Goal: Task Accomplishment & Management: Use online tool/utility

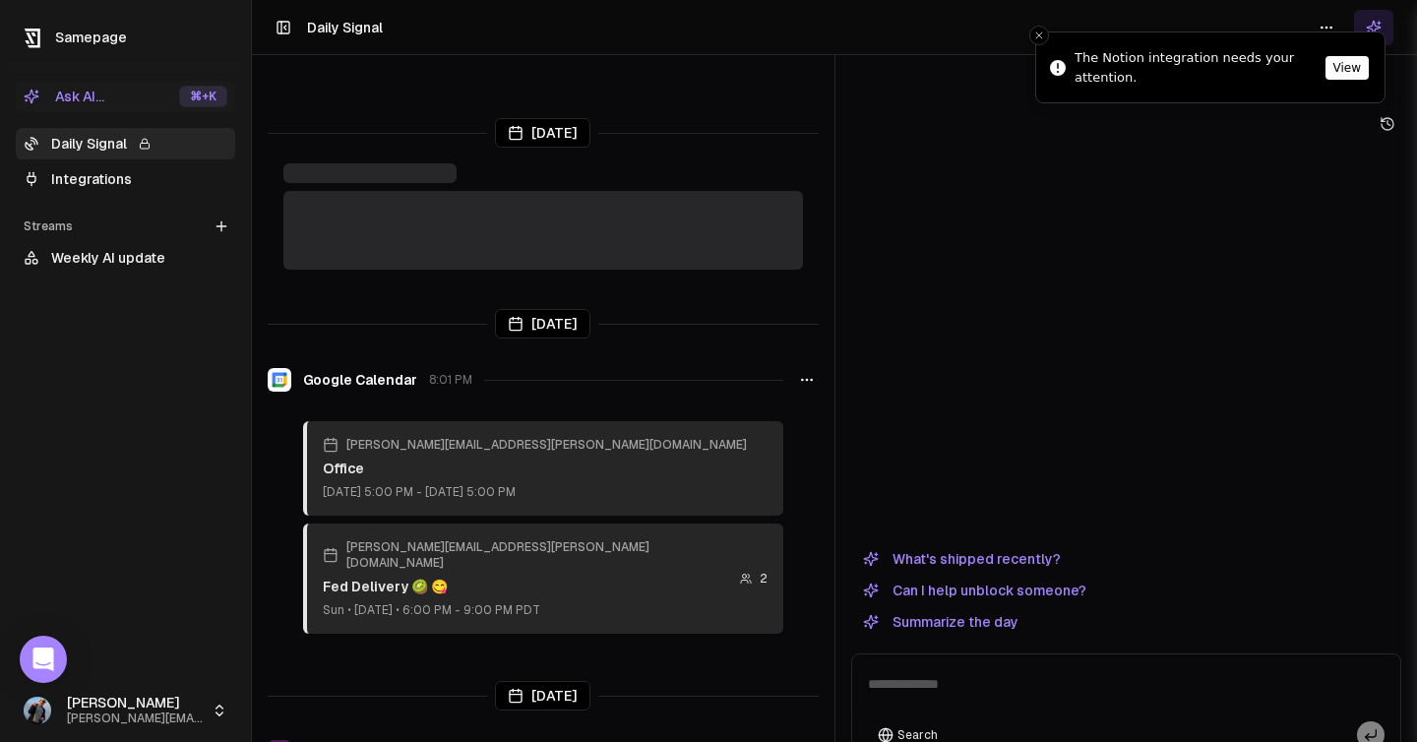
click at [1335, 76] on button "View" at bounding box center [1347, 68] width 43 height 24
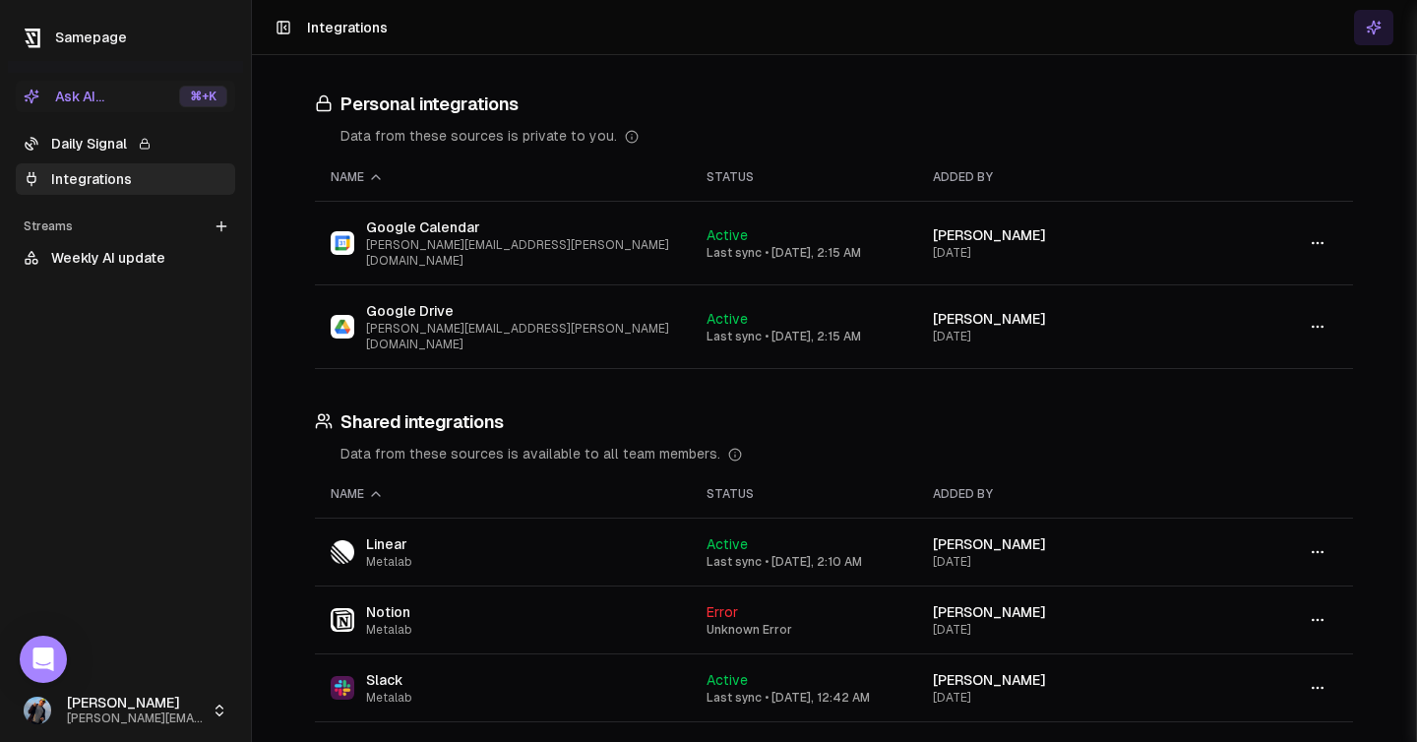
scroll to position [48, 0]
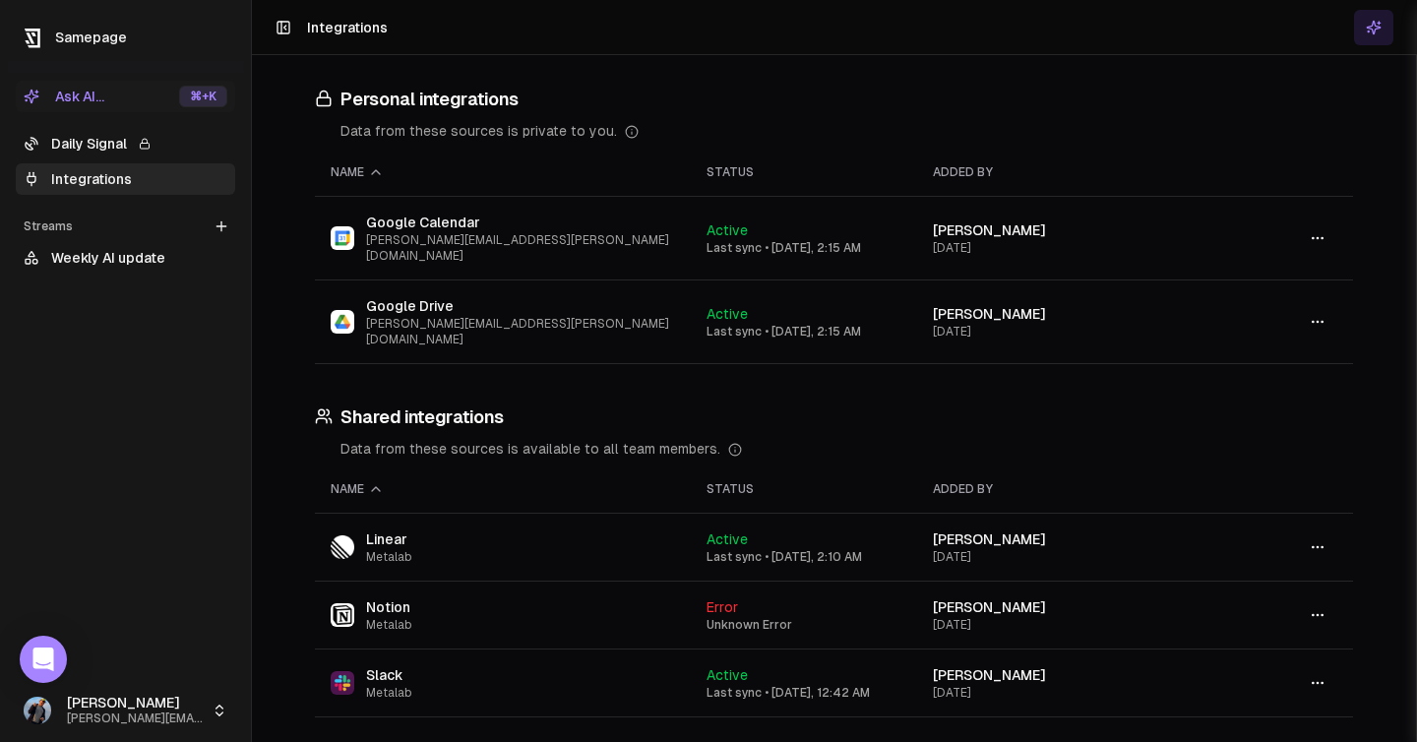
click at [1318, 607] on icon "button" at bounding box center [1318, 615] width 16 height 16
click at [1296, 600] on div "Sync" at bounding box center [1318, 586] width 116 height 31
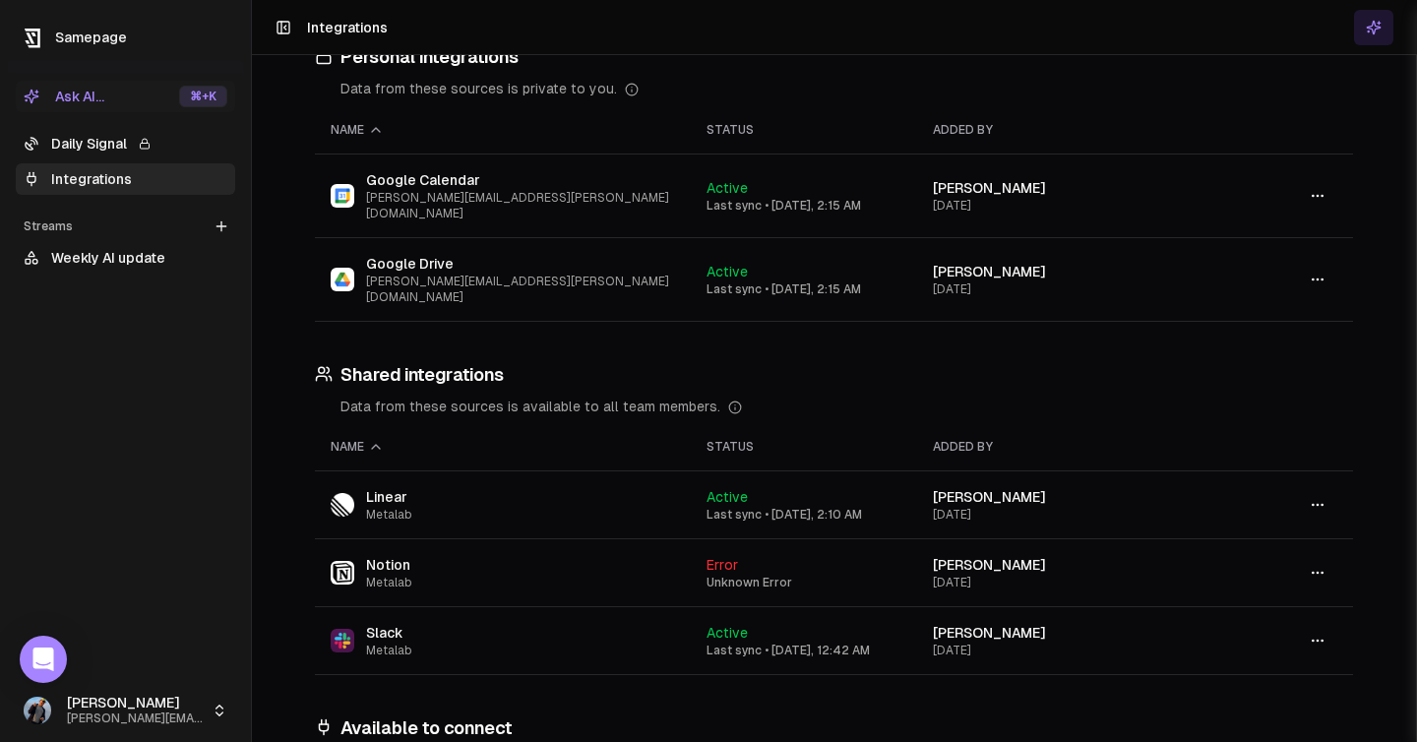
click at [116, 161] on ul "Daily Signal Integrations" at bounding box center [126, 161] width 220 height 67
click at [129, 150] on link "Daily Signal" at bounding box center [126, 143] width 220 height 31
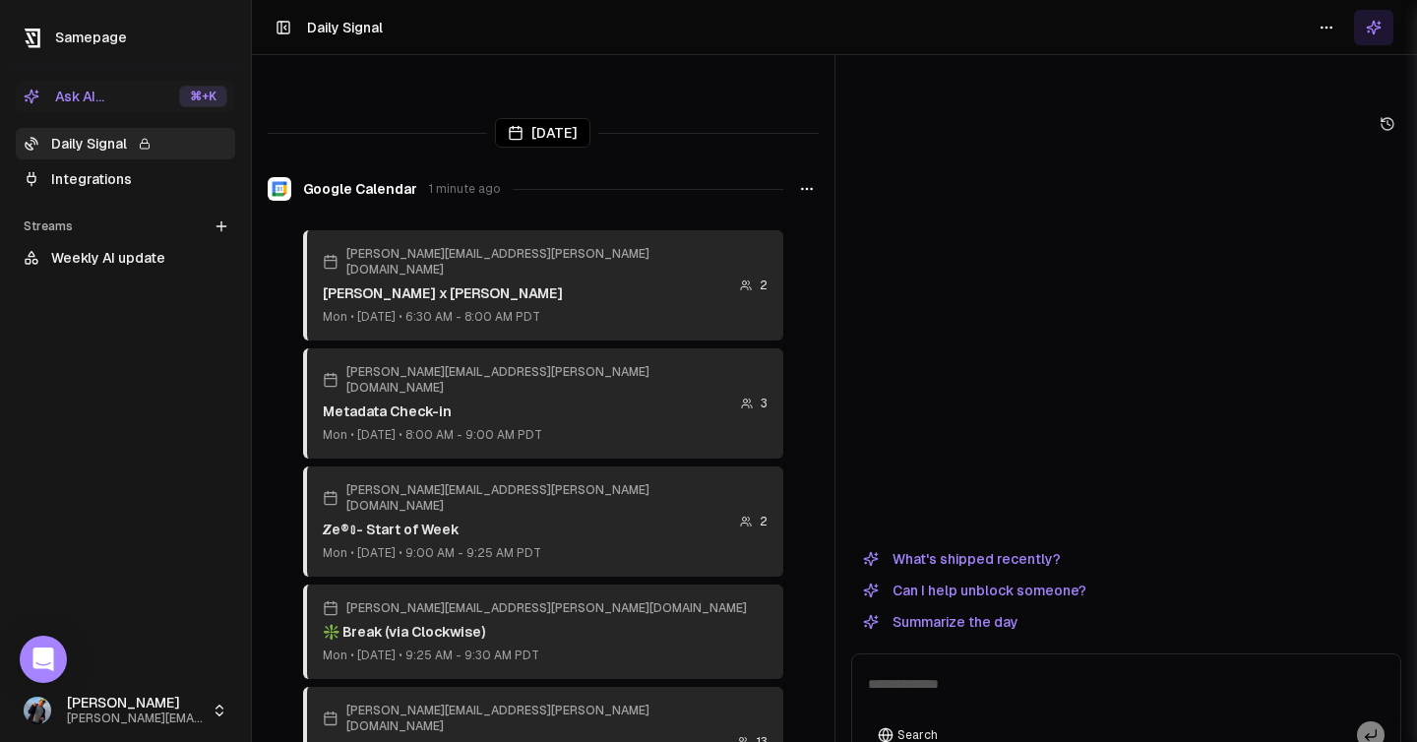
click at [222, 233] on icon at bounding box center [222, 227] width 16 height 16
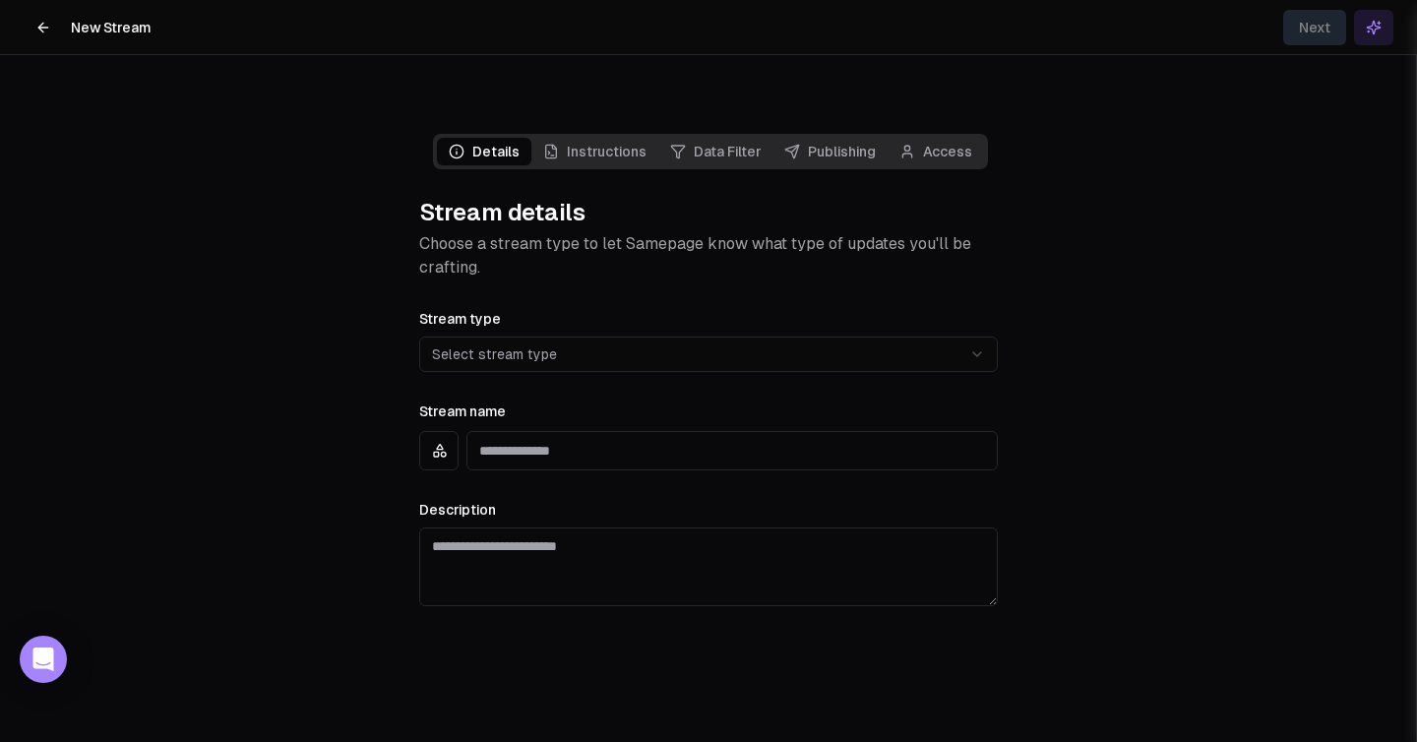
click at [513, 324] on html "**********" at bounding box center [708, 371] width 1417 height 742
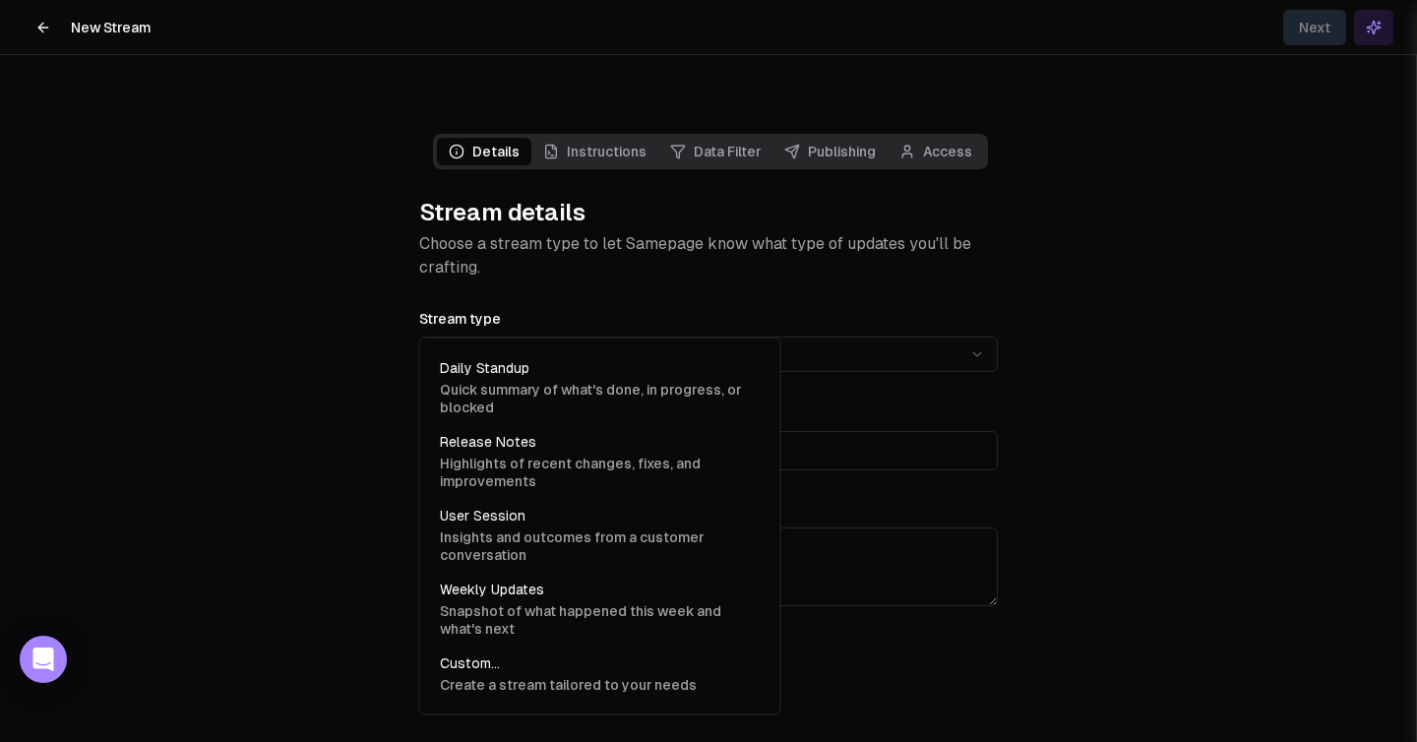
select select "**********"
type input "**********"
type textarea "**********"
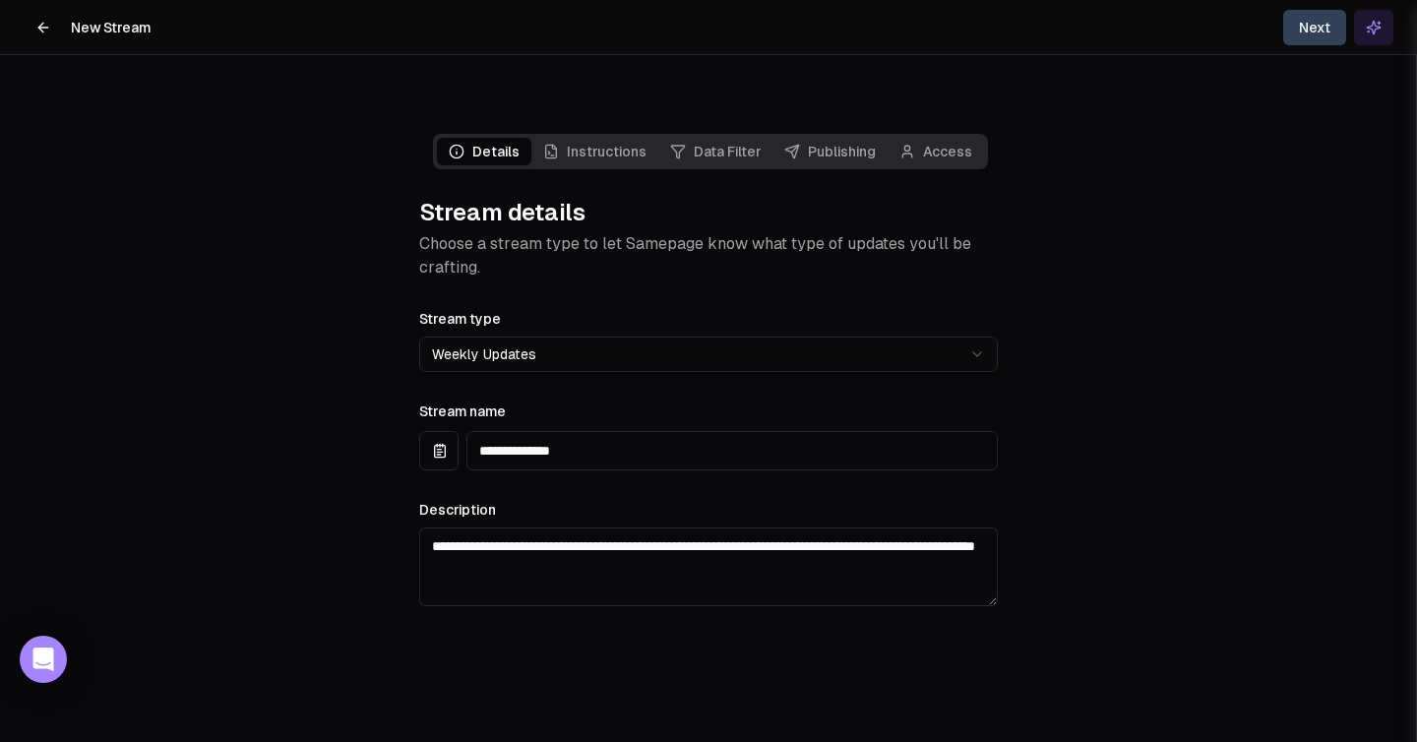
click at [621, 431] on input "**********" at bounding box center [733, 450] width 532 height 39
type input "**********"
click at [682, 529] on textarea "**********" at bounding box center [708, 567] width 579 height 79
click at [576, 138] on span "Instructions" at bounding box center [595, 152] width 127 height 28
click at [1313, 26] on button "Next" at bounding box center [1315, 27] width 63 height 35
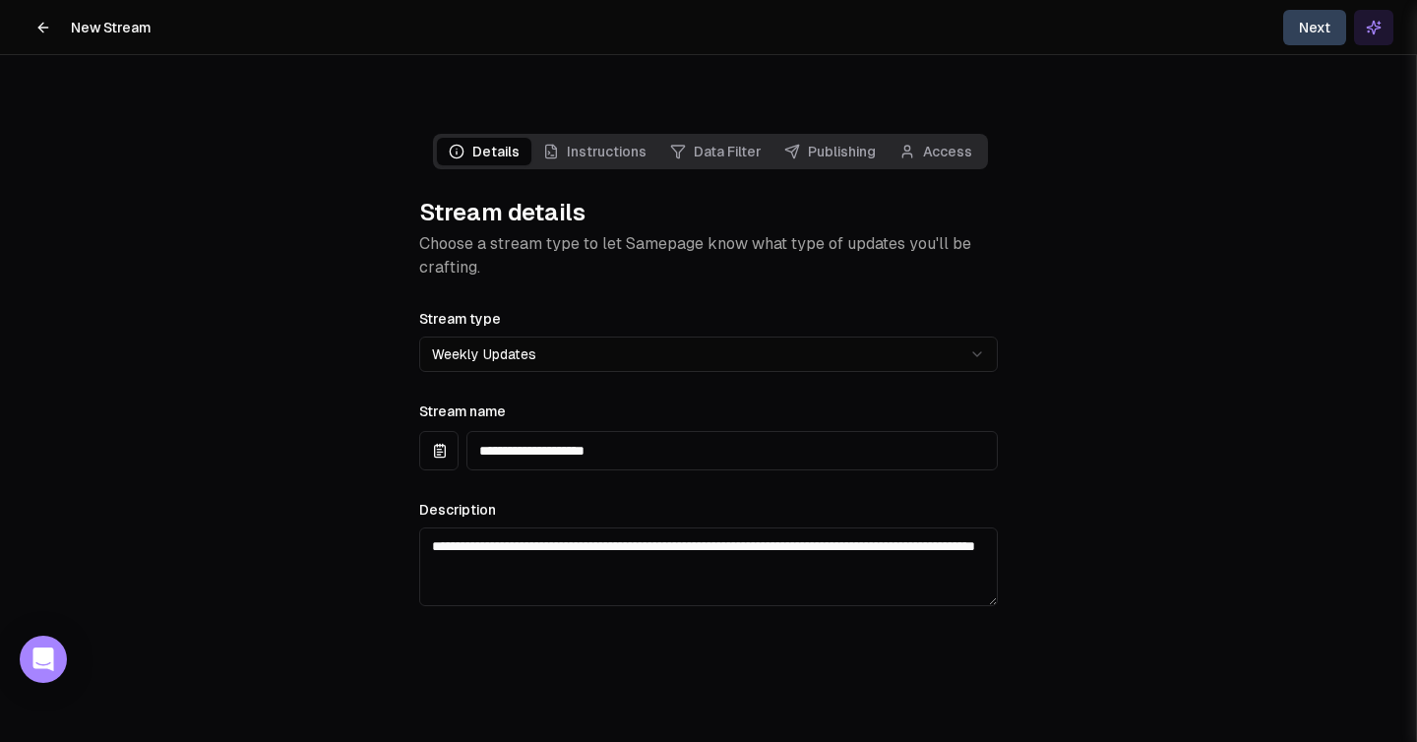
click at [1313, 26] on button "Next" at bounding box center [1315, 27] width 63 height 35
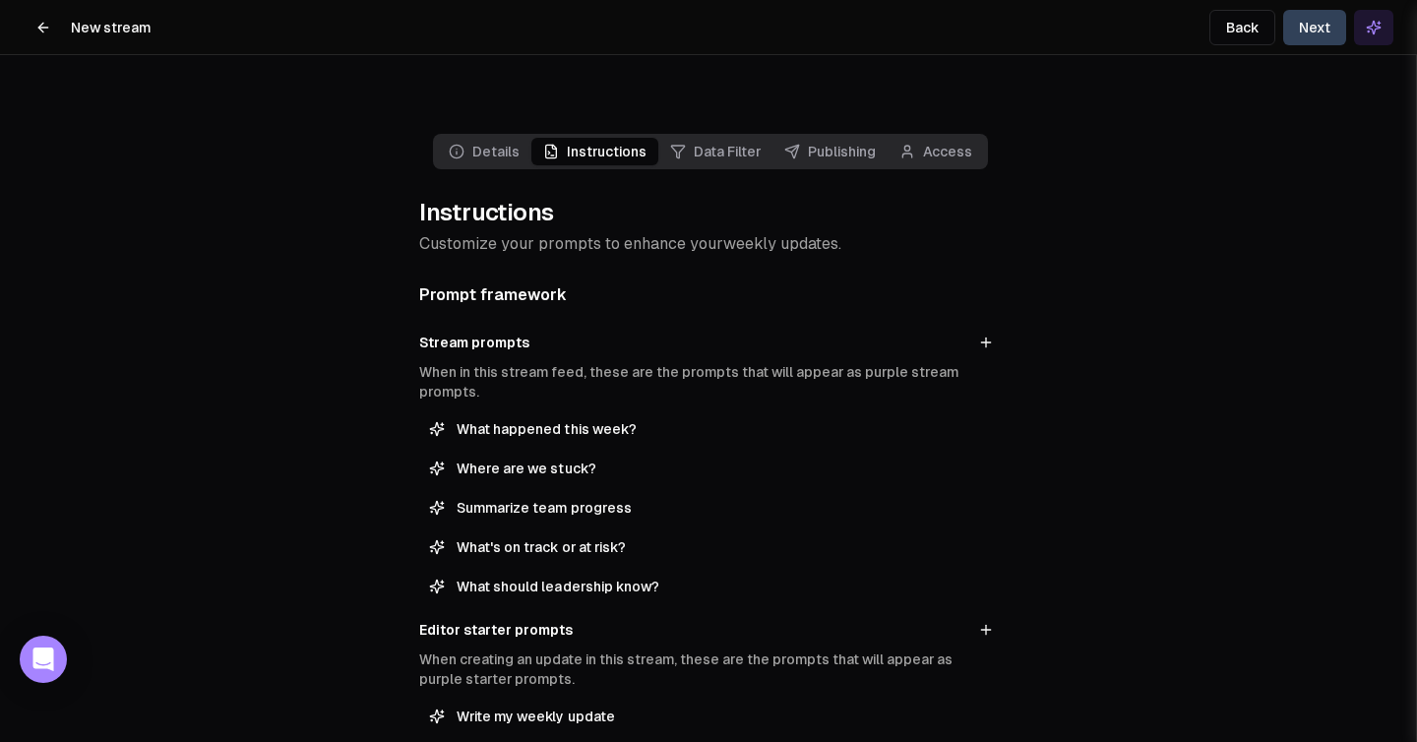
click at [1313, 26] on button "Next" at bounding box center [1315, 27] width 63 height 35
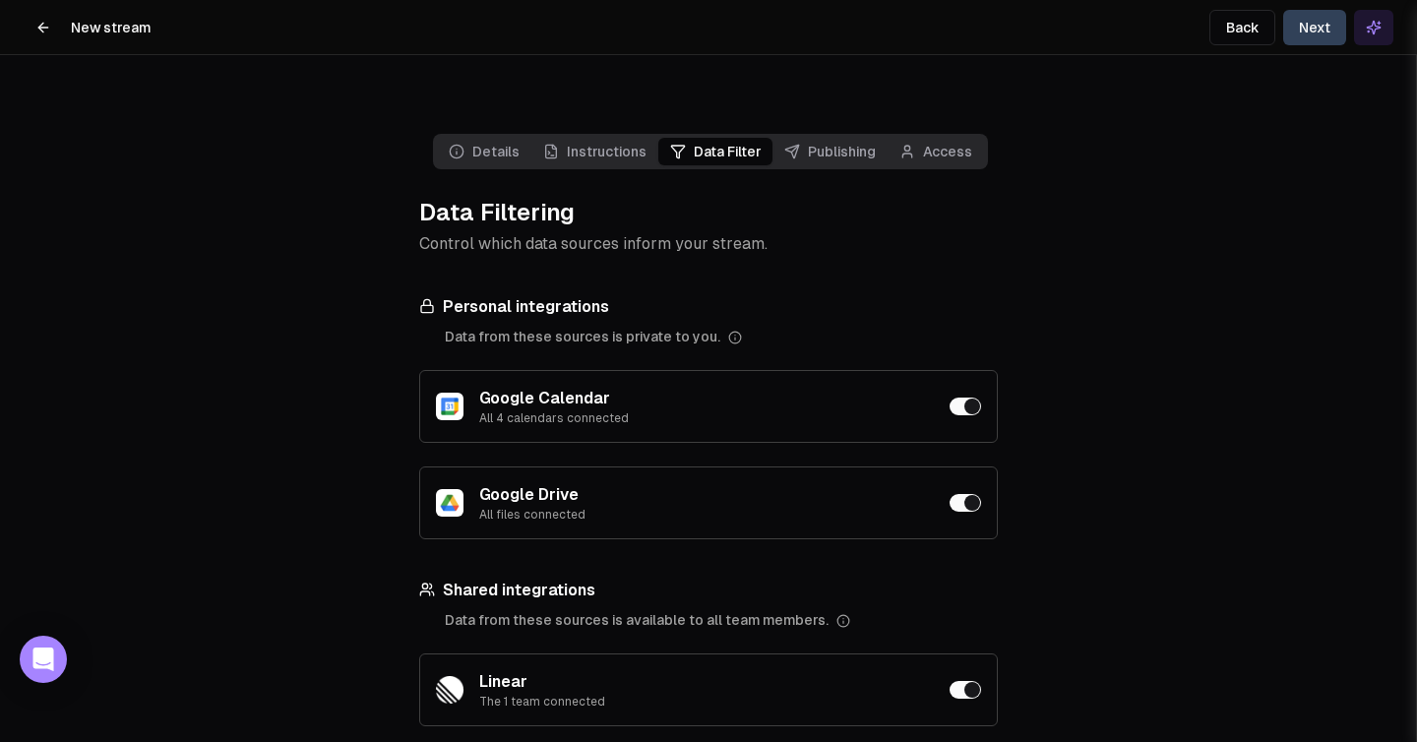
click at [684, 138] on span "Data Filter" at bounding box center [716, 152] width 114 height 28
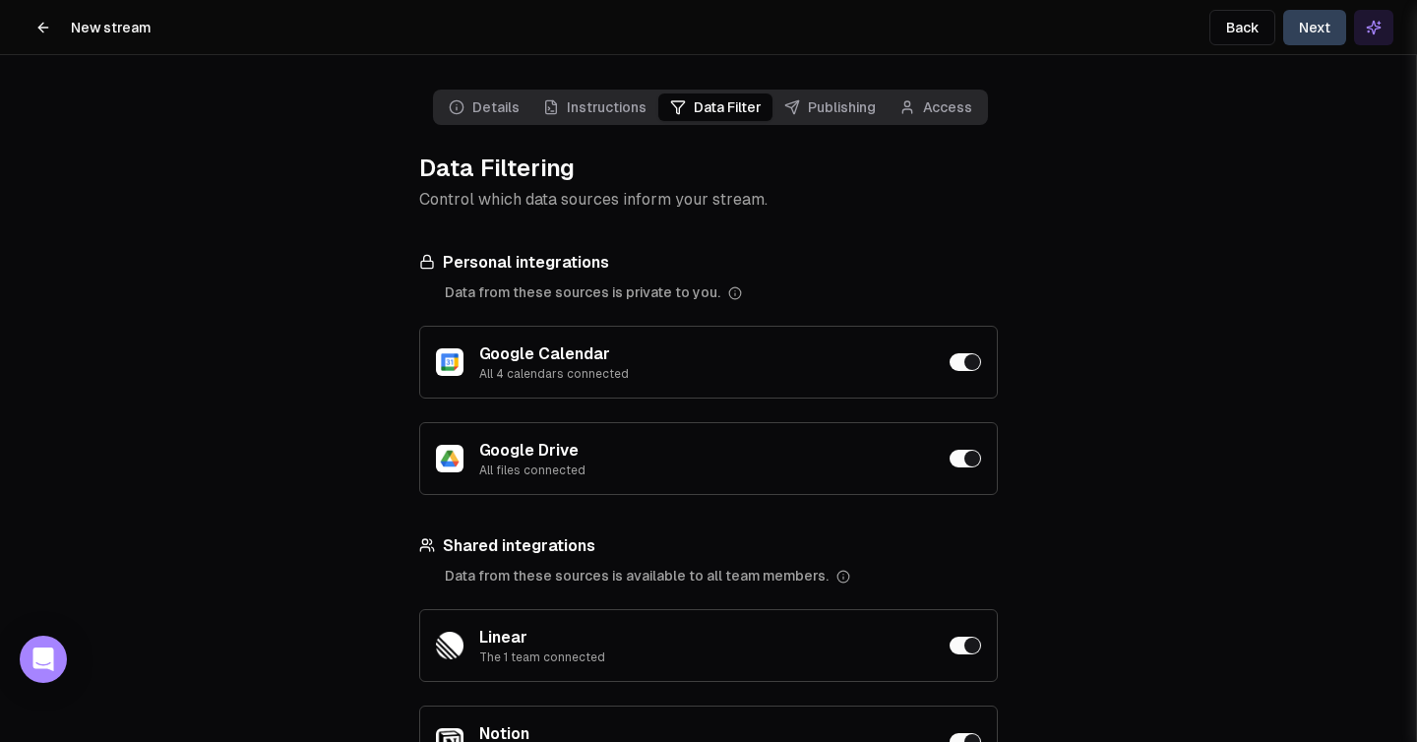
scroll to position [46, 0]
click at [972, 351] on button "button" at bounding box center [965, 360] width 31 height 18
click at [970, 428] on div "Google Drive All files connected" at bounding box center [708, 456] width 579 height 73
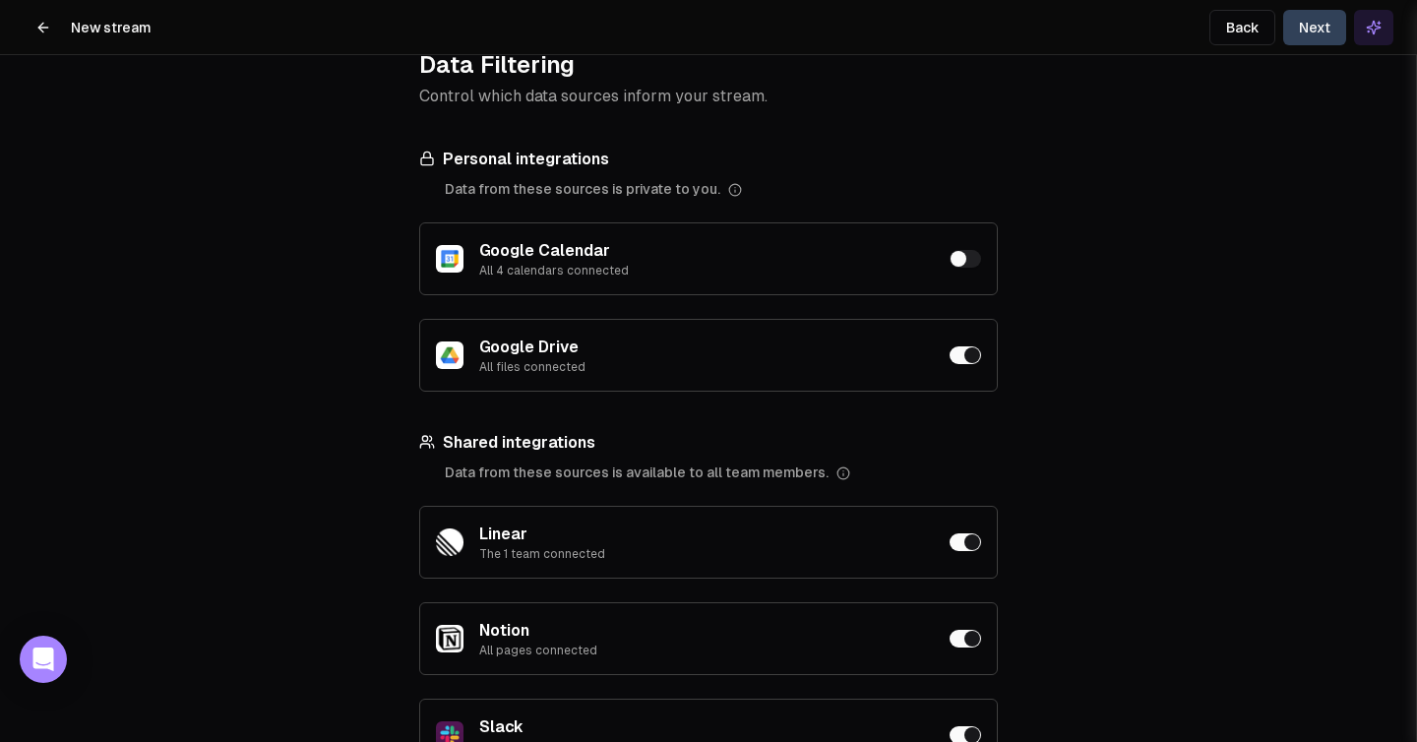
scroll to position [157, 0]
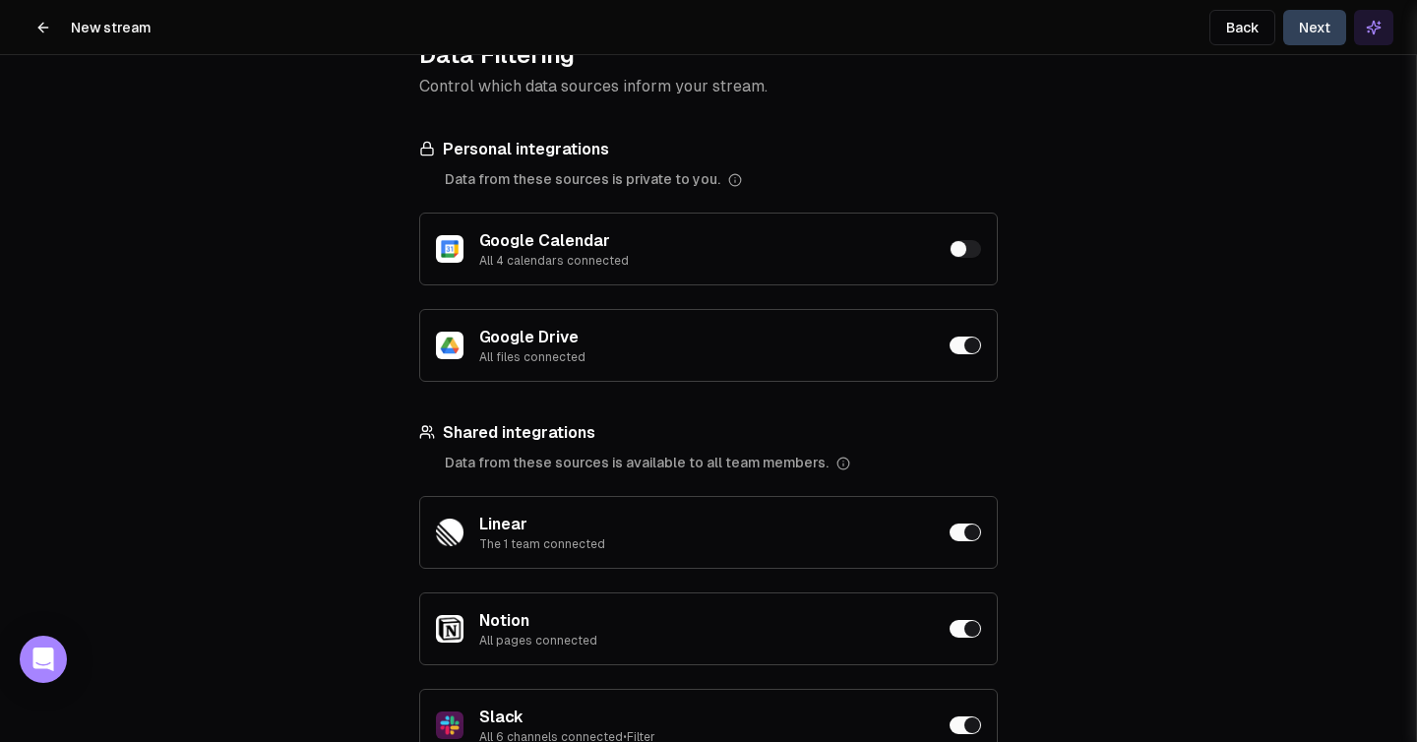
click at [958, 337] on button "button" at bounding box center [965, 346] width 31 height 18
click at [957, 502] on div "Linear The 1 team connected" at bounding box center [708, 532] width 579 height 73
click at [960, 524] on button "button" at bounding box center [965, 533] width 31 height 18
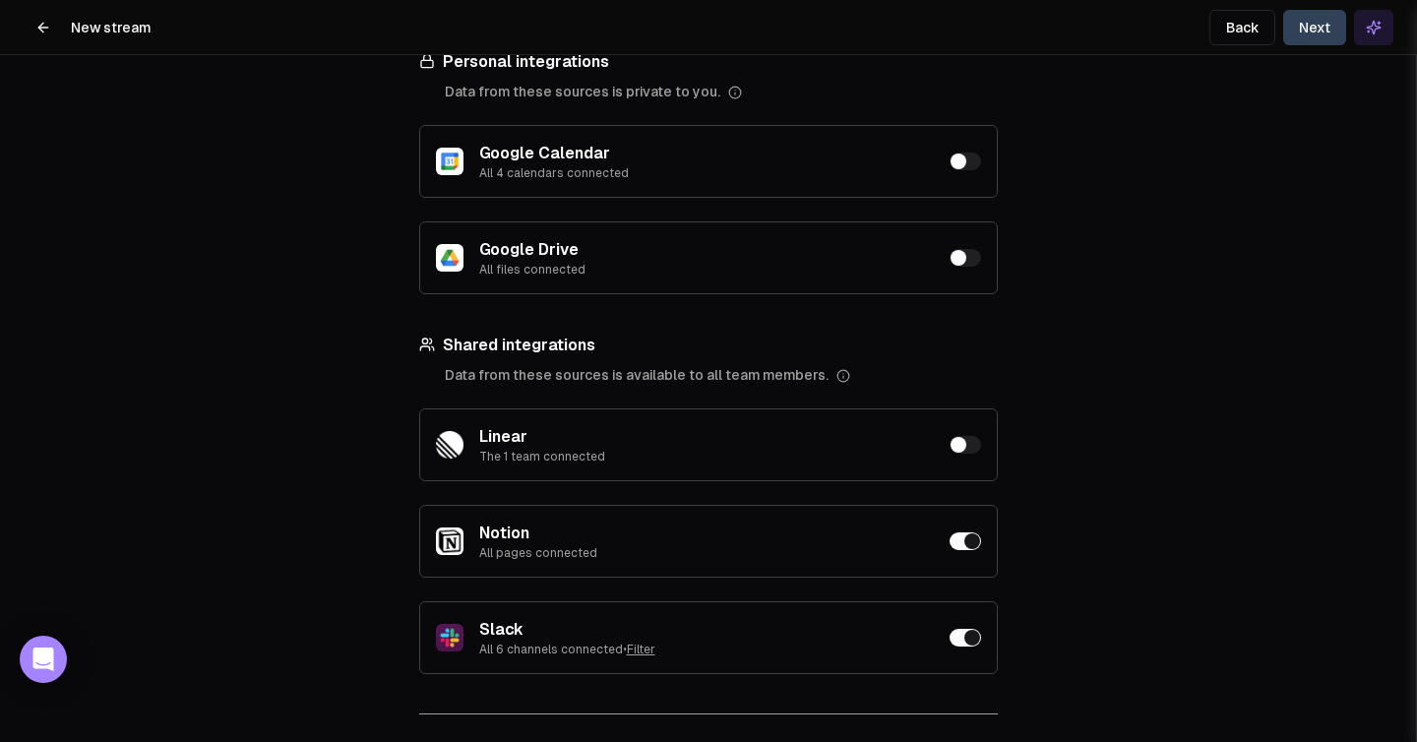
scroll to position [356, 0]
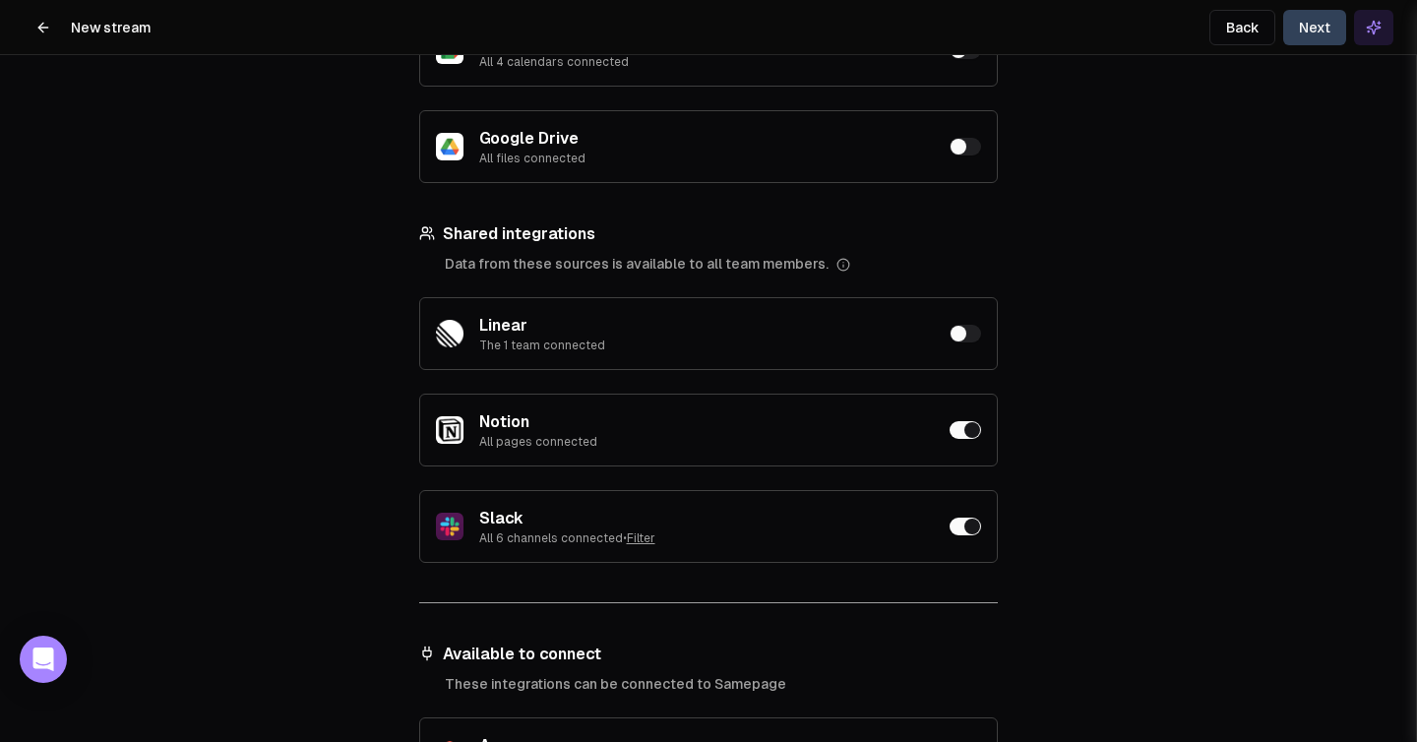
click at [964, 518] on button "button" at bounding box center [965, 527] width 31 height 18
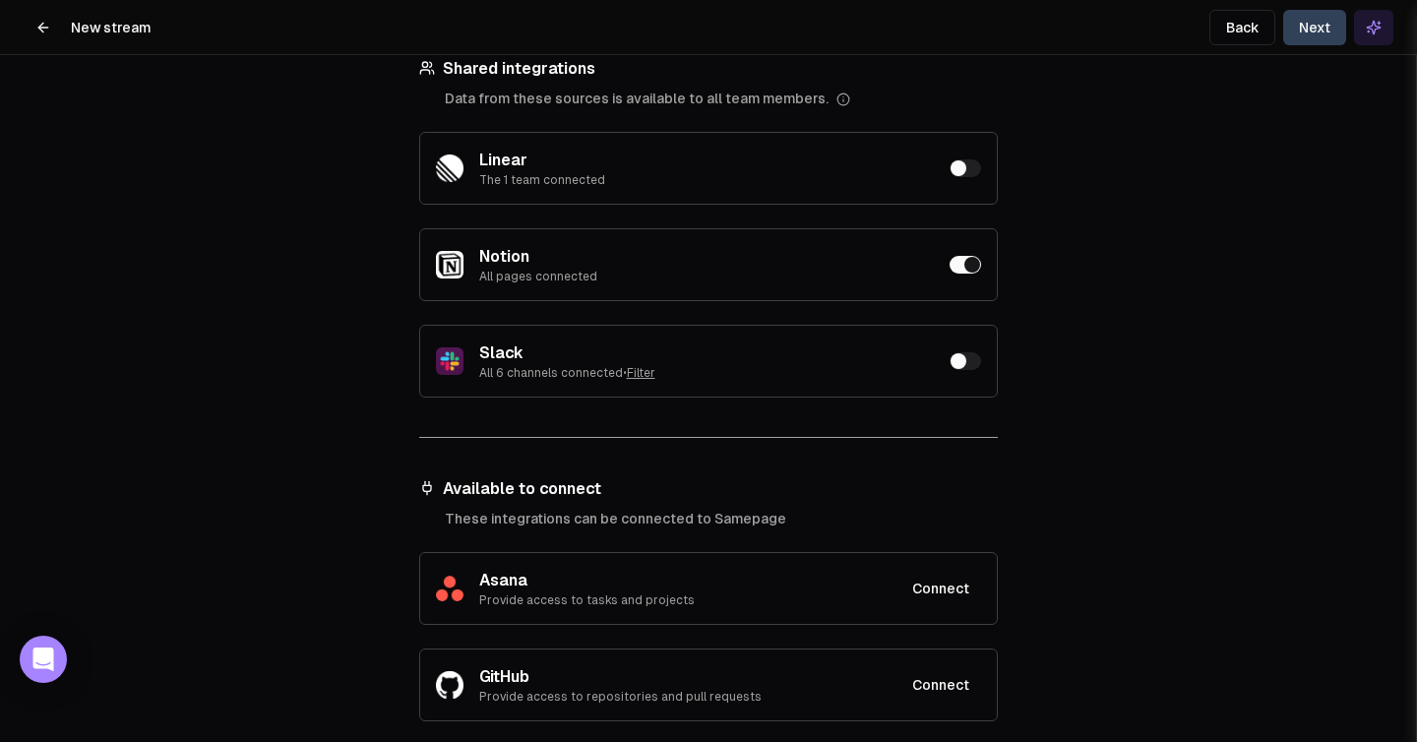
scroll to position [0, 0]
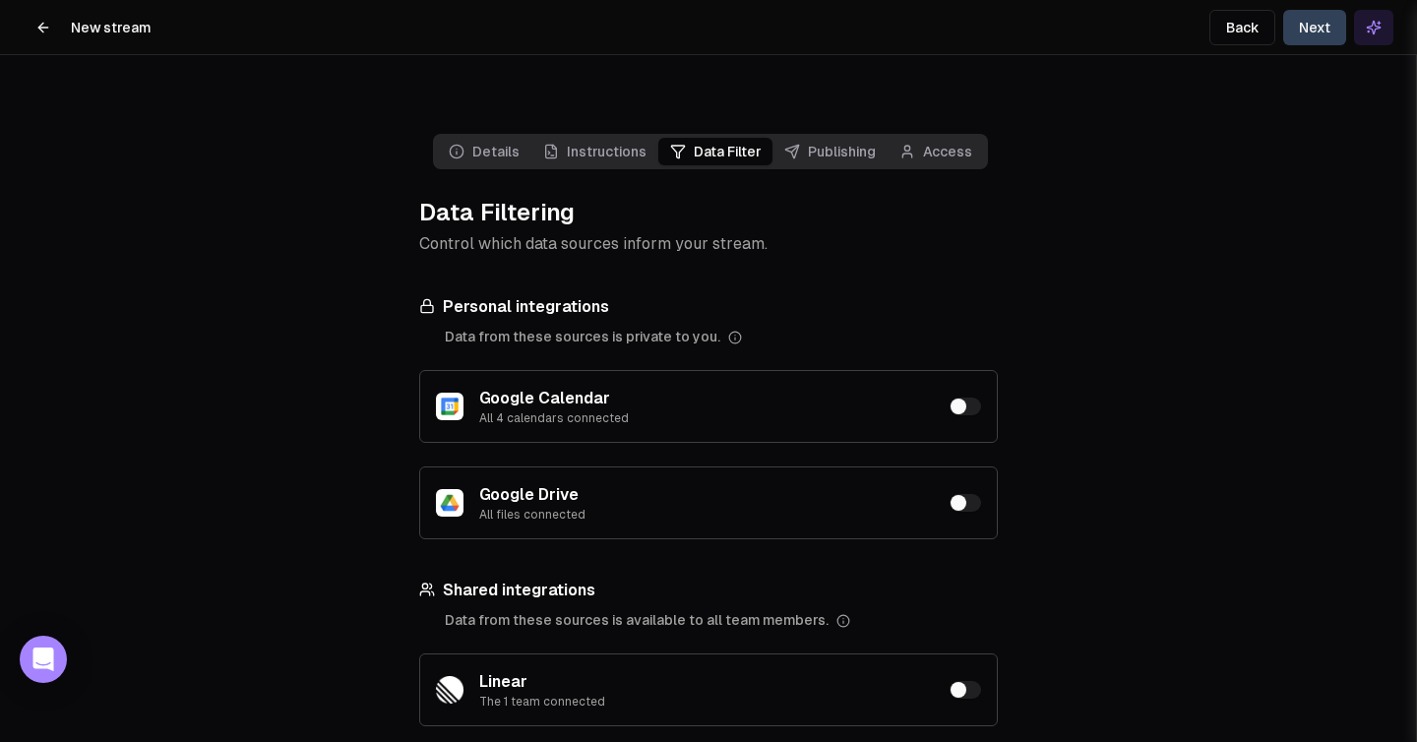
click at [1307, 14] on button "Next" at bounding box center [1315, 27] width 63 height 35
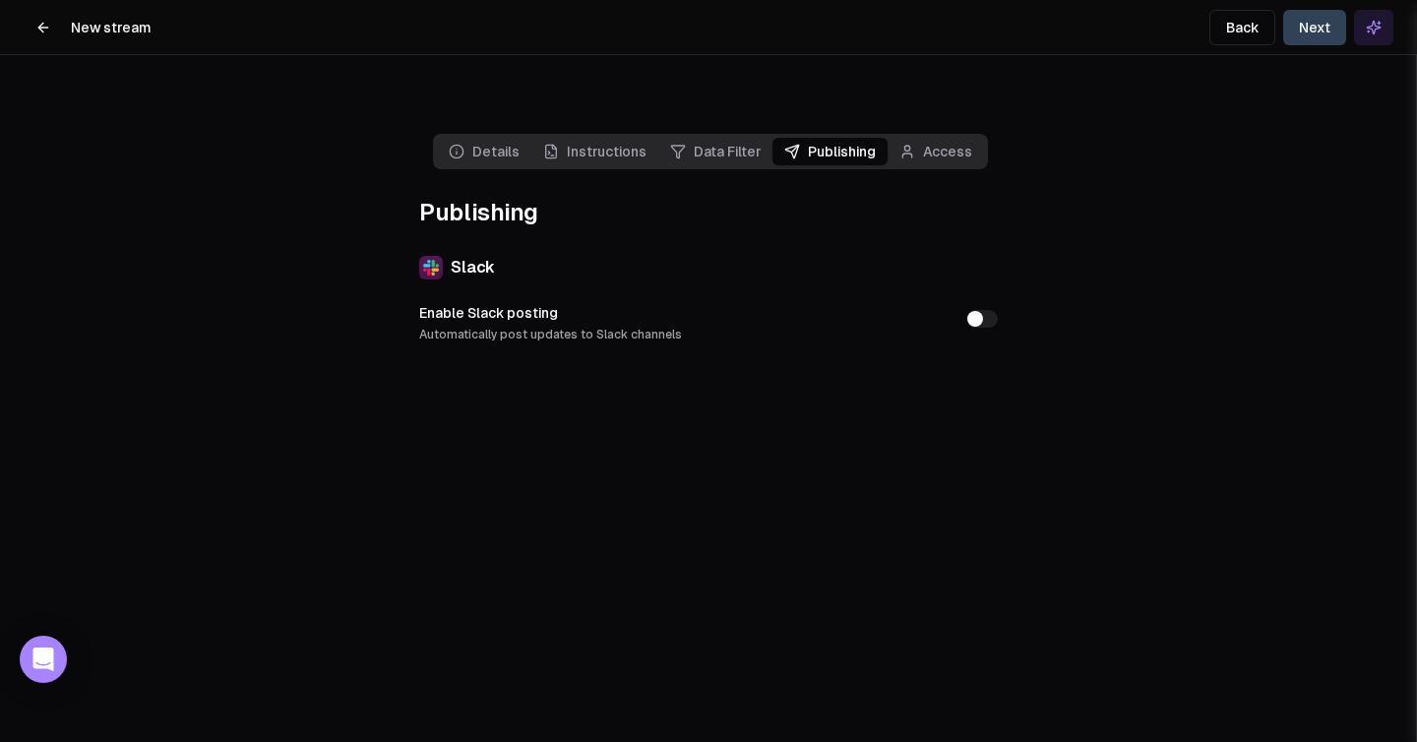
click at [1305, 30] on button "Next" at bounding box center [1315, 27] width 63 height 35
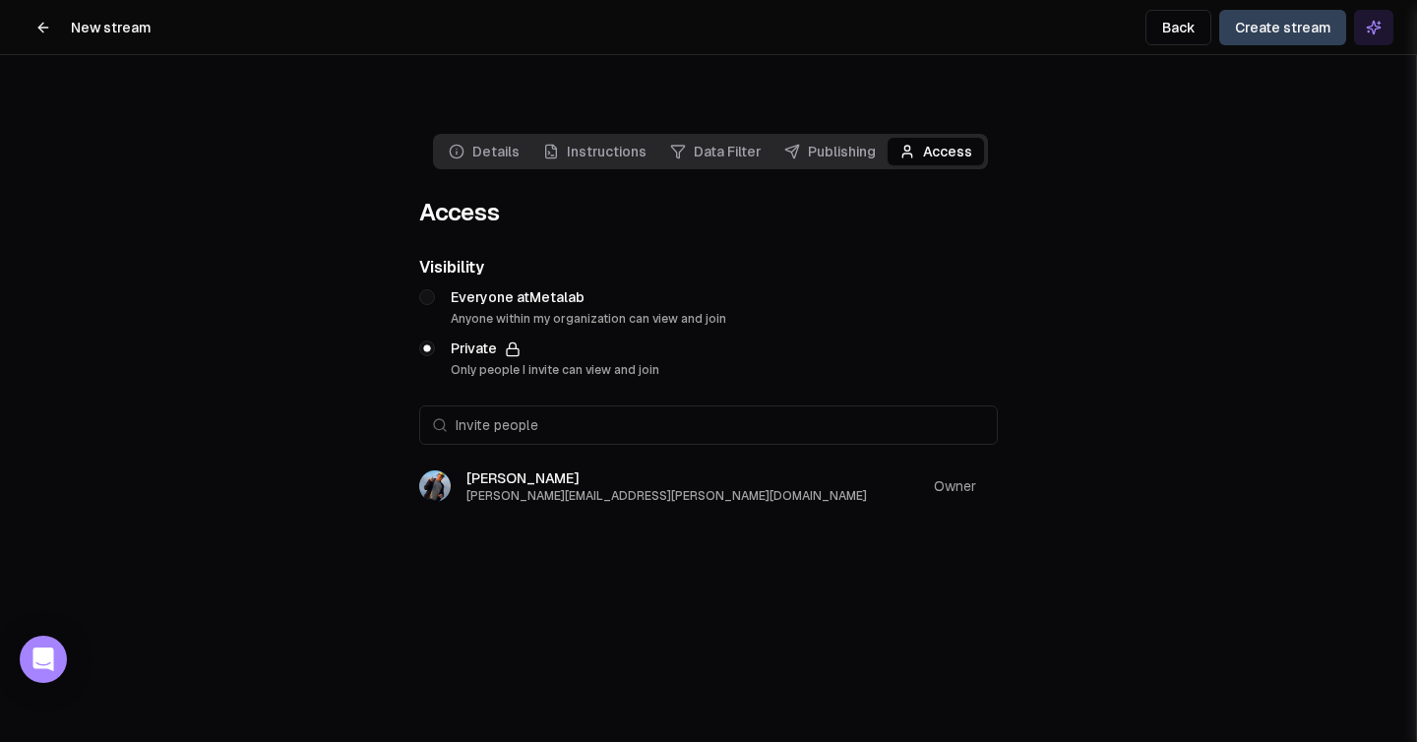
click at [1305, 30] on button "Create stream" at bounding box center [1283, 27] width 127 height 35
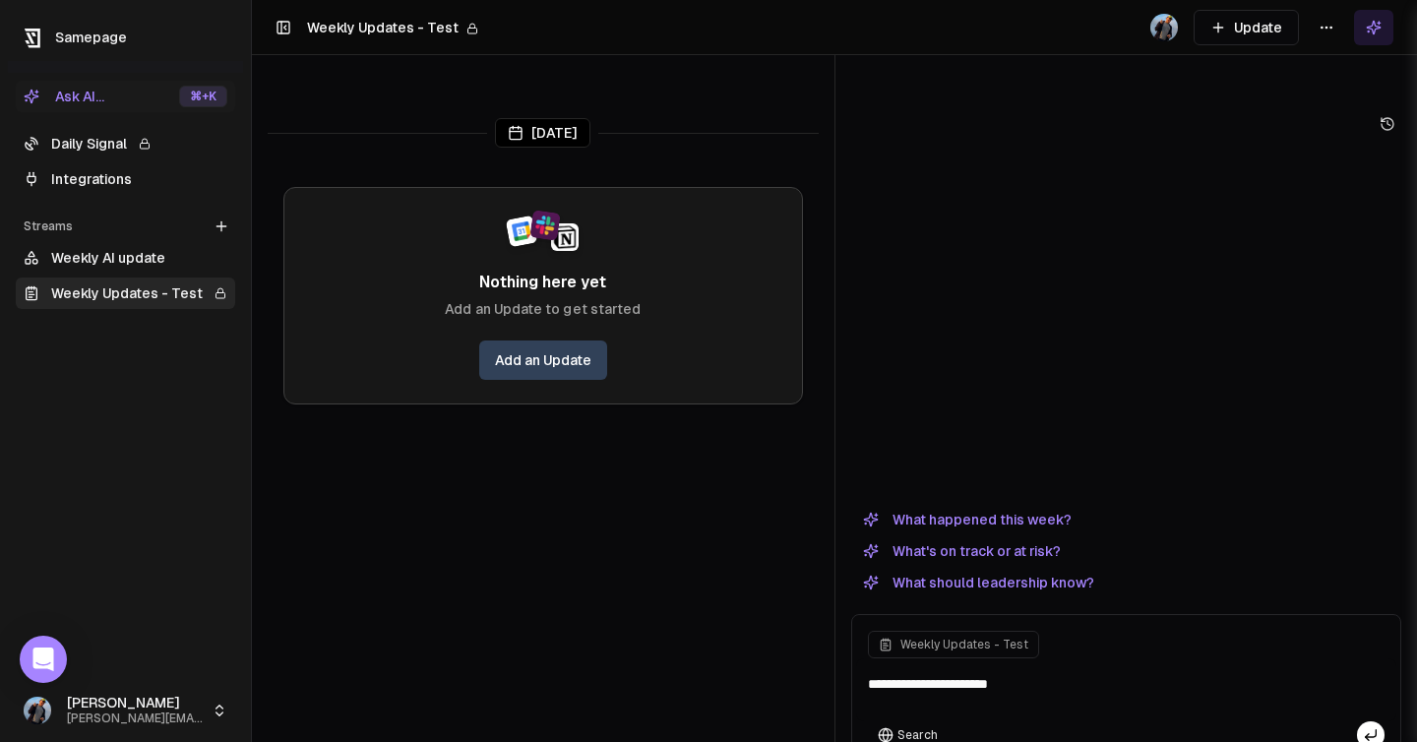
type textarea "**********"
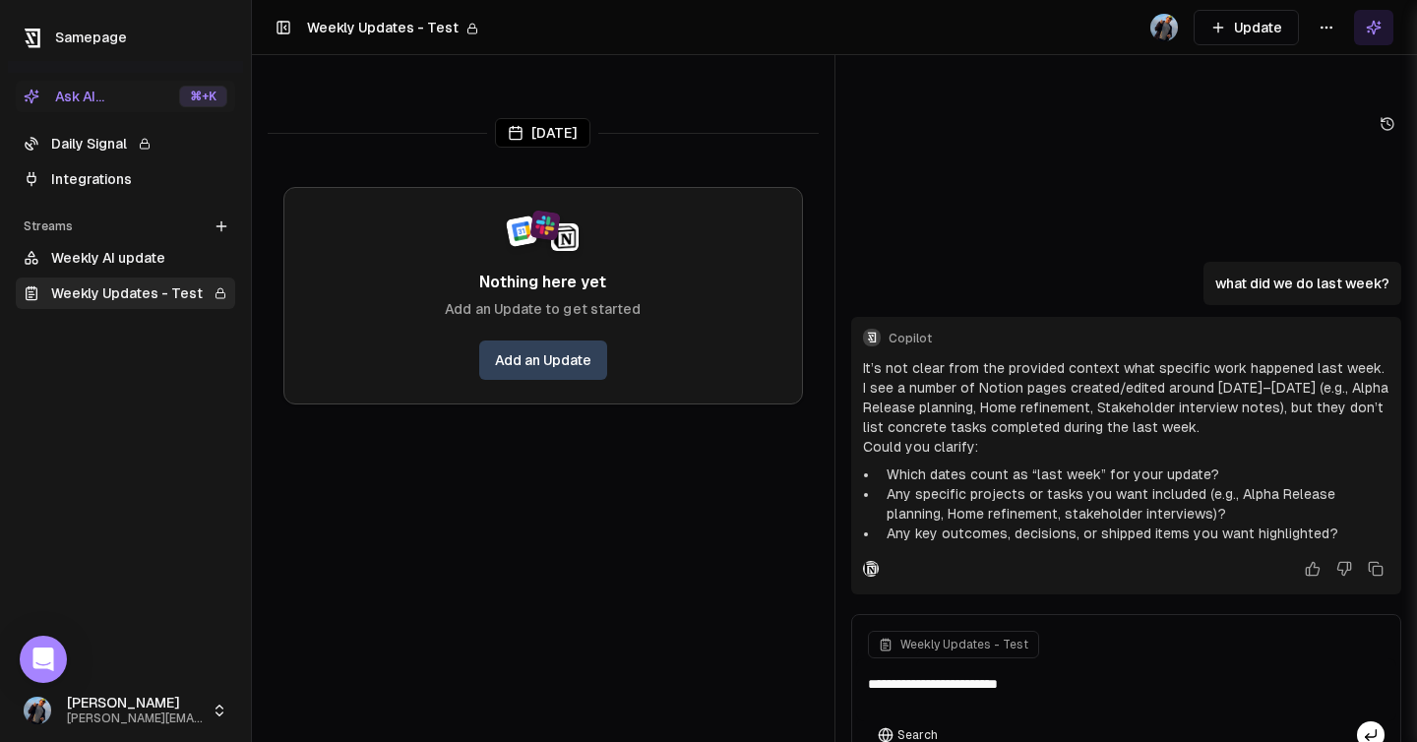
type textarea "**********"
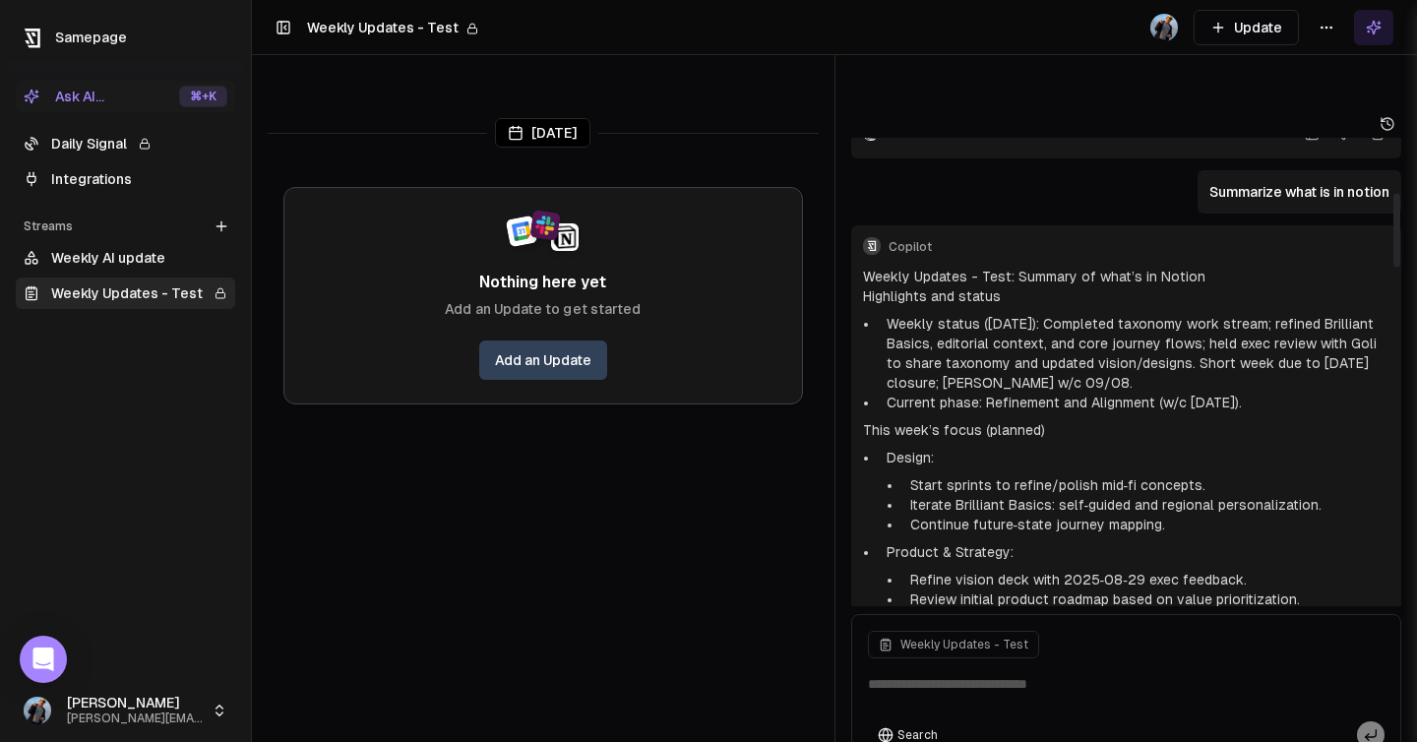
scroll to position [263, 0]
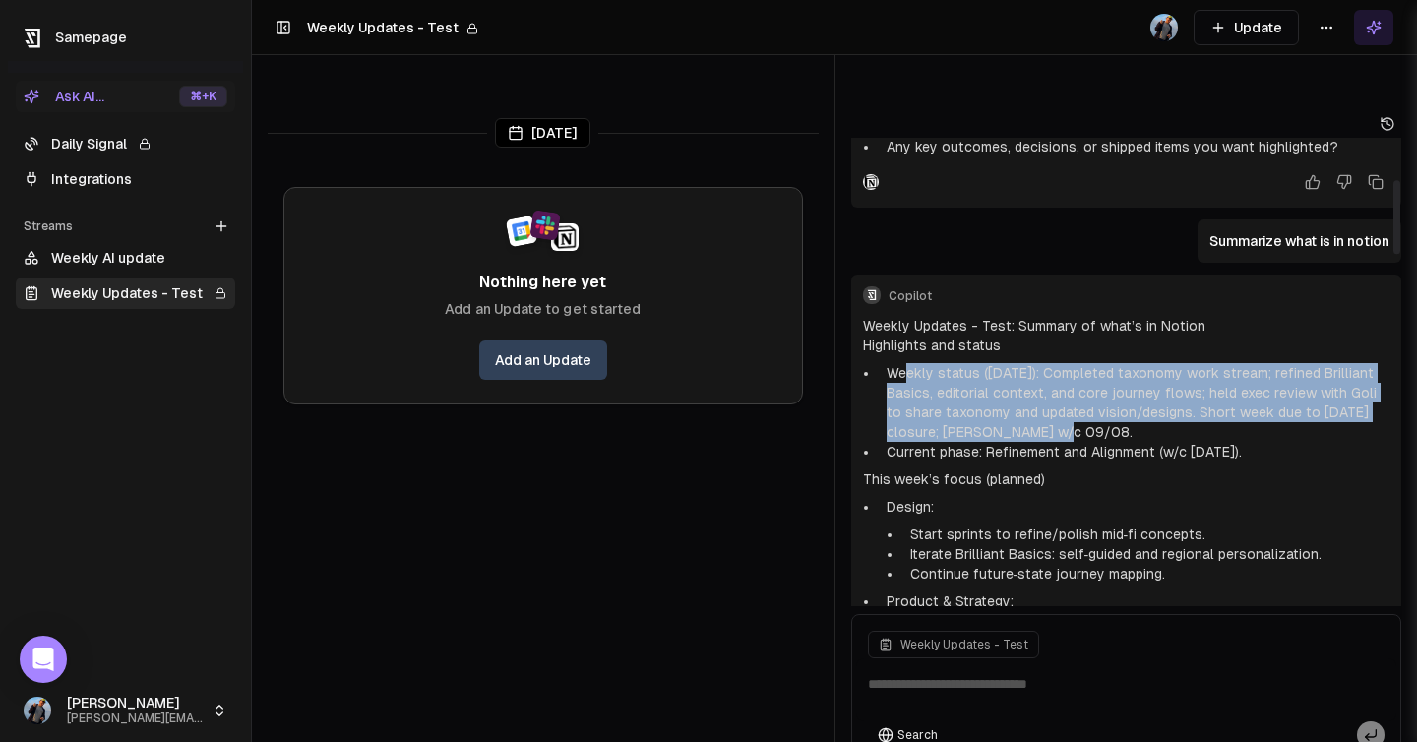
drag, startPoint x: 908, startPoint y: 338, endPoint x: 1022, endPoint y: 387, distance: 124.3
click at [1022, 387] on li "Weekly status (2025-09-02): Completed taxonomy work stream; refined Brilliant B…" at bounding box center [1135, 402] width 512 height 79
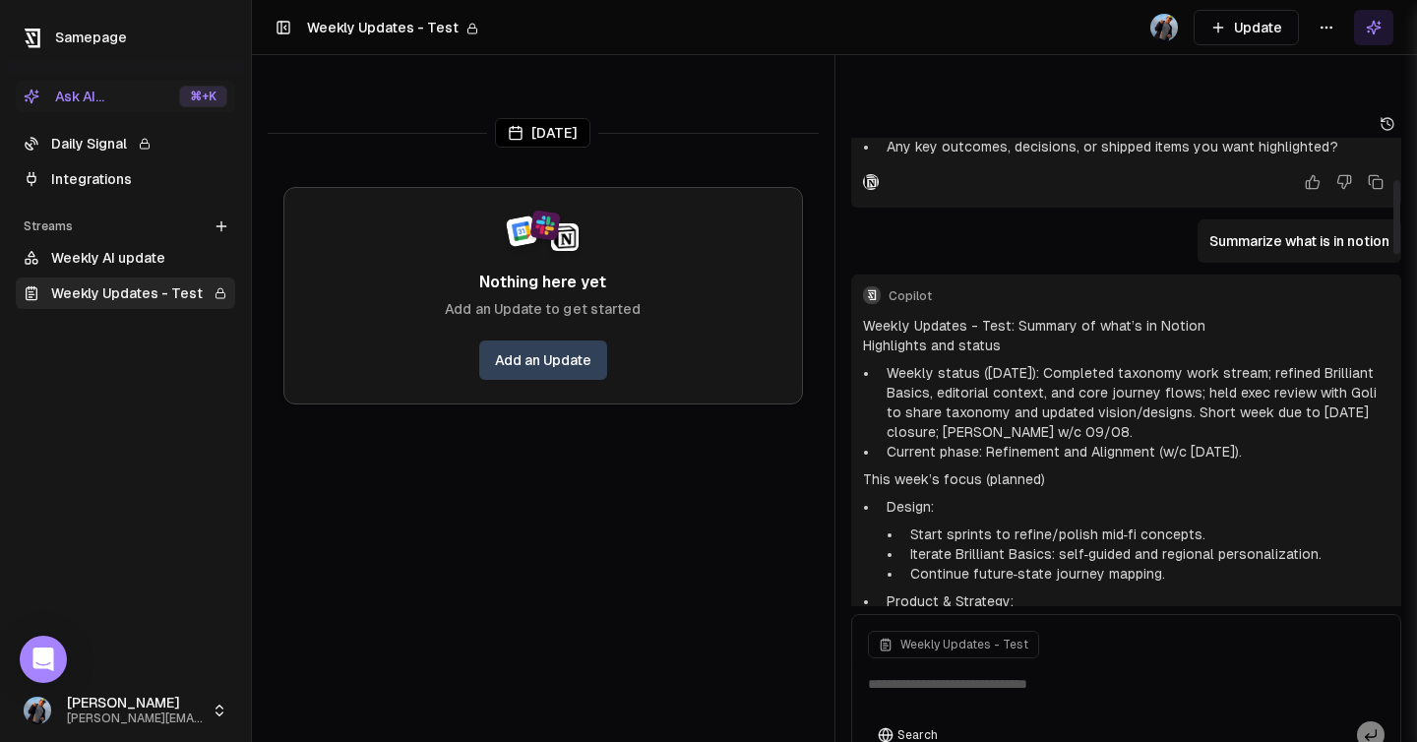
click at [915, 363] on li "Weekly status (2025-09-02): Completed taxonomy work stream; refined Brilliant B…" at bounding box center [1135, 402] width 512 height 79
drag, startPoint x: 882, startPoint y: 346, endPoint x: 968, endPoint y: 350, distance: 85.7
click at [968, 363] on li "Weekly status (2025-09-02): Completed taxonomy work stream; refined Brilliant B…" at bounding box center [1135, 402] width 512 height 79
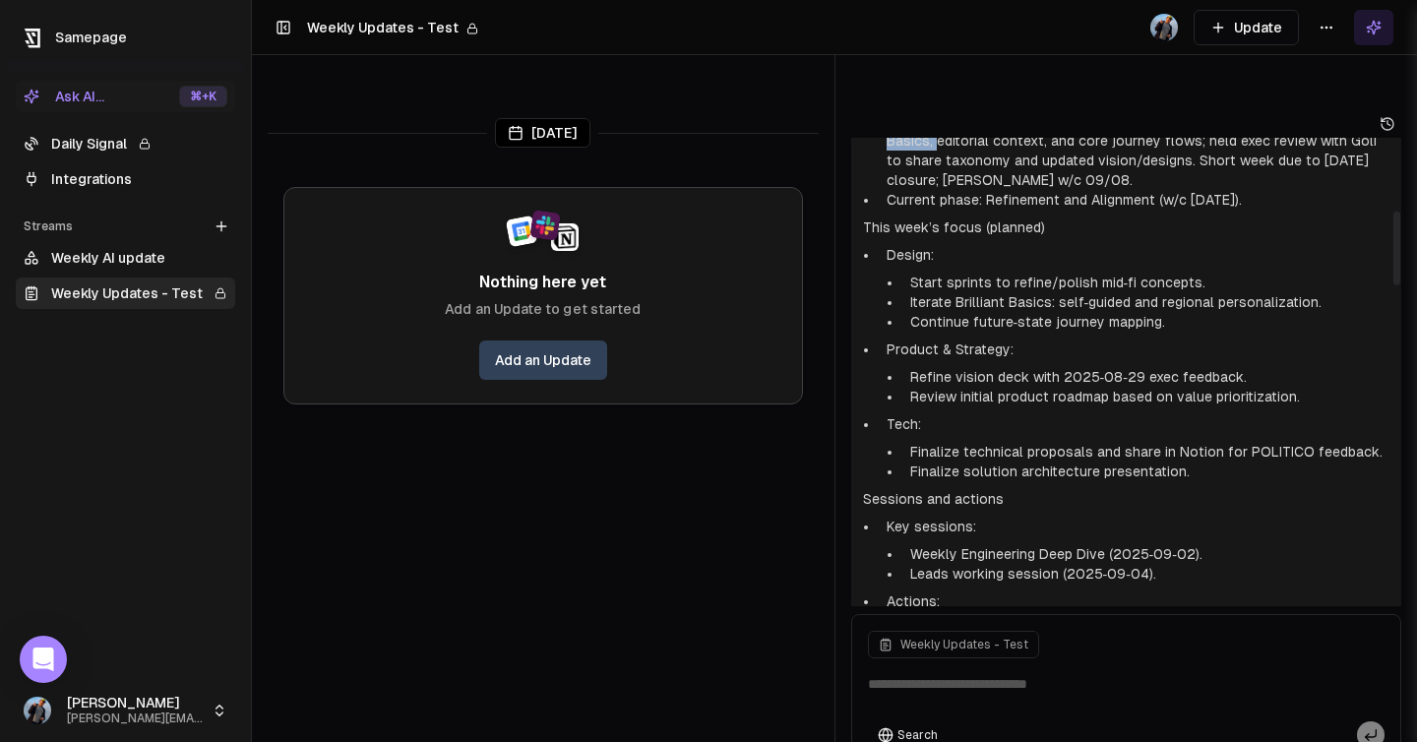
scroll to position [516, 0]
drag, startPoint x: 1174, startPoint y: 409, endPoint x: 1354, endPoint y: 409, distance: 180.1
click at [1354, 441] on li "Finalize technical proposals and share in Notion for POLITICO feedback." at bounding box center [1147, 451] width 488 height 20
click at [1105, 516] on li "Key sessions: Weekly Engineering Deep Dive (2025‑09‑02). Leads working session …" at bounding box center [1135, 549] width 512 height 67
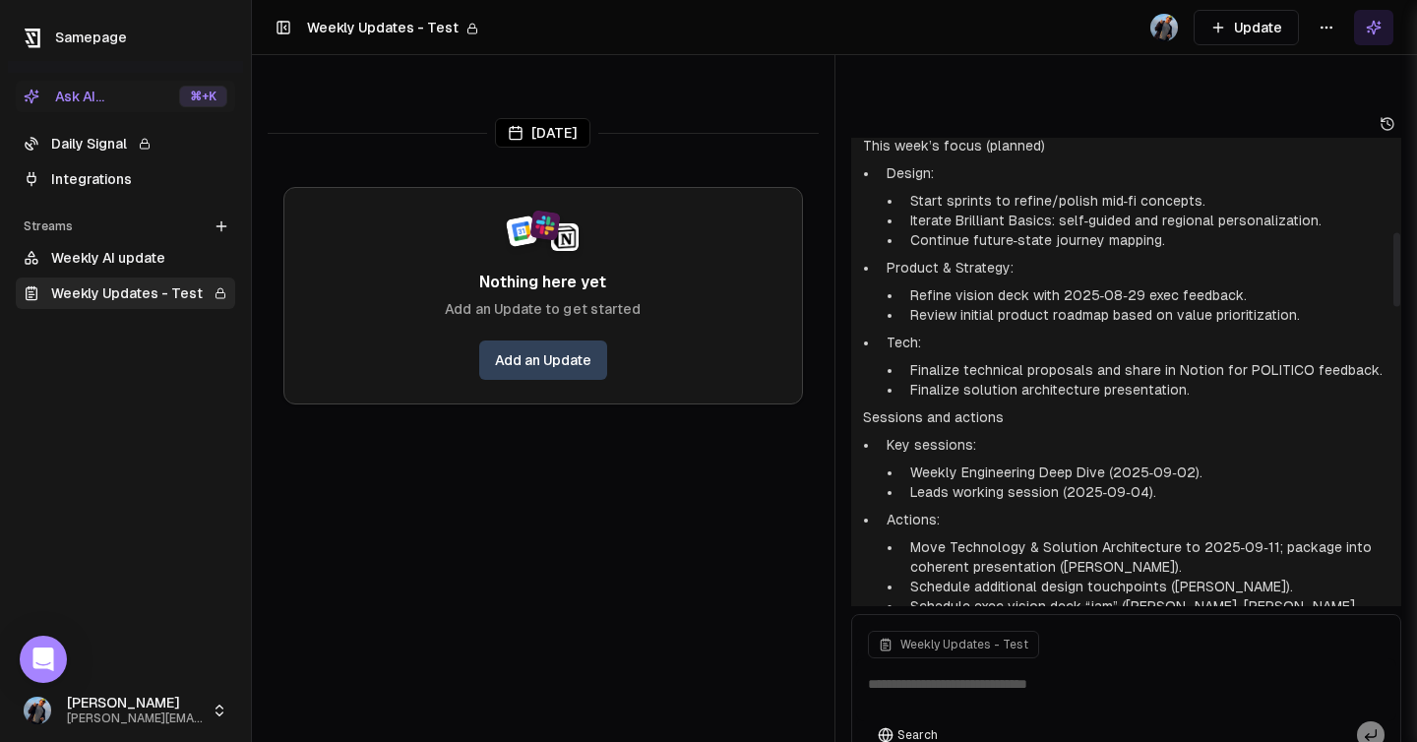
scroll to position [598, 0]
drag, startPoint x: 941, startPoint y: 436, endPoint x: 1031, endPoint y: 436, distance: 89.6
click at [1031, 461] on li "Weekly Engineering Deep Dive (2025‑09‑02)." at bounding box center [1147, 471] width 488 height 20
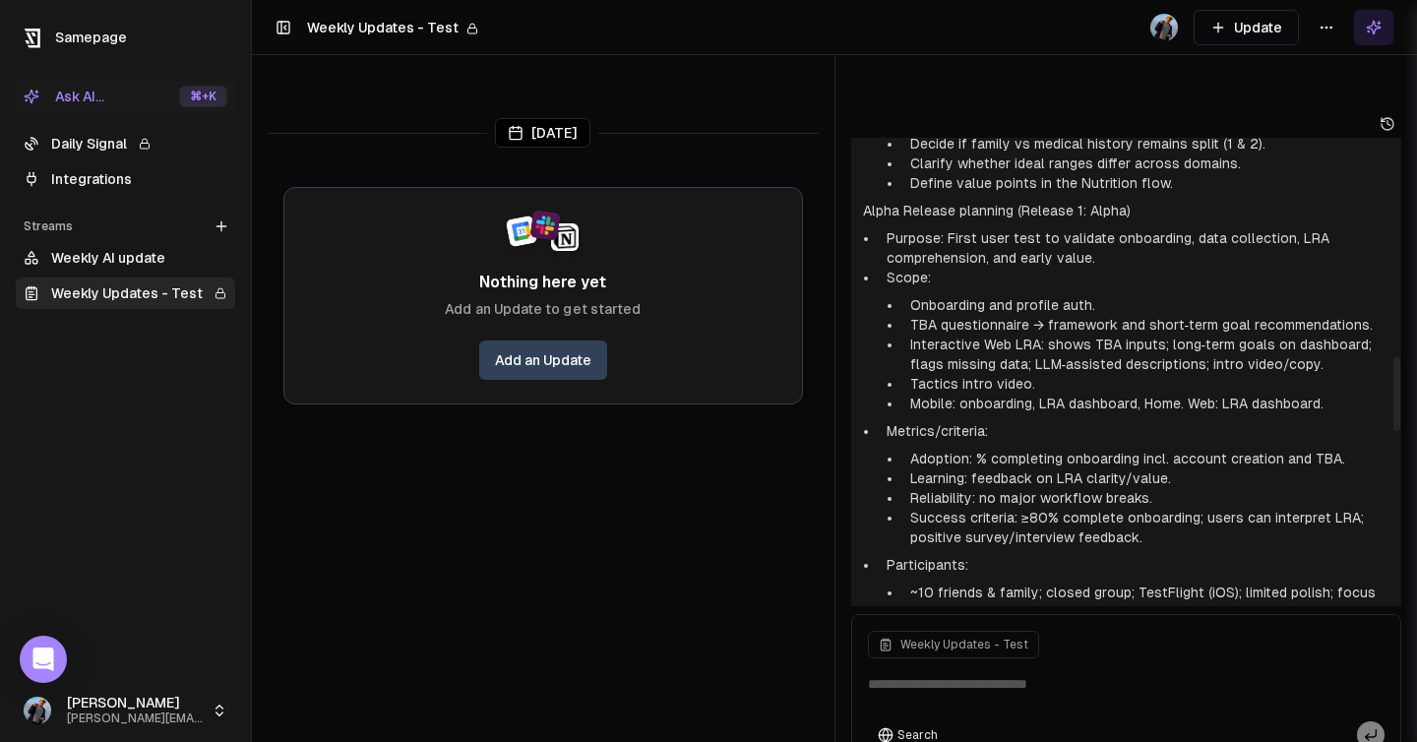
scroll to position [1384, 0]
click at [949, 659] on textarea at bounding box center [1126, 690] width 541 height 63
type textarea "**********"
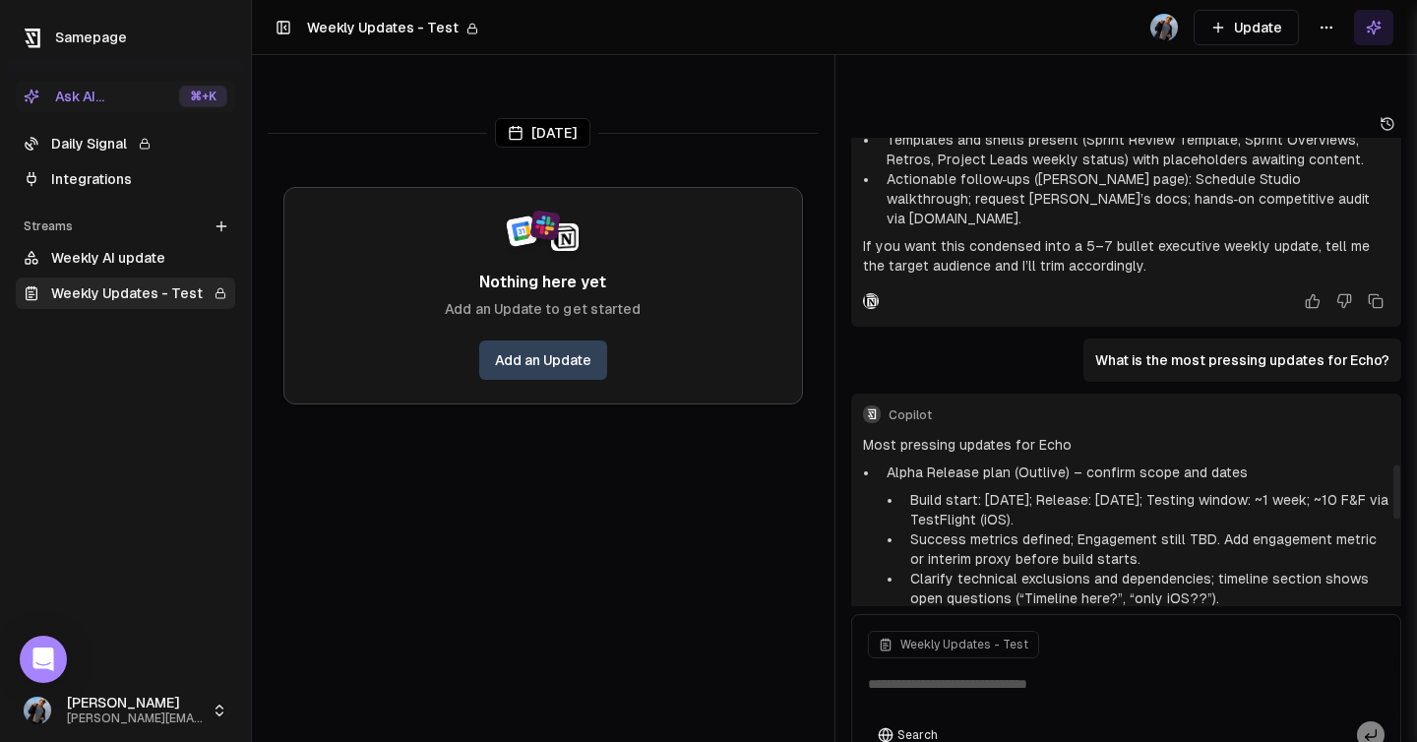
scroll to position [2801, 0]
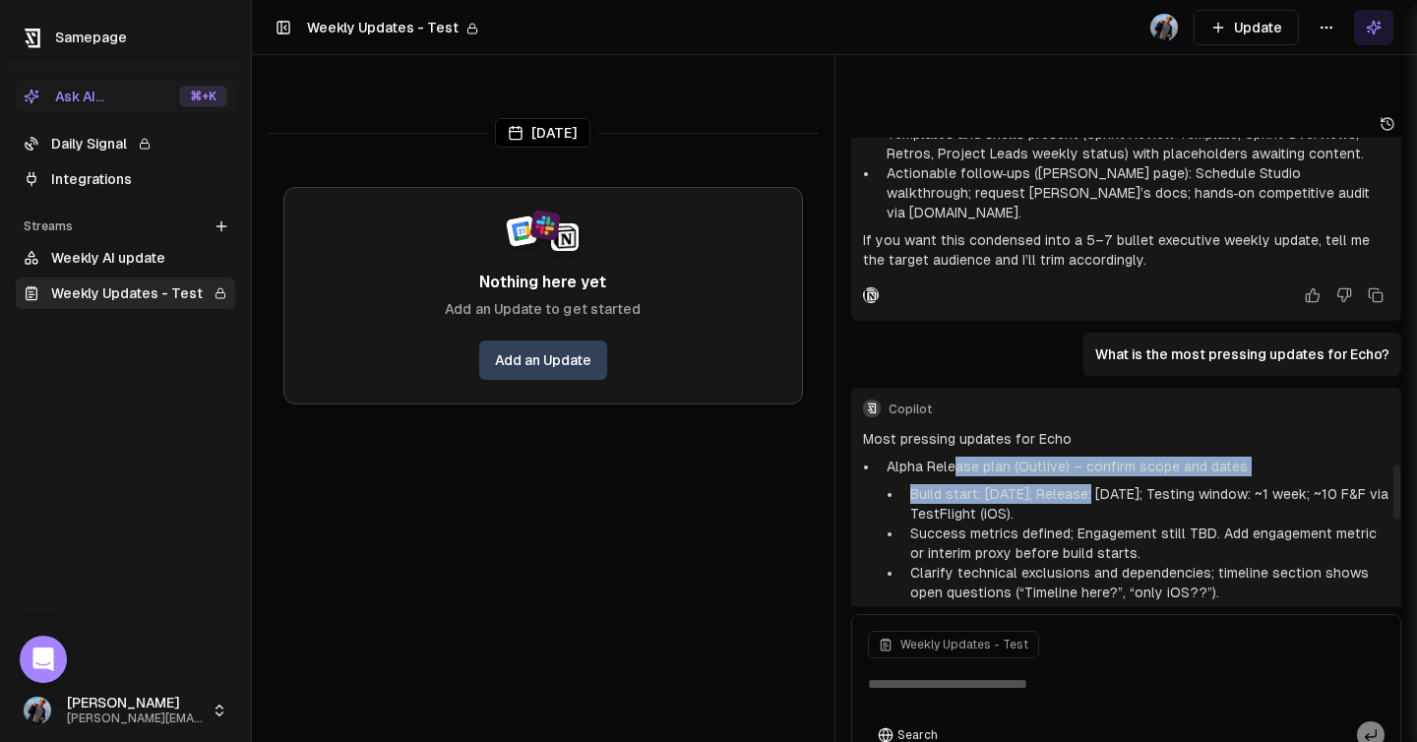
drag, startPoint x: 956, startPoint y: 393, endPoint x: 1100, endPoint y: 414, distance: 145.3
click at [1100, 457] on li "Alpha Release plan (Outlive) – confirm scope and dates Build start: Oct 2025; R…" at bounding box center [1135, 530] width 512 height 146
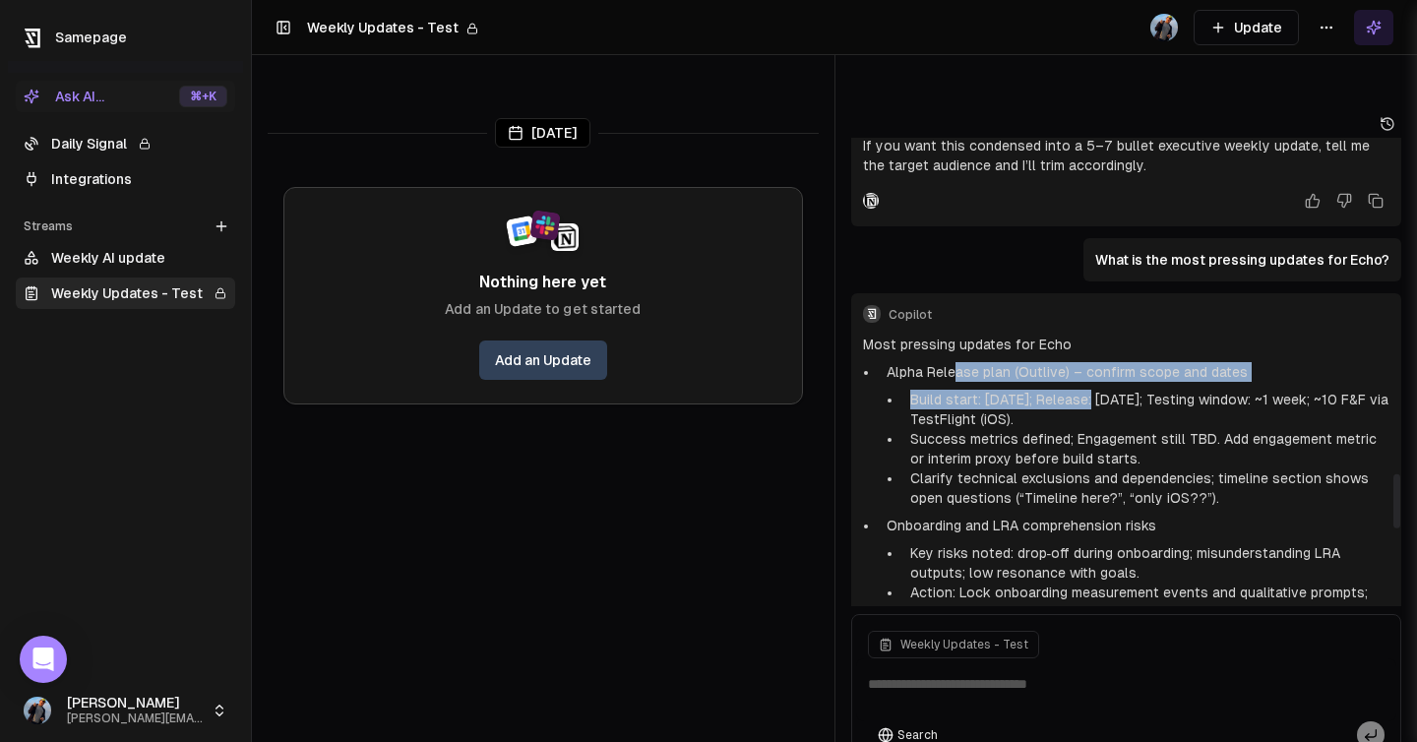
scroll to position [2952, 0]
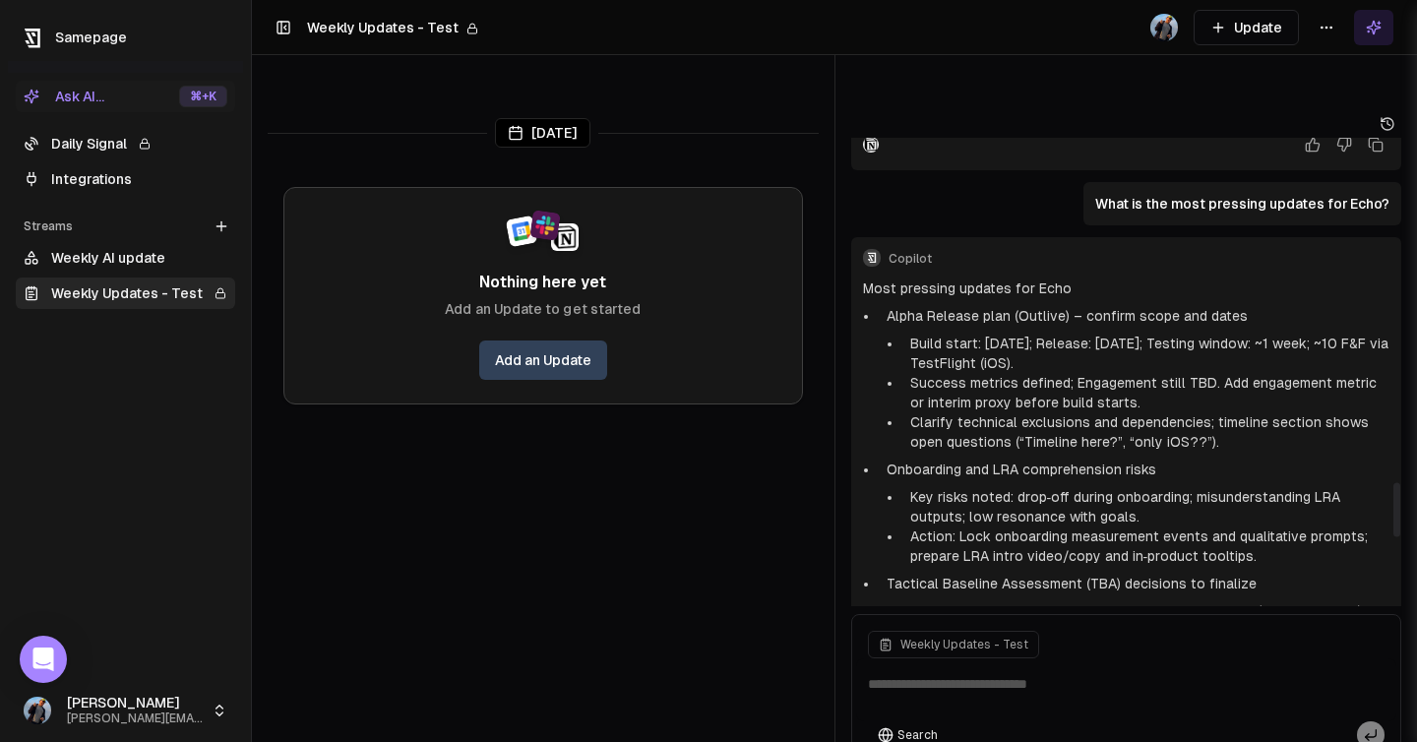
click at [1003, 334] on li "Build start: Oct 2025; Release: Dec 2025; Testing window: ~1 week; ~10 F&F via …" at bounding box center [1147, 353] width 488 height 39
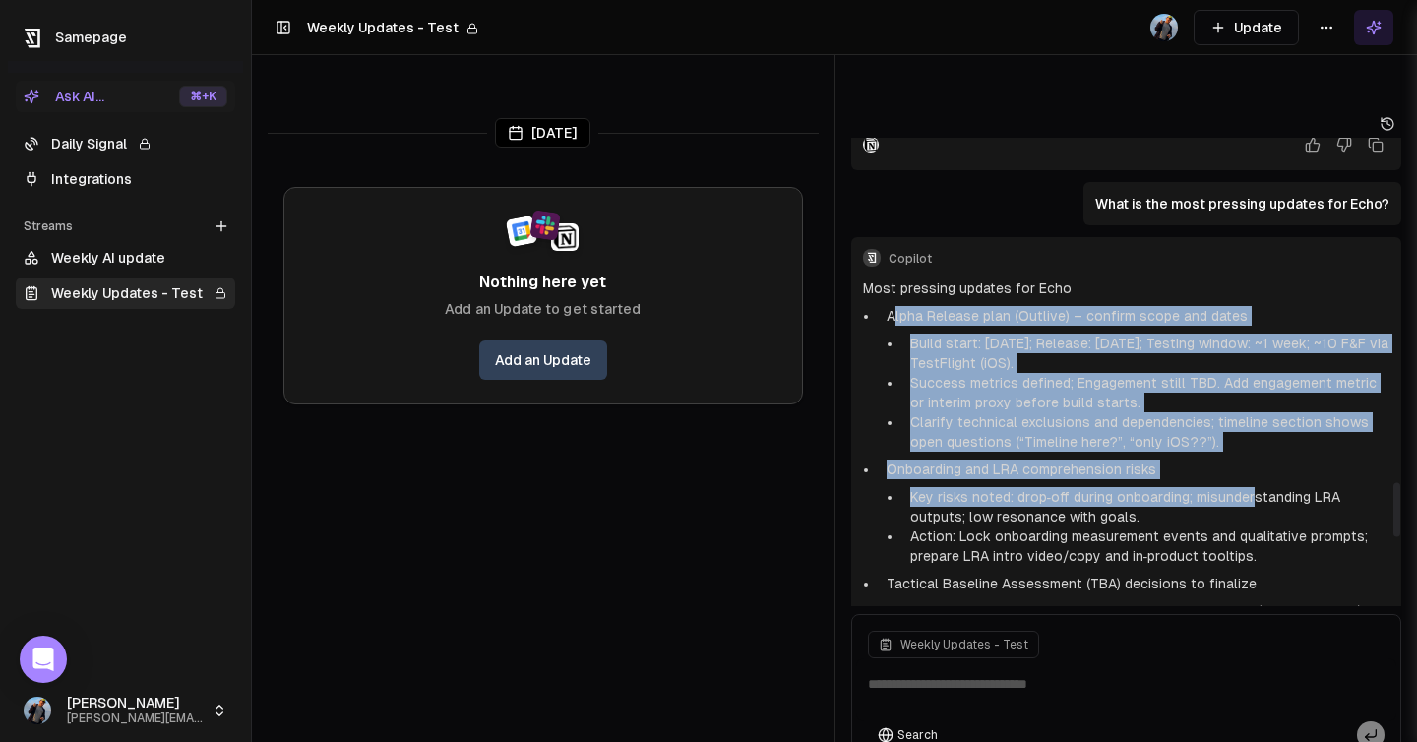
drag, startPoint x: 892, startPoint y: 234, endPoint x: 1255, endPoint y: 423, distance: 409.4
click at [1255, 423] on ul "Alpha Release plan (Outlive) – confirm scope and dates Build start: Oct 2025; R…" at bounding box center [1127, 711] width 528 height 811
click at [1051, 334] on li "Build start: Oct 2025; Release: Dec 2025; Testing window: ~1 week; ~10 F&F via …" at bounding box center [1147, 353] width 488 height 39
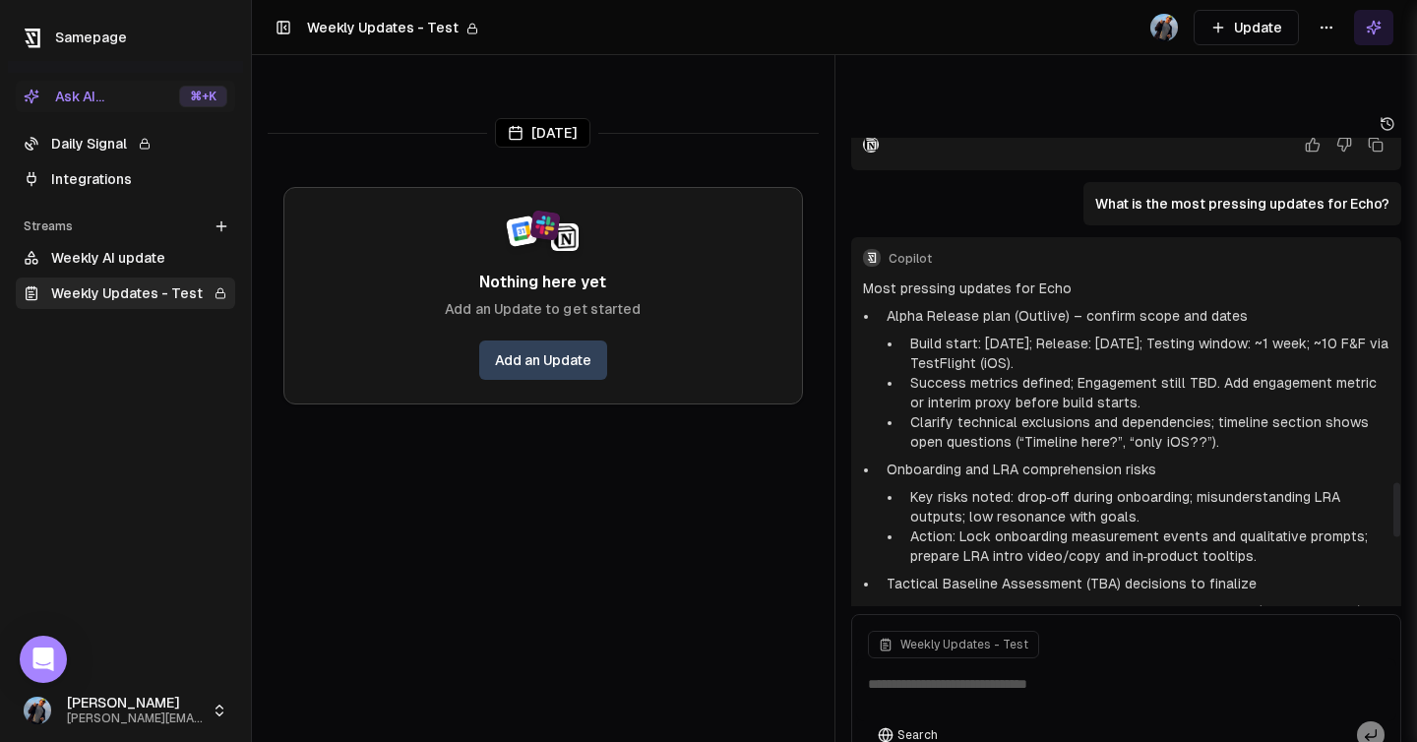
click at [885, 306] on li "Alpha Release plan (Outlive) – confirm scope and dates Build start: Oct 2025; R…" at bounding box center [1135, 379] width 512 height 146
click at [1037, 306] on p "Alpha Release plan (Outlive) – confirm scope and dates" at bounding box center [1139, 316] width 504 height 20
click at [1032, 279] on p "Most pressing updates for Echo" at bounding box center [1127, 289] width 528 height 20
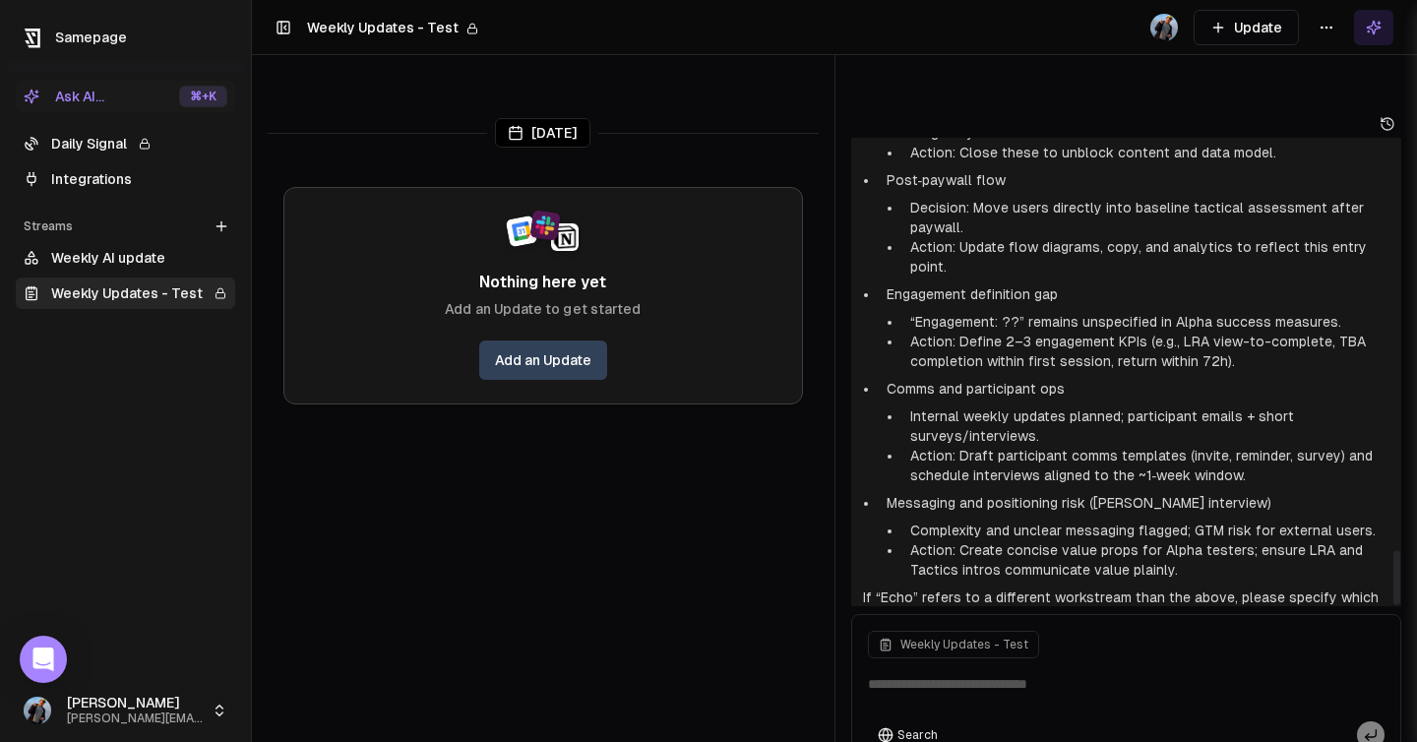
scroll to position [3534, 0]
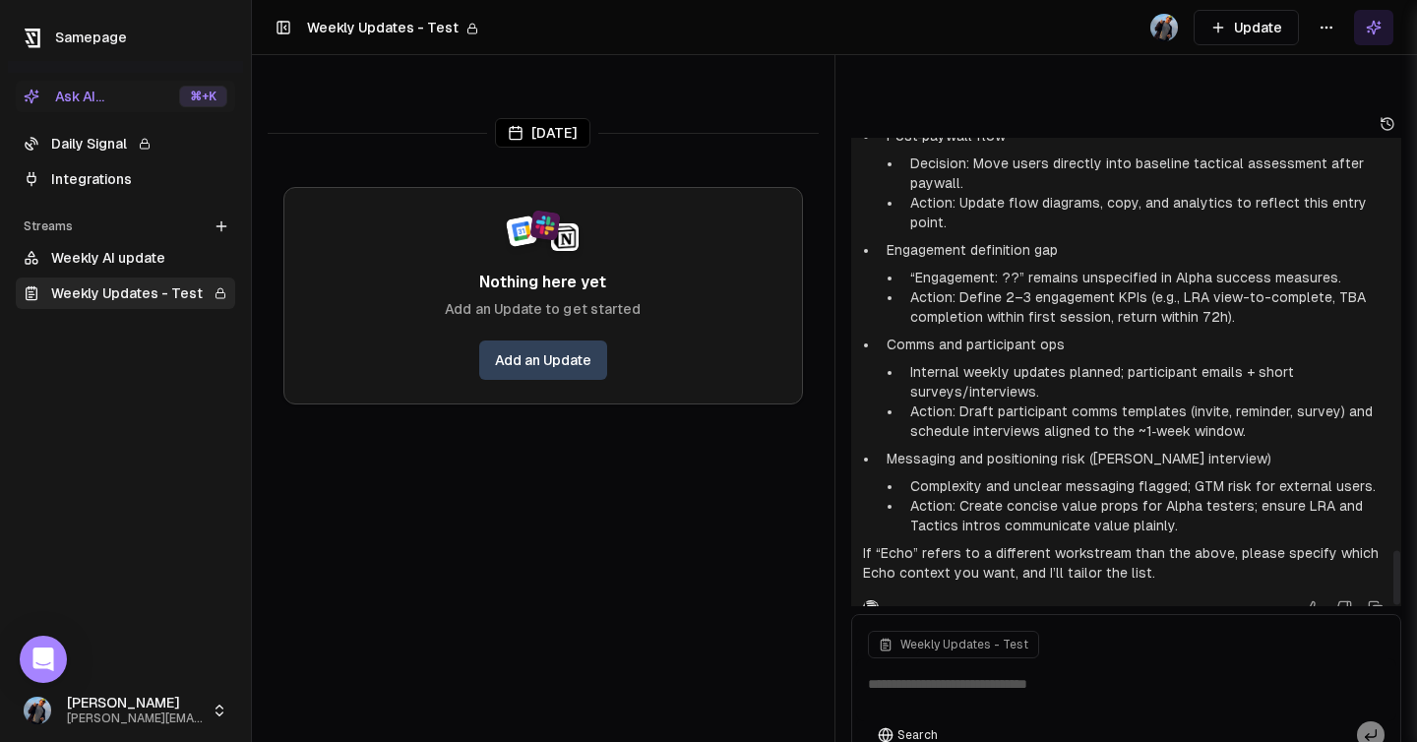
click at [1319, 26] on html "Samepage Ask AI... ⌘ +K Daily Signal Integrations Streams Create Stream Weekly …" at bounding box center [708, 371] width 1417 height 742
click at [32, 40] on html "Samepage Ask AI... ⌘ +K Daily Signal Integrations Streams Create Stream Weekly …" at bounding box center [708, 371] width 1417 height 742
click at [32, 40] on icon at bounding box center [30, 37] width 11 height 11
click at [76, 35] on span "Samepage" at bounding box center [91, 38] width 72 height 16
click at [33, 50] on icon at bounding box center [33, 39] width 30 height 30
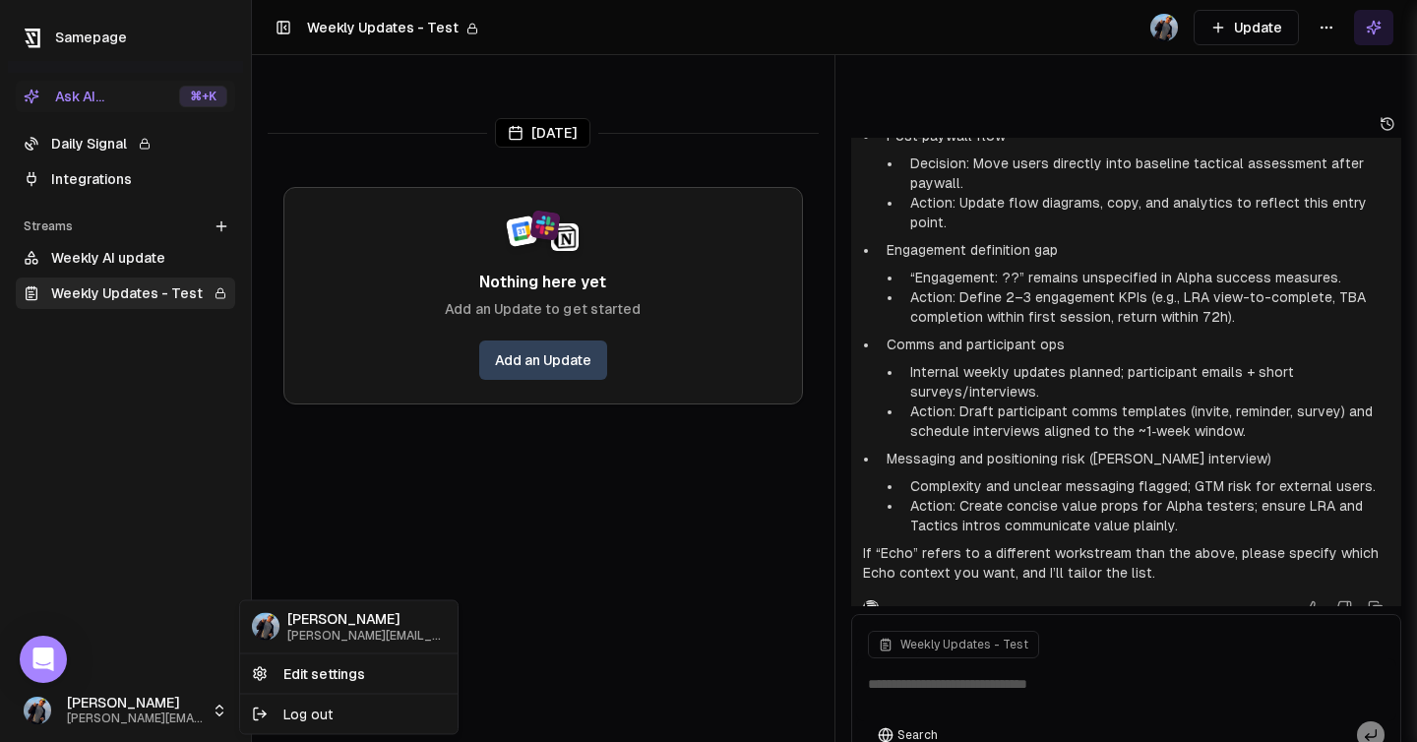
click at [95, 720] on html "Samepage Ask AI... ⌘ +K Daily Signal Integrations Streams Create Stream Weekly …" at bounding box center [708, 371] width 1417 height 742
click at [326, 675] on link "Edit settings" at bounding box center [349, 673] width 210 height 31
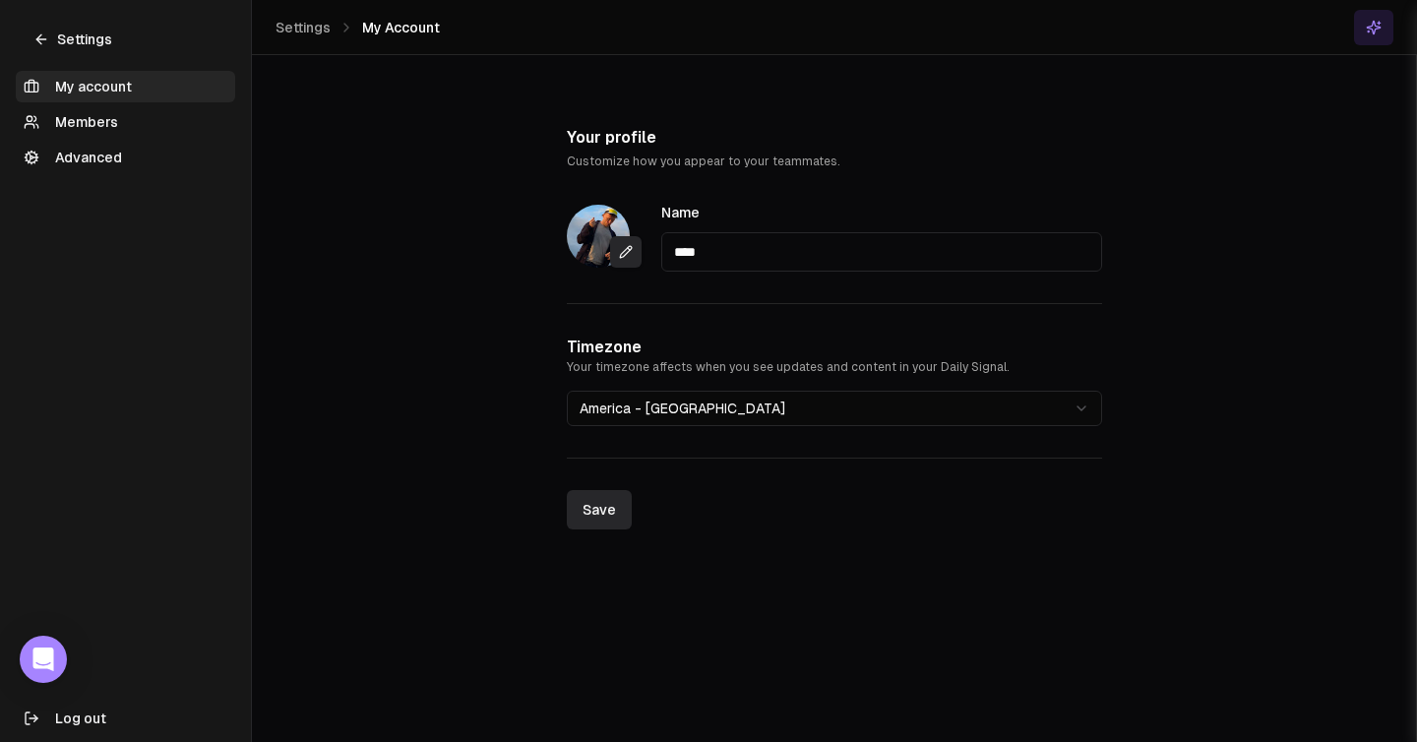
scroll to position [7825, 0]
click at [104, 152] on link "Advanced" at bounding box center [126, 157] width 220 height 31
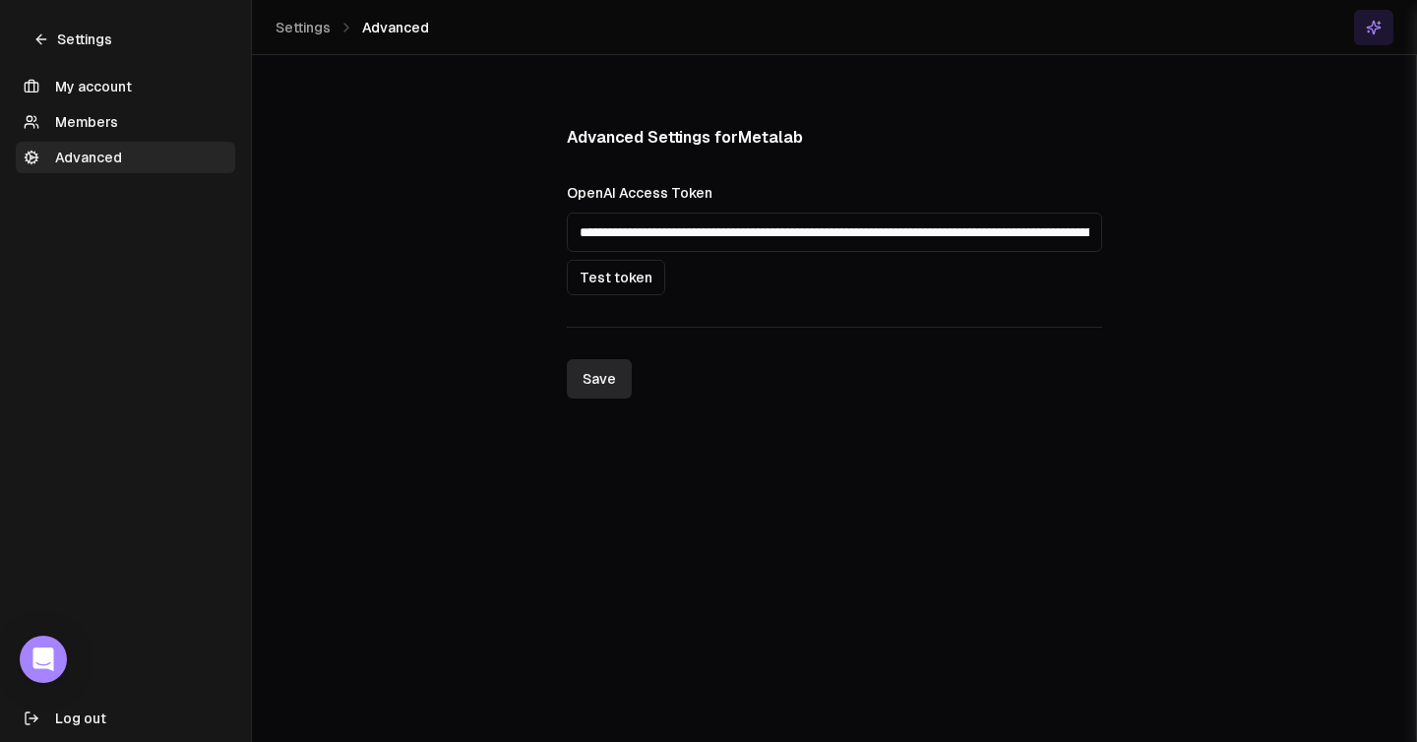
click at [90, 118] on link "Members" at bounding box center [126, 121] width 220 height 31
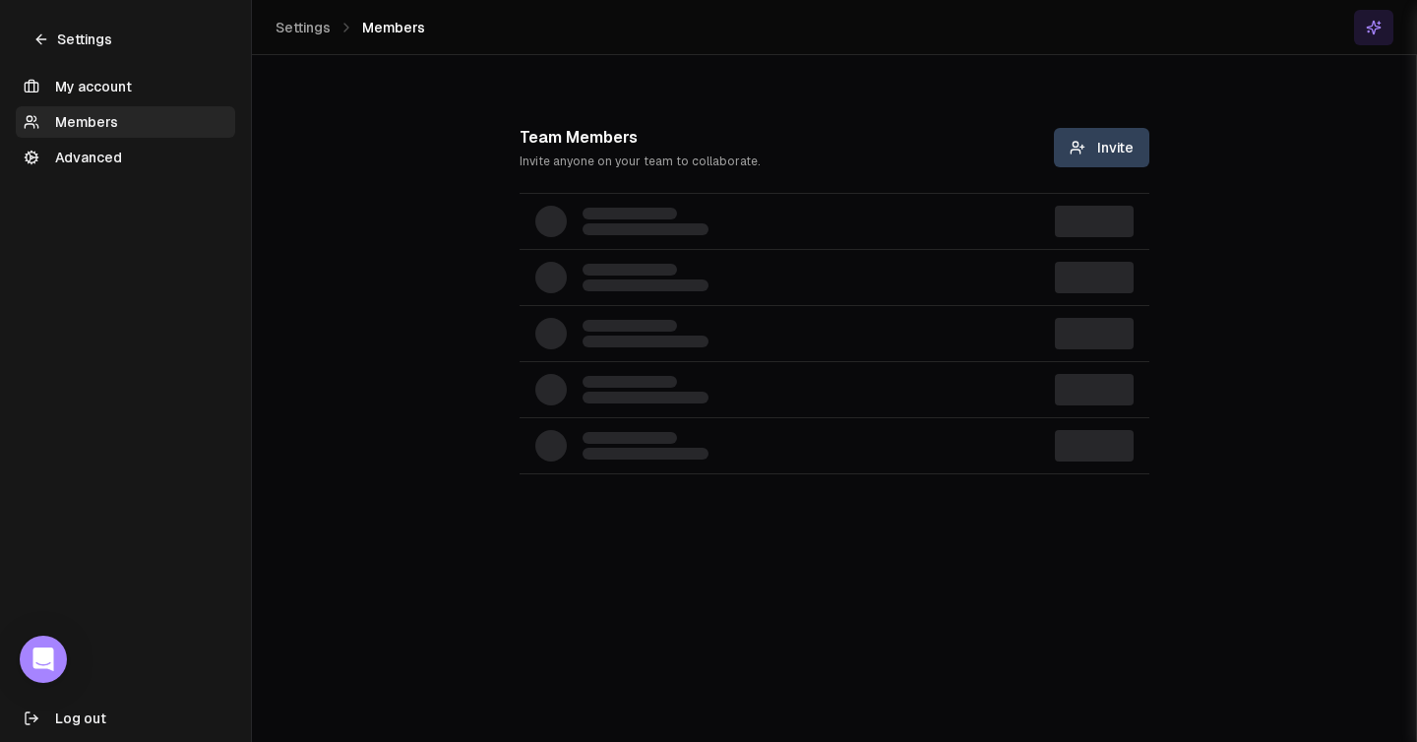
click at [111, 88] on link "My account" at bounding box center [126, 86] width 220 height 31
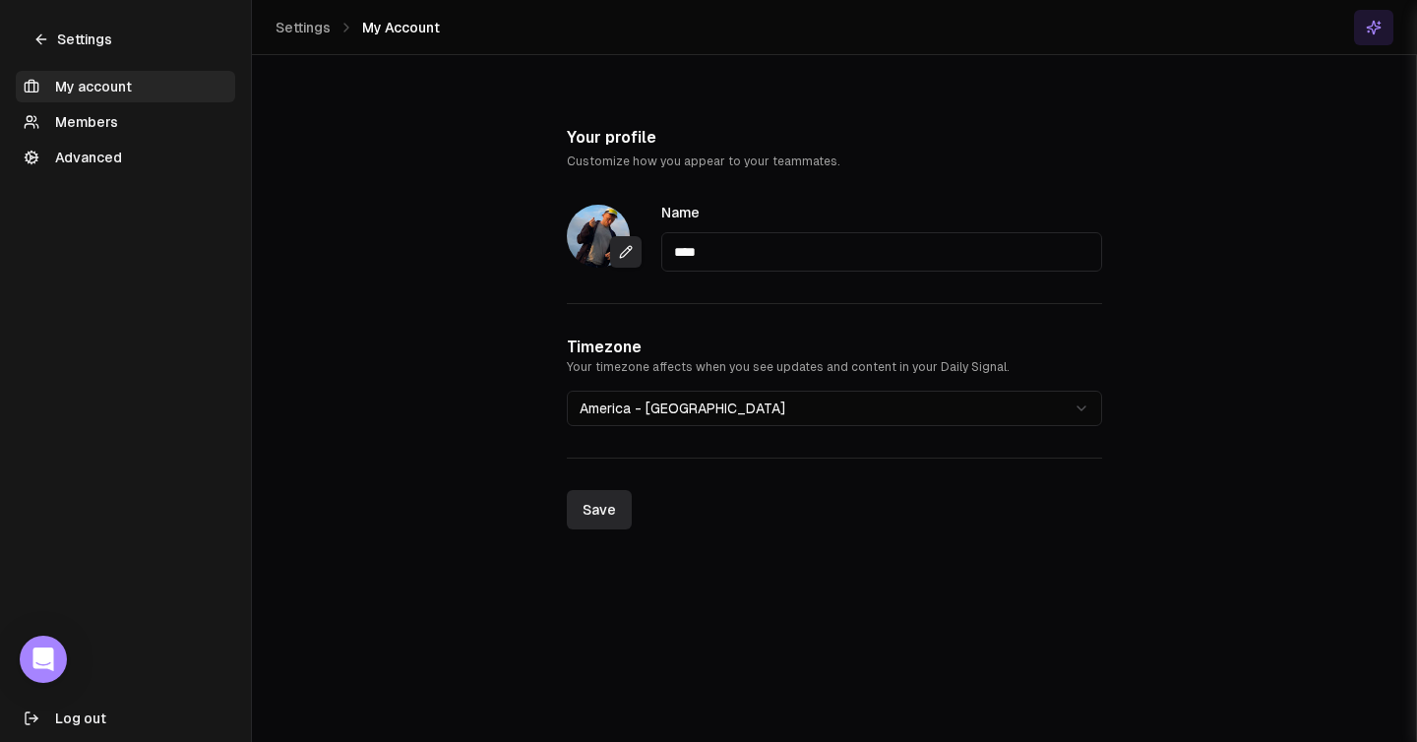
click at [283, 27] on span "Settings" at bounding box center [303, 28] width 55 height 20
click at [78, 26] on link "Settings" at bounding box center [73, 39] width 114 height 31
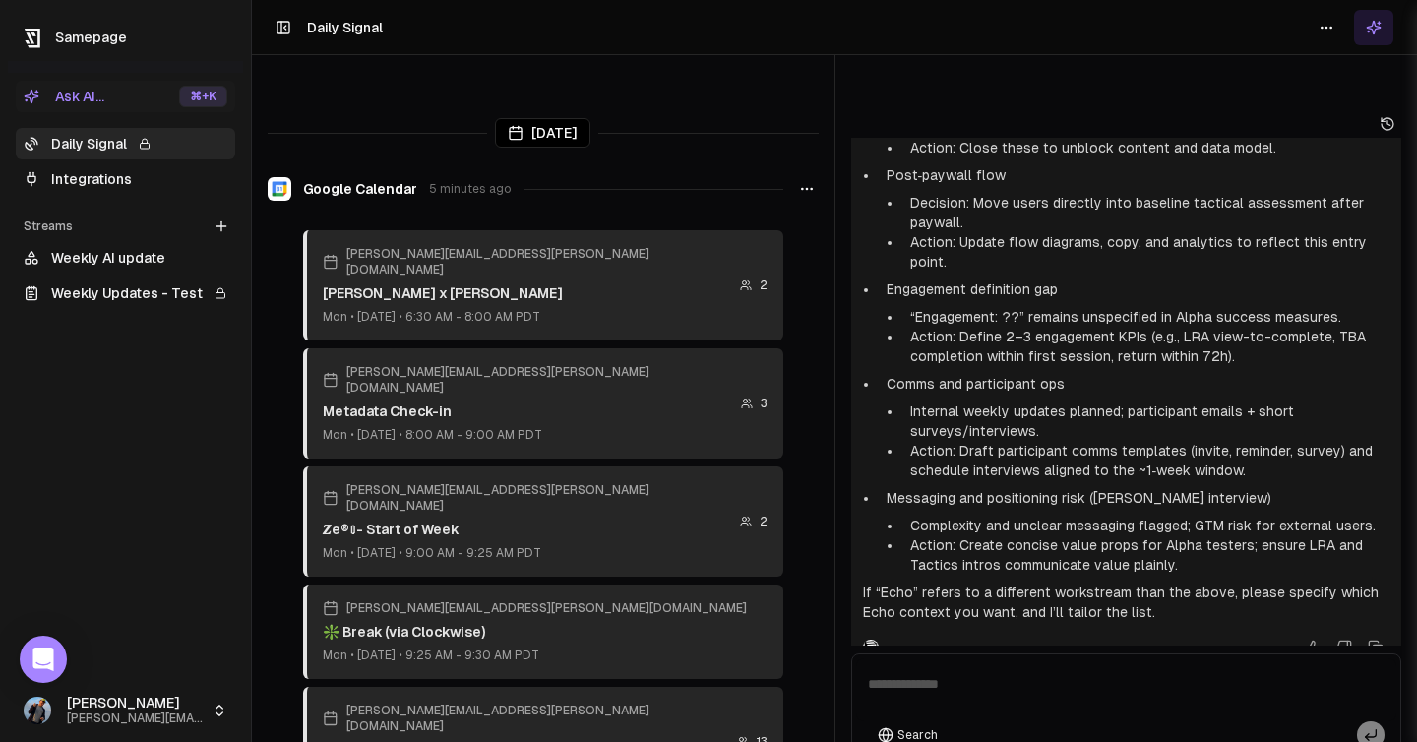
click at [76, 174] on link "Integrations" at bounding box center [126, 178] width 220 height 31
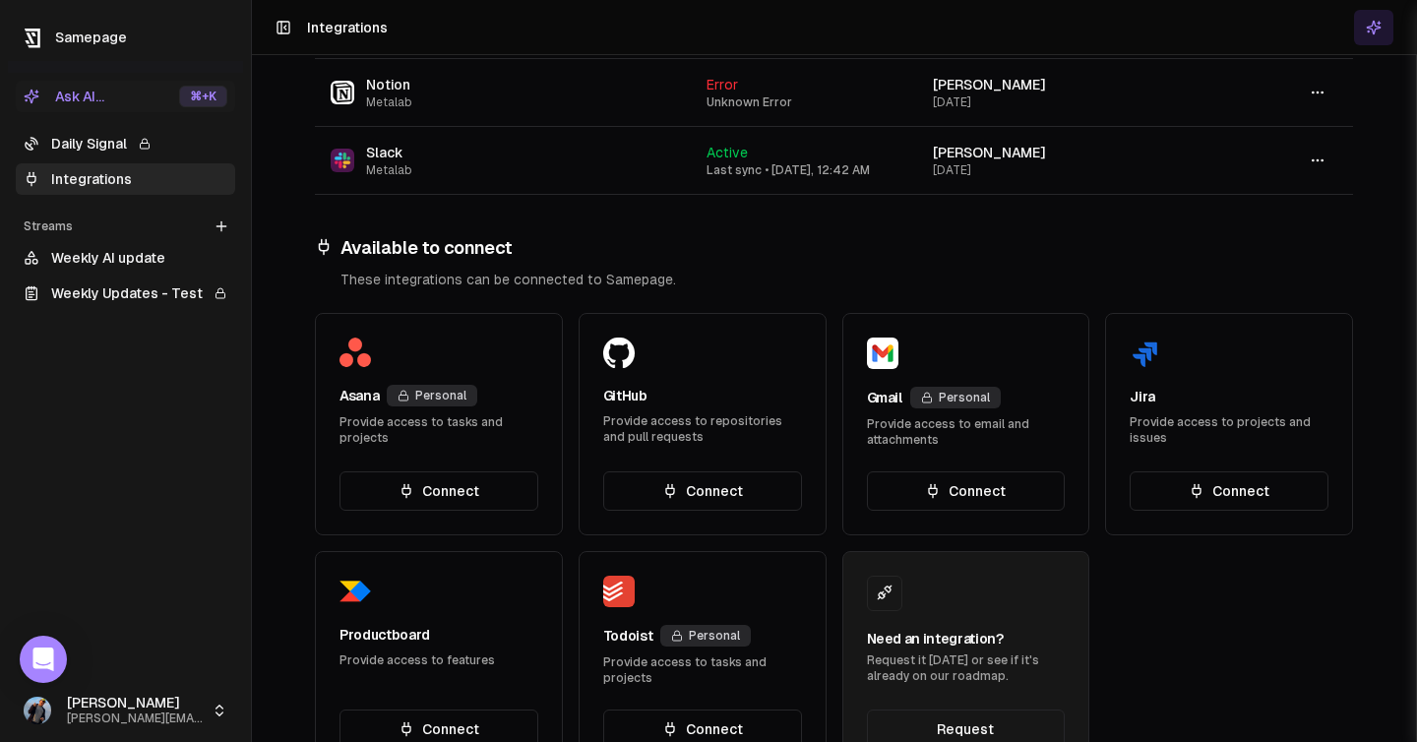
scroll to position [37, 0]
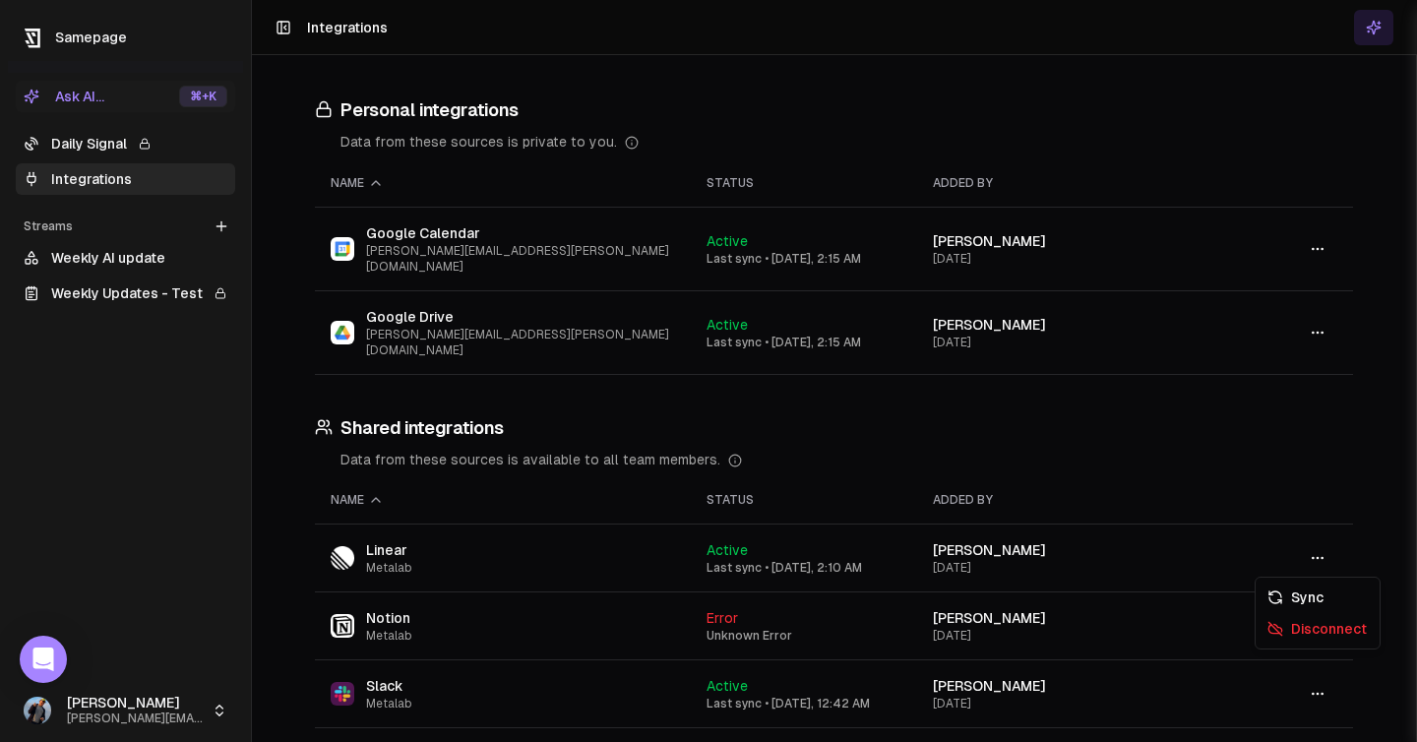
click at [1331, 608] on button "button" at bounding box center [1317, 625] width 39 height 35
click at [1277, 628] on div "Disconnect" at bounding box center [1318, 628] width 116 height 31
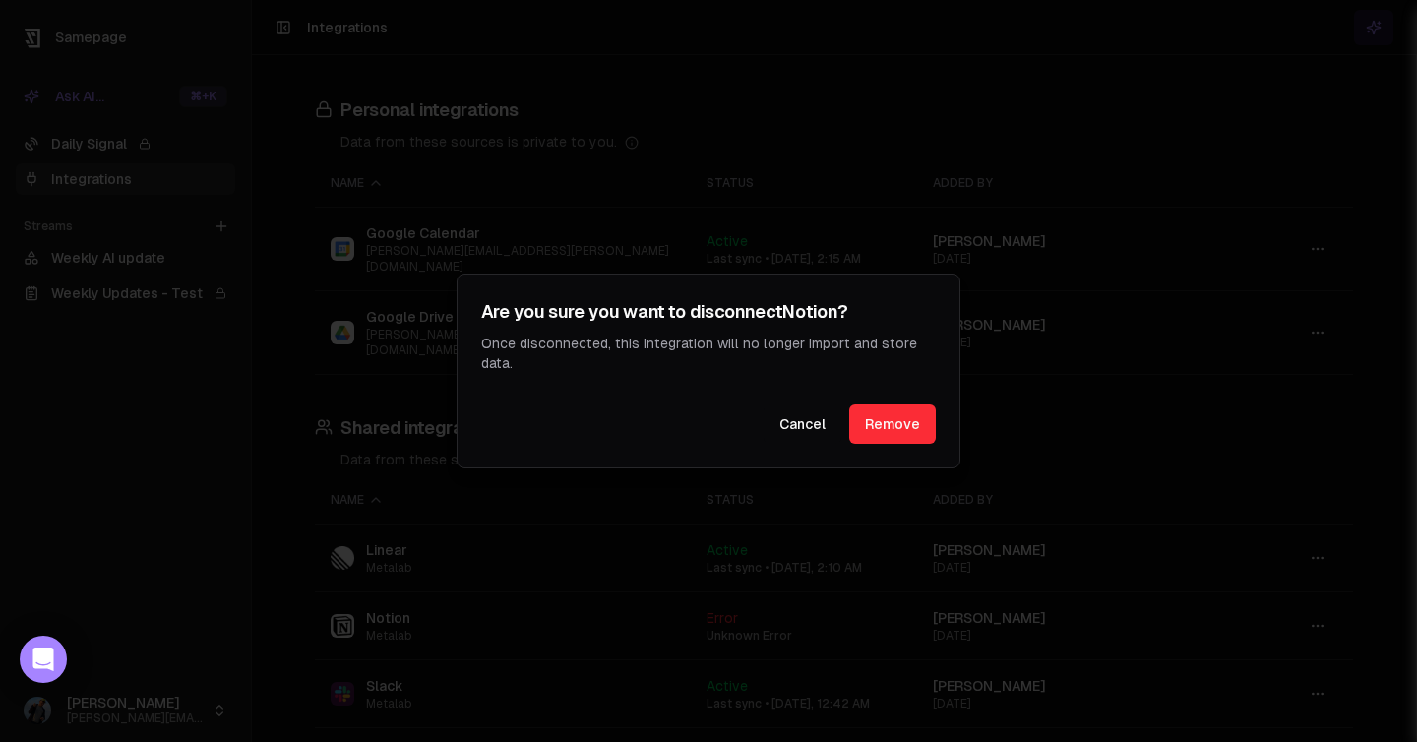
click at [890, 417] on button "Remove" at bounding box center [892, 424] width 87 height 39
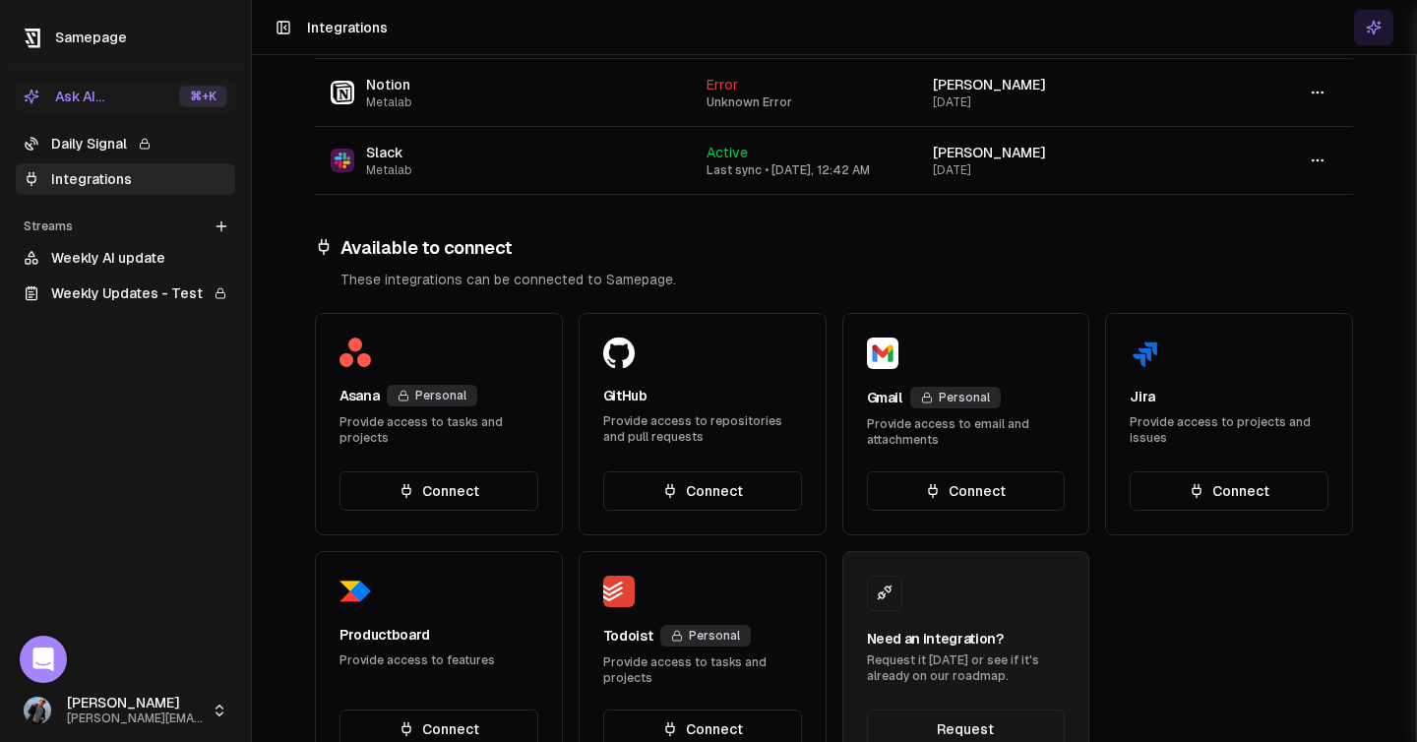
scroll to position [159, 0]
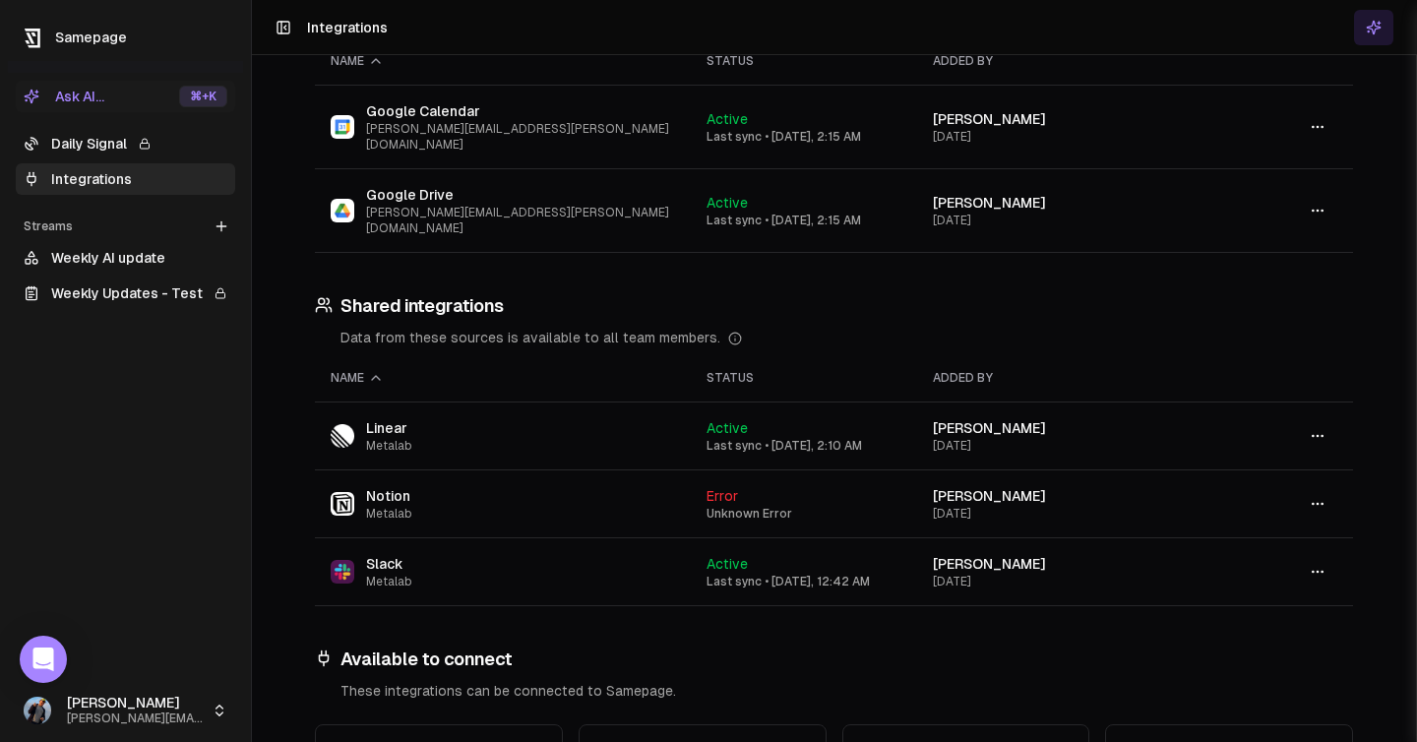
click at [1321, 496] on icon "button" at bounding box center [1318, 504] width 16 height 16
click at [1308, 510] on div "Disconnect" at bounding box center [1318, 506] width 116 height 31
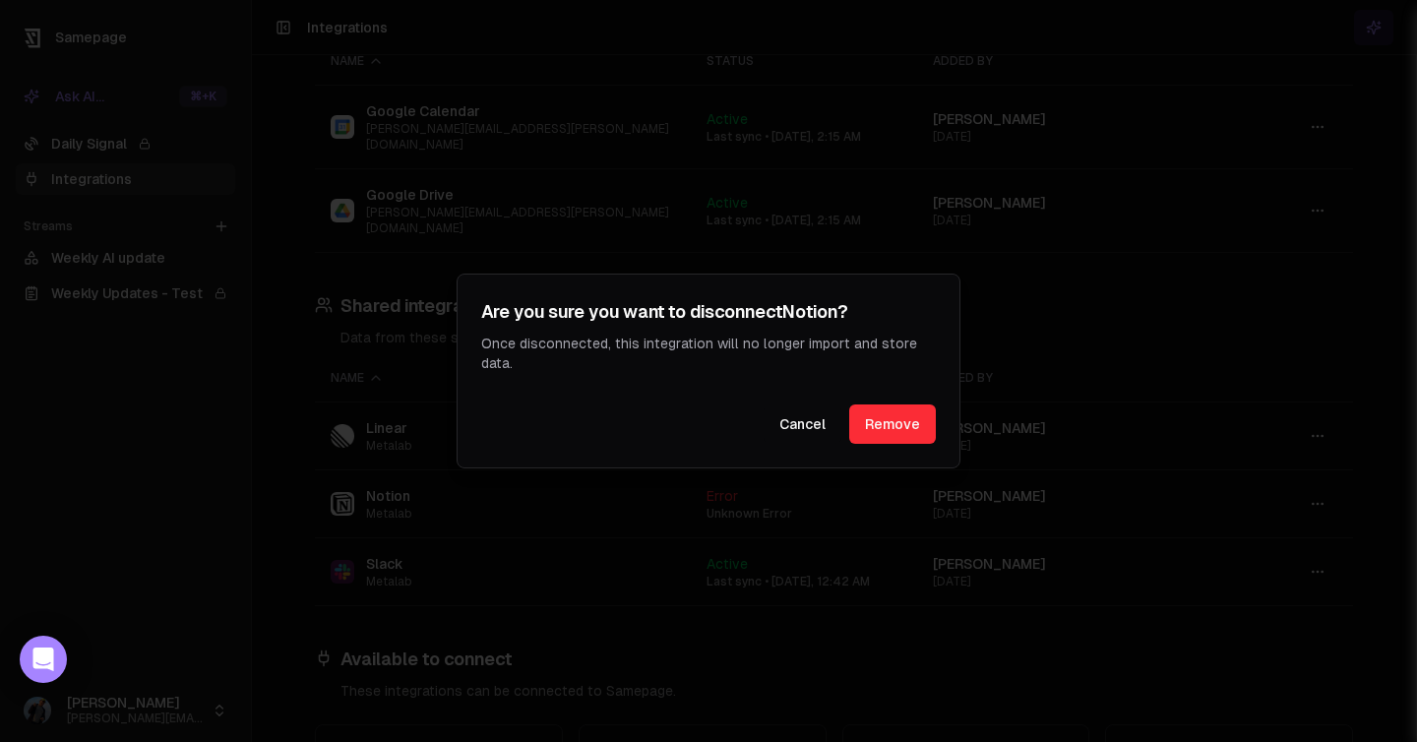
click at [884, 410] on button "Remove" at bounding box center [892, 424] width 87 height 39
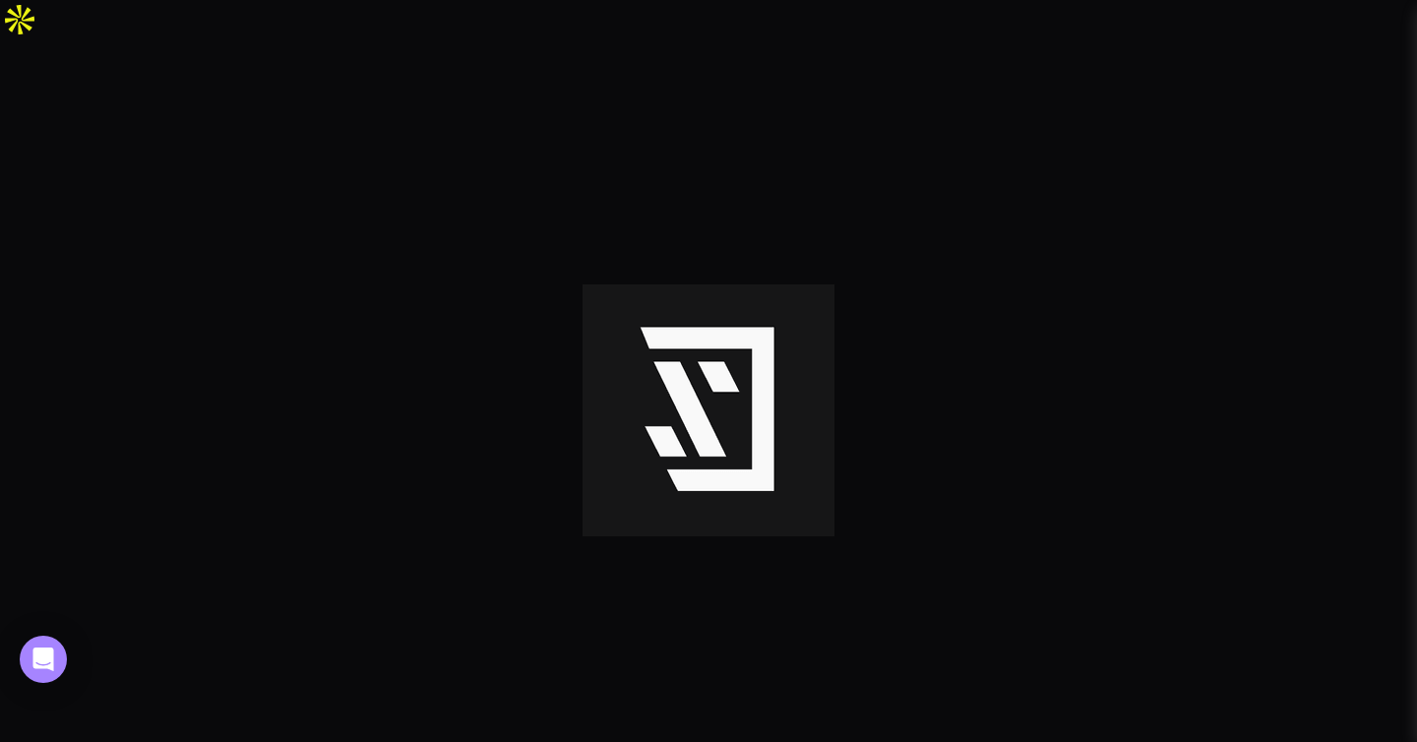
click at [696, 362] on img at bounding box center [709, 410] width 252 height 252
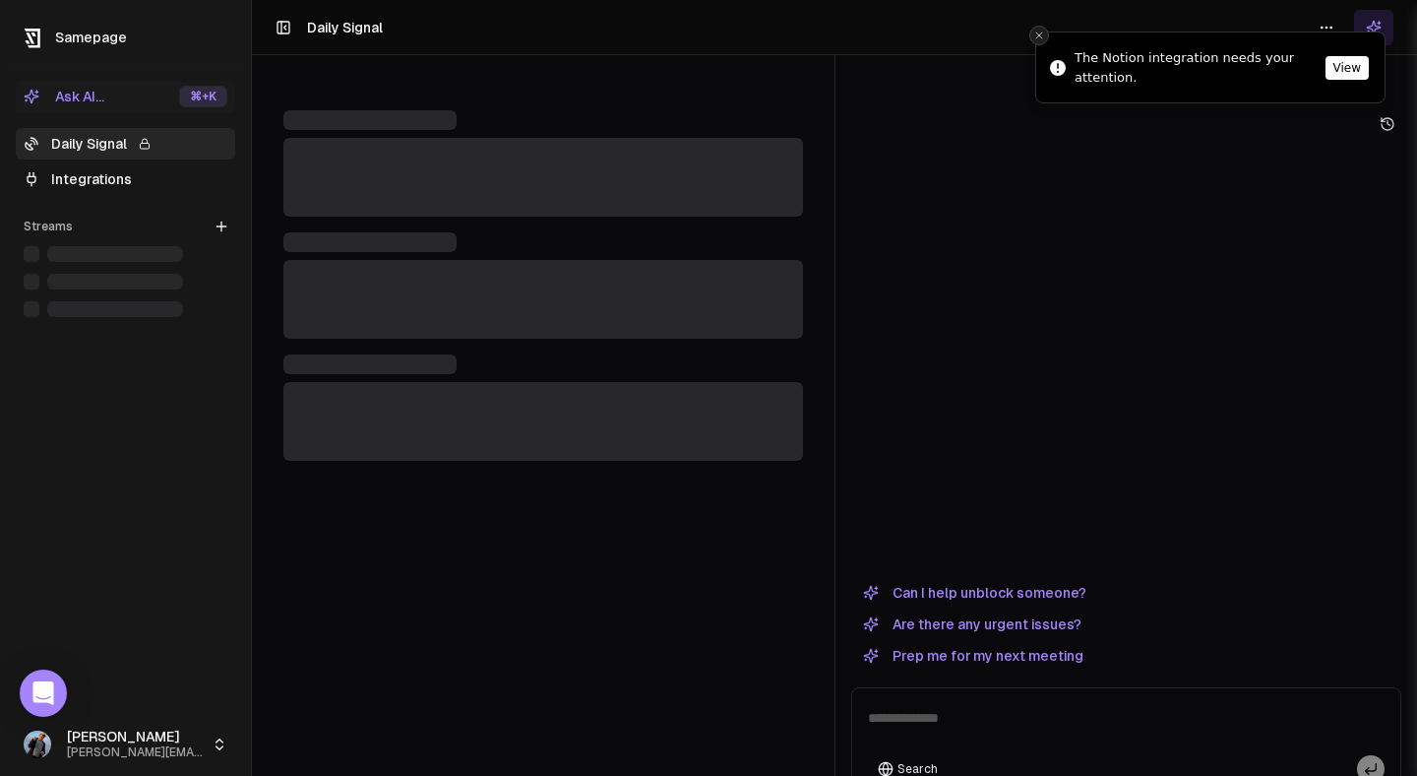
click at [573, 34] on line "Close toast" at bounding box center [1040, 35] width 6 height 6
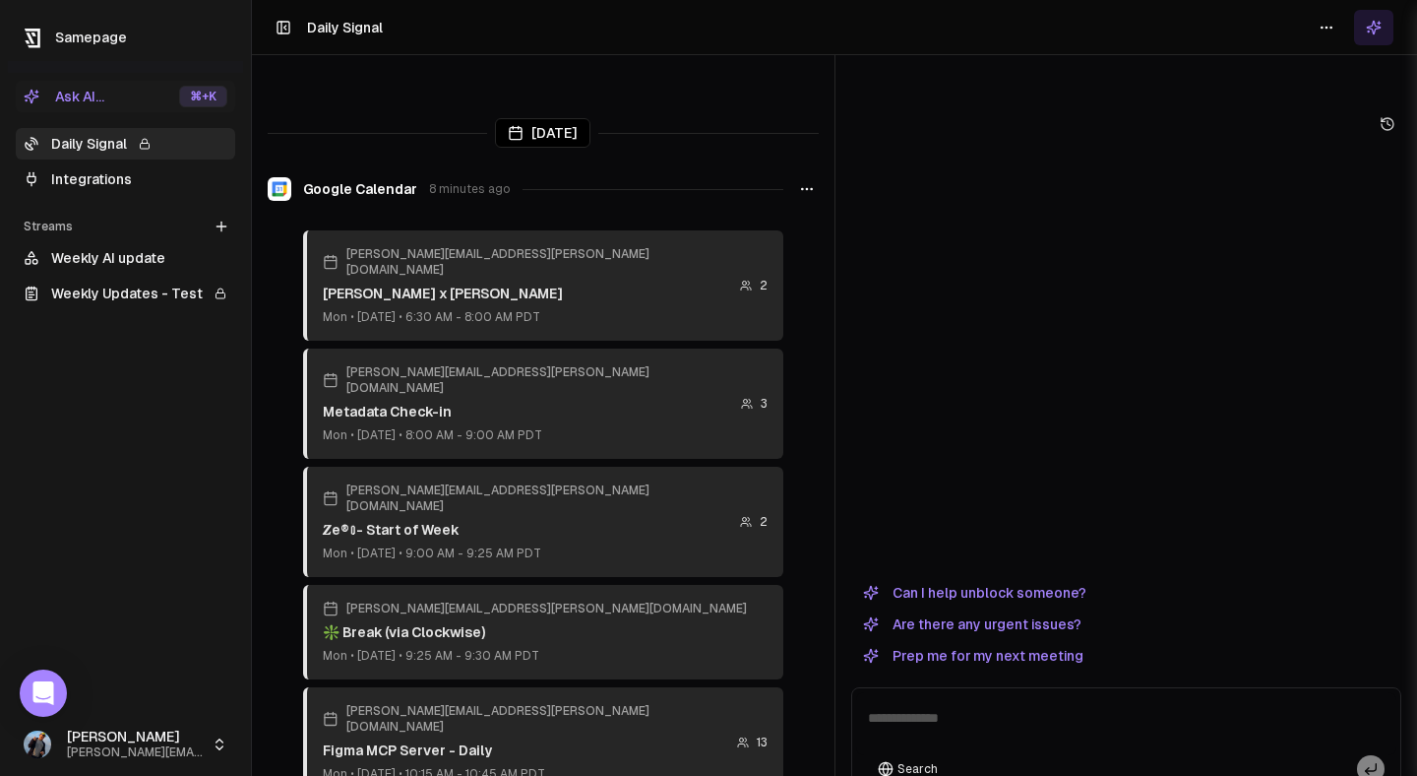
click at [161, 179] on link "Integrations" at bounding box center [126, 178] width 220 height 31
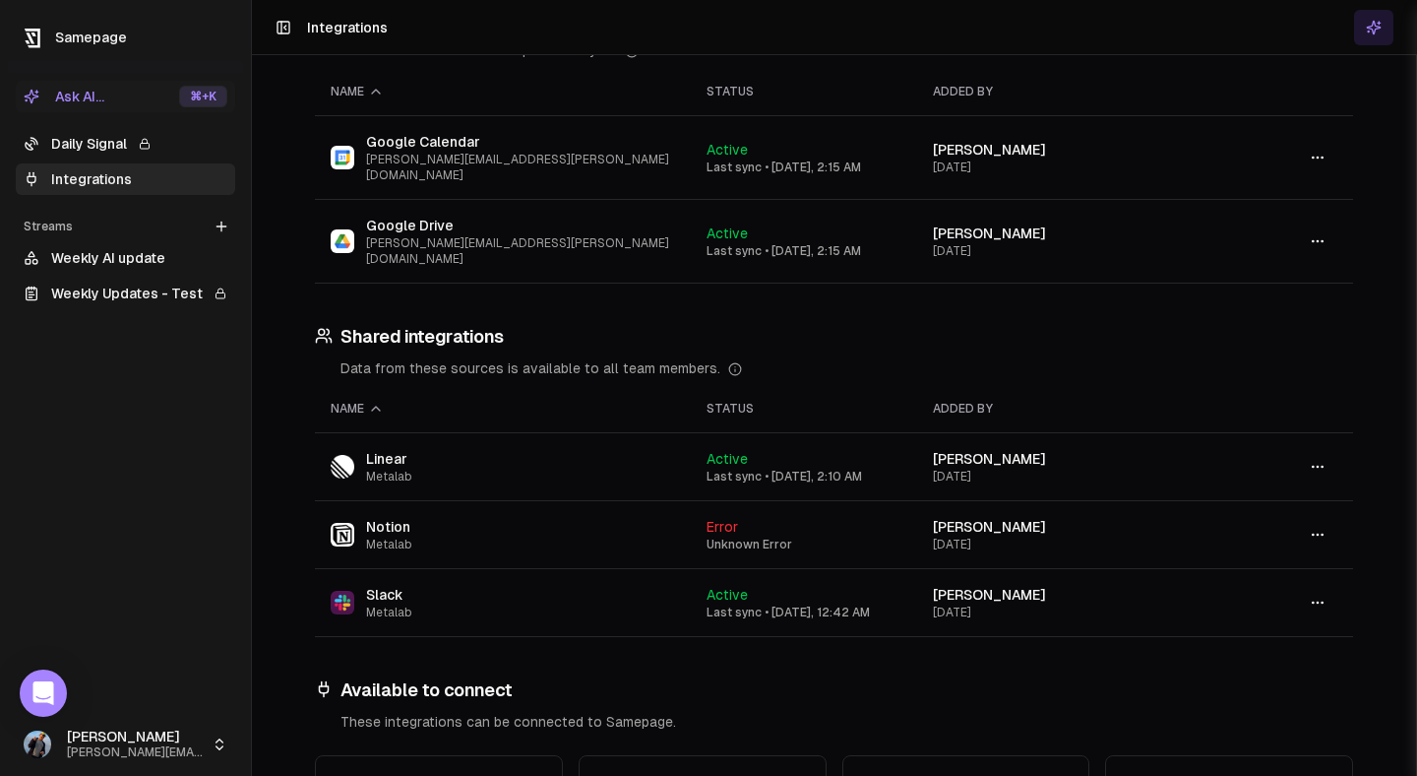
scroll to position [179, 0]
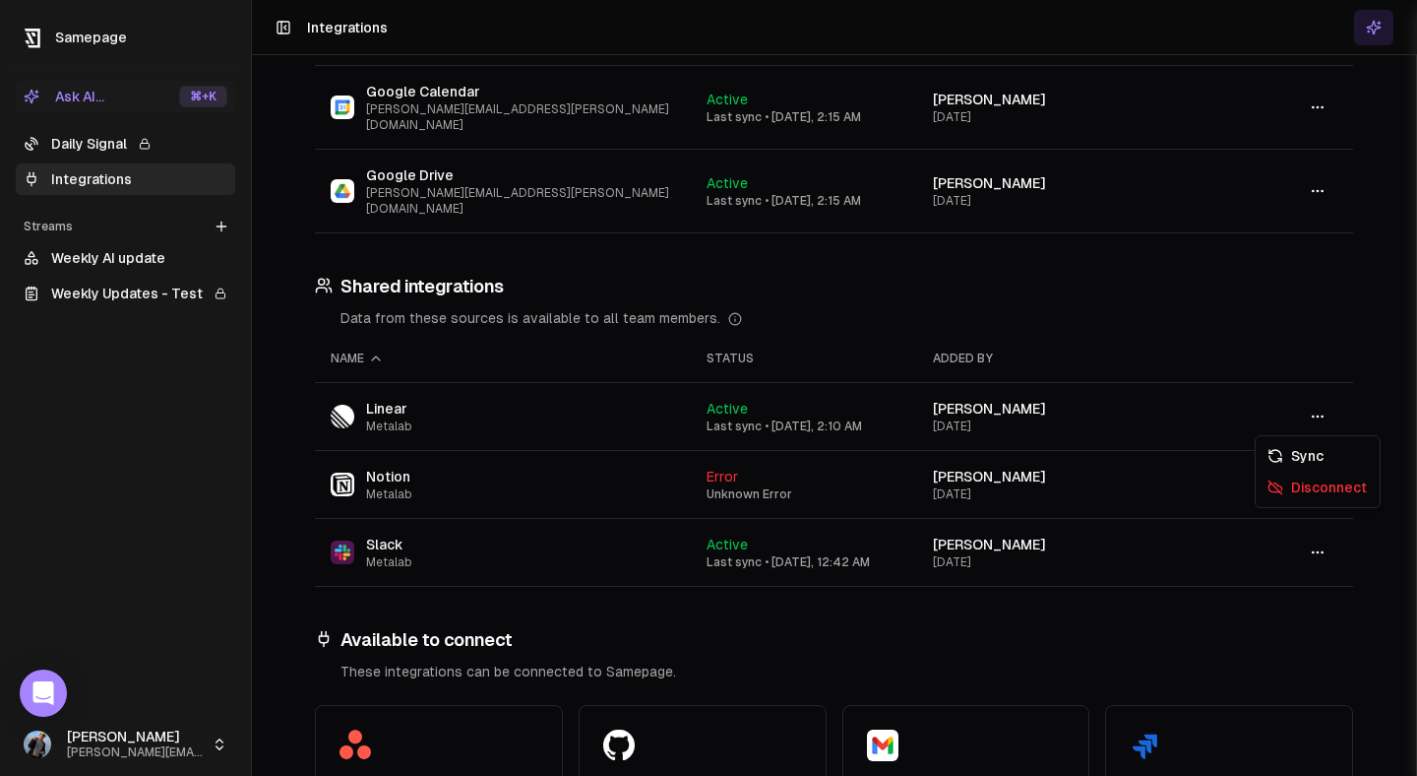
click at [573, 476] on icon "button" at bounding box center [1318, 484] width 16 height 16
click at [573, 491] on div "Disconnect" at bounding box center [1318, 486] width 116 height 31
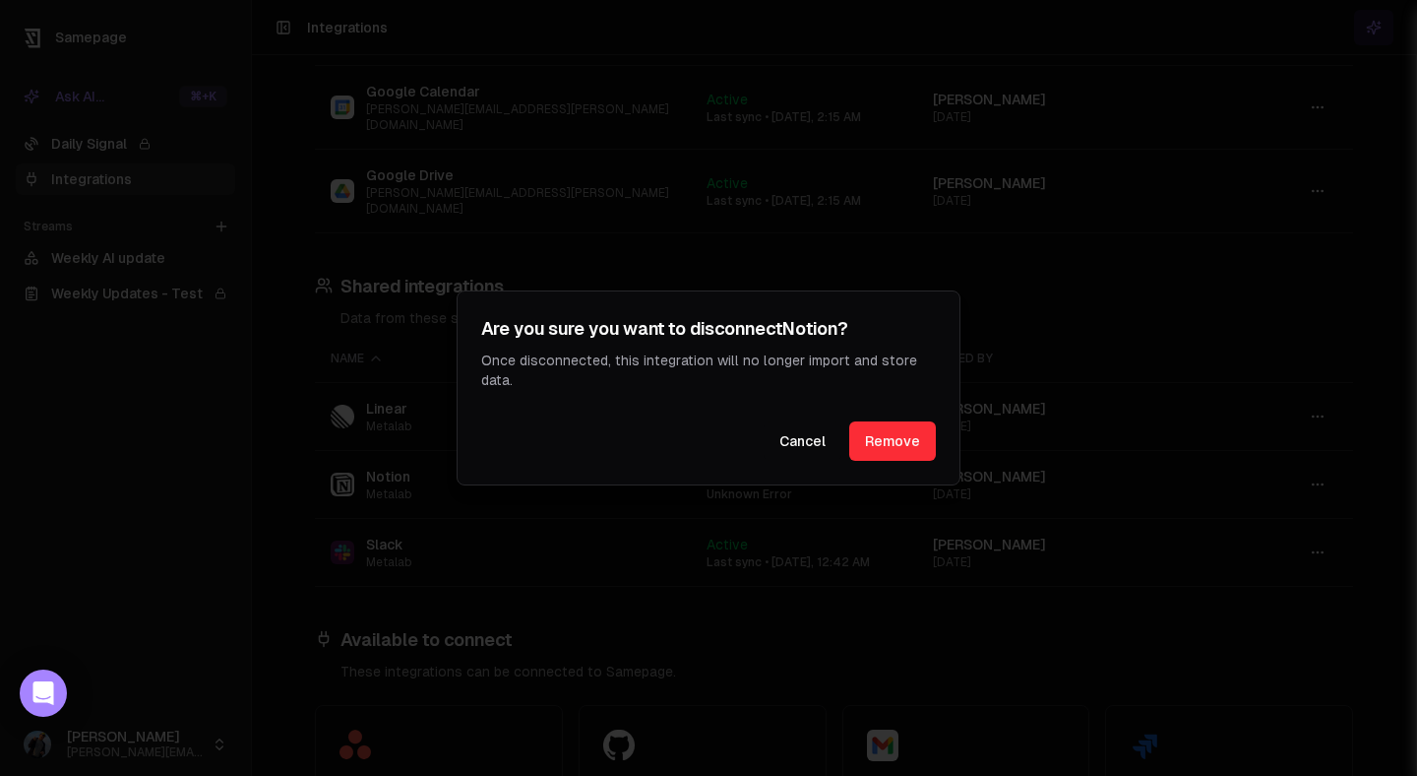
click at [573, 432] on button "Remove" at bounding box center [892, 440] width 87 height 39
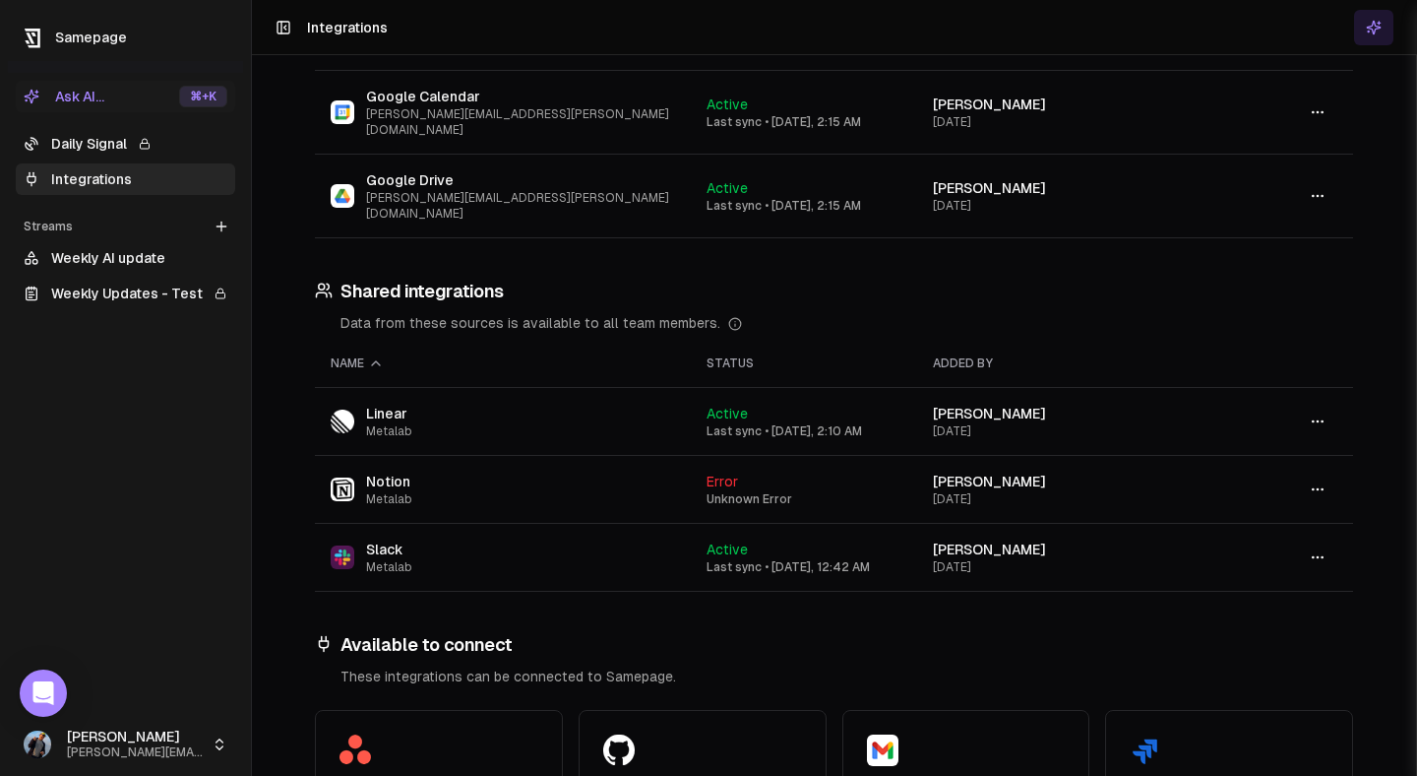
scroll to position [0, 0]
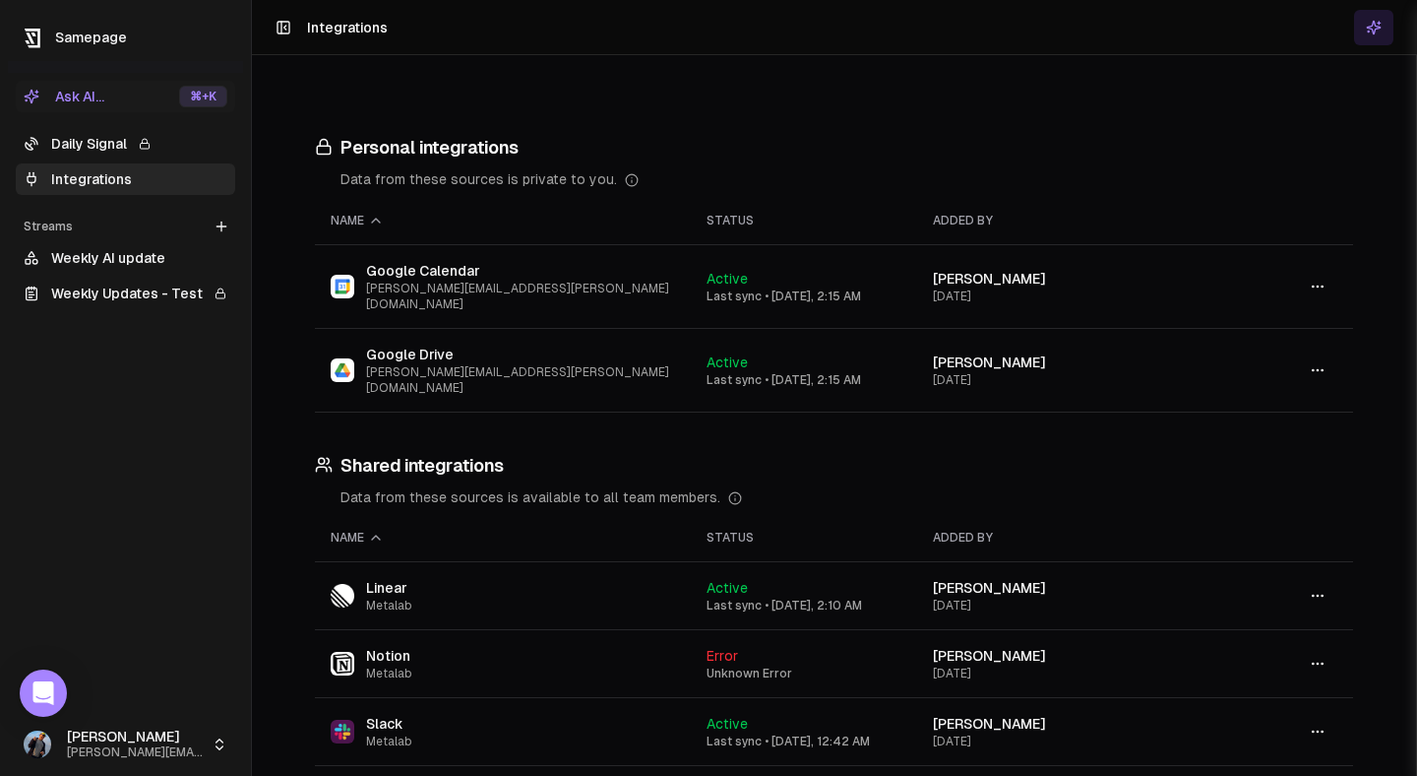
click at [573, 646] on button "button" at bounding box center [1317, 663] width 39 height 35
click at [573, 663] on div "Disconnect" at bounding box center [1318, 666] width 116 height 31
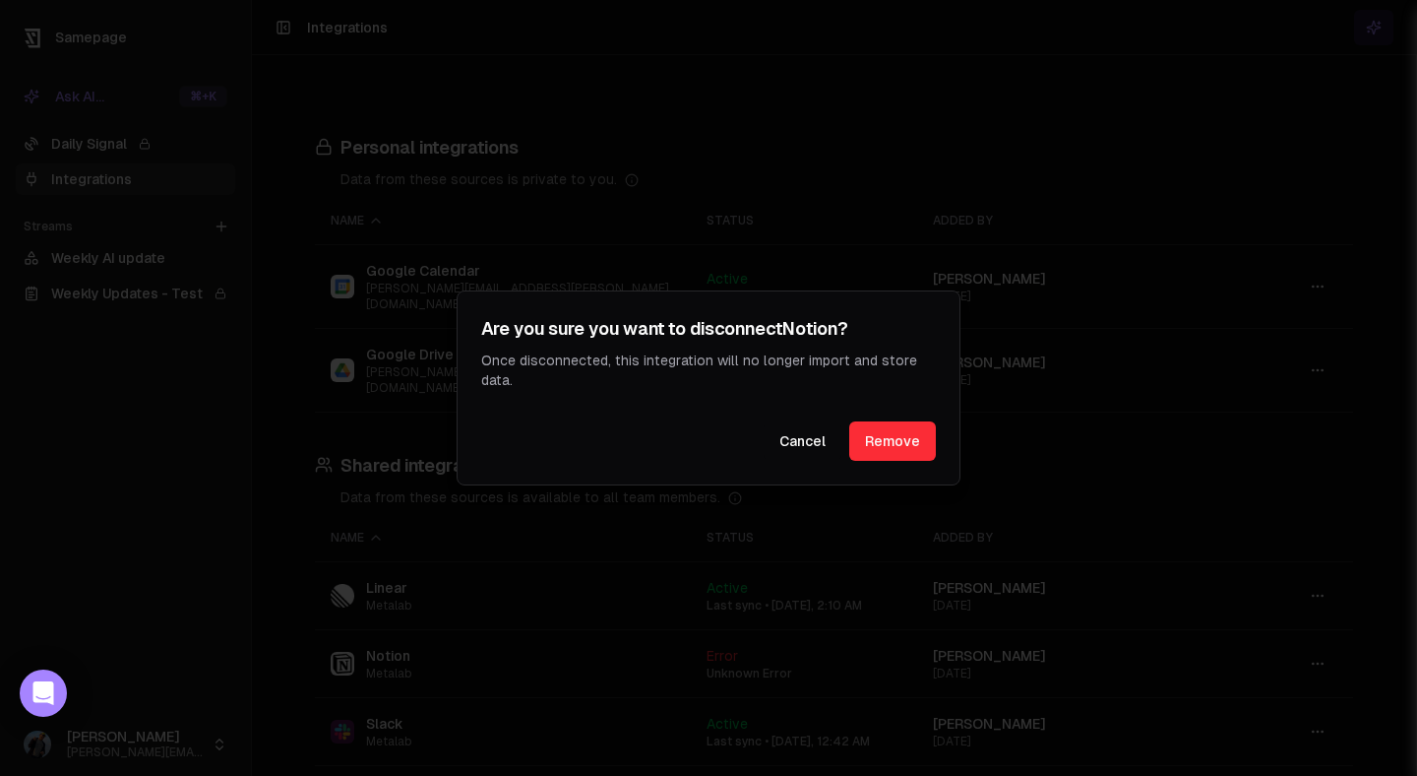
click at [573, 441] on button "Remove" at bounding box center [892, 440] width 87 height 39
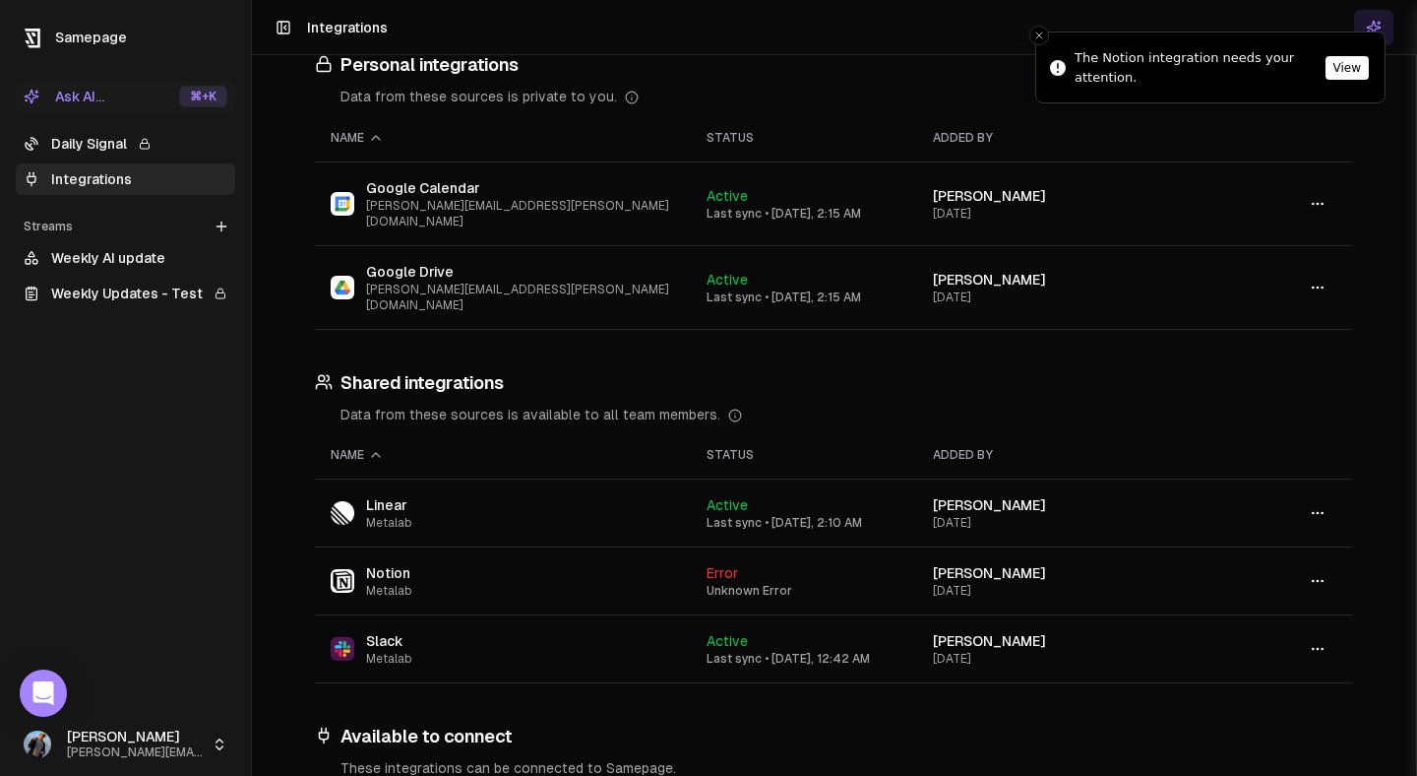
scroll to position [122, 0]
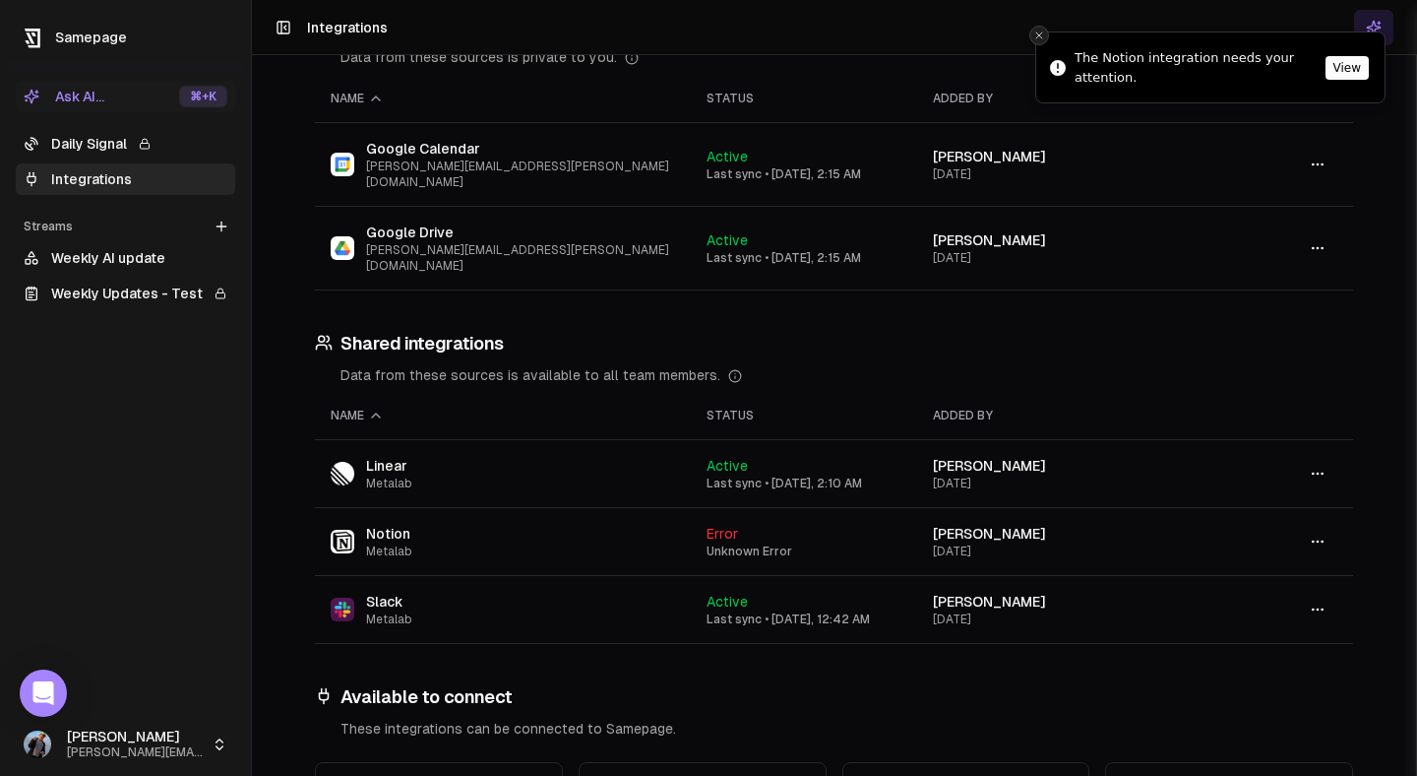
click at [1041, 31] on icon "Close toast" at bounding box center [1040, 36] width 12 height 12
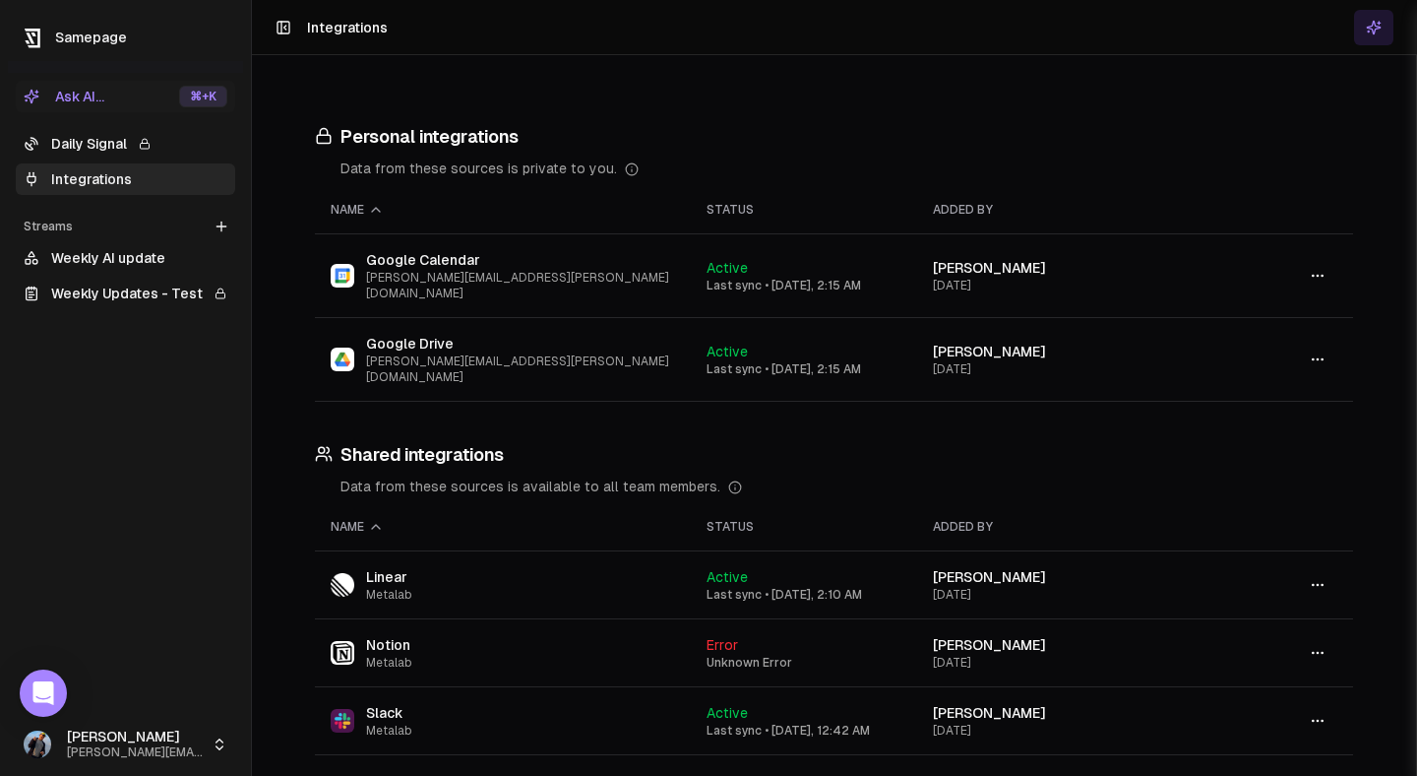
scroll to position [0, 0]
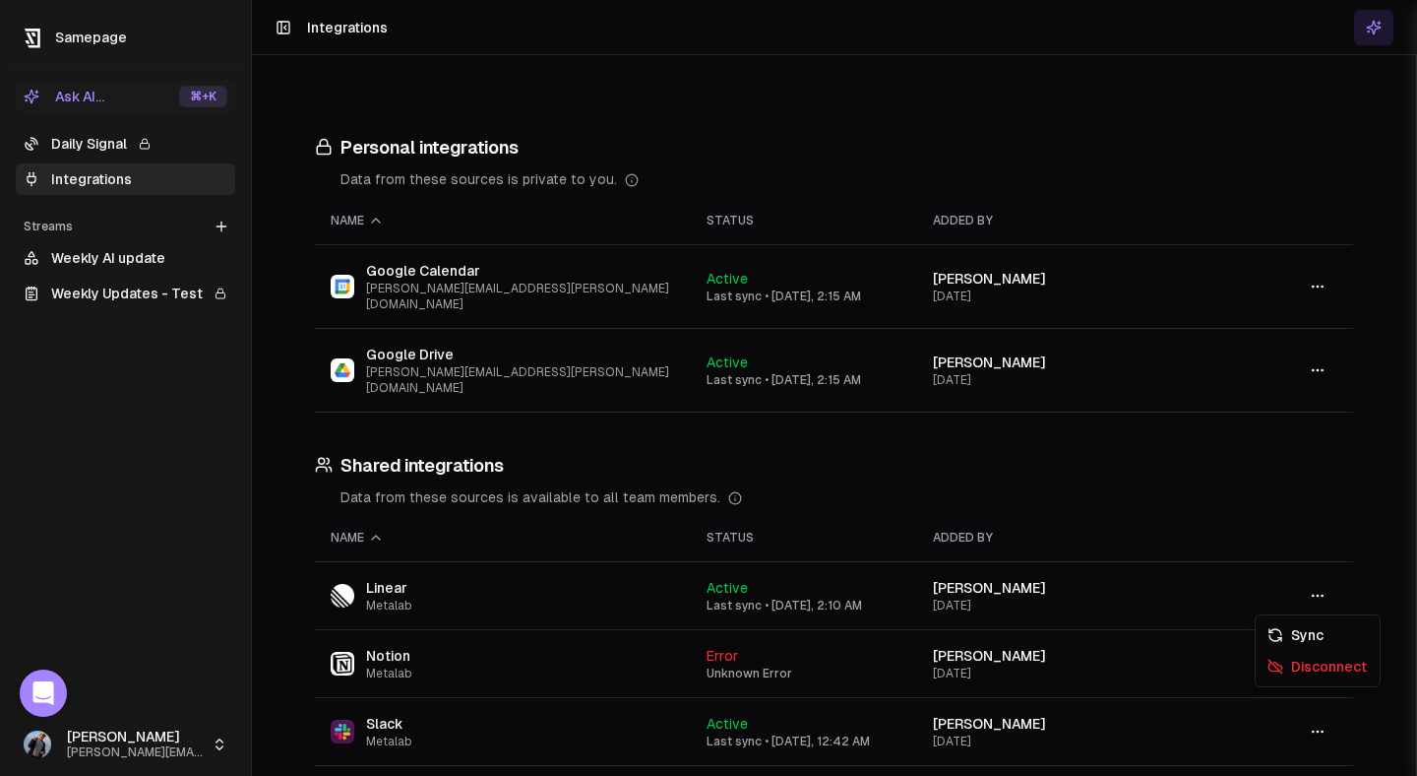
click at [1311, 656] on icon "button" at bounding box center [1318, 664] width 16 height 16
click at [1306, 660] on div "Disconnect" at bounding box center [1318, 666] width 116 height 31
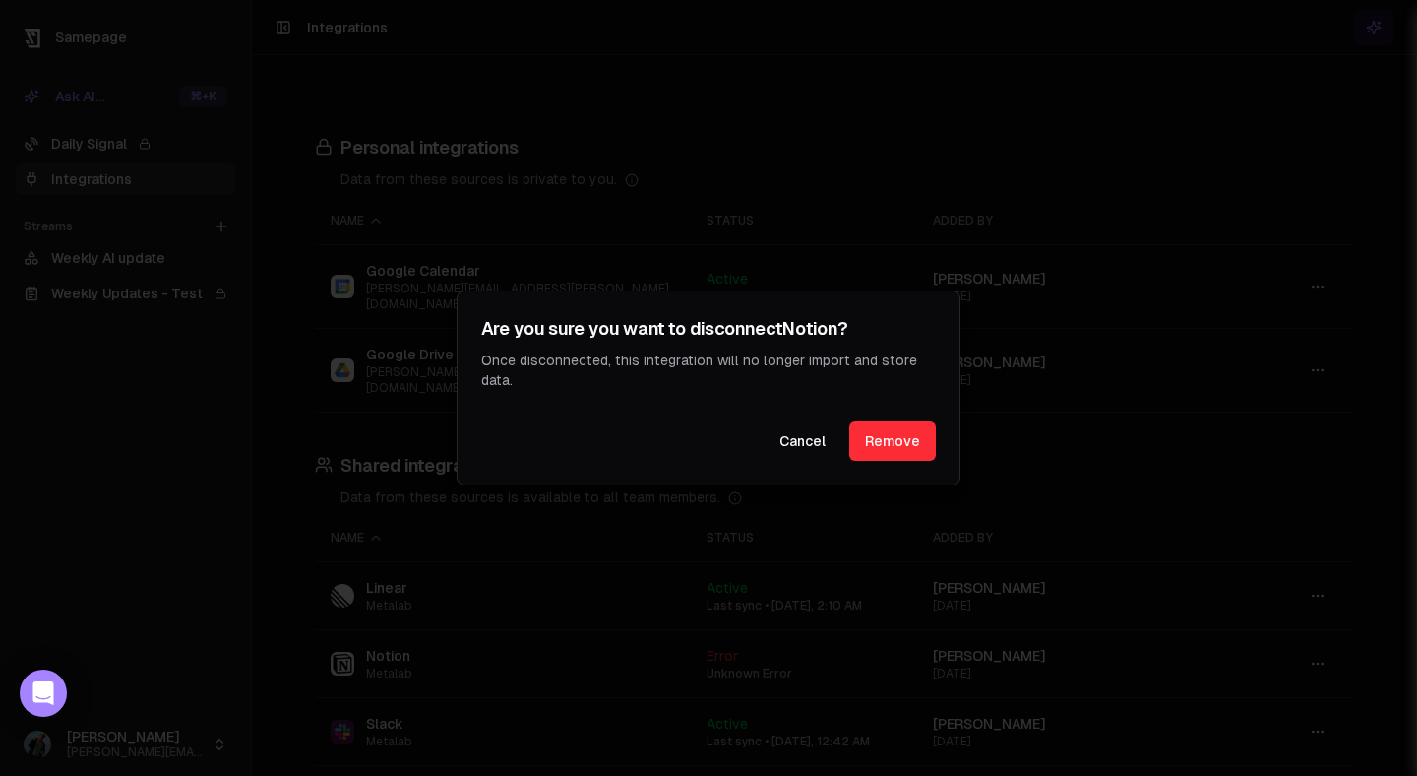
click at [900, 430] on button "Remove" at bounding box center [892, 440] width 87 height 39
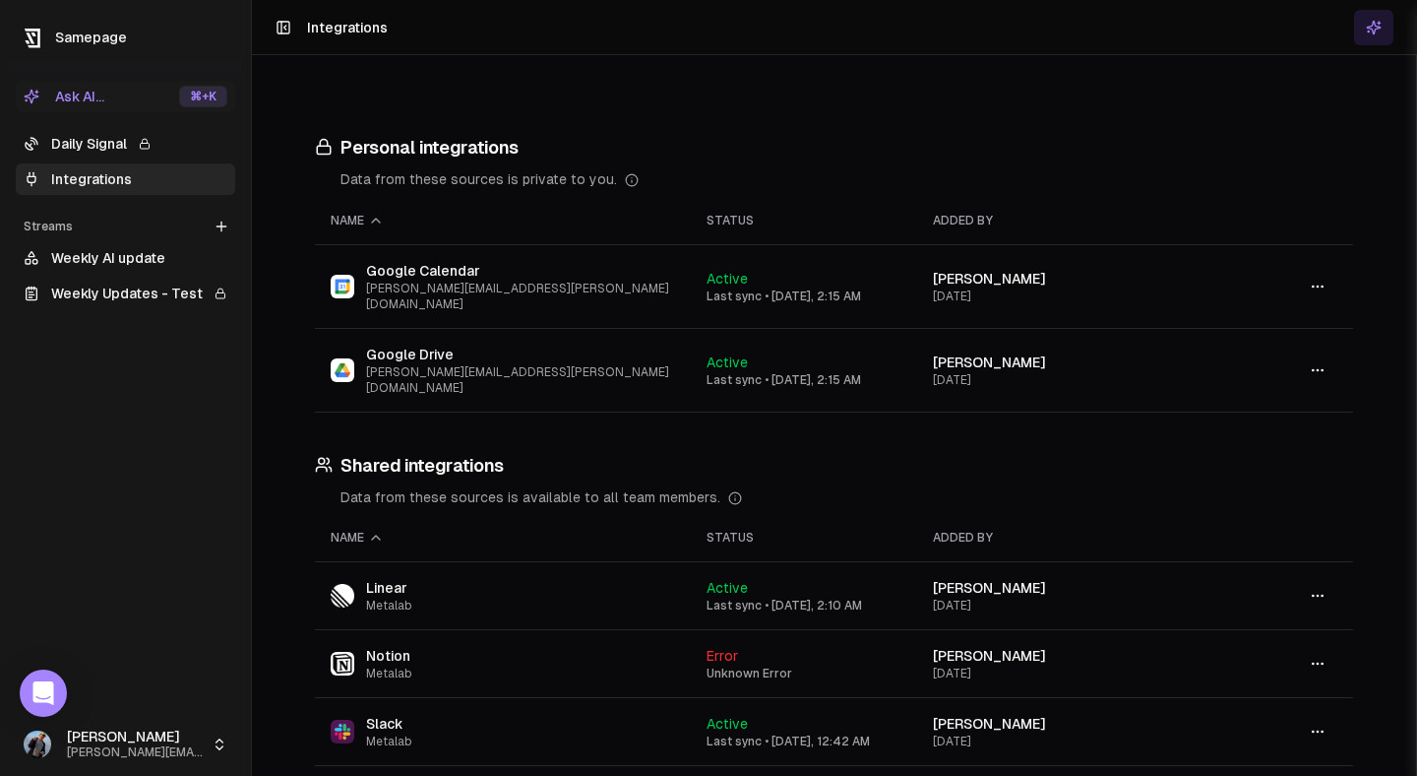
click at [1320, 656] on icon "button" at bounding box center [1318, 664] width 16 height 16
click at [1280, 625] on div "Sync" at bounding box center [1318, 634] width 116 height 31
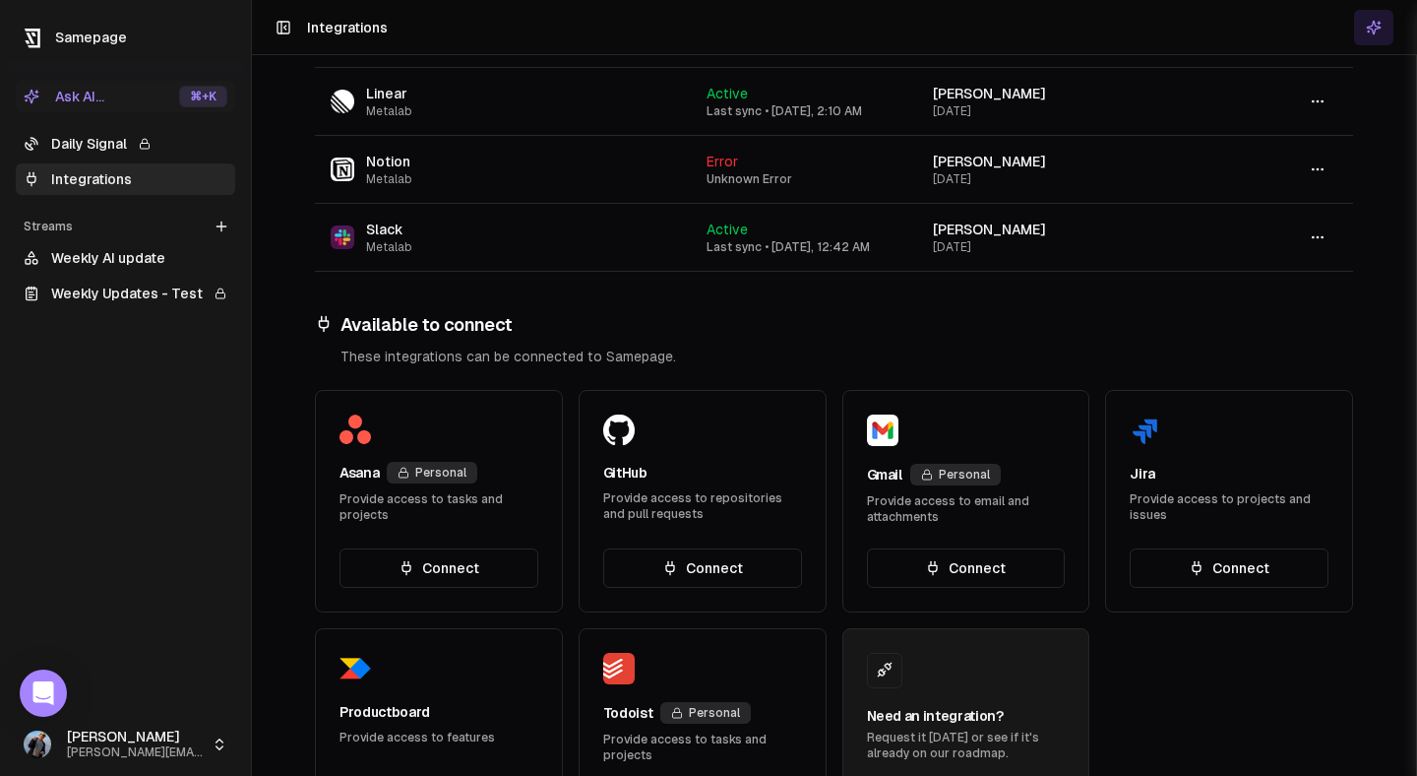
scroll to position [485, 0]
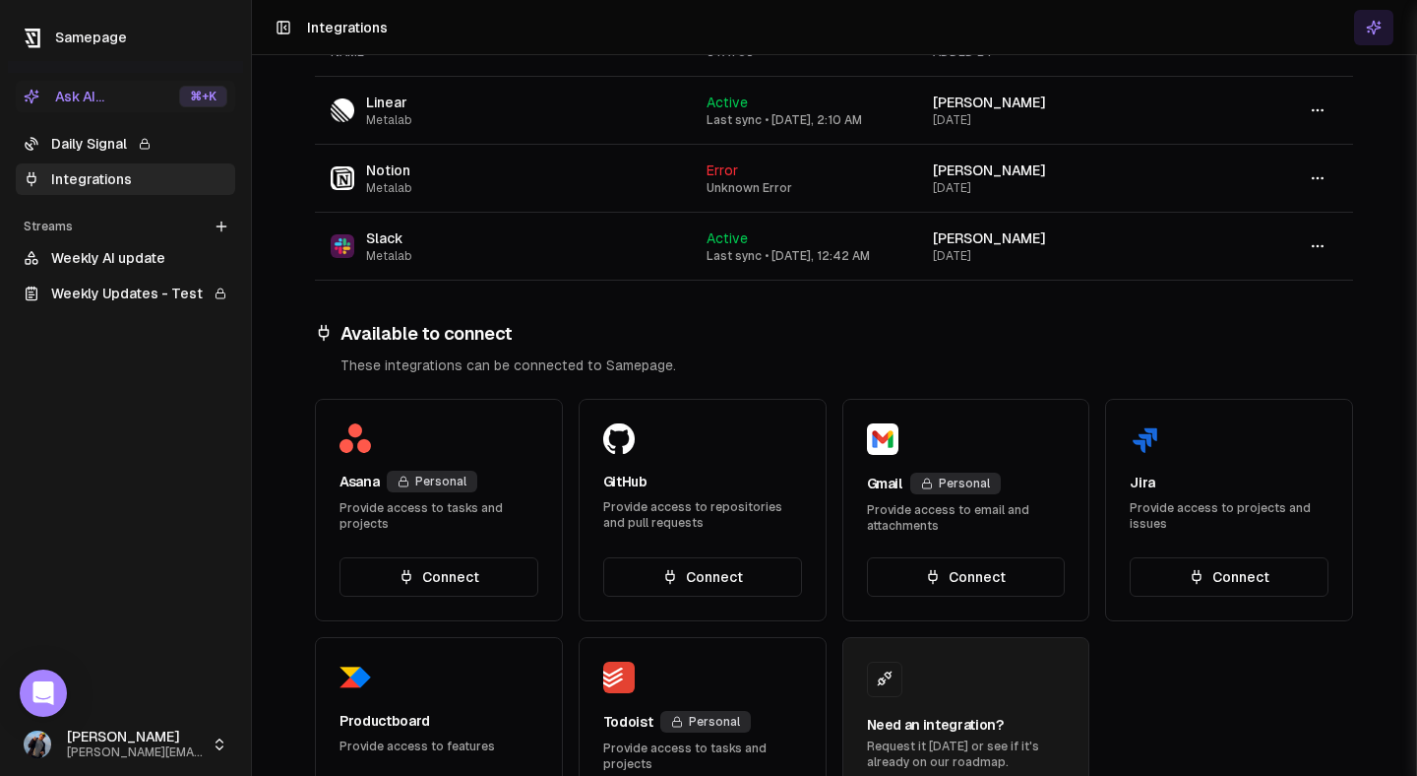
click at [101, 286] on link "Weekly Updates - Test" at bounding box center [126, 293] width 220 height 31
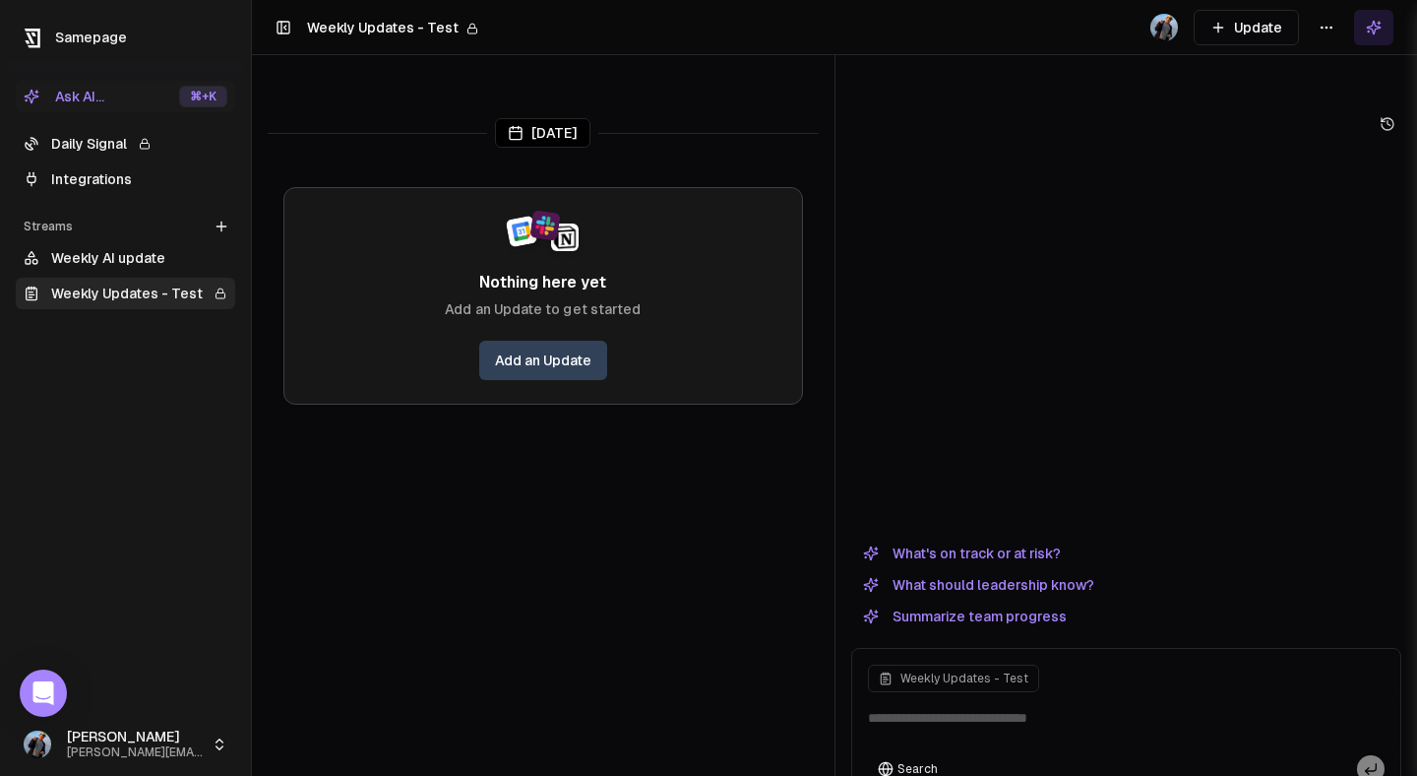
click at [907, 692] on textarea at bounding box center [1126, 723] width 541 height 63
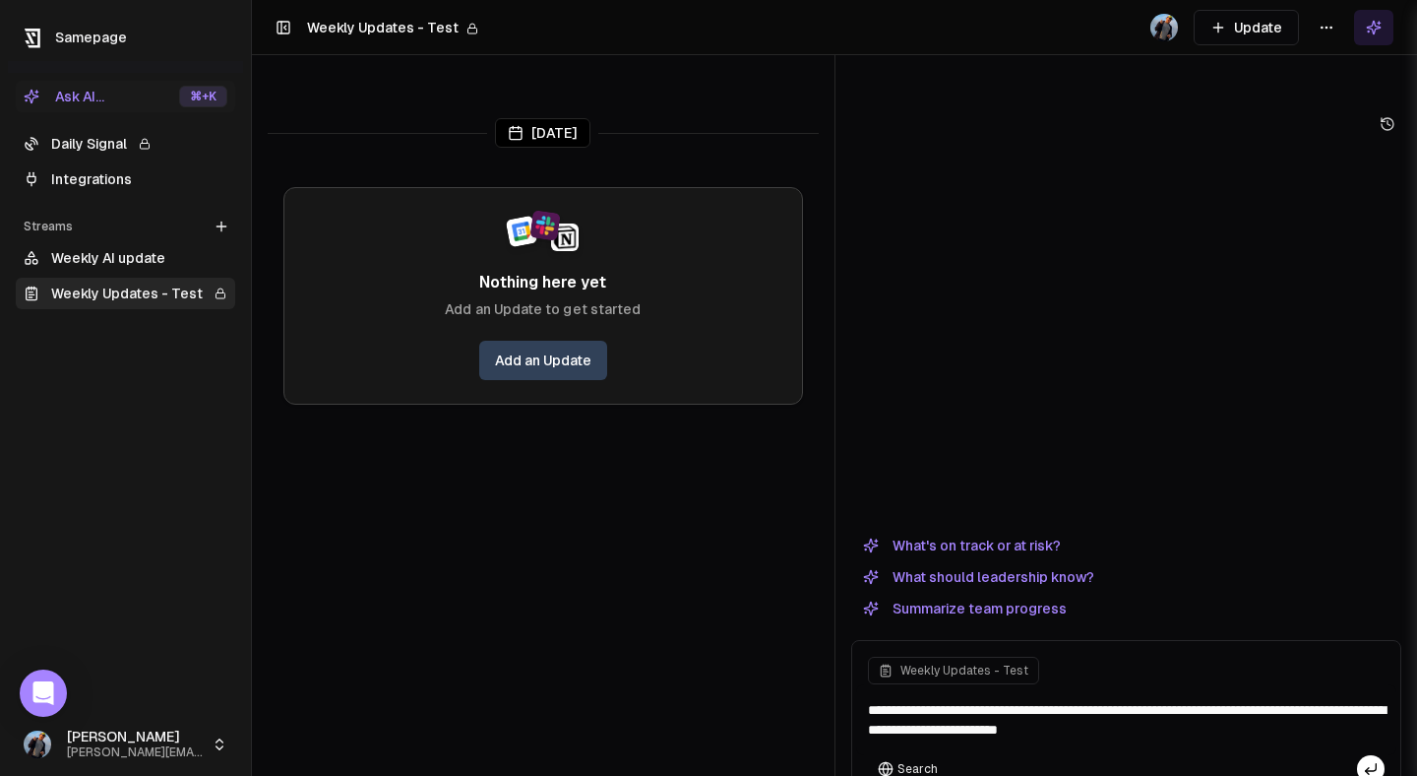
type textarea "**********"
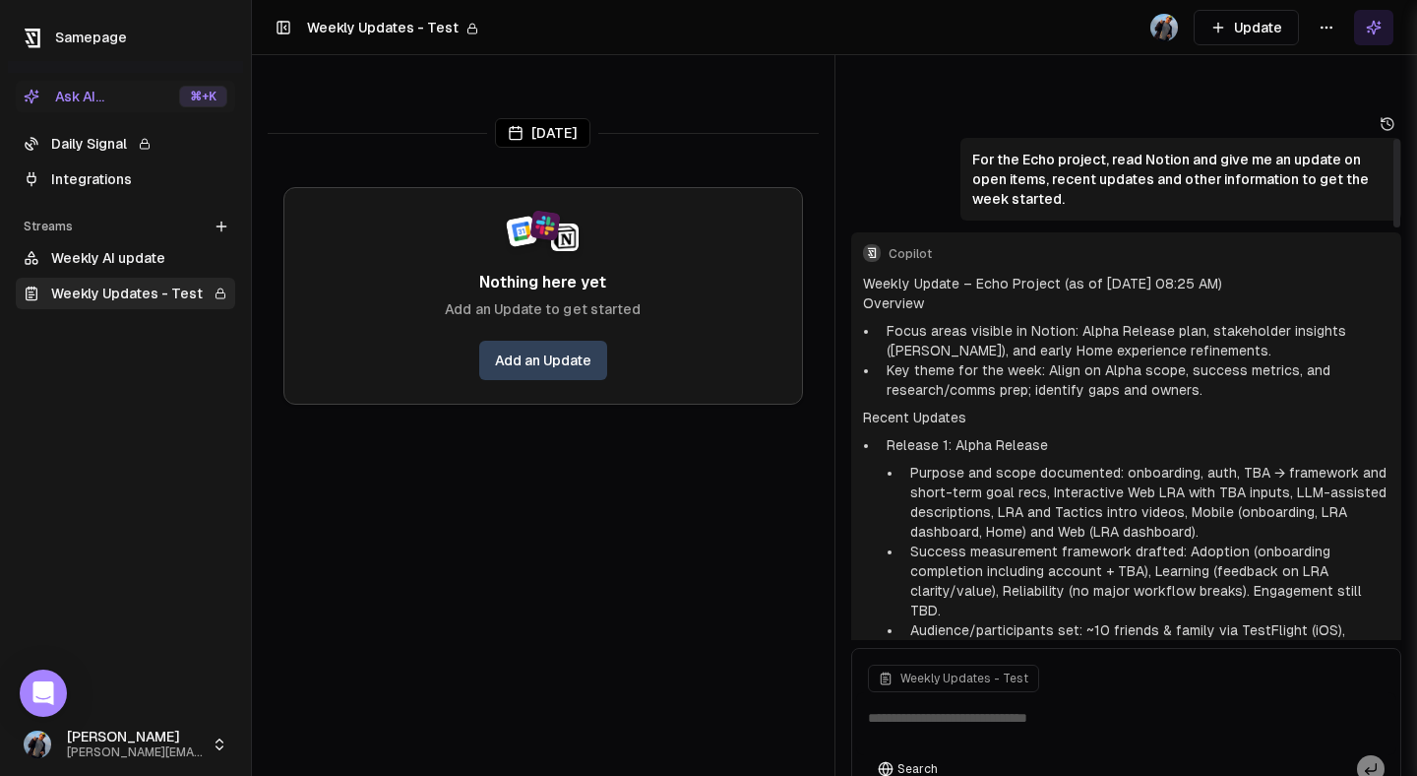
click at [1360, 321] on li "Focus areas visible in Notion: Alpha Release plan, stakeholder insights (Benji)…" at bounding box center [1135, 340] width 512 height 39
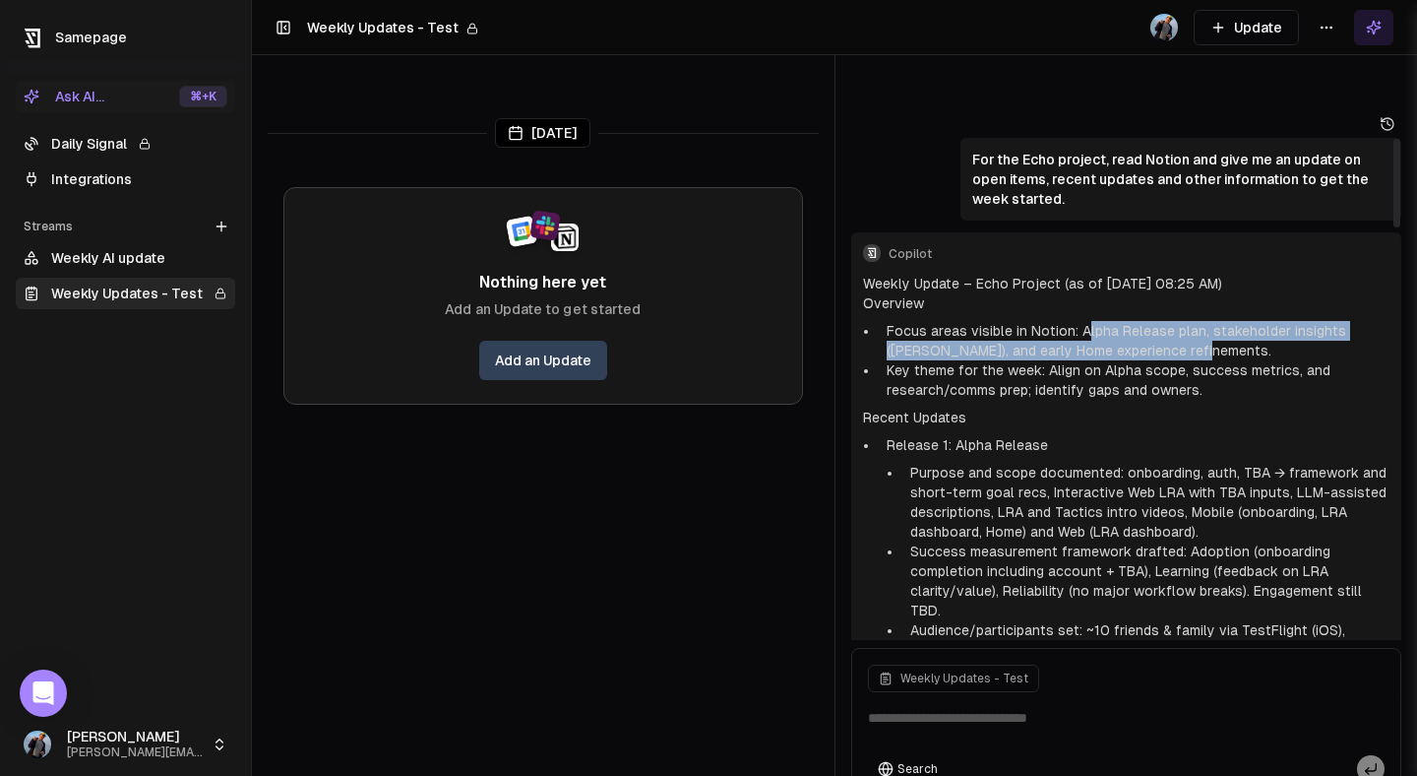
drag, startPoint x: 1084, startPoint y: 289, endPoint x: 1184, endPoint y: 308, distance: 102.1
click at [1184, 321] on li "Focus areas visible in Notion: Alpha Release plan, stakeholder insights (Benji)…" at bounding box center [1135, 340] width 512 height 39
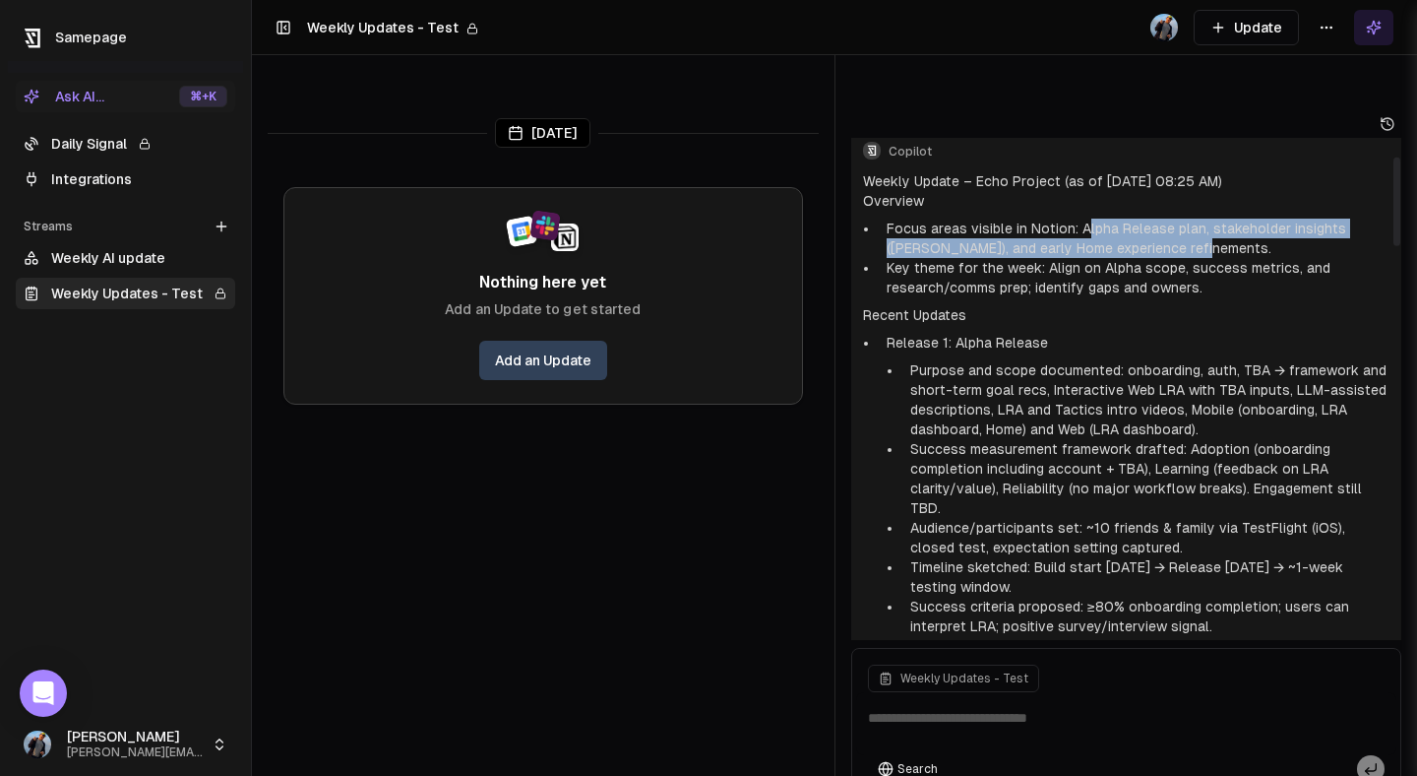
scroll to position [104, 0]
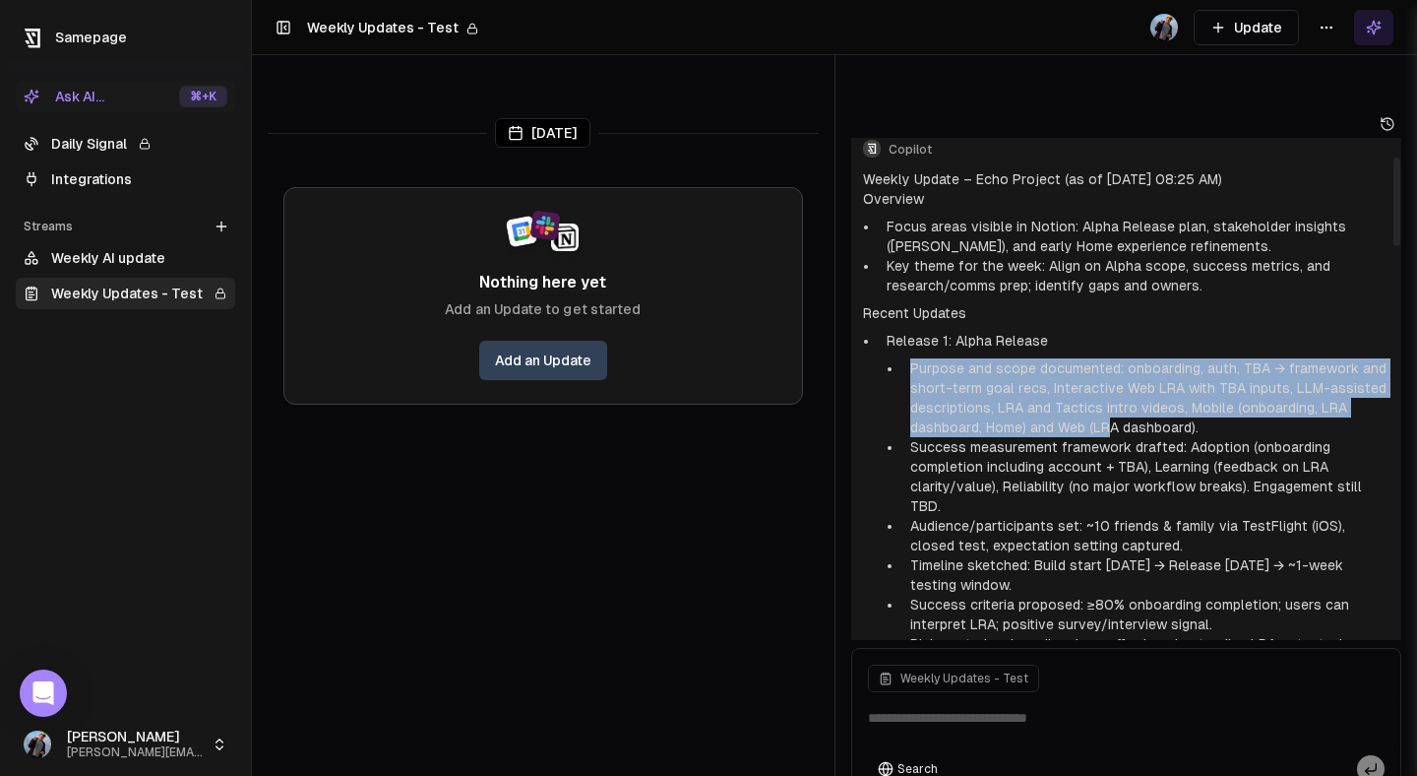
drag, startPoint x: 1092, startPoint y: 313, endPoint x: 1112, endPoint y: 384, distance: 73.8
click at [1112, 384] on li "Release 1: Alpha Release Purpose and scope documented: onboarding, auth, TBA → …" at bounding box center [1135, 541] width 512 height 421
click at [1112, 384] on li "Purpose and scope documented: onboarding, auth, TBA → framework and short-term …" at bounding box center [1147, 397] width 488 height 79
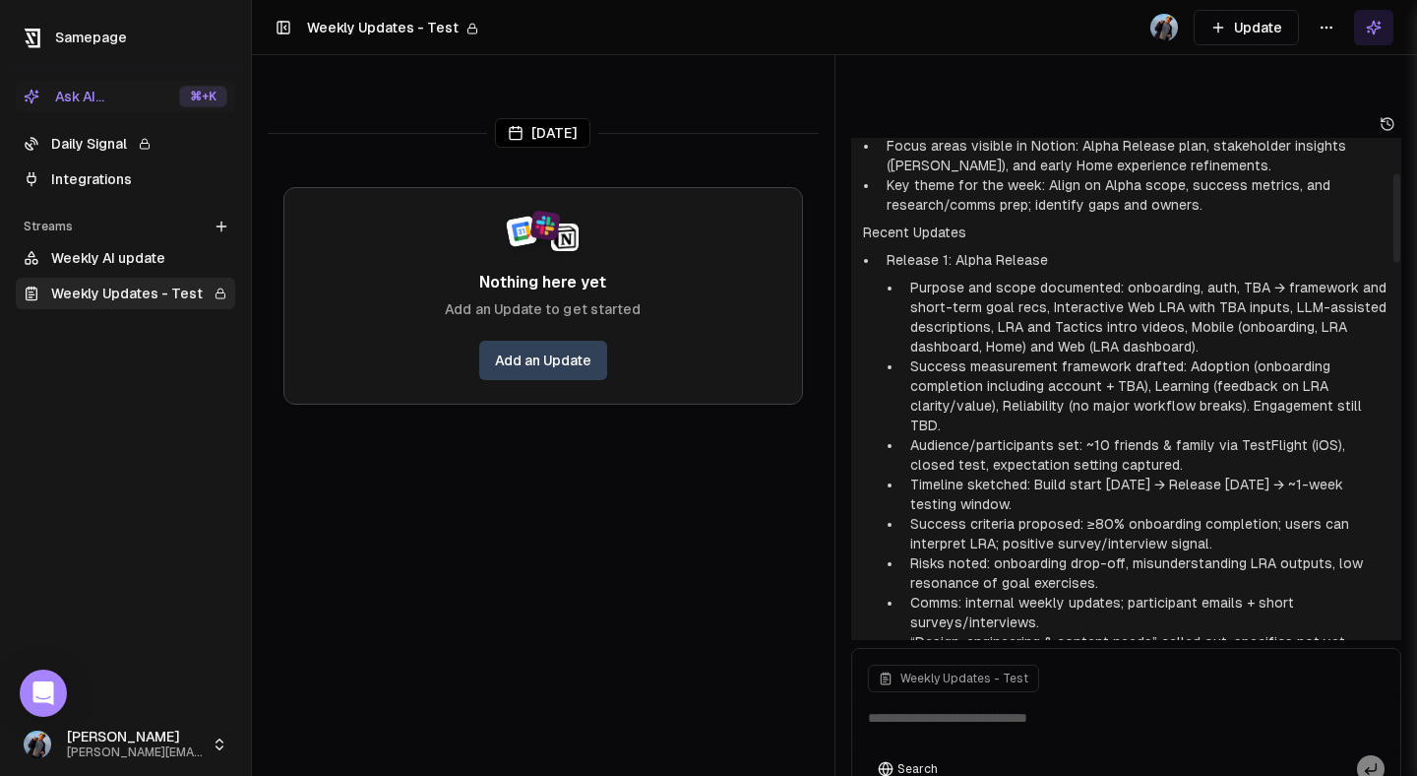
scroll to position [202, 0]
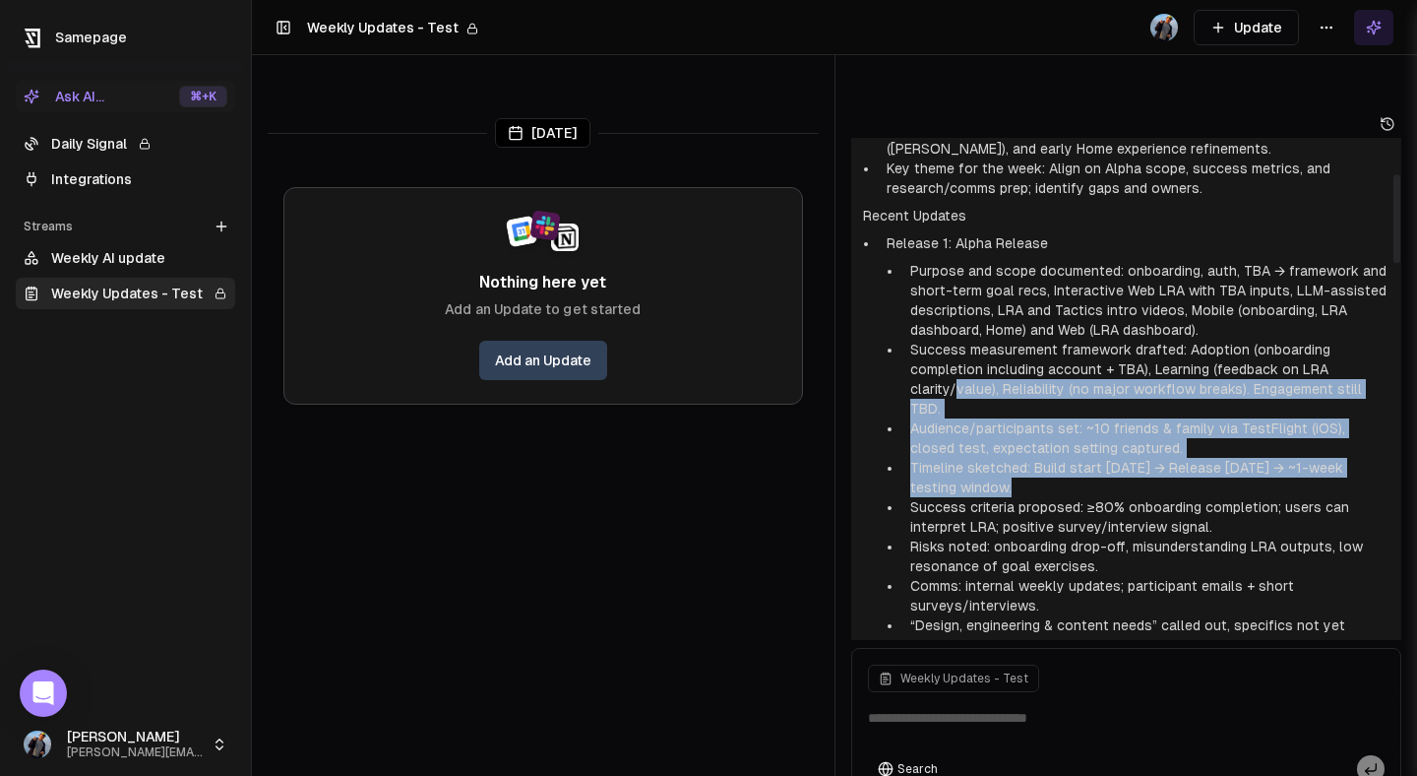
drag, startPoint x: 958, startPoint y: 354, endPoint x: 981, endPoint y: 421, distance: 71.0
click at [981, 421] on ul "Purpose and scope documented: onboarding, auth, TBA → framework and short-term …" at bounding box center [1139, 458] width 504 height 394
click at [981, 458] on li "Timeline sketched: Build start Oct 2025 → Release Dec 2025 → ~1-week testing wi…" at bounding box center [1147, 477] width 488 height 39
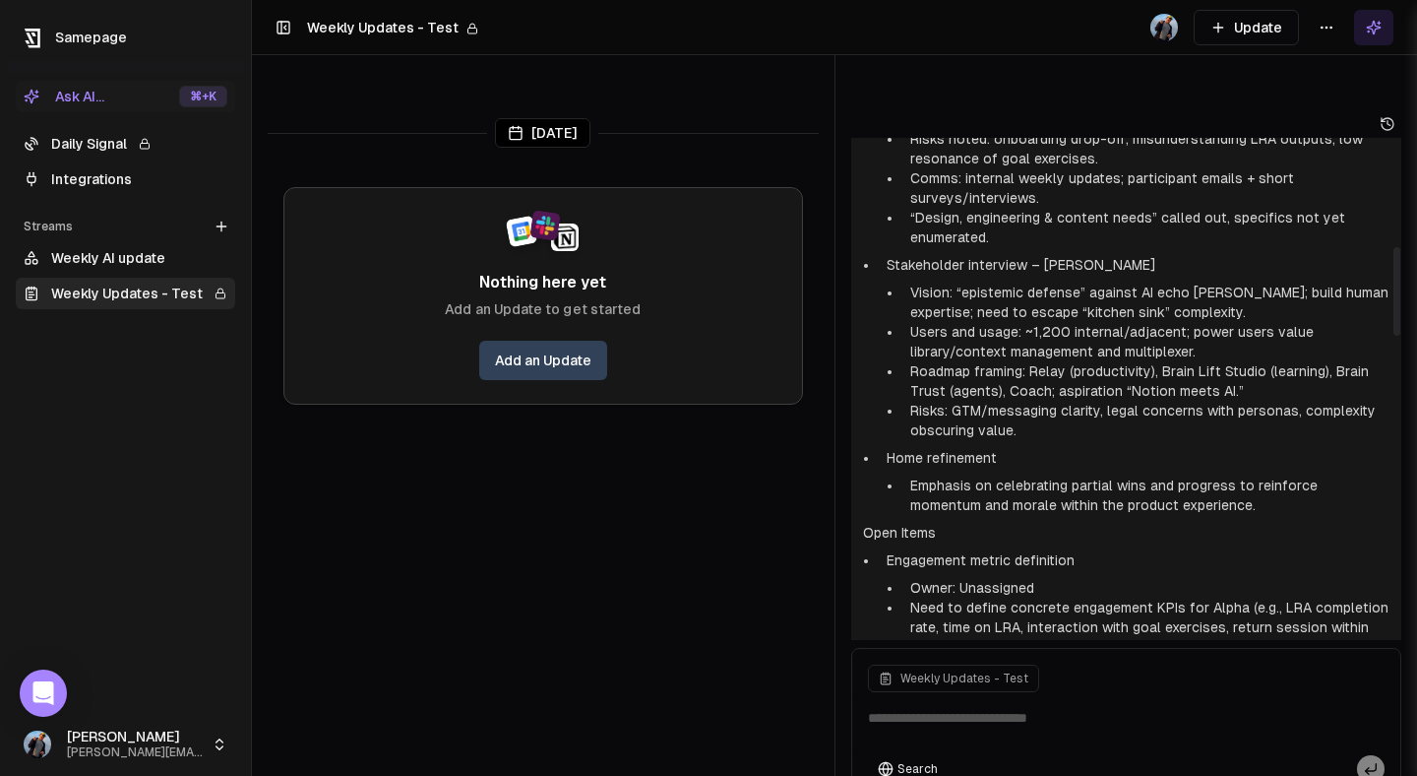
scroll to position [612, 0]
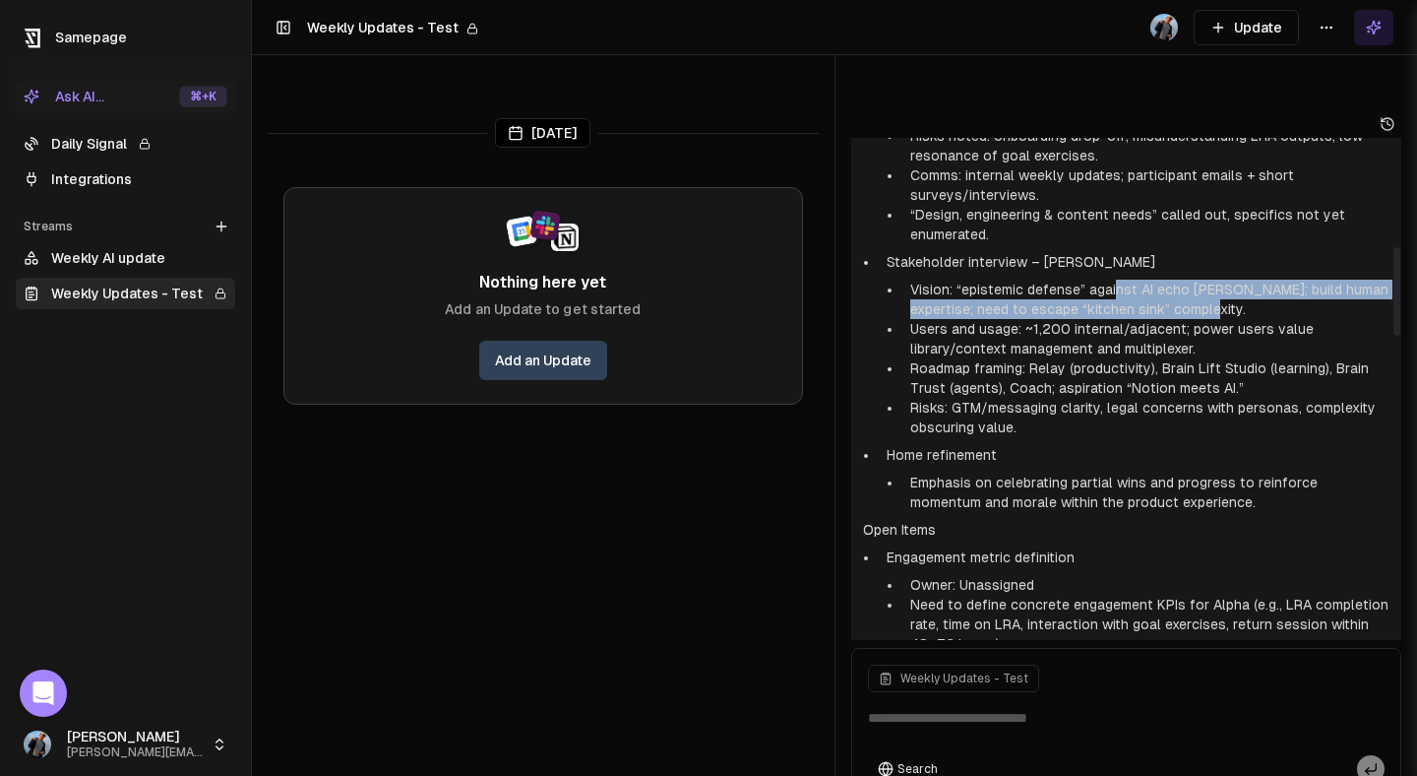
drag, startPoint x: 1117, startPoint y: 228, endPoint x: 1256, endPoint y: 242, distance: 139.5
click at [1256, 280] on li "Vision: “epistemic defense” against AI echo chambers; build human expertise; ne…" at bounding box center [1147, 299] width 488 height 39
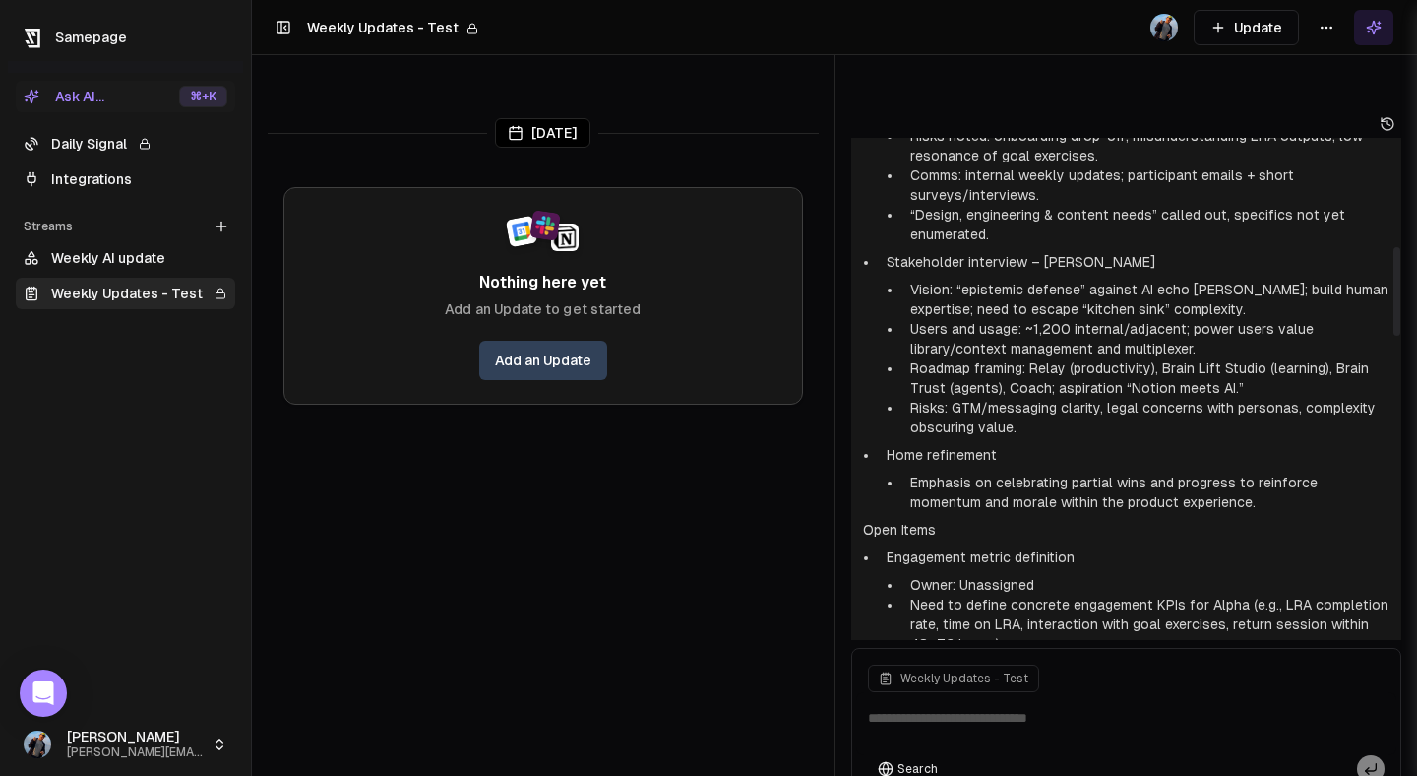
click at [949, 358] on li "Roadmap framing: Relay (productivity), Brain Lift Studio (learning), Brain Trus…" at bounding box center [1147, 377] width 488 height 39
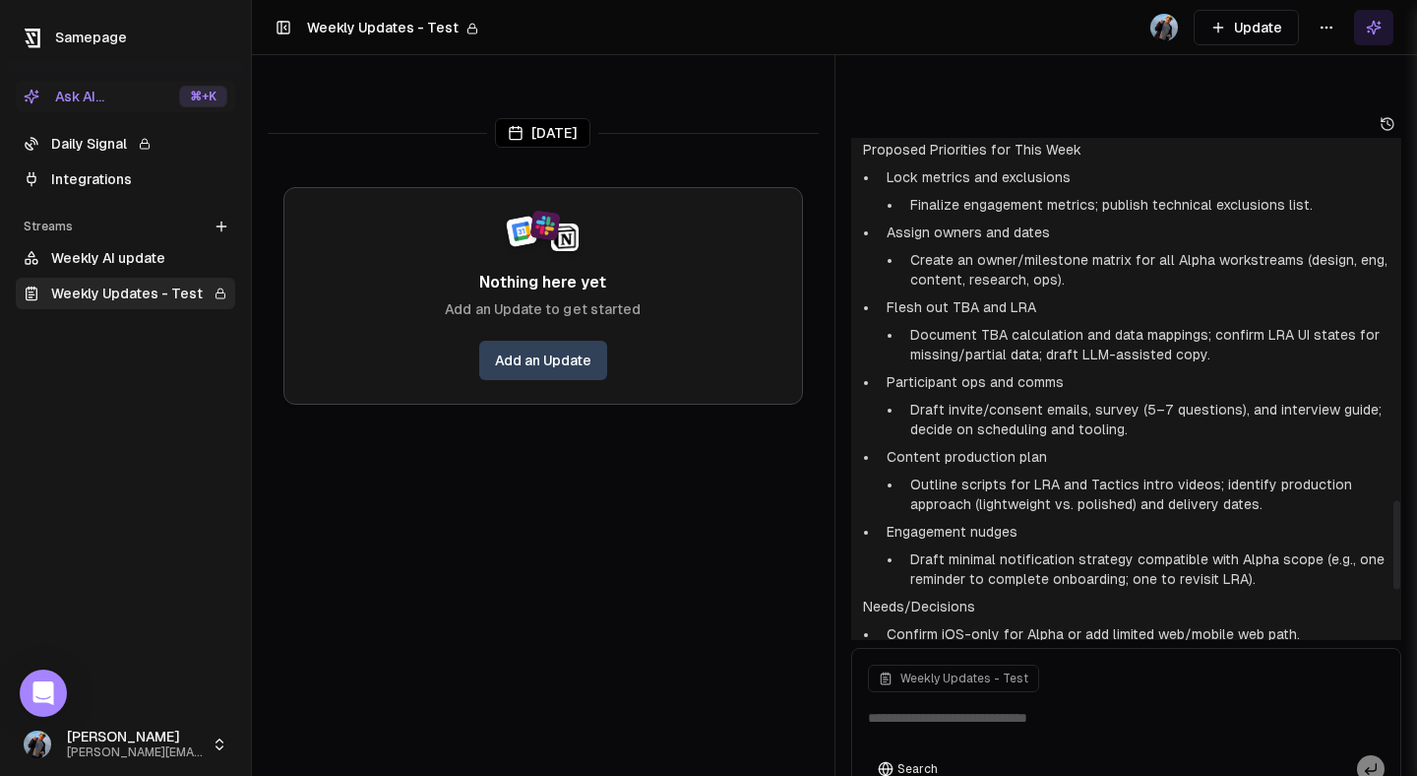
scroll to position [2323, 0]
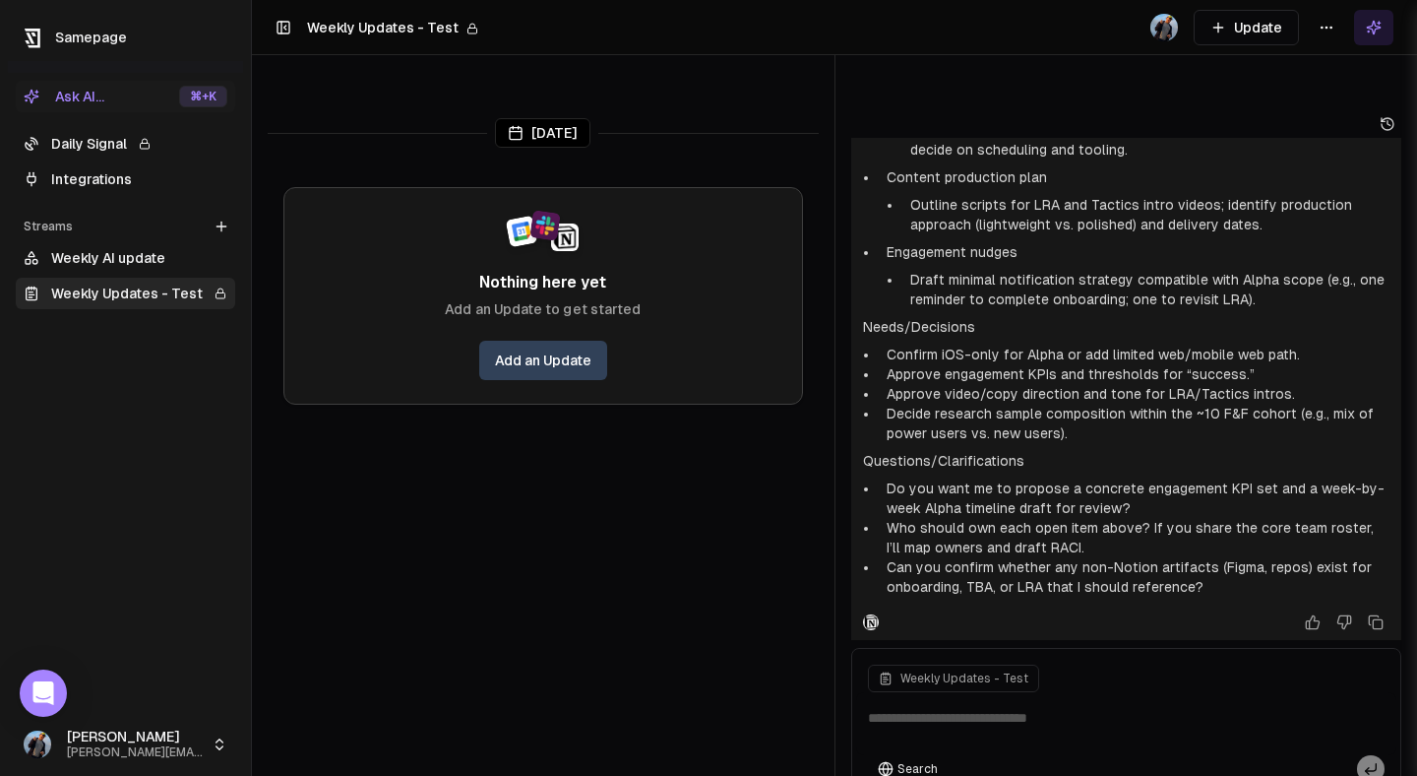
click at [155, 174] on link "Integrations" at bounding box center [126, 178] width 220 height 31
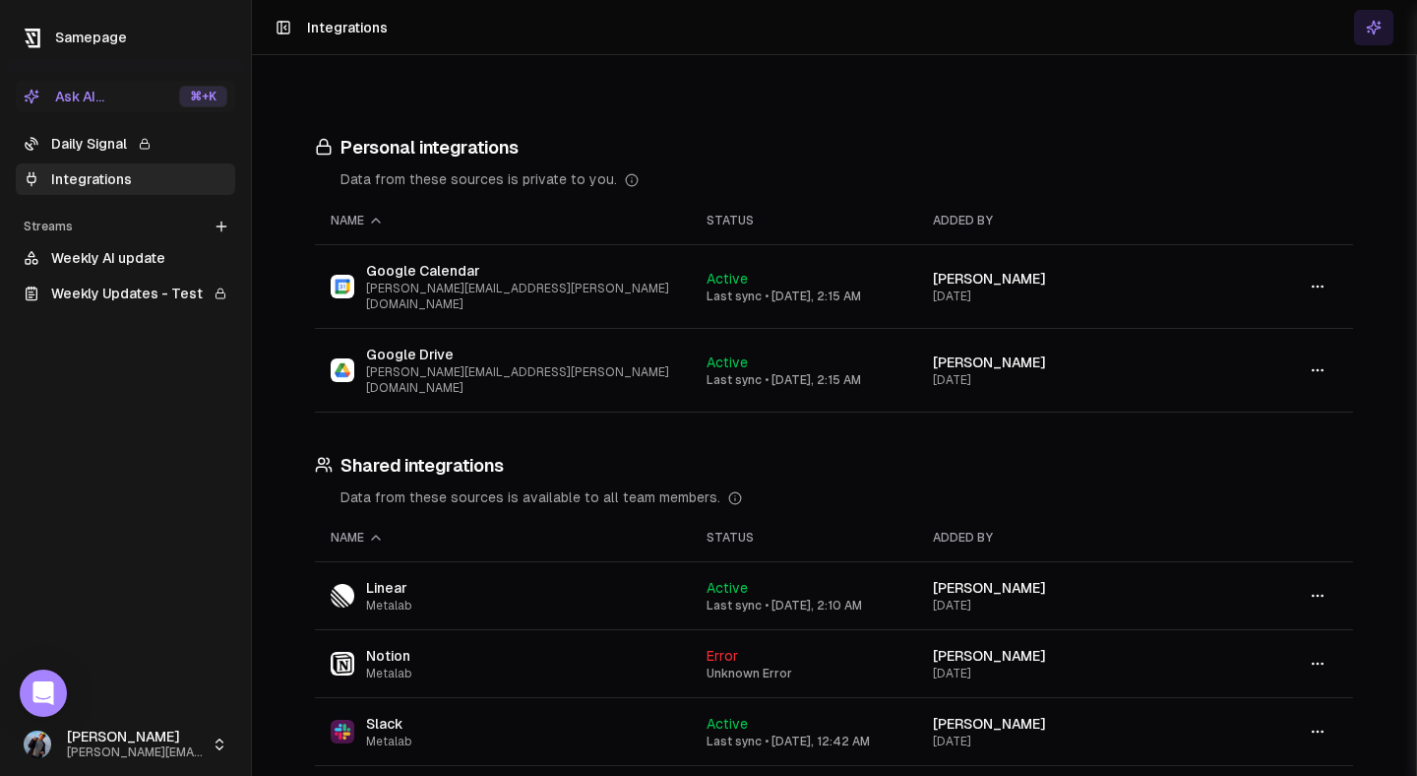
click at [146, 307] on link "Weekly Updates - Test" at bounding box center [126, 293] width 220 height 31
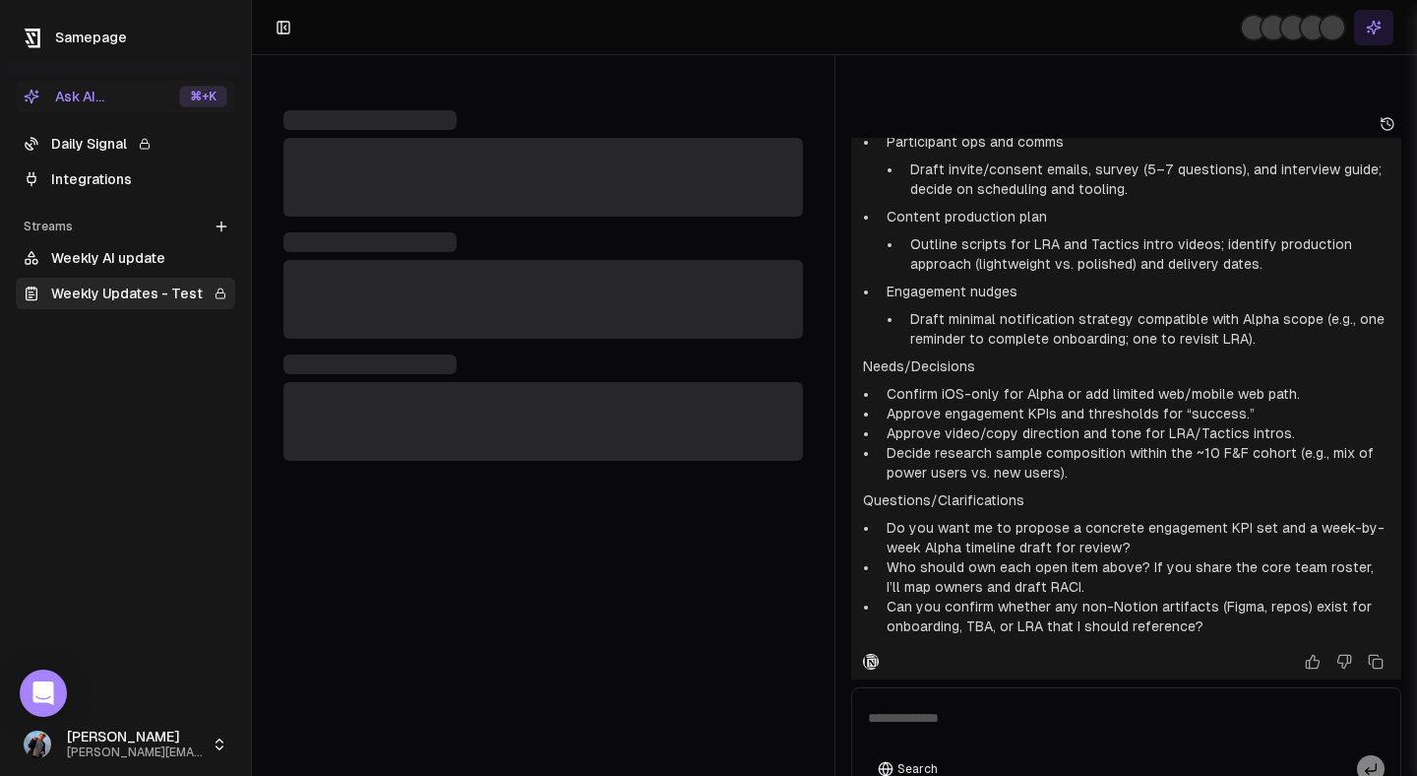
scroll to position [2323, 0]
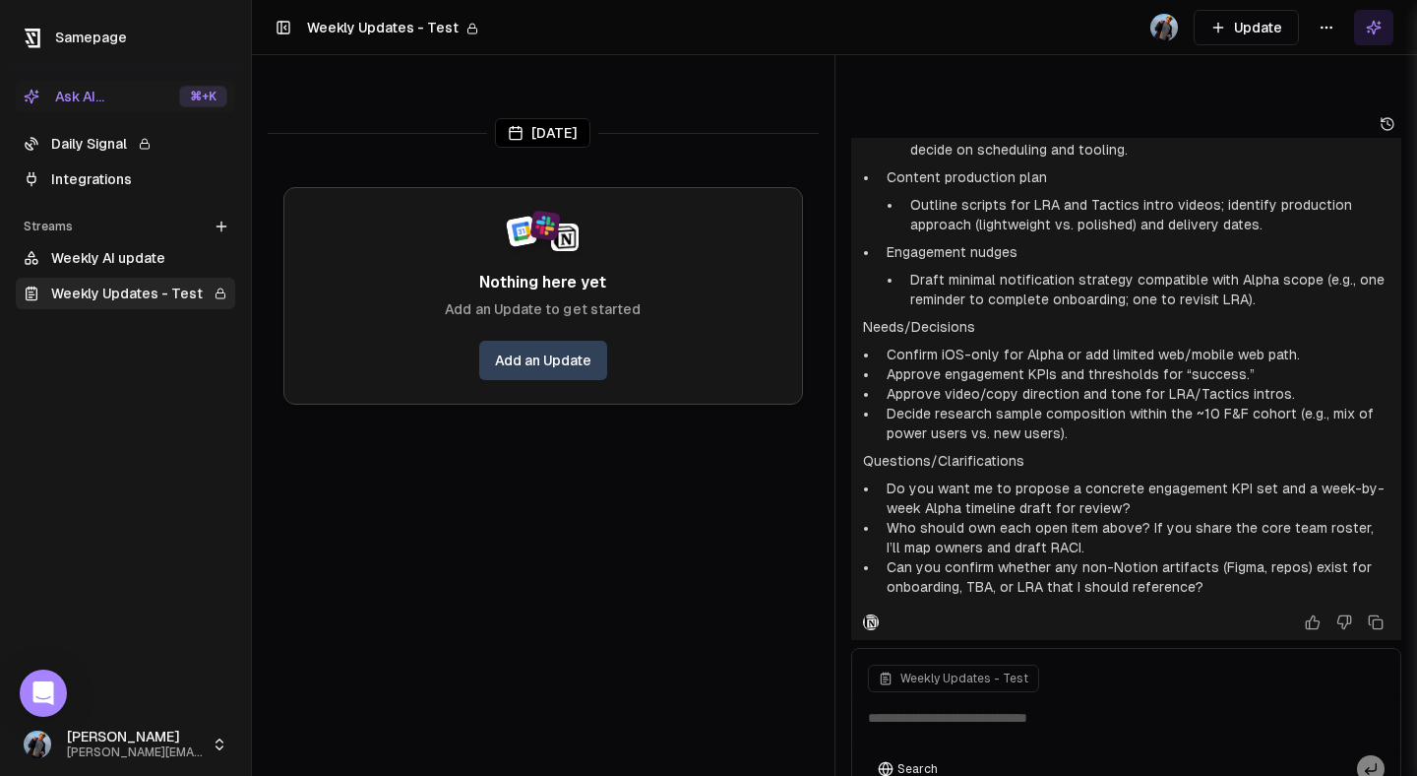
click at [1323, 28] on html "Samepage Ask AI... ⌘ +K Daily Signal Integrations Streams Create Stream Weekly …" at bounding box center [708, 388] width 1417 height 776
click at [1319, 60] on div "Edit stream" at bounding box center [1327, 69] width 132 height 31
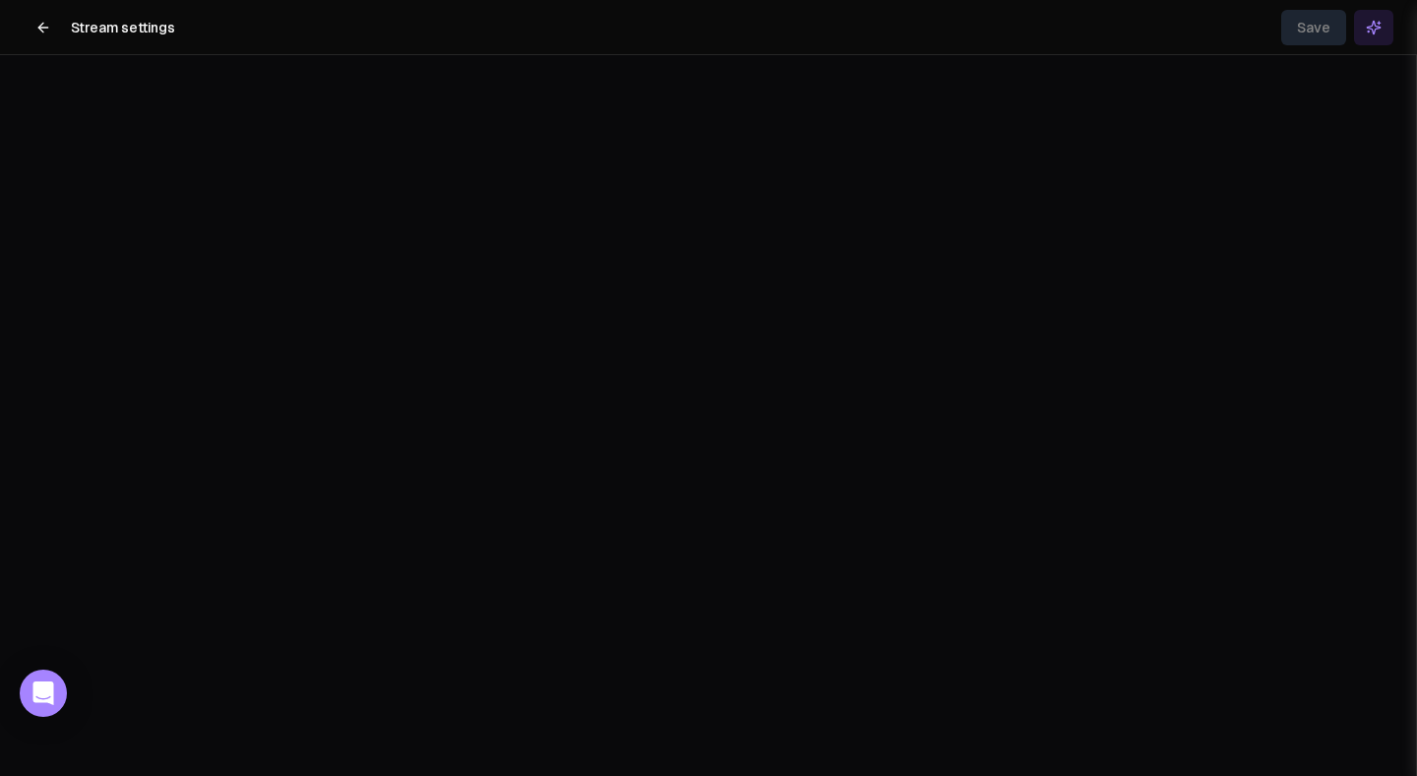
scroll to position [5059, 0]
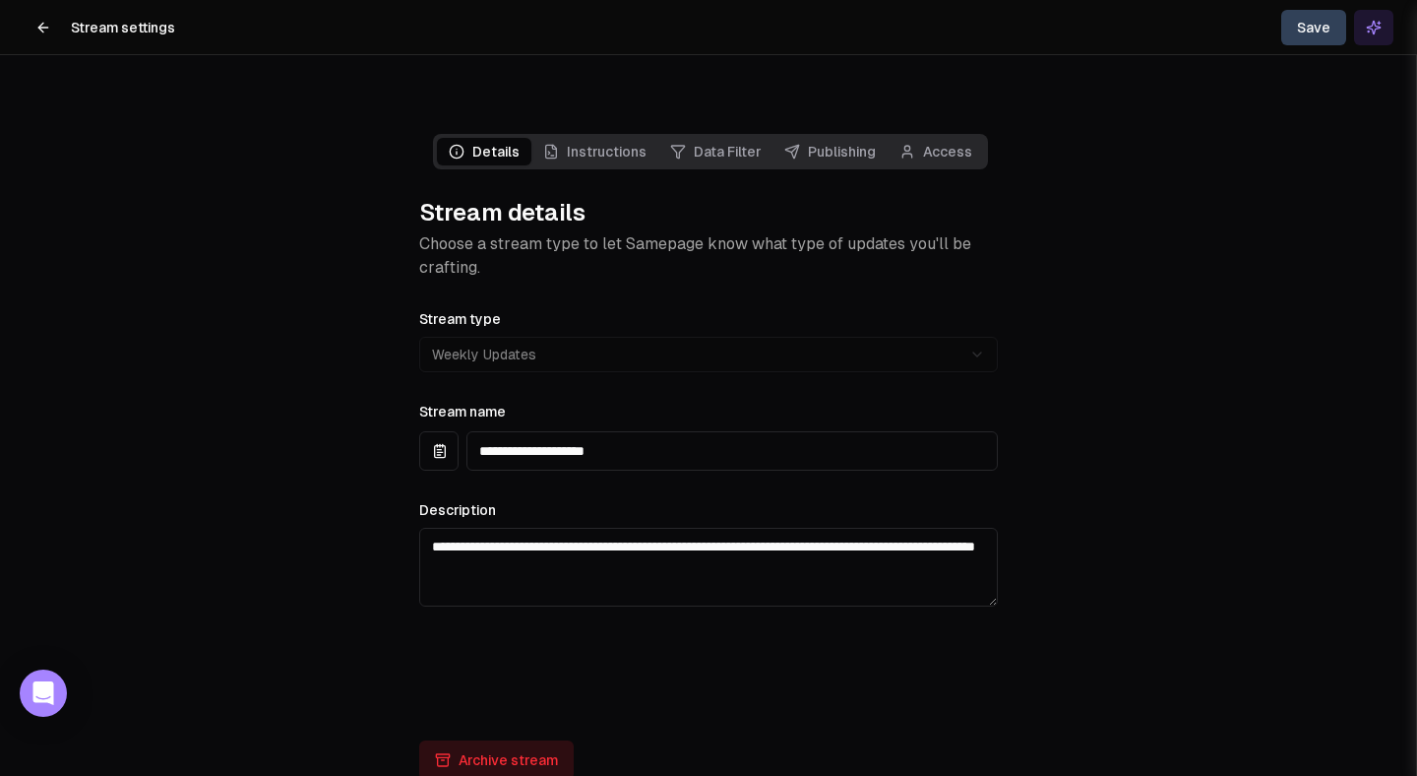
click at [720, 138] on link "Data Filter" at bounding box center [716, 152] width 114 height 28
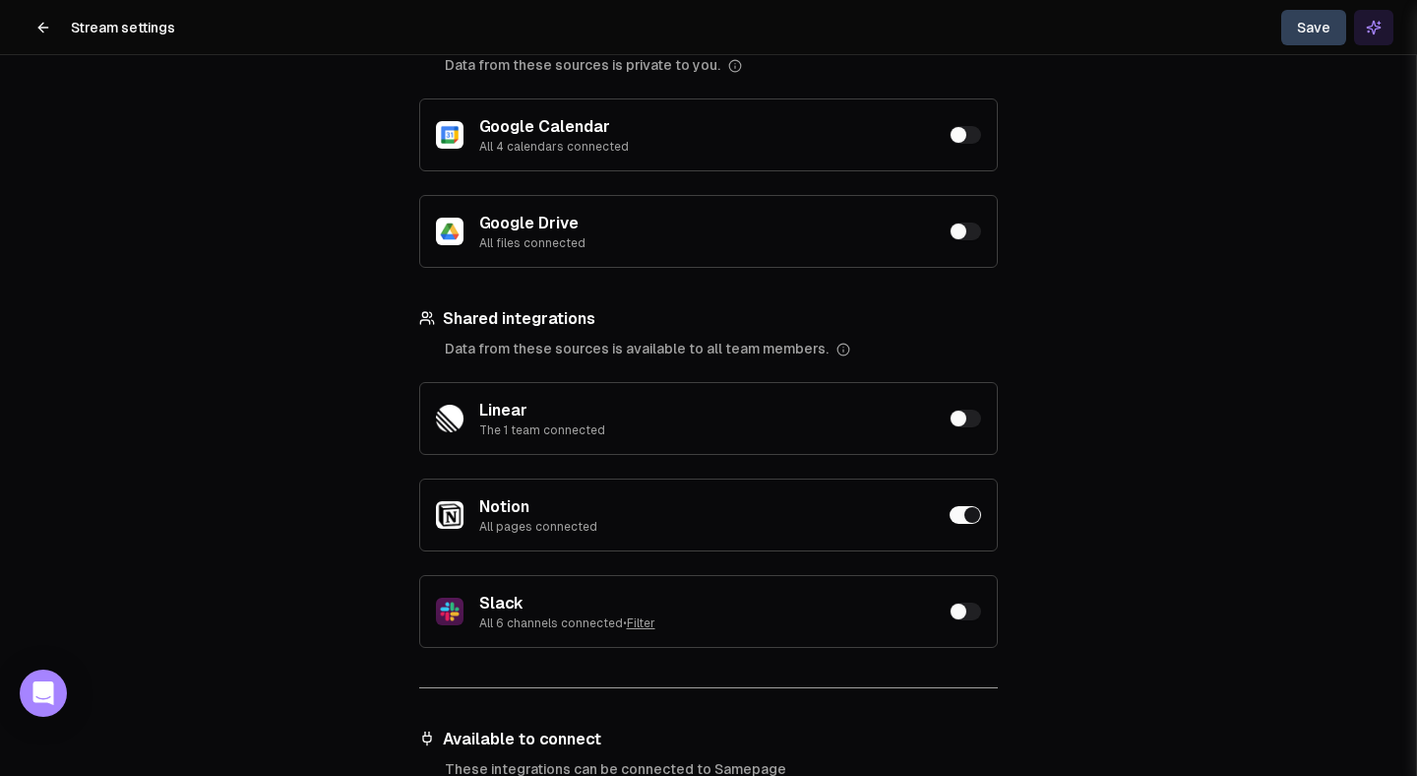
scroll to position [277, 0]
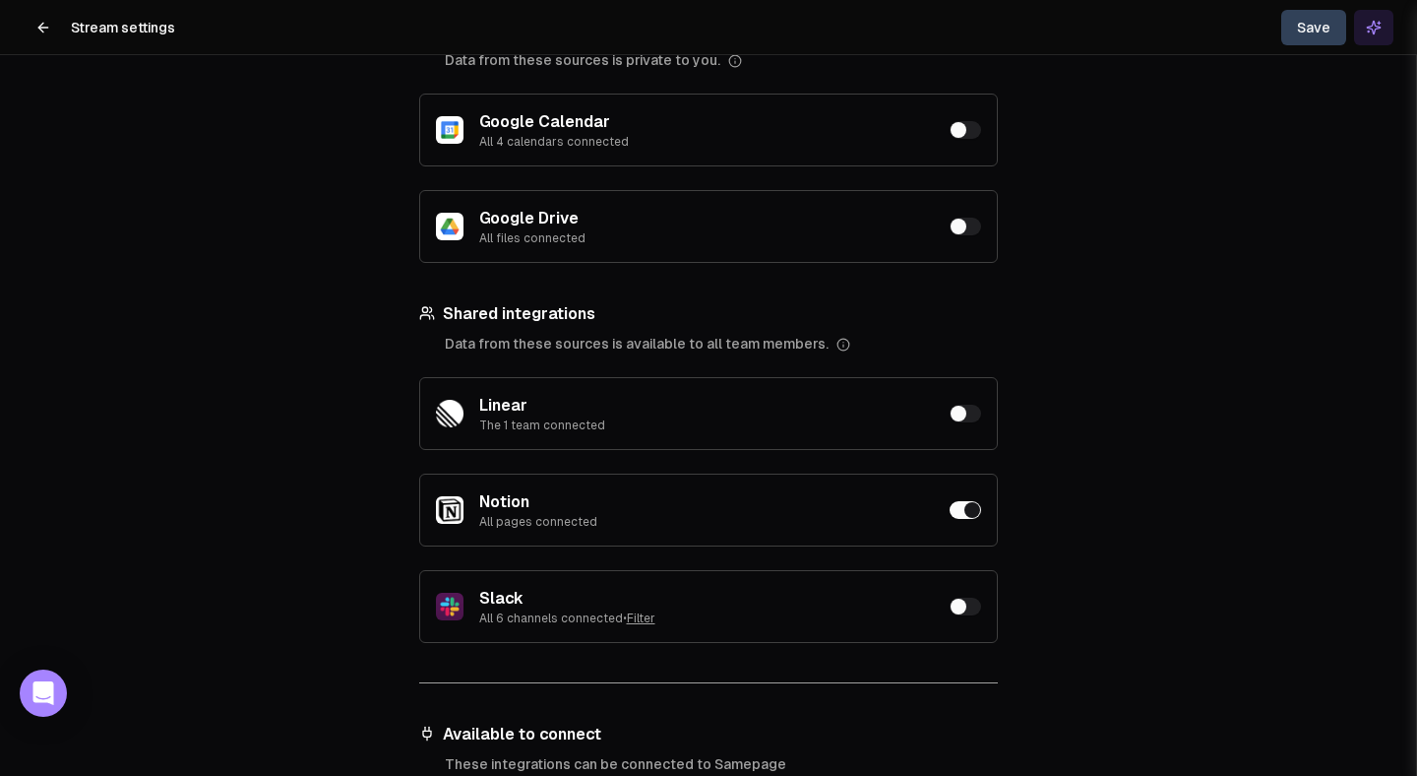
click at [962, 587] on div "Slack All 6 channels connected • Filter" at bounding box center [708, 606] width 545 height 39
click at [961, 587] on div "Slack All 6 channels connected • Filter" at bounding box center [708, 606] width 545 height 39
click at [966, 597] on button "button" at bounding box center [965, 606] width 31 height 18
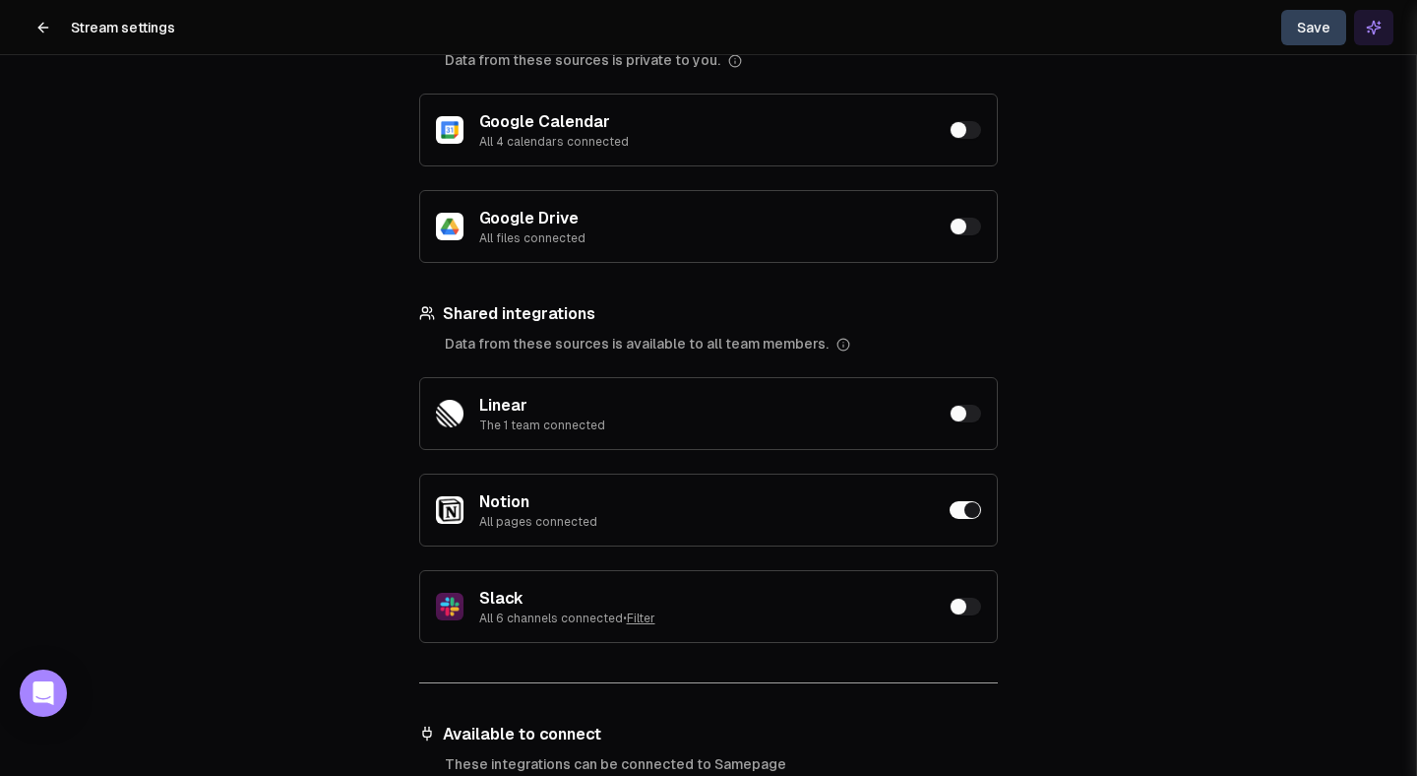
click at [966, 597] on button "button" at bounding box center [965, 606] width 31 height 18
click at [956, 501] on button "button" at bounding box center [965, 510] width 31 height 18
click at [1317, 24] on button "Save" at bounding box center [1314, 27] width 65 height 35
click at [1044, 42] on button "Close toast" at bounding box center [1040, 36] width 20 height 20
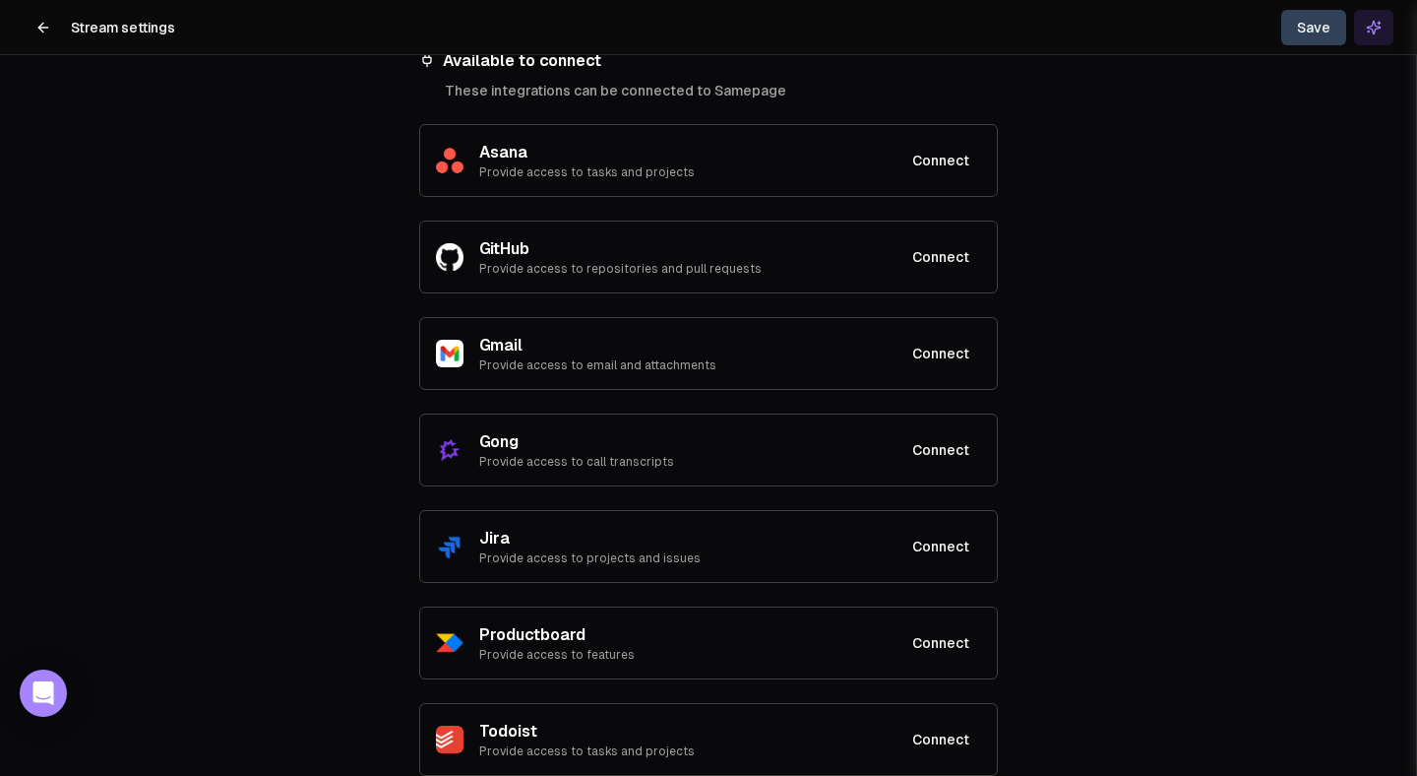
scroll to position [0, 0]
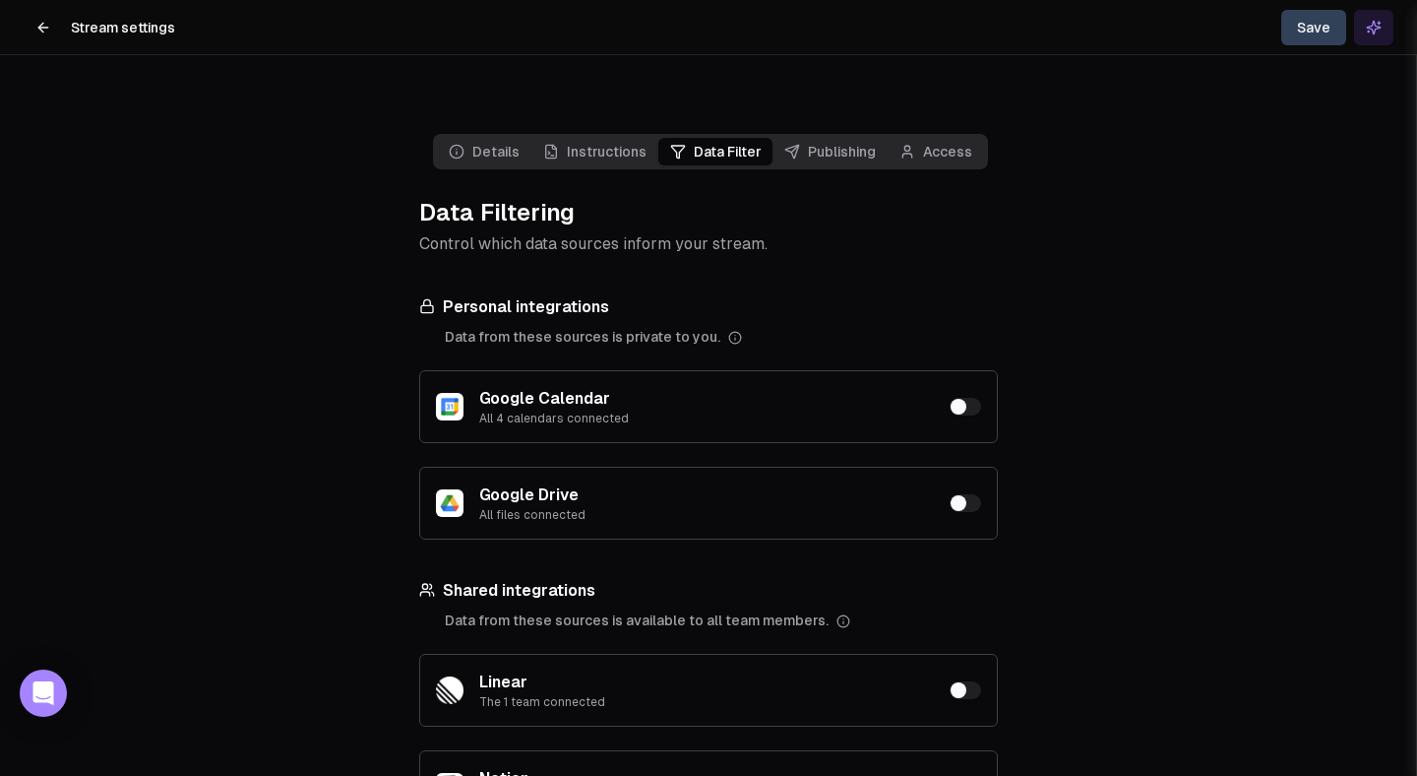
click at [47, 17] on button at bounding box center [43, 27] width 39 height 39
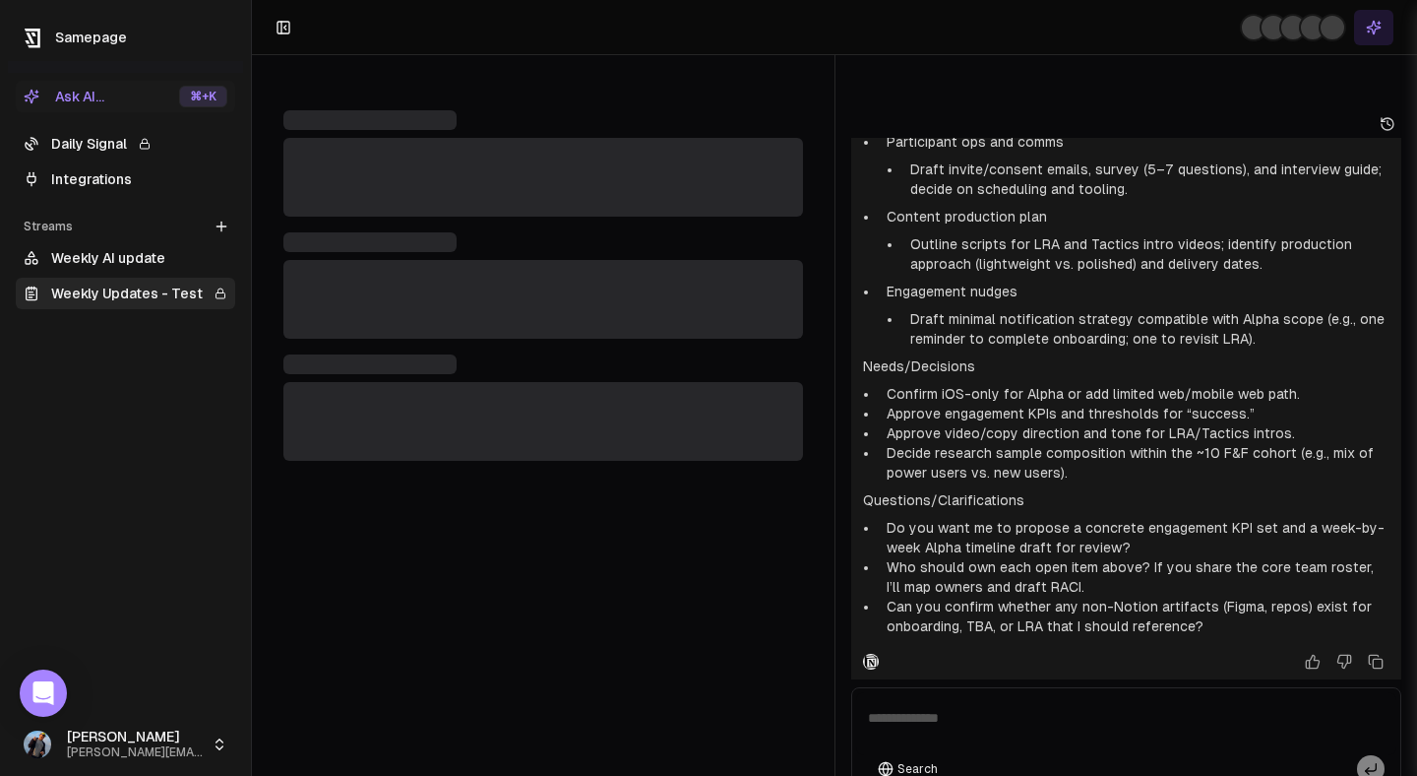
scroll to position [2323, 0]
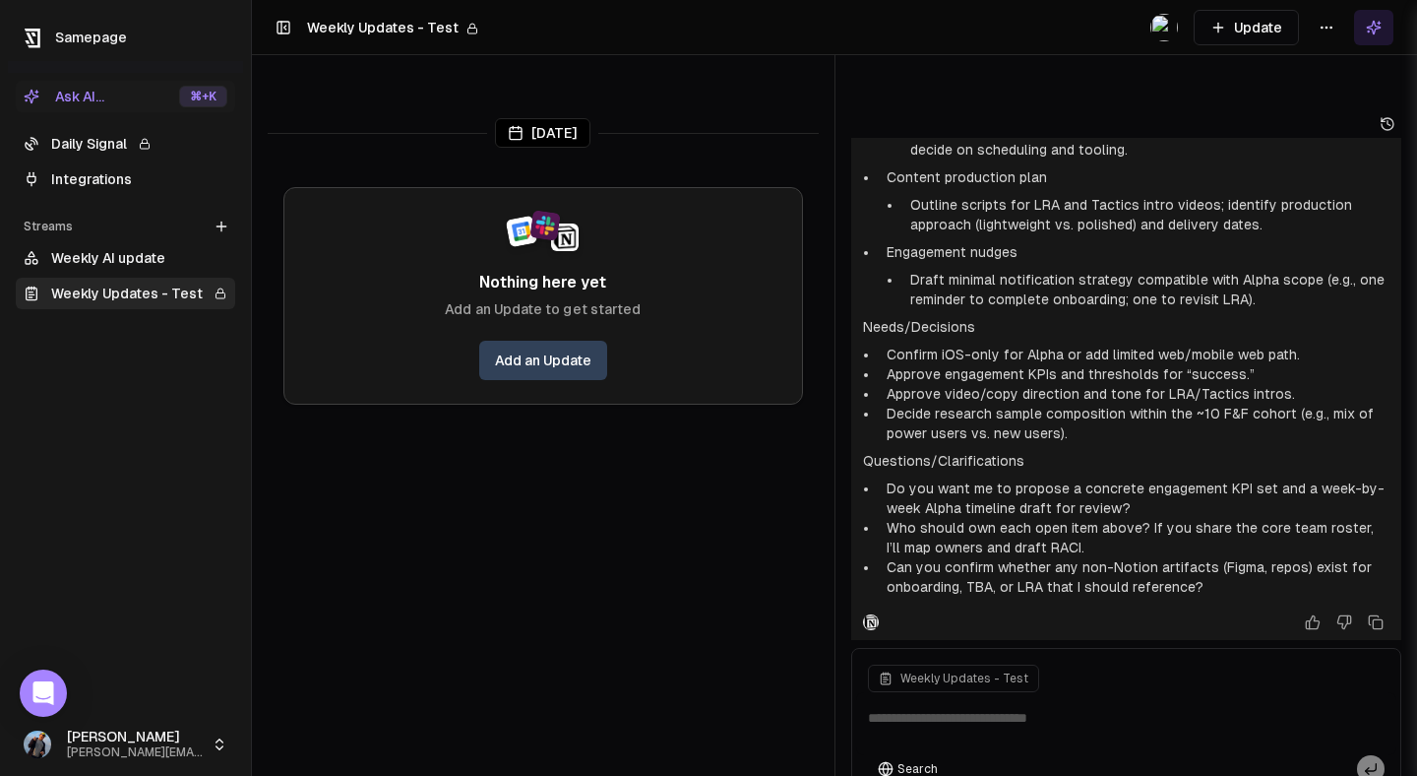
click at [1322, 22] on html "Samepage Ask AI... ⌘ +K Daily Signal Integrations Streams Create Stream Weekly …" at bounding box center [708, 388] width 1417 height 776
click at [1307, 76] on div "Edit stream" at bounding box center [1327, 69] width 132 height 31
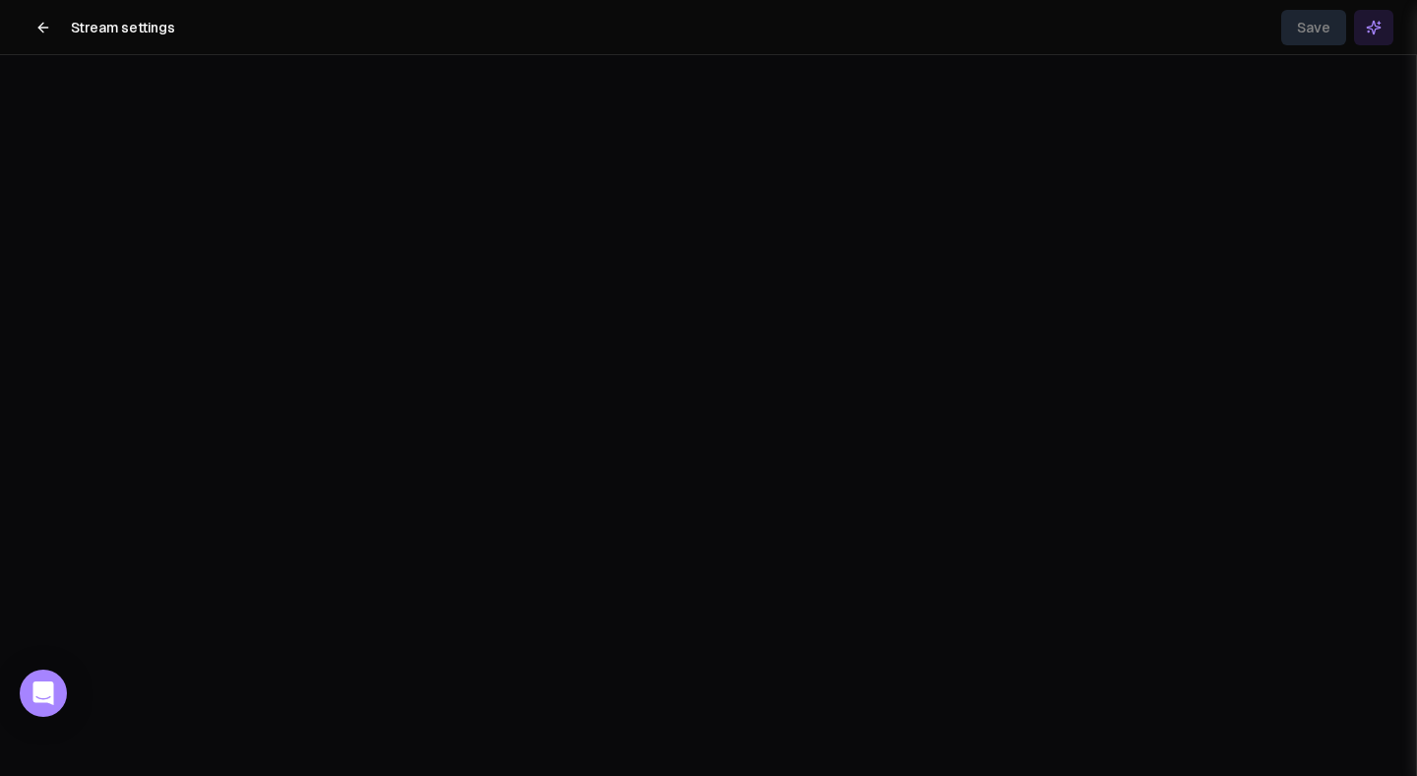
scroll to position [5059, 0]
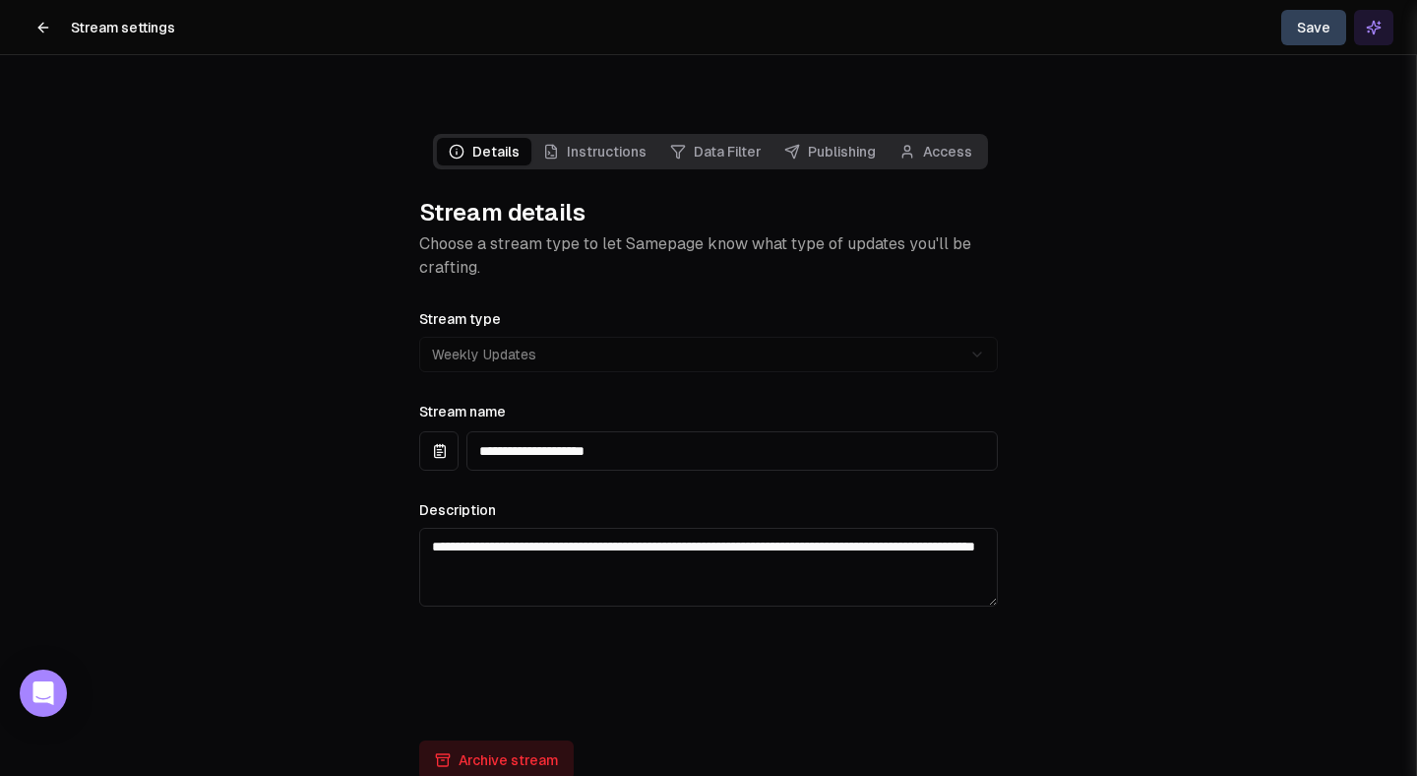
click at [711, 138] on link "Data Filter" at bounding box center [716, 152] width 114 height 28
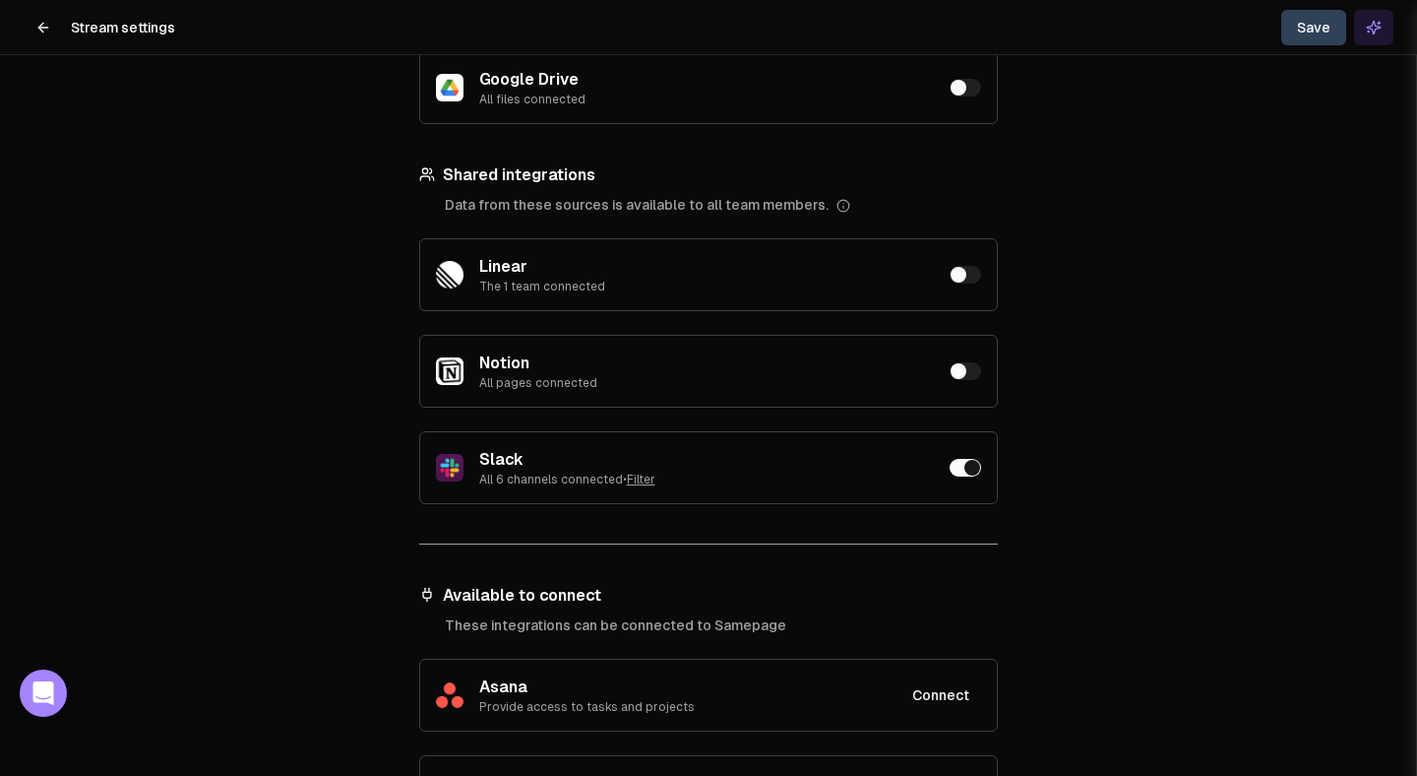
scroll to position [373, 0]
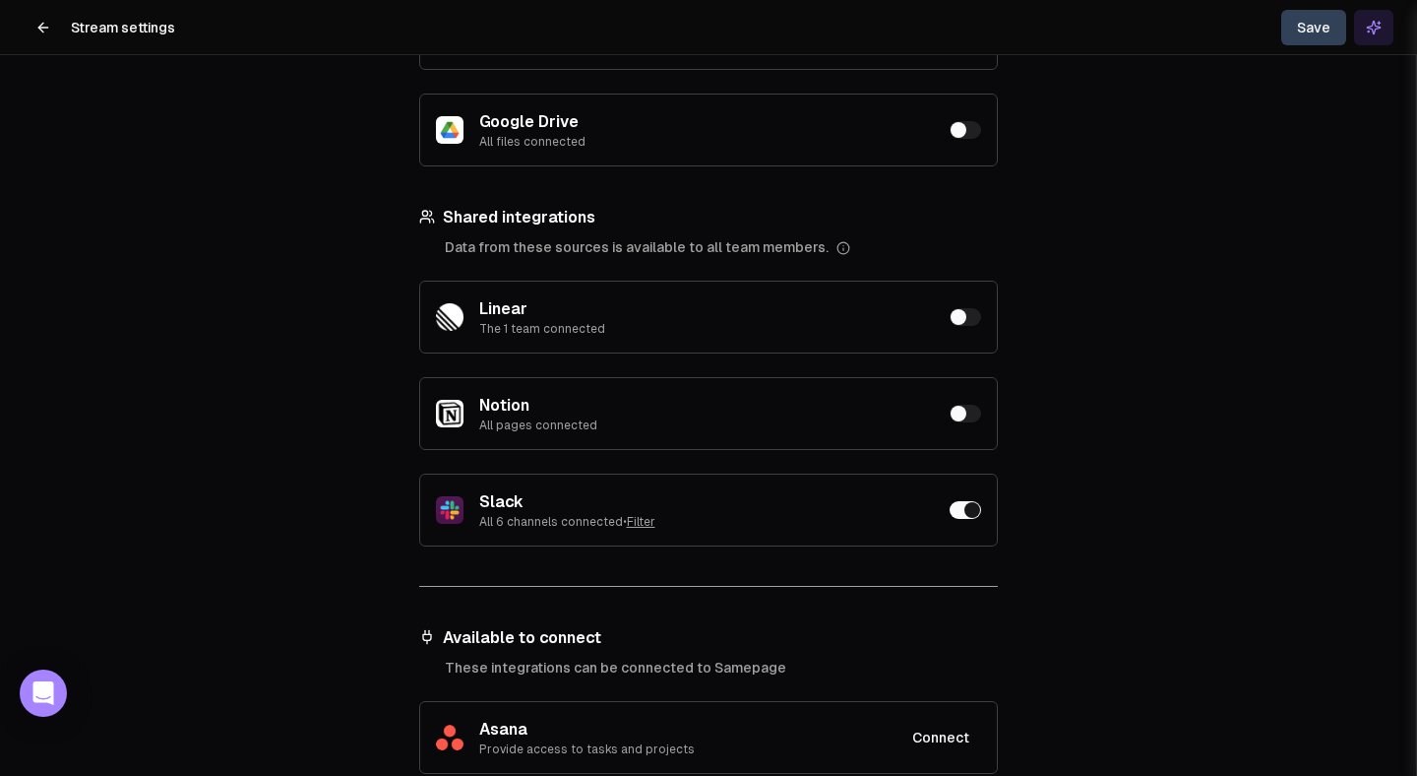
click at [1313, 28] on button "Save" at bounding box center [1314, 27] width 65 height 35
click at [1029, 36] on header "Stream settings Save" at bounding box center [708, 27] width 1417 height 55
click at [1040, 36] on icon "Close toast" at bounding box center [1040, 36] width 12 height 12
click at [40, 28] on icon at bounding box center [43, 28] width 16 height 16
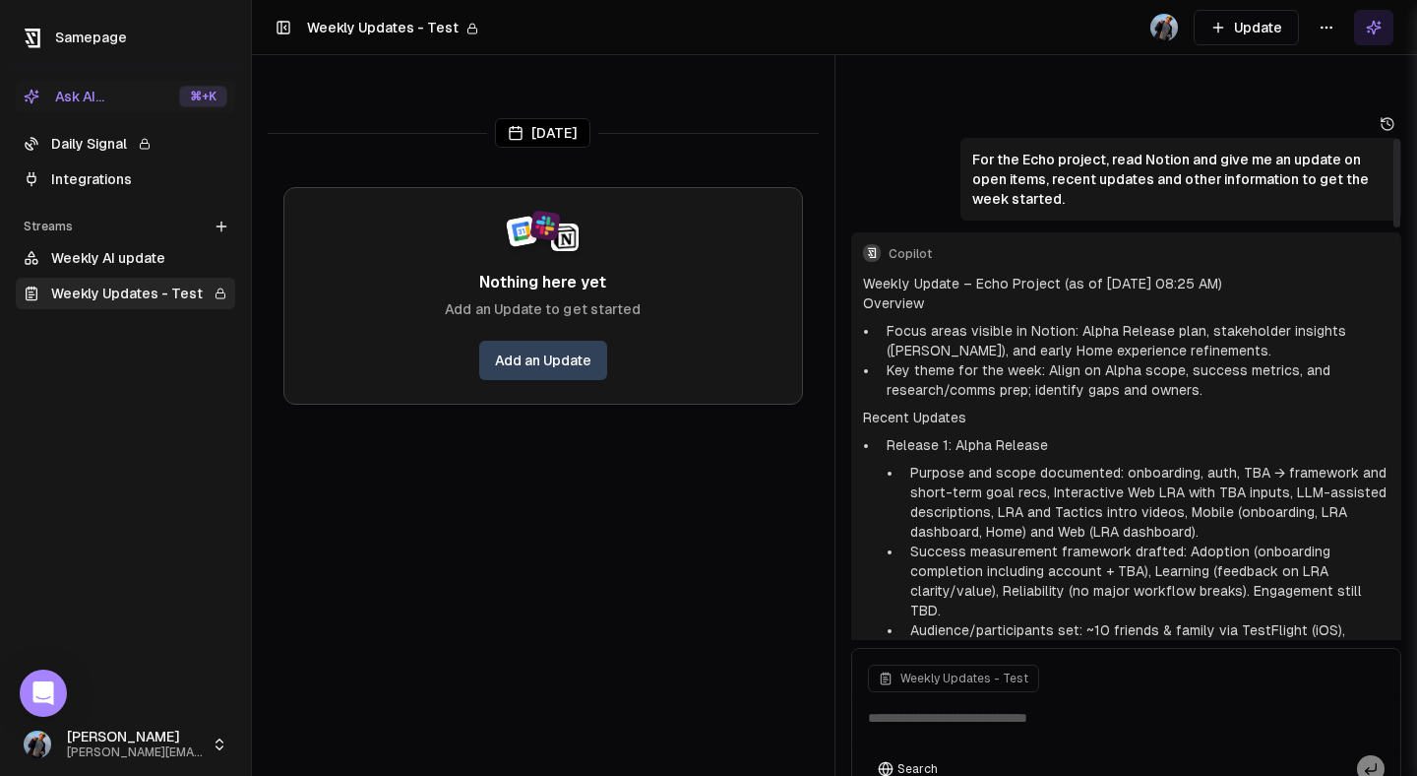
click at [1041, 150] on p "For the Echo project, read Notion and give me an update on open items, recent u…" at bounding box center [1181, 179] width 417 height 59
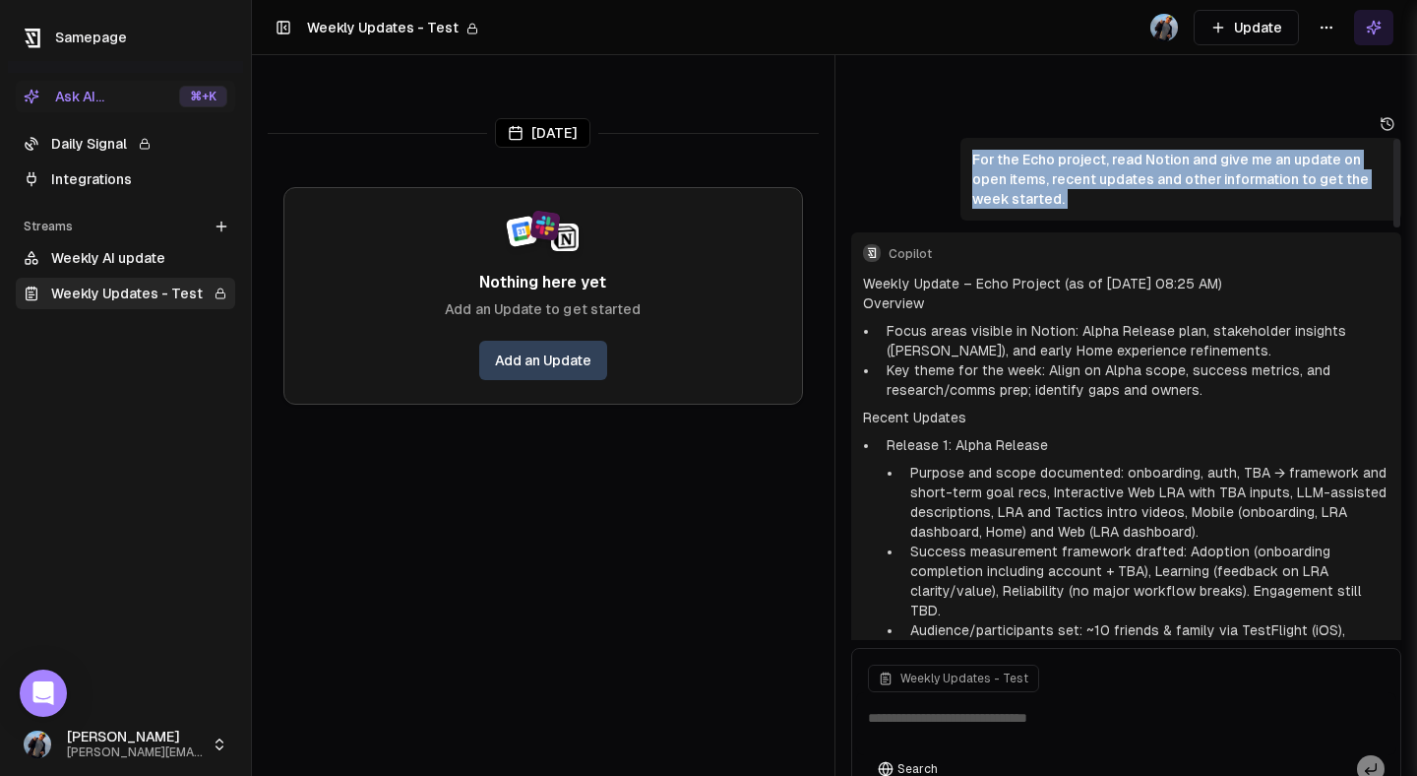
click at [1041, 150] on p "For the Echo project, read Notion and give me an update on open items, recent u…" at bounding box center [1181, 179] width 417 height 59
copy div "For the Echo project, read Notion and give me an update on open items, recent u…"
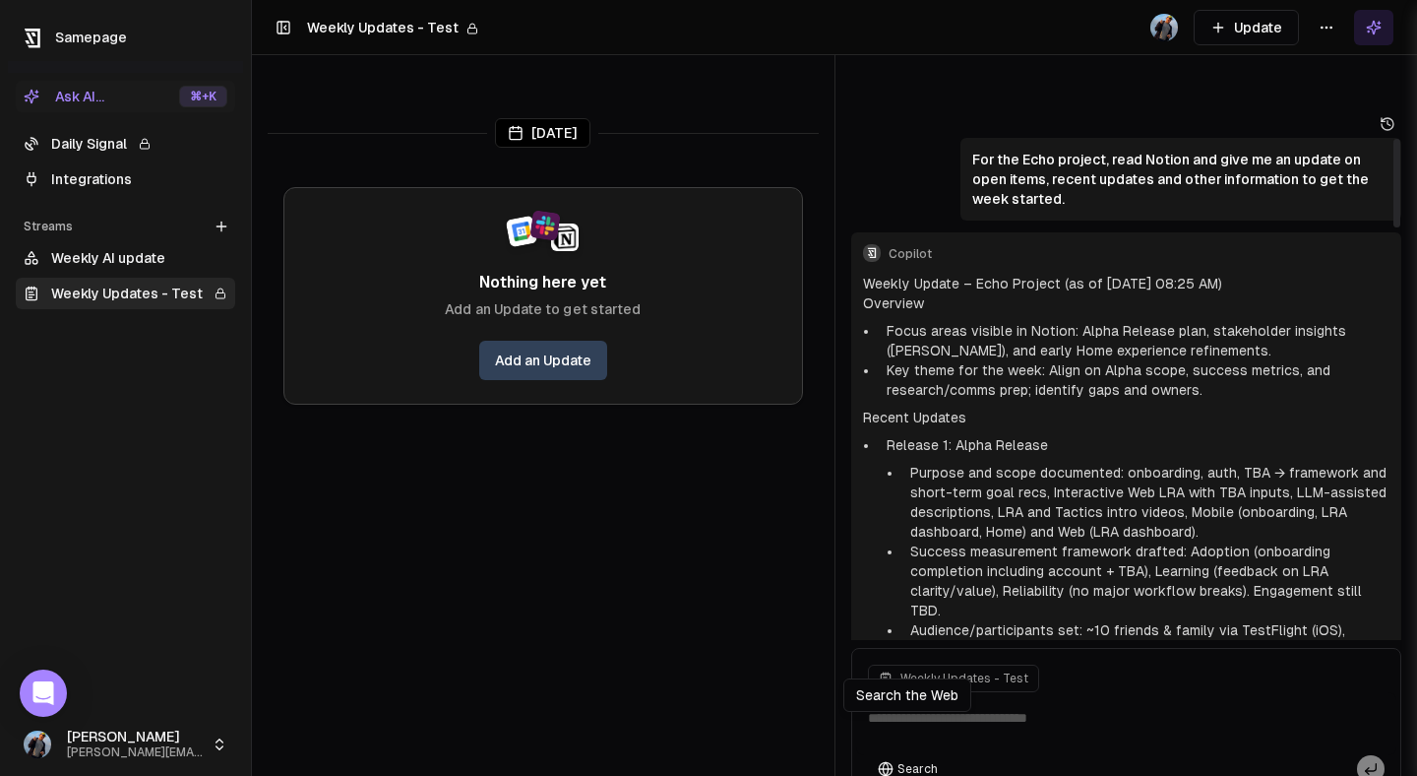
click at [950, 680] on div "Search the Web Search the Web" at bounding box center [908, 694] width 128 height 33
click at [1024, 692] on textarea at bounding box center [1126, 723] width 541 height 63
paste textarea "**********"
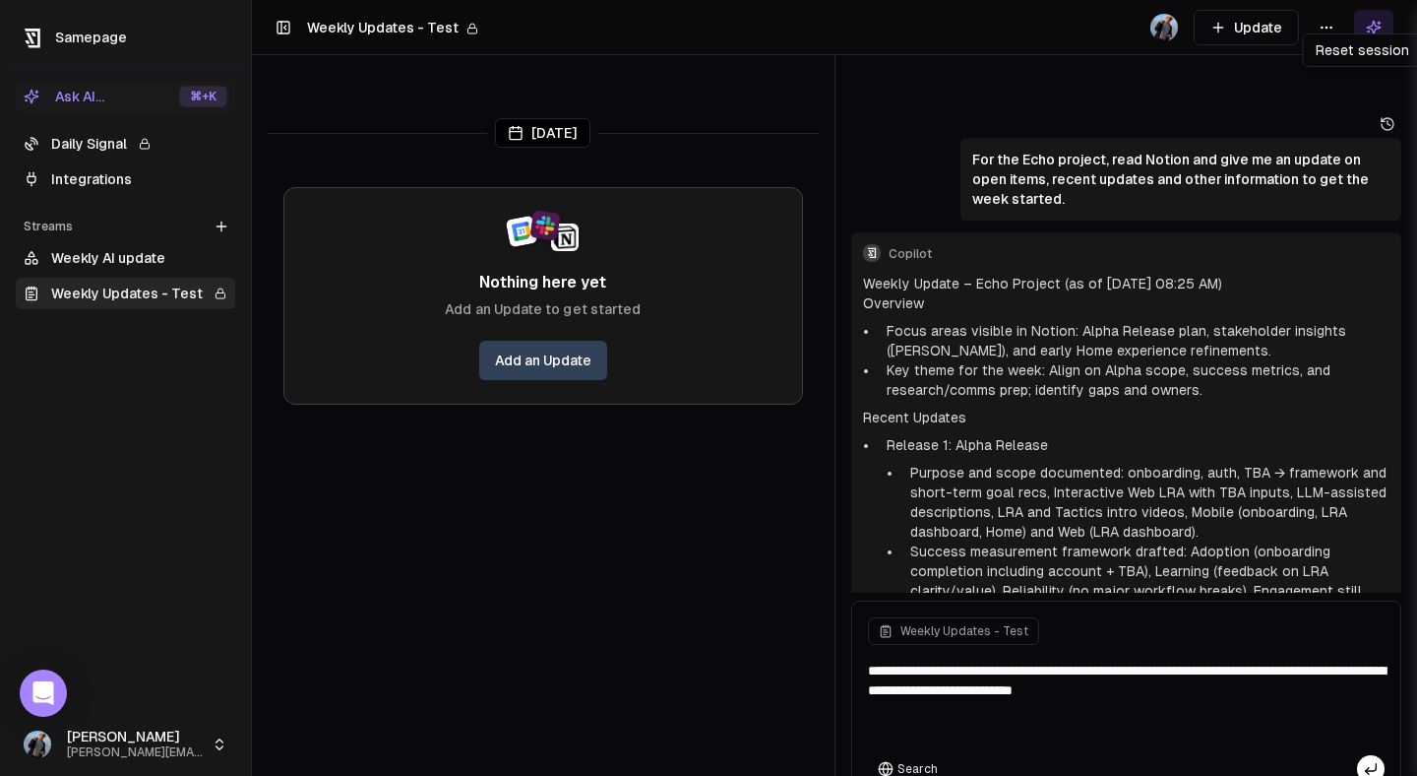
type textarea "**********"
click at [1388, 116] on icon at bounding box center [1388, 124] width 16 height 16
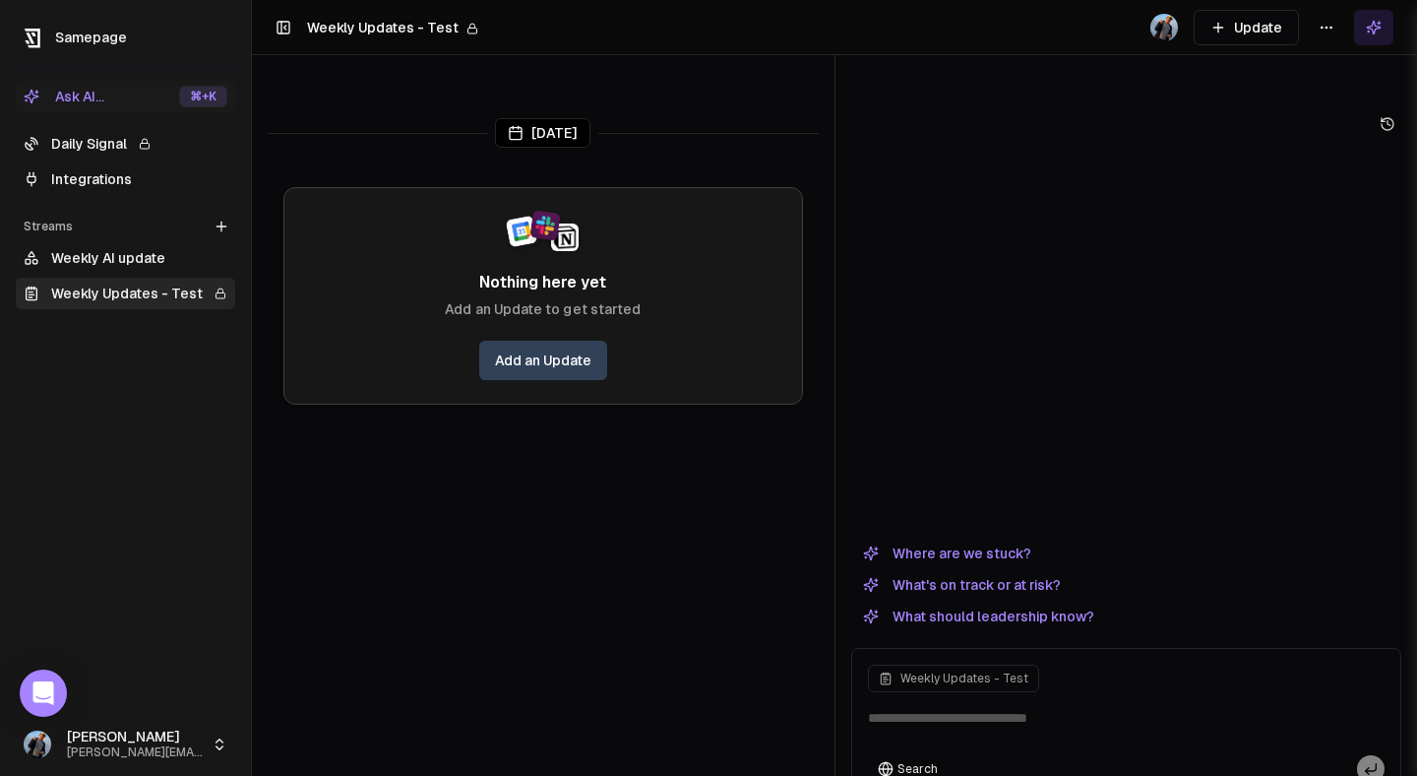
click at [1097, 692] on textarea at bounding box center [1126, 723] width 541 height 63
paste textarea "**********"
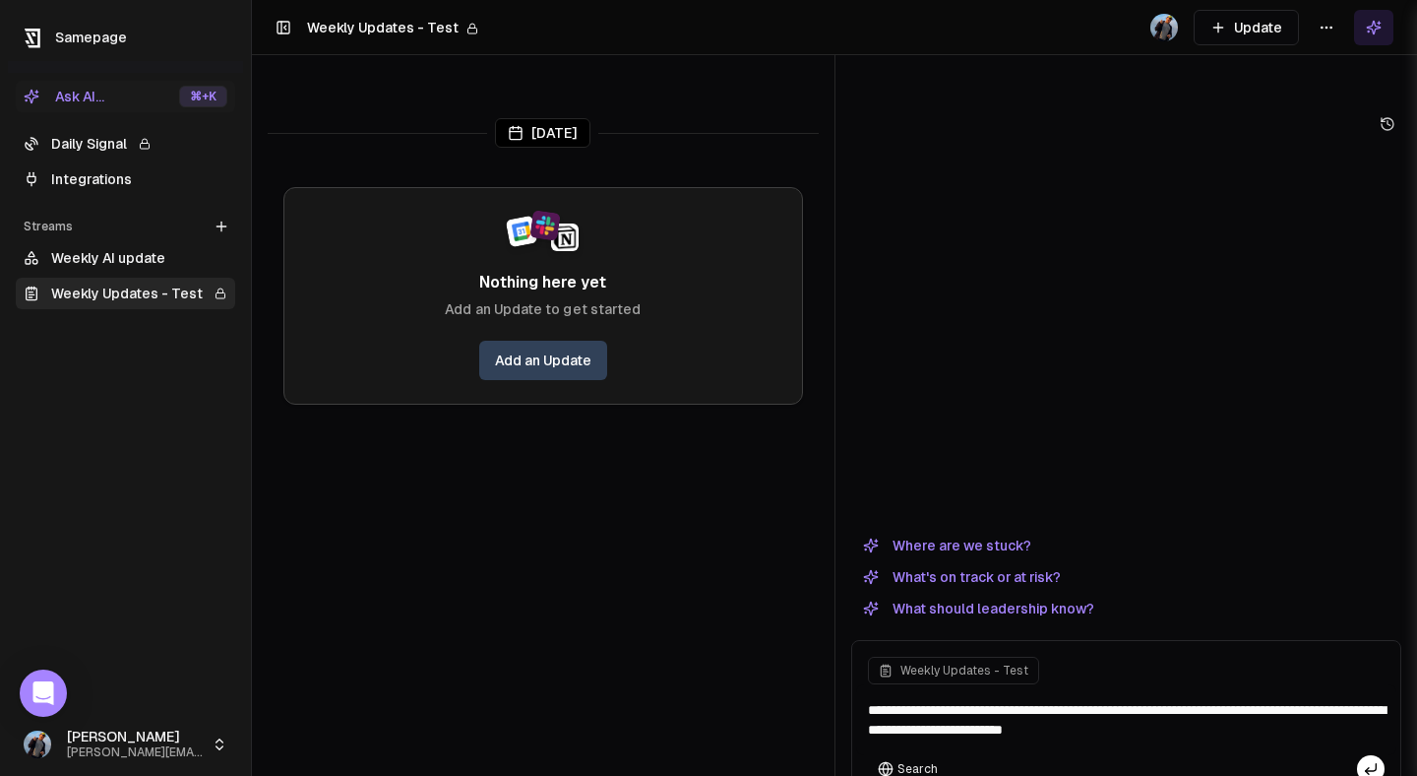
click at [1070, 684] on textarea "**********" at bounding box center [1126, 719] width 541 height 71
type textarea "**********"
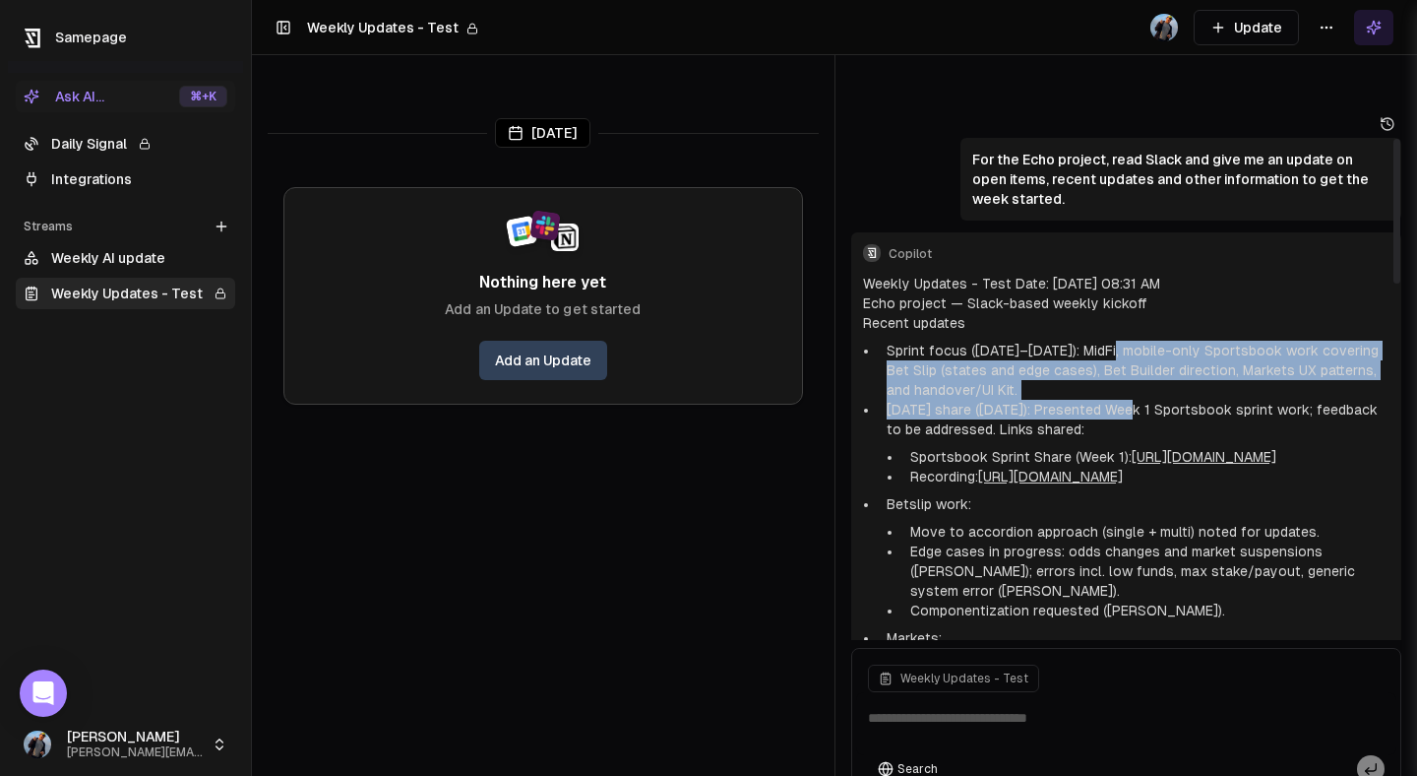
drag, startPoint x: 1106, startPoint y: 291, endPoint x: 1123, endPoint y: 348, distance: 59.5
click at [1123, 348] on ul "Sprint focus (Sep 15–26): MidFi, mobile-only Sportsbook work covering Bet Slip …" at bounding box center [1127, 693] width 528 height 705
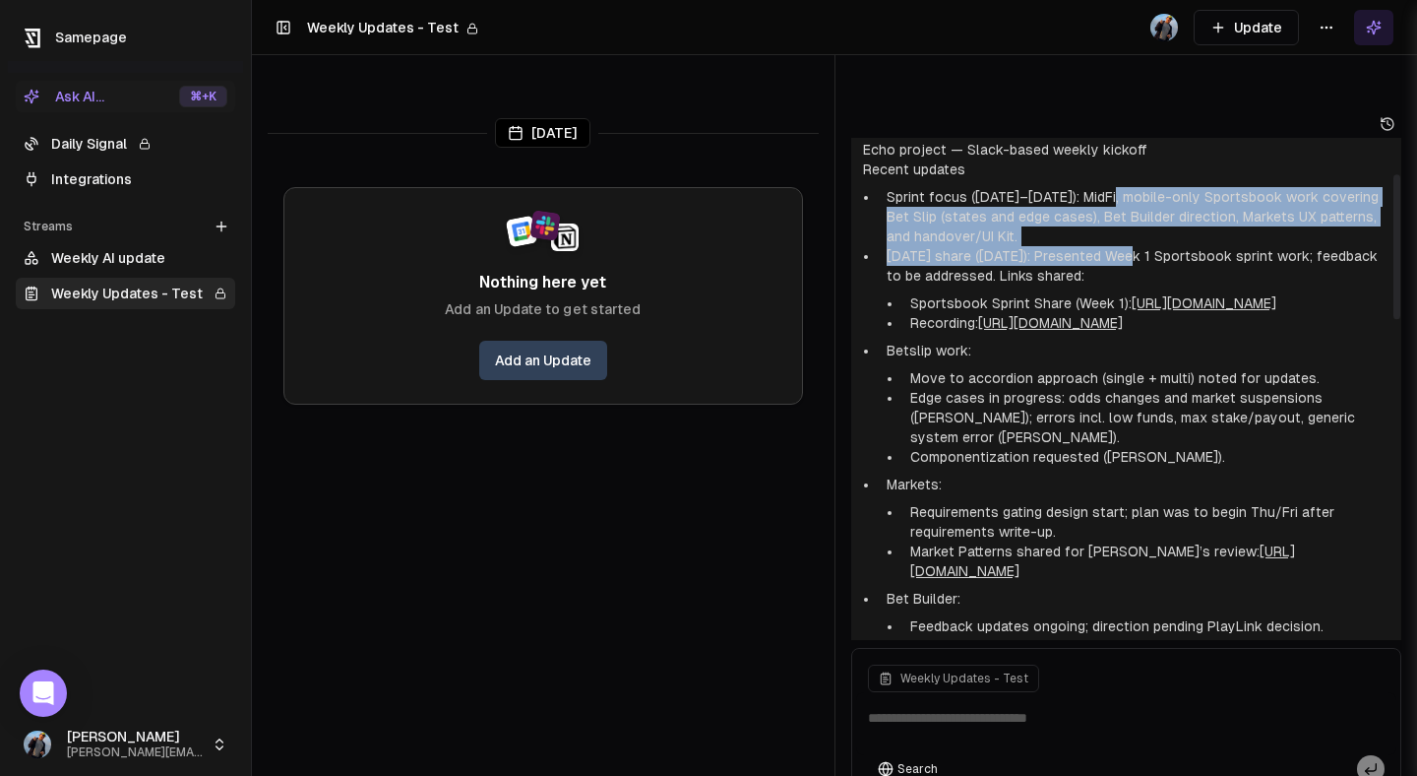
scroll to position [172, 0]
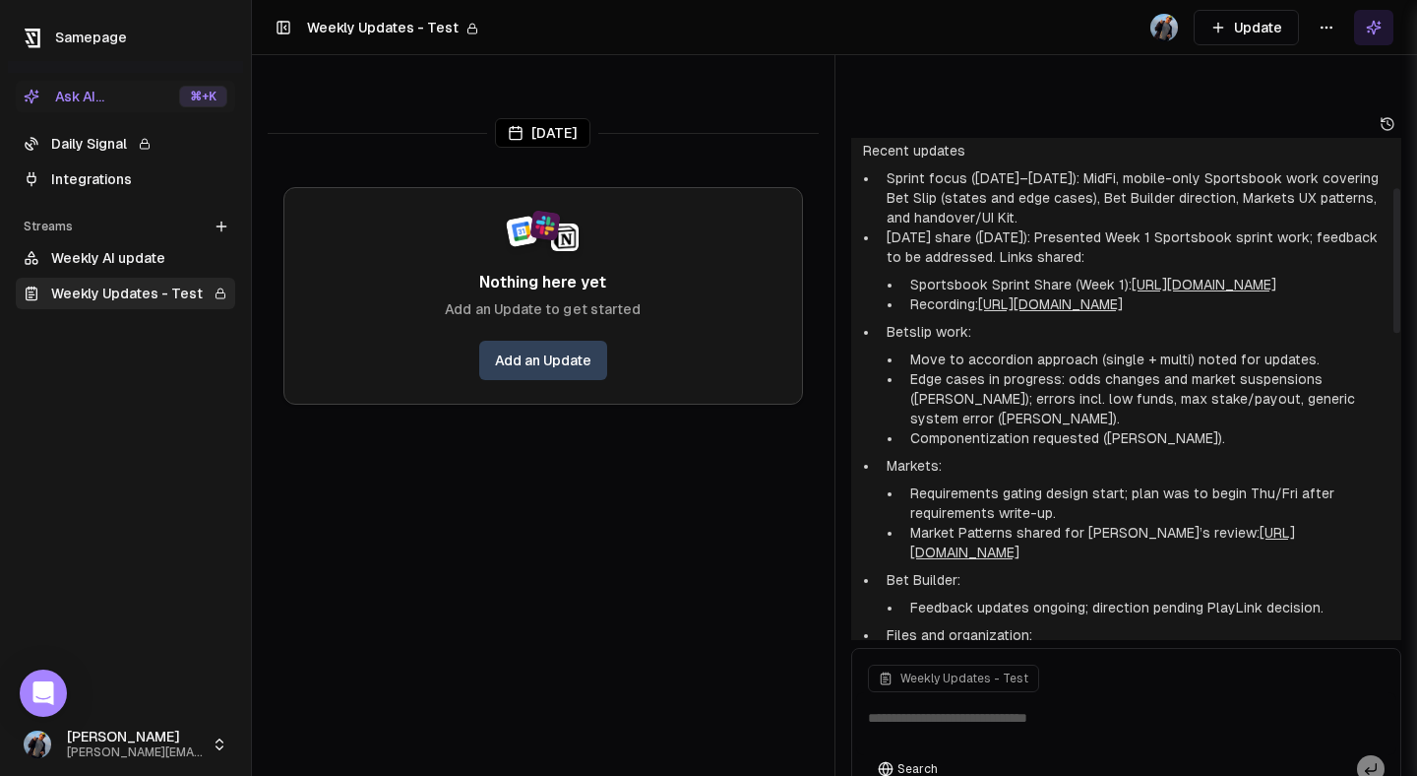
click at [1044, 392] on li "Edge cases in progress: odds changes and market suspensions (Alan); errors incl…" at bounding box center [1147, 398] width 488 height 59
click at [983, 369] on li "Move to accordion approach (single + multi) noted for updates." at bounding box center [1147, 359] width 488 height 20
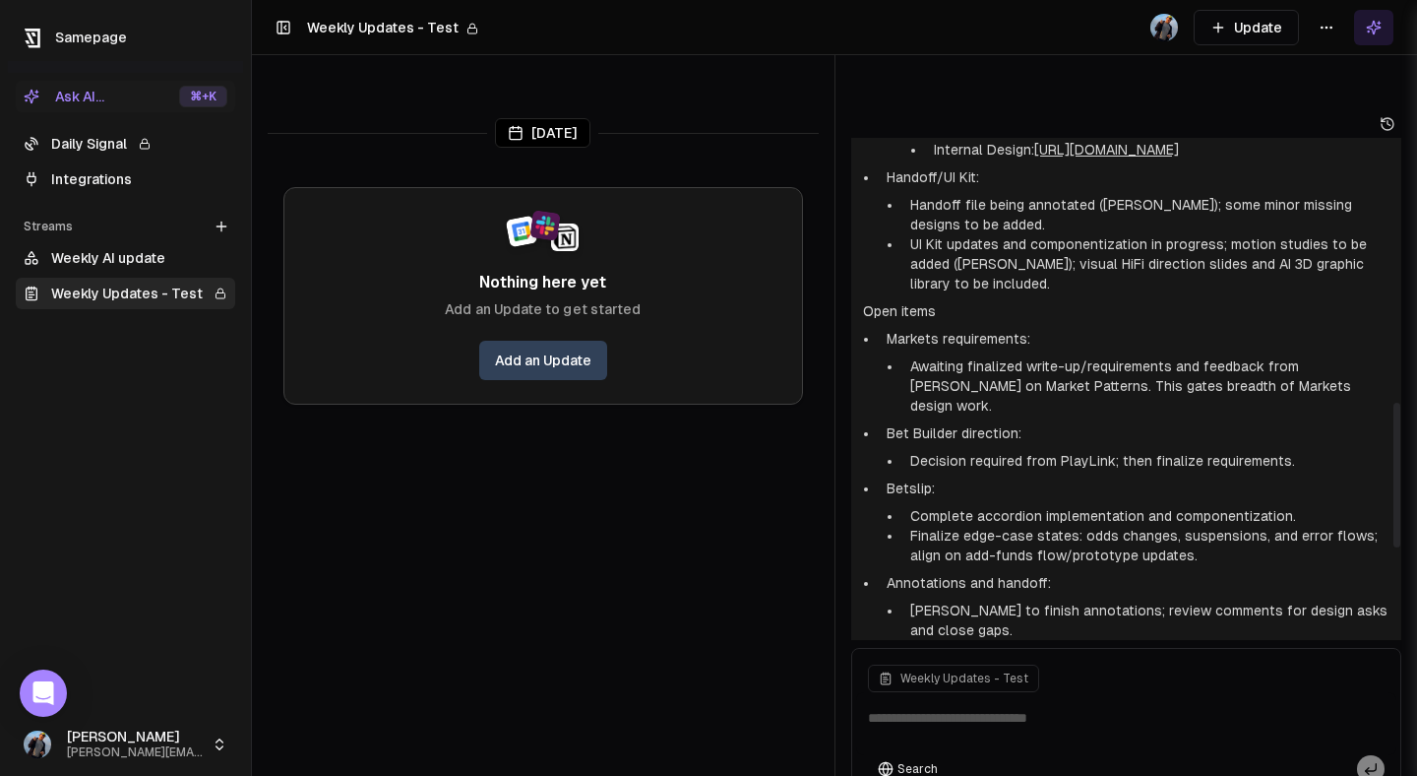
scroll to position [1236, 0]
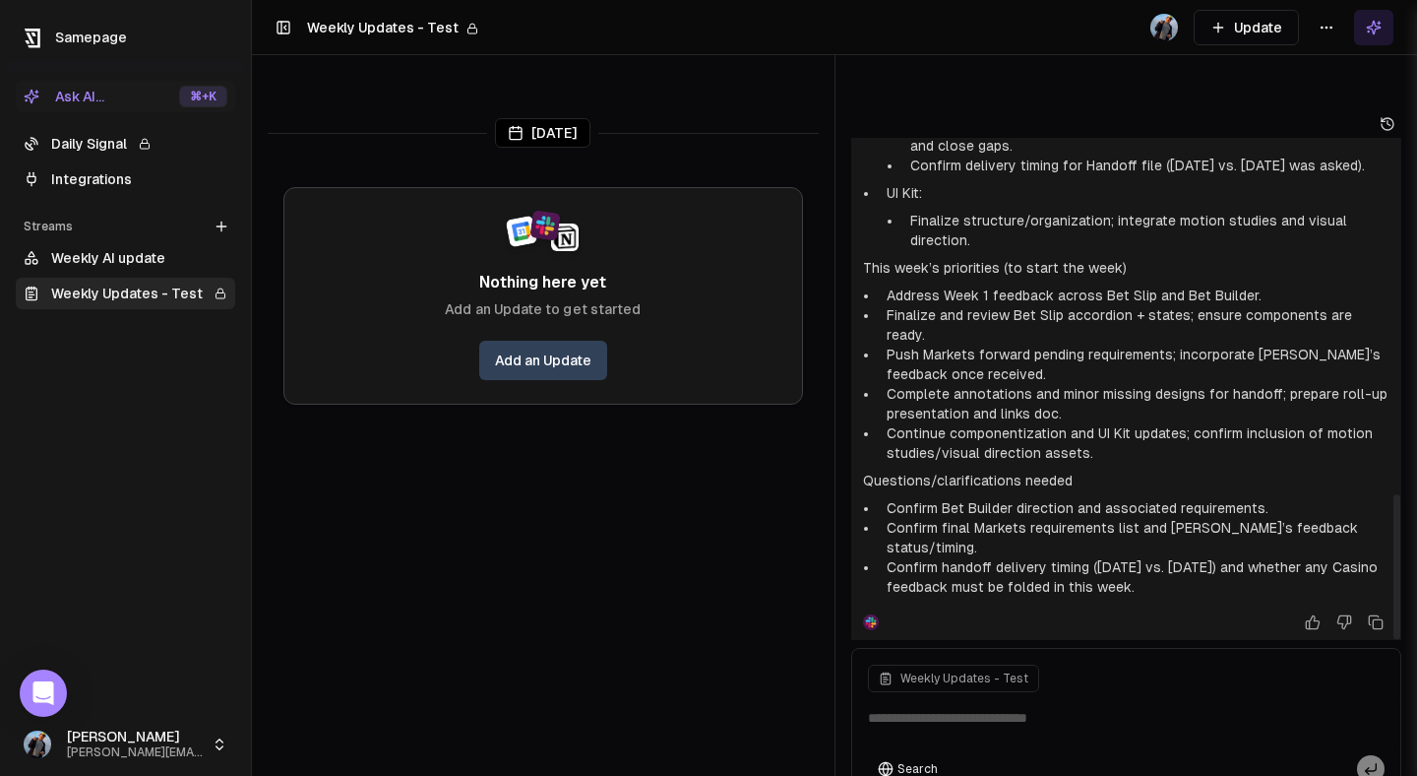
click at [1322, 18] on html "Samepage Ask AI... ⌘ +K Daily Signal Integrations Streams Create Stream Weekly …" at bounding box center [708, 388] width 1417 height 776
click at [1351, 73] on div "Edit stream" at bounding box center [1327, 69] width 132 height 31
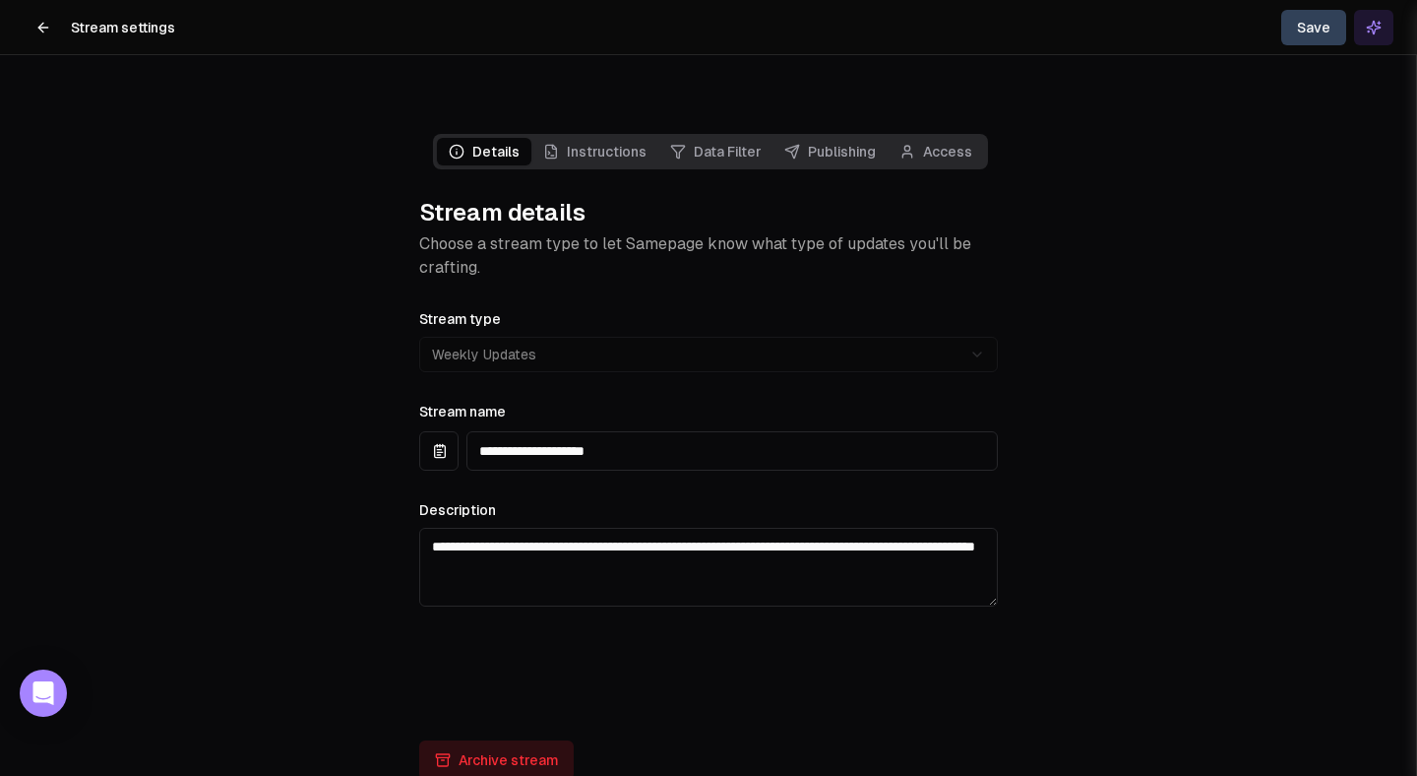
click at [703, 138] on link "Data Filter" at bounding box center [716, 152] width 114 height 28
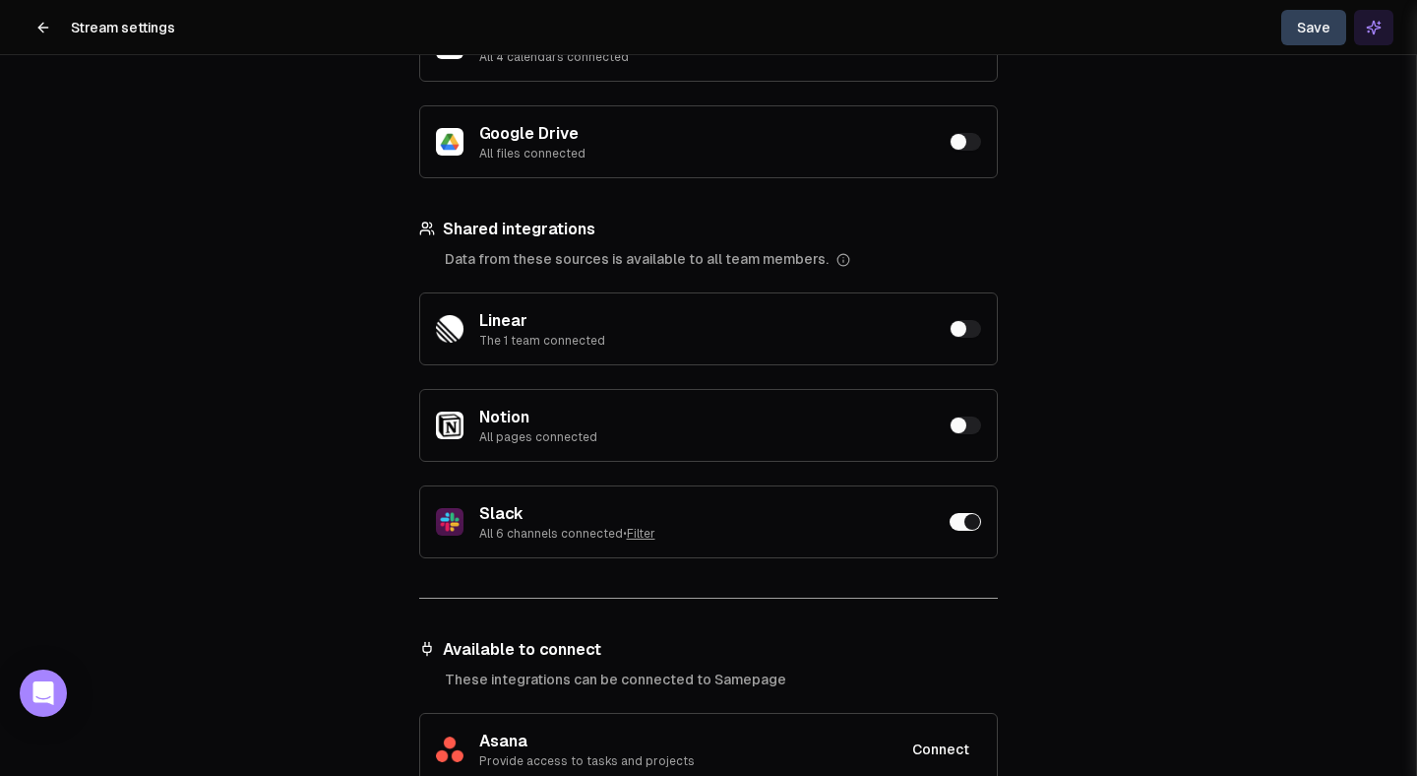
scroll to position [447, 0]
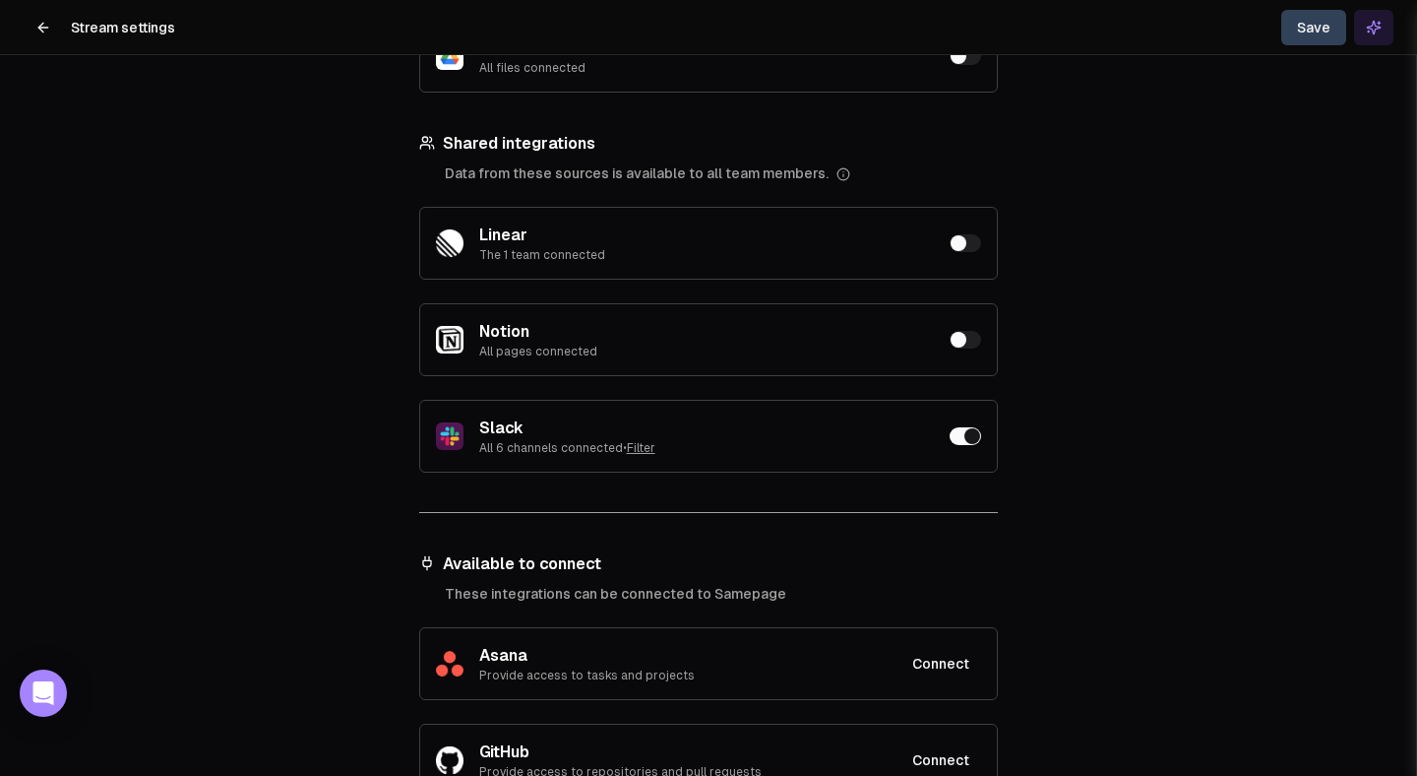
click at [631, 440] on button "Filter" at bounding box center [641, 448] width 29 height 16
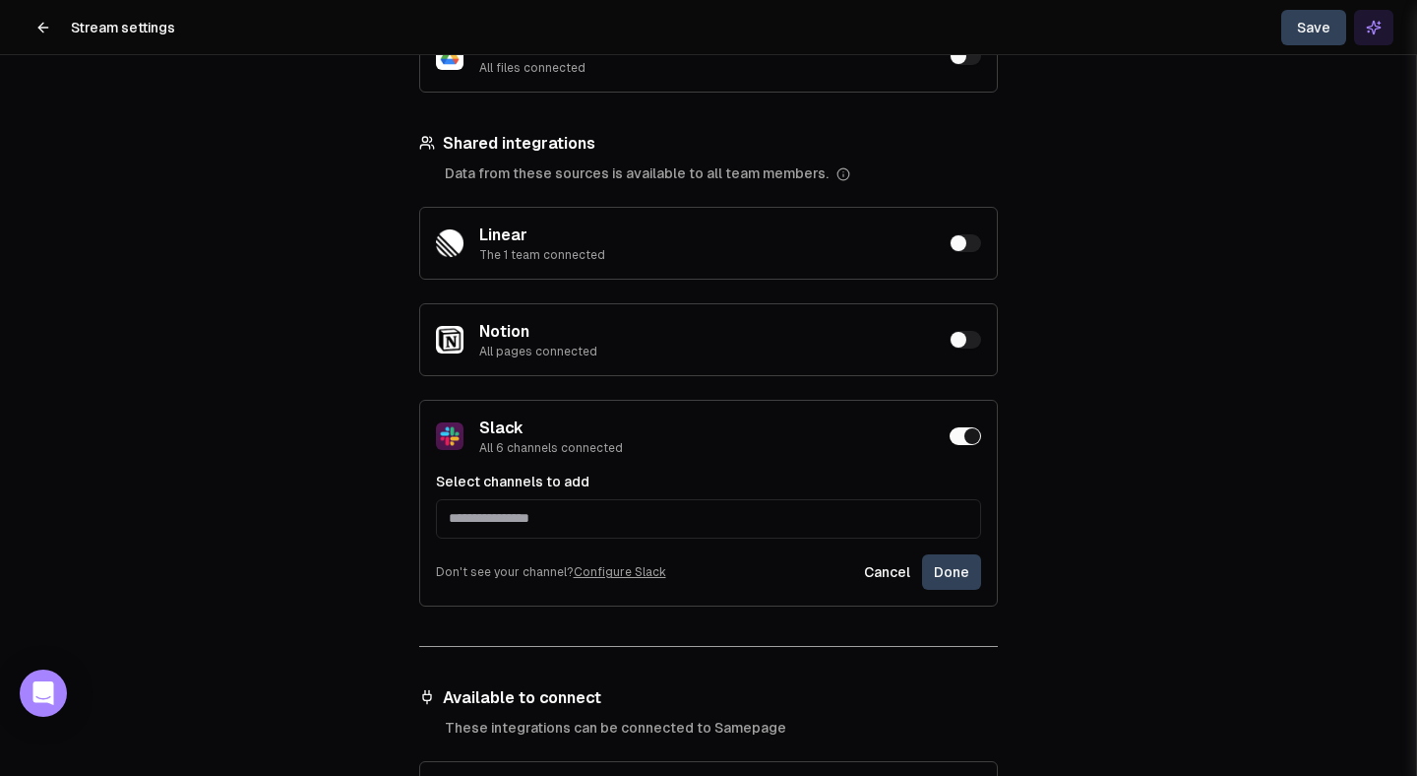
click at [562, 508] on div "Select channels to add Don't see your channel? Configure Slack Cancel Done" at bounding box center [708, 530] width 545 height 118
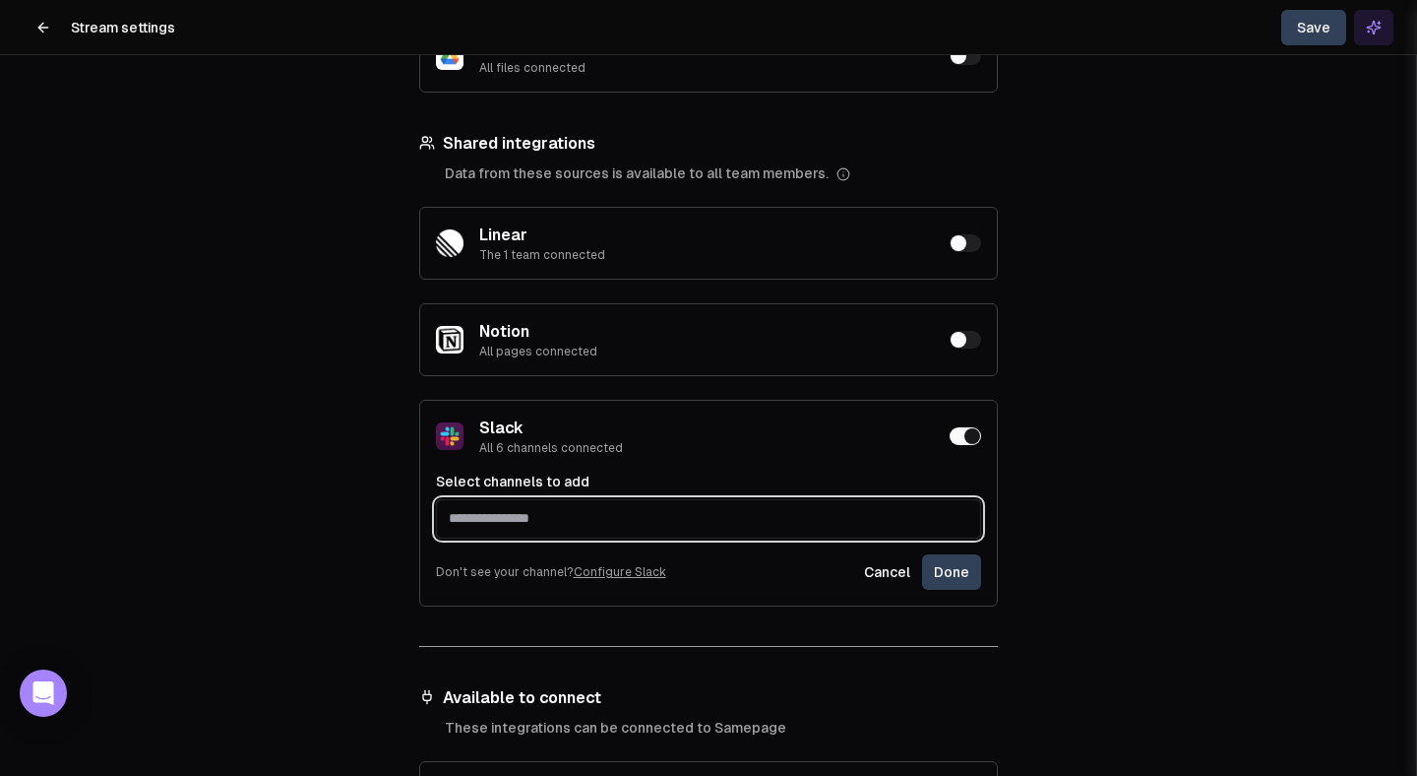
click at [580, 500] on input "text" at bounding box center [708, 517] width 543 height 35
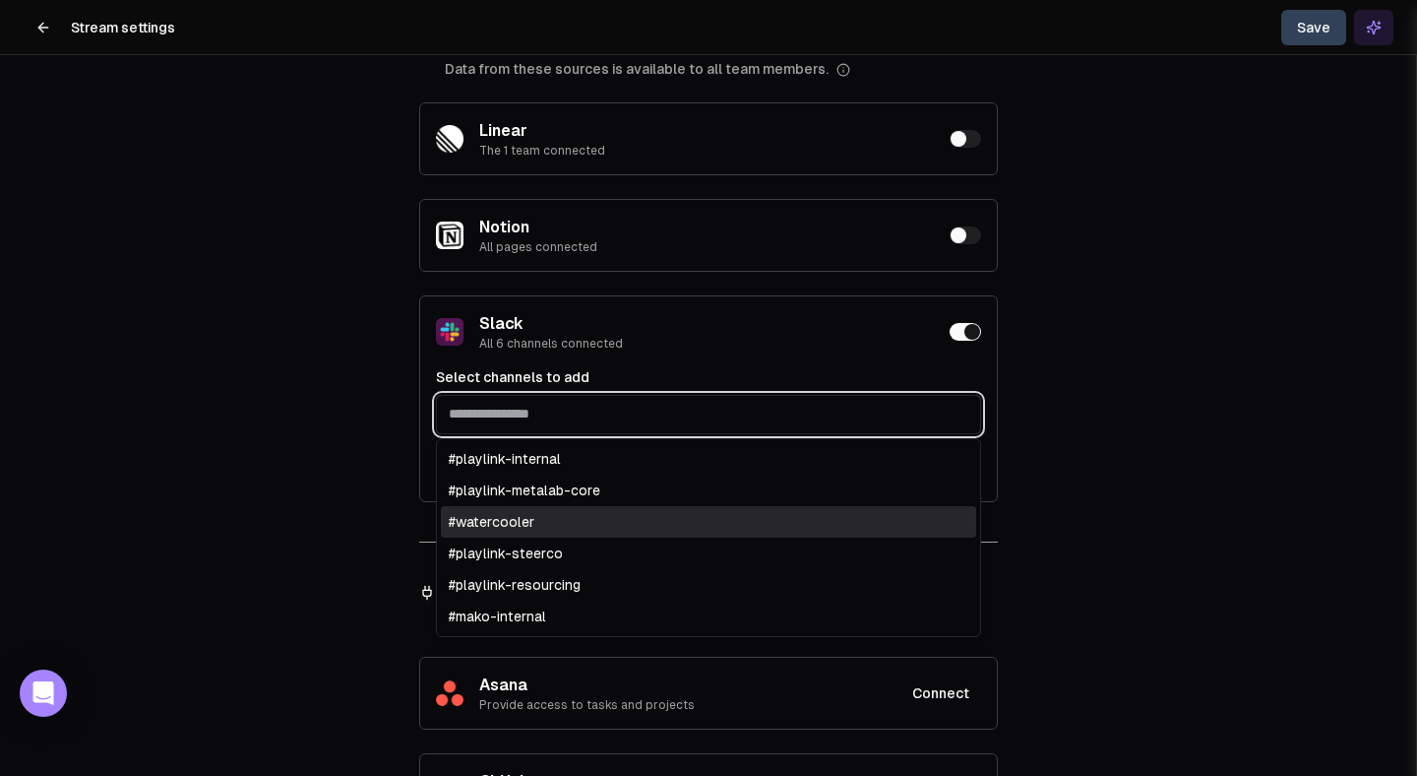
scroll to position [550, 0]
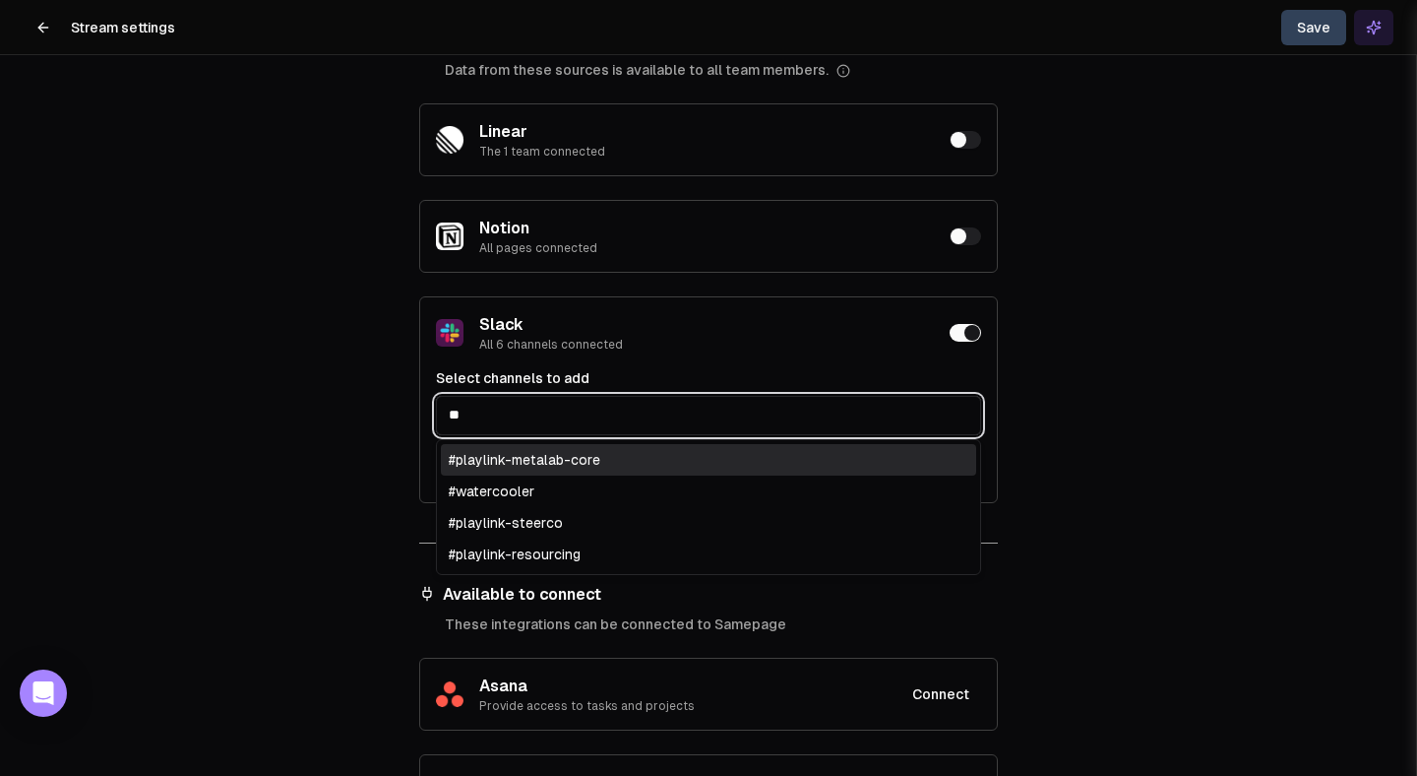
type input "*"
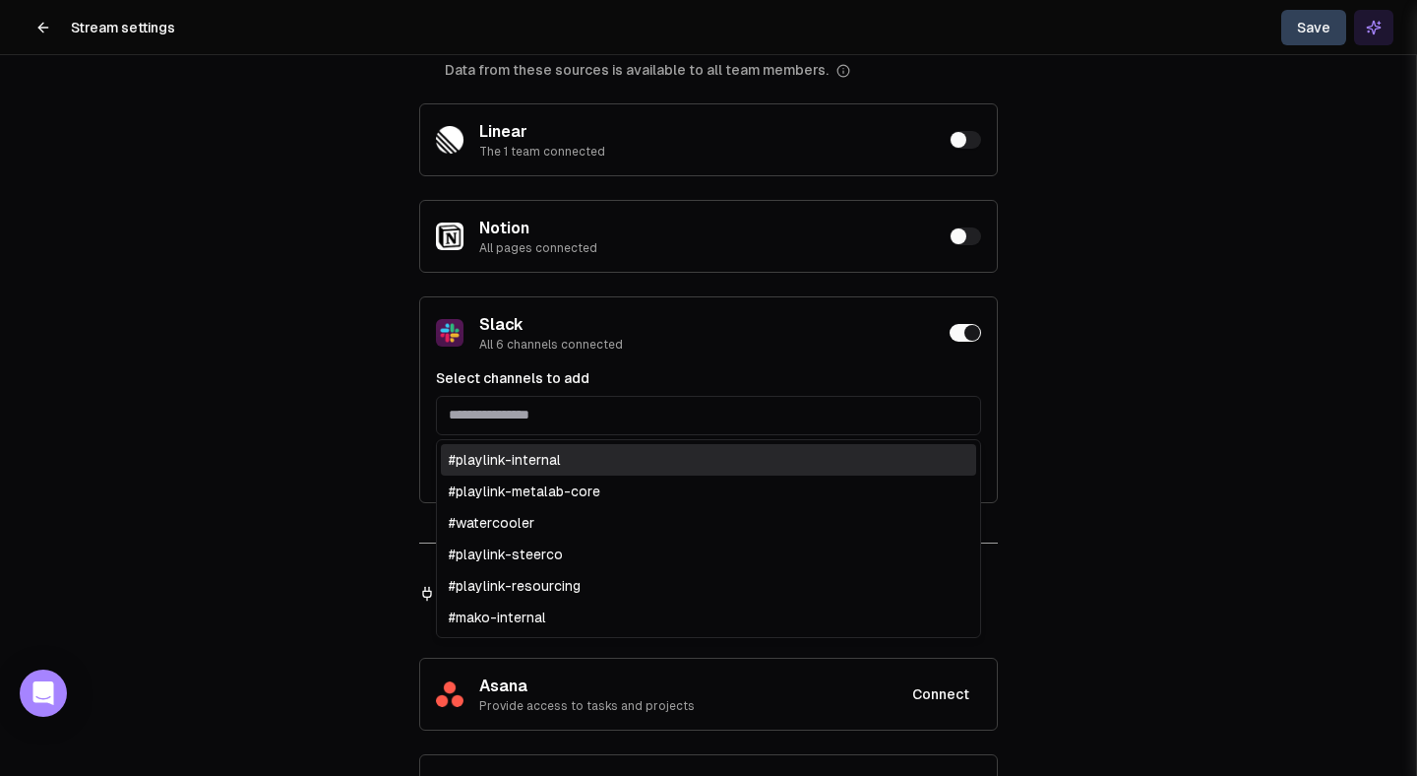
click at [164, 477] on div "Details Instructions Data Filter Publishing Access Data Filtering Control which…" at bounding box center [708, 427] width 1416 height 776
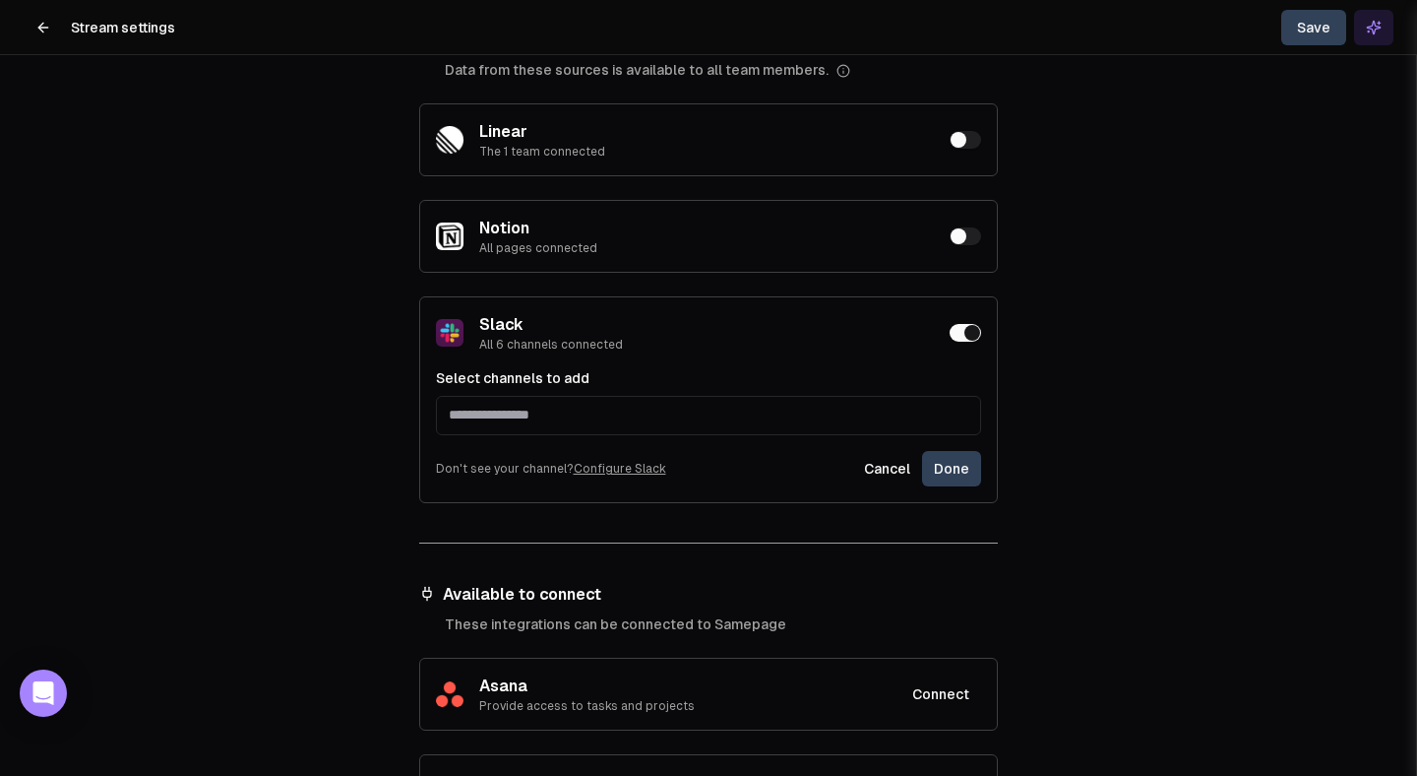
click at [42, 29] on icon at bounding box center [43, 28] width 16 height 16
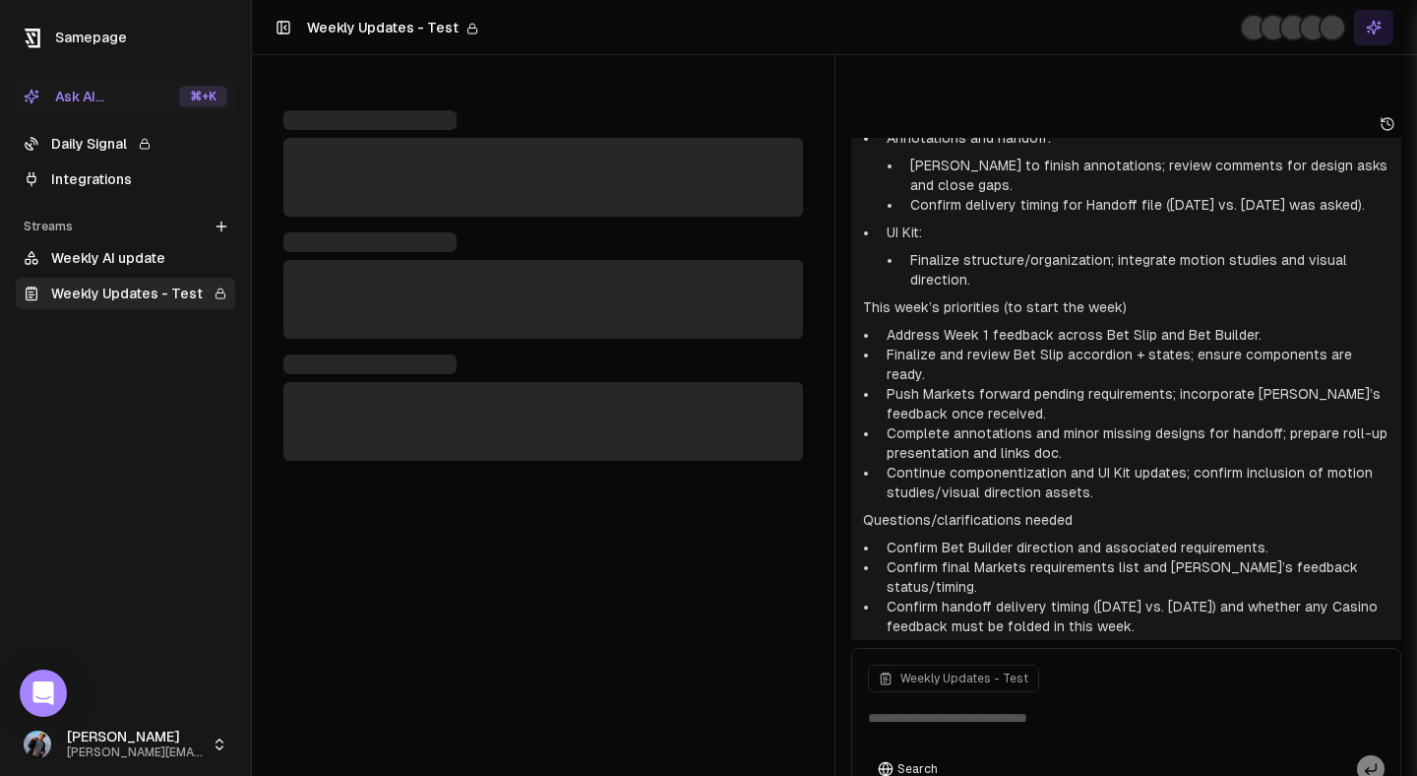
scroll to position [1236, 0]
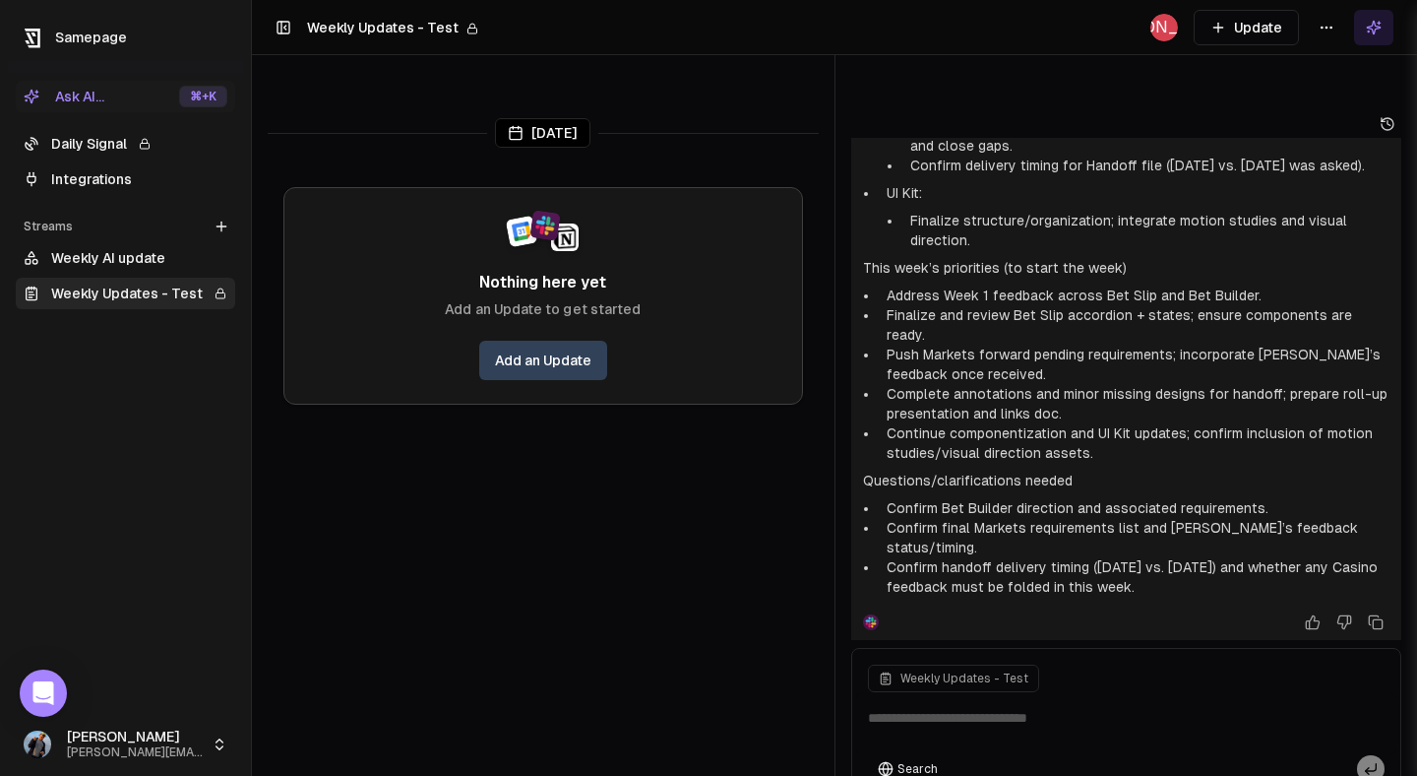
click at [92, 187] on link "Integrations" at bounding box center [126, 178] width 220 height 31
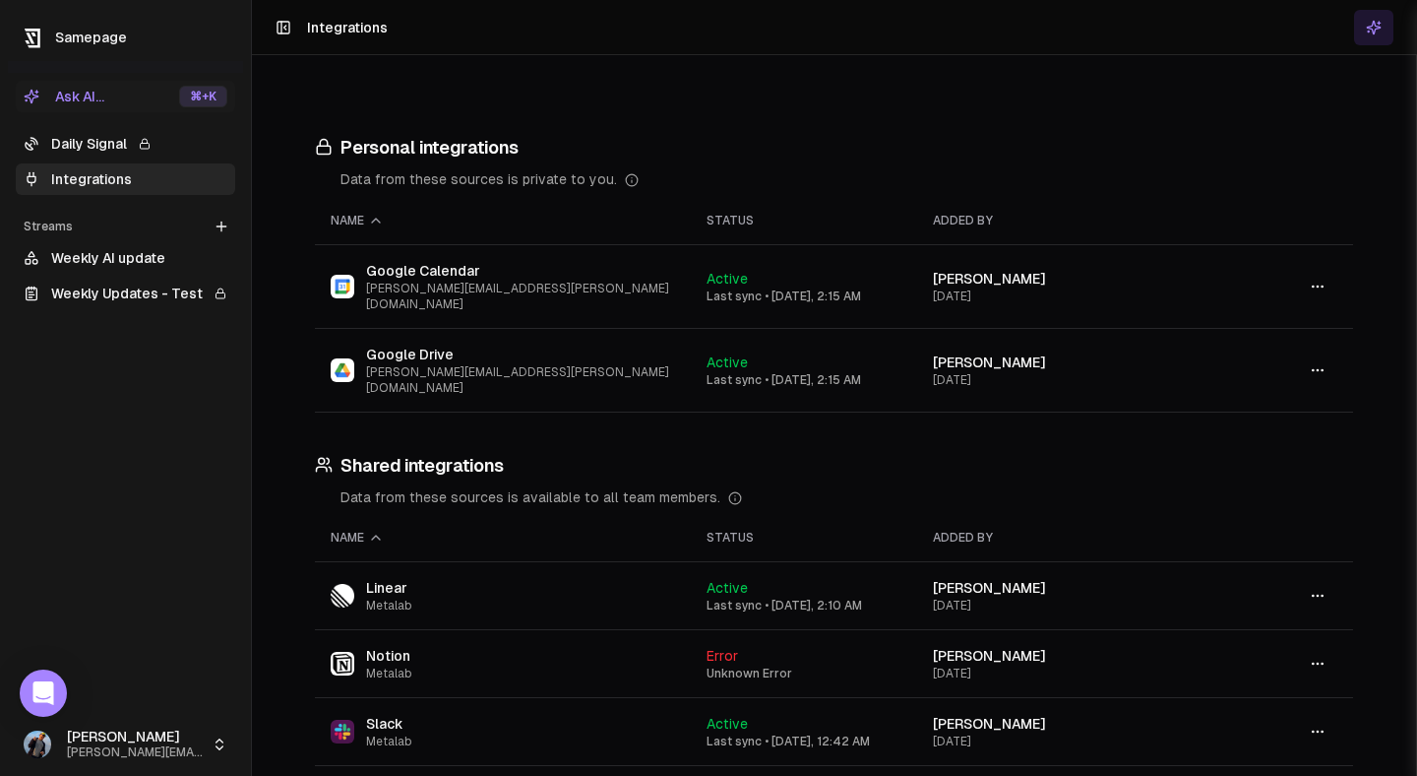
scroll to position [19, 0]
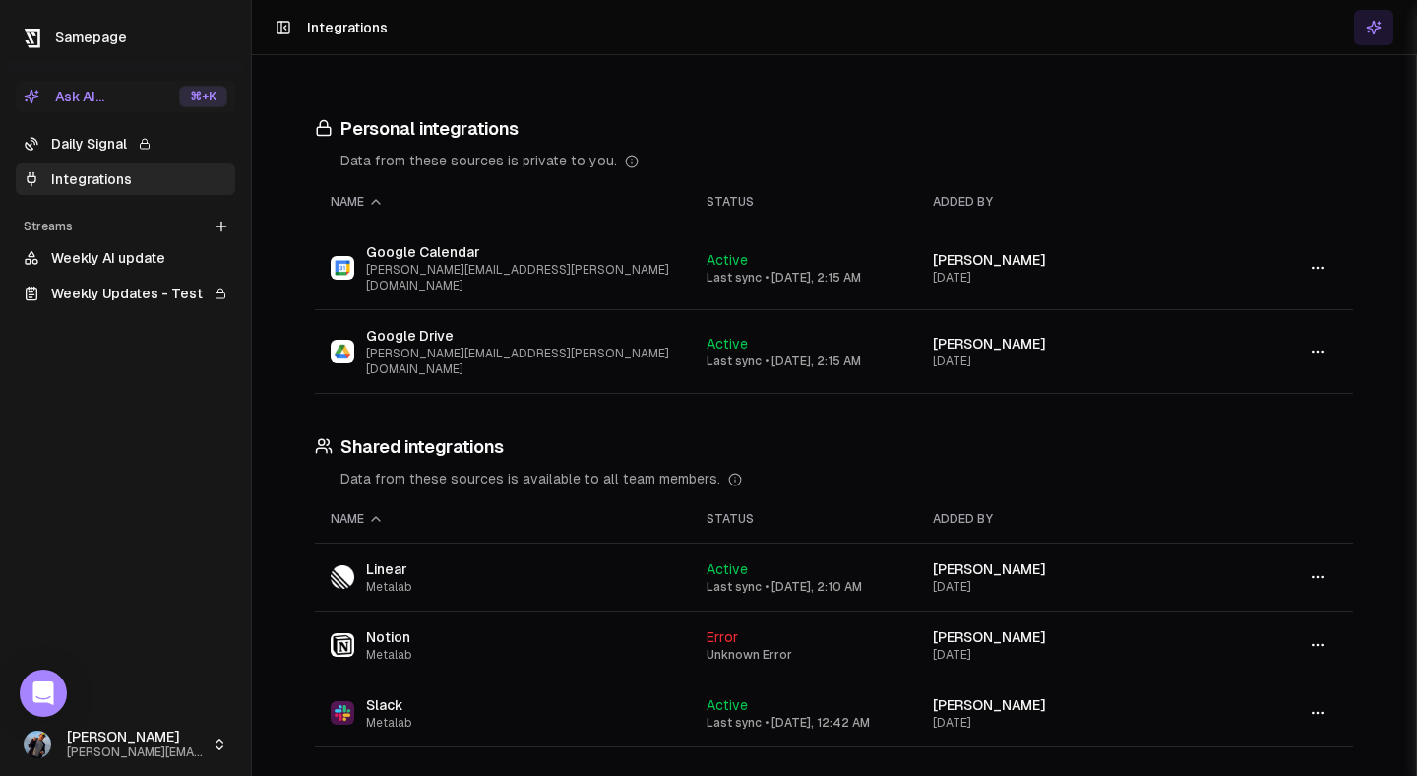
click at [1311, 705] on icon "button" at bounding box center [1318, 713] width 16 height 16
click at [1310, 676] on div "Configure" at bounding box center [1318, 683] width 116 height 31
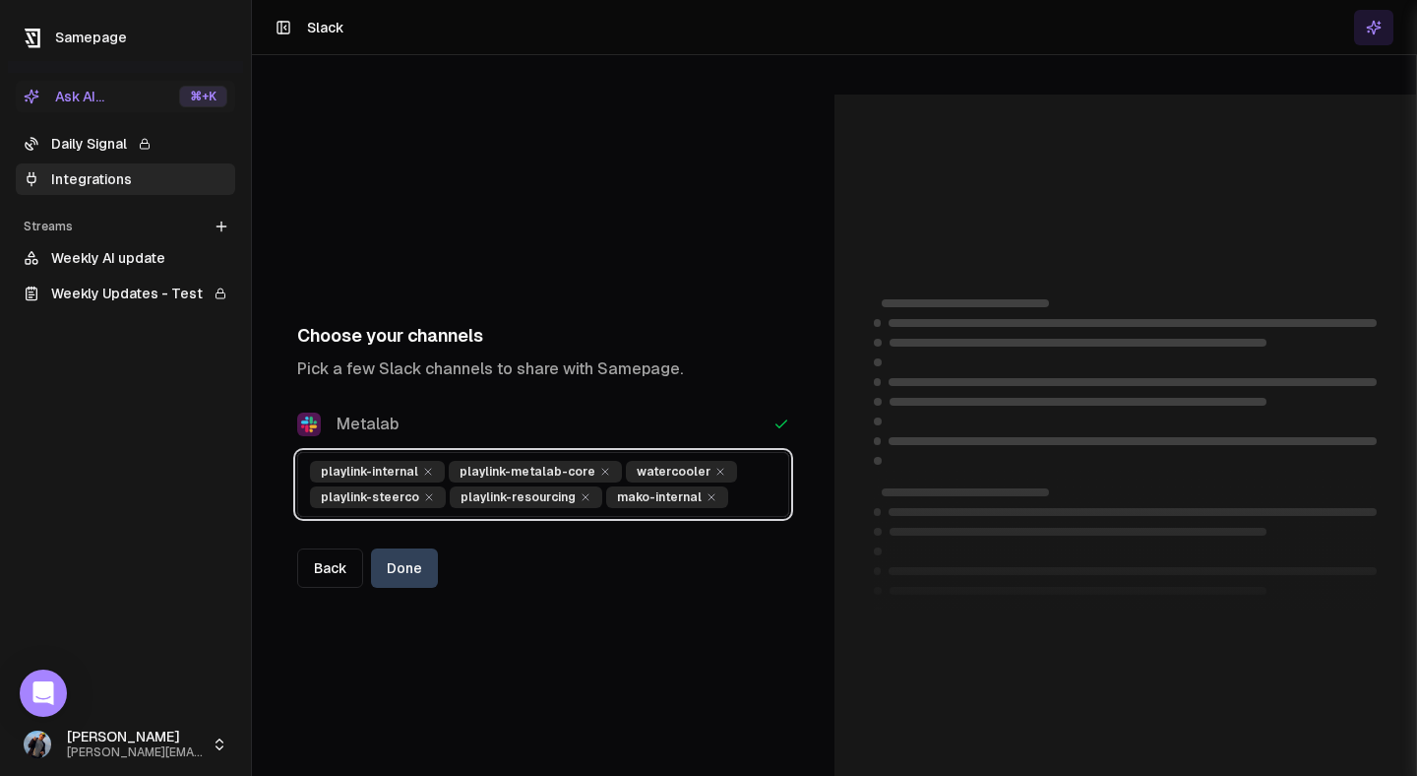
click at [761, 486] on input "text" at bounding box center [756, 497] width 40 height 22
type input "*"
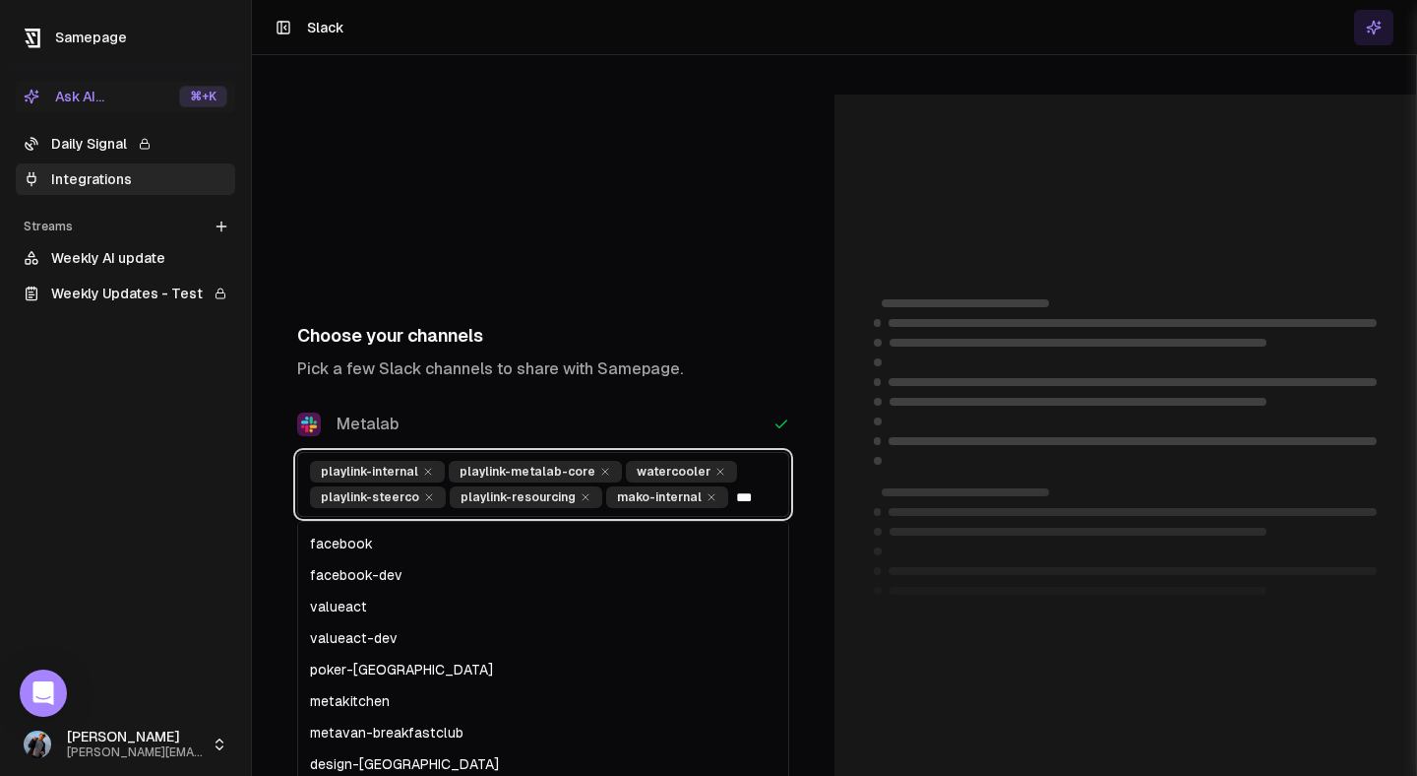
scroll to position [0, 0]
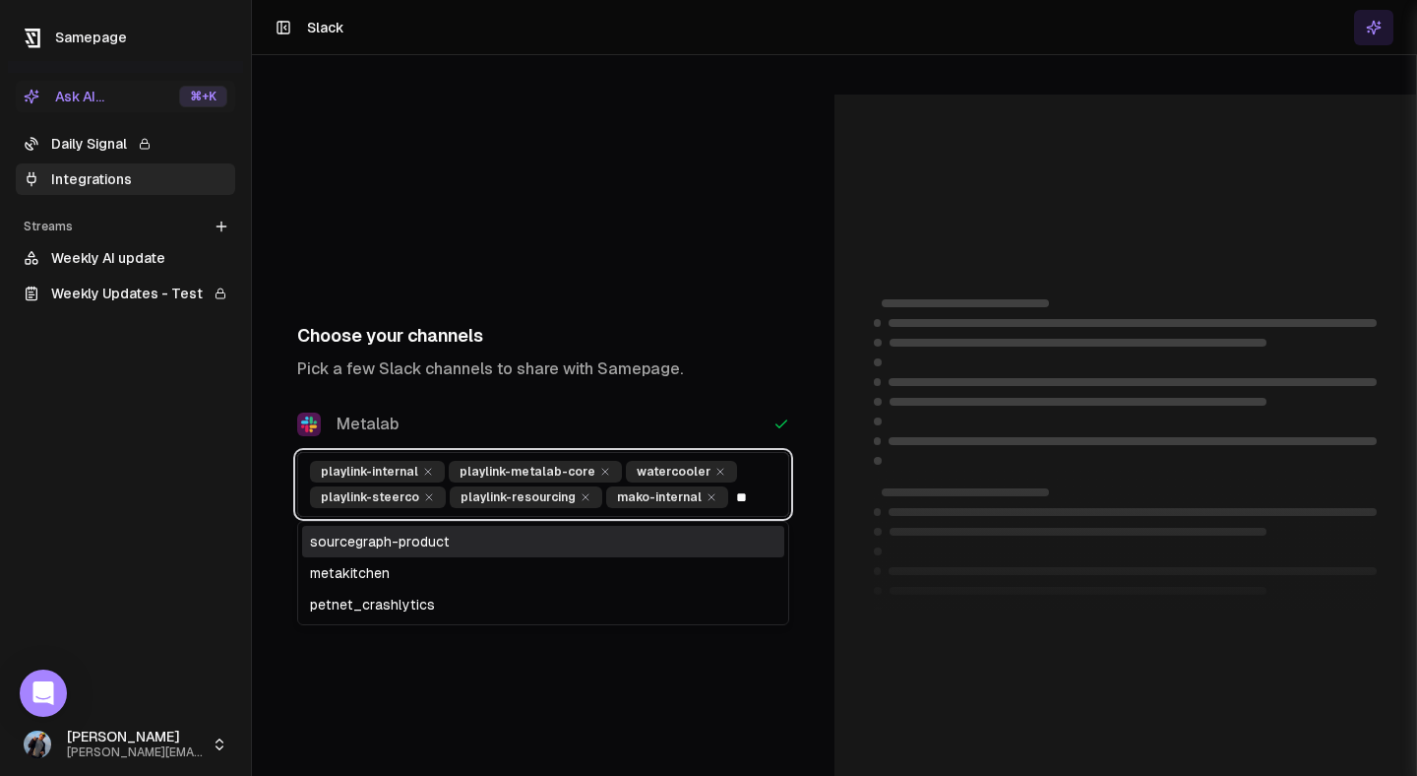
type input "*"
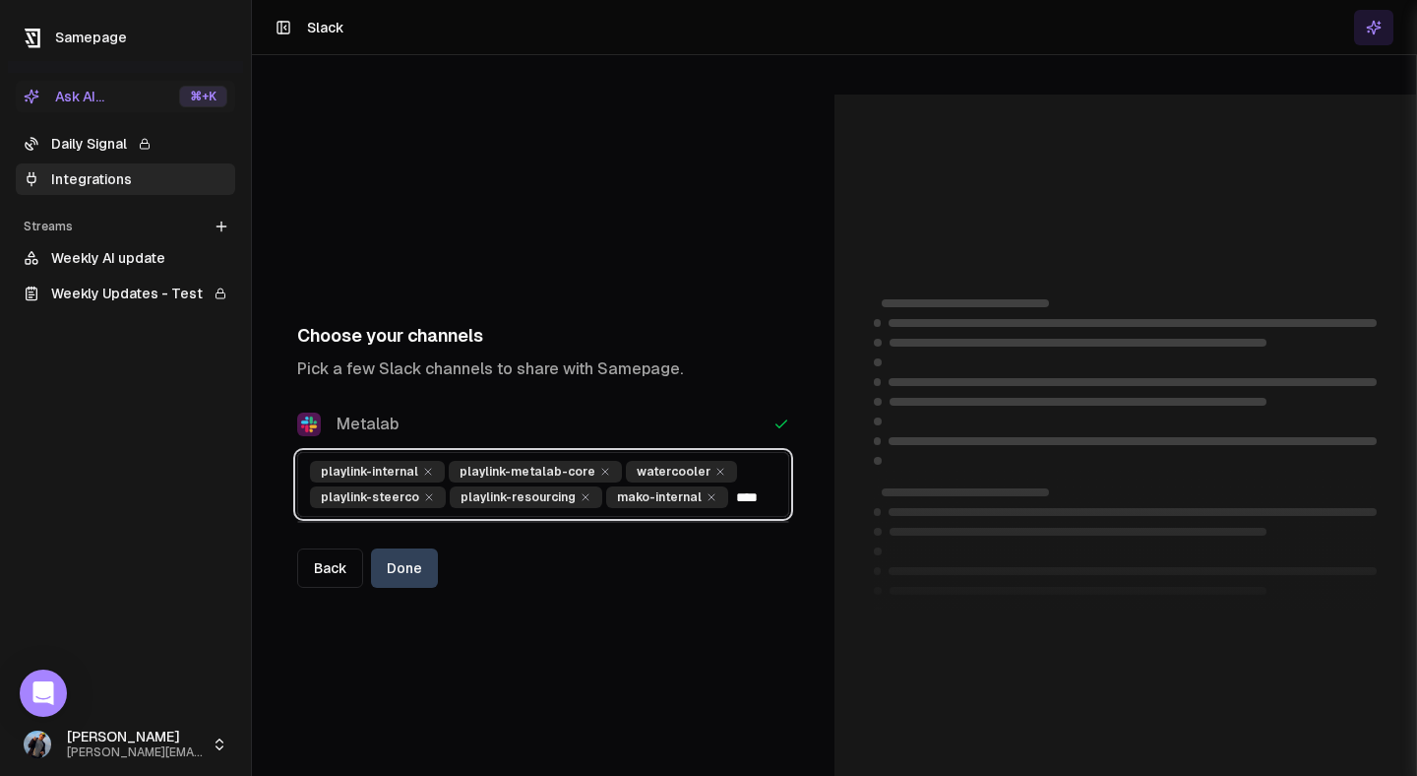
click at [706, 491] on icon at bounding box center [712, 497] width 12 height 12
click at [580, 491] on icon at bounding box center [586, 497] width 12 height 12
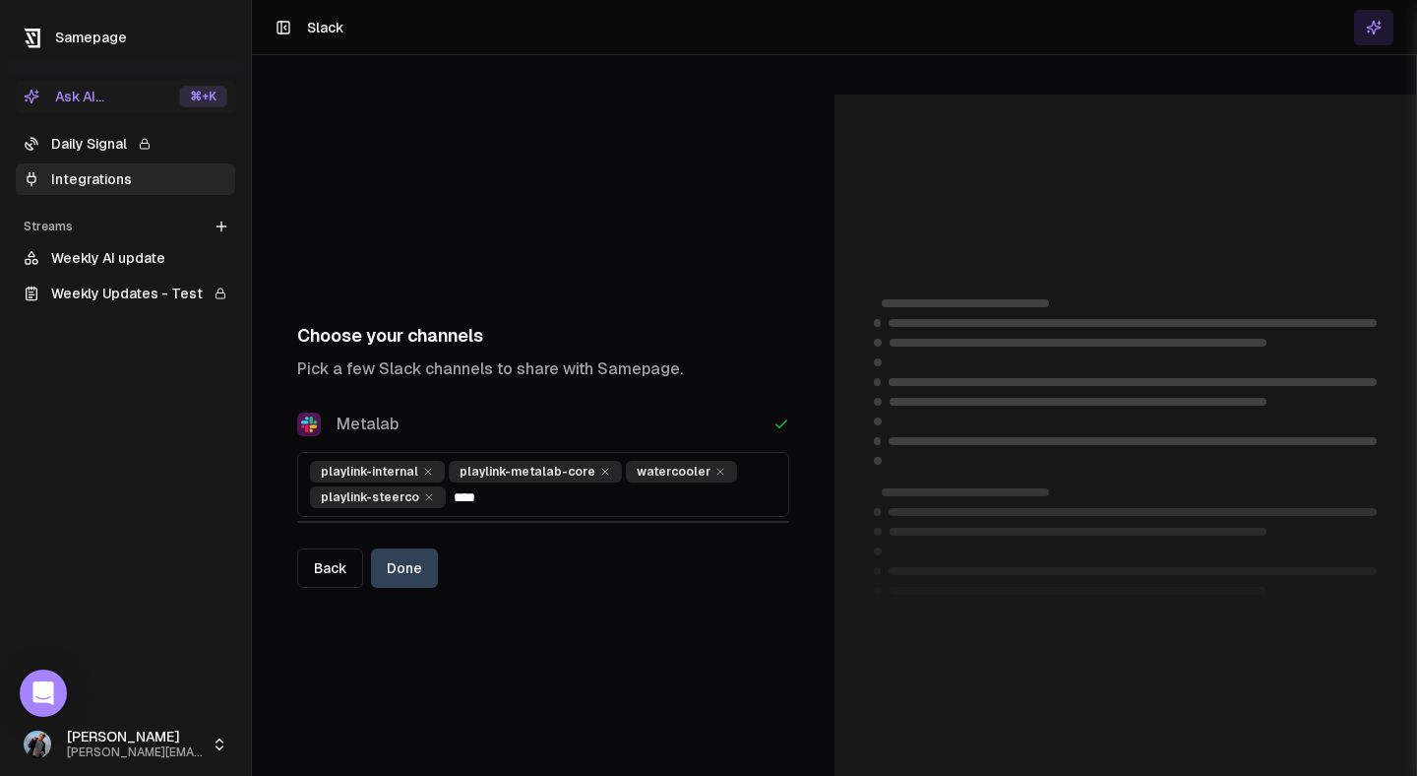
click at [428, 486] on div "playlink-steerco" at bounding box center [378, 497] width 136 height 22
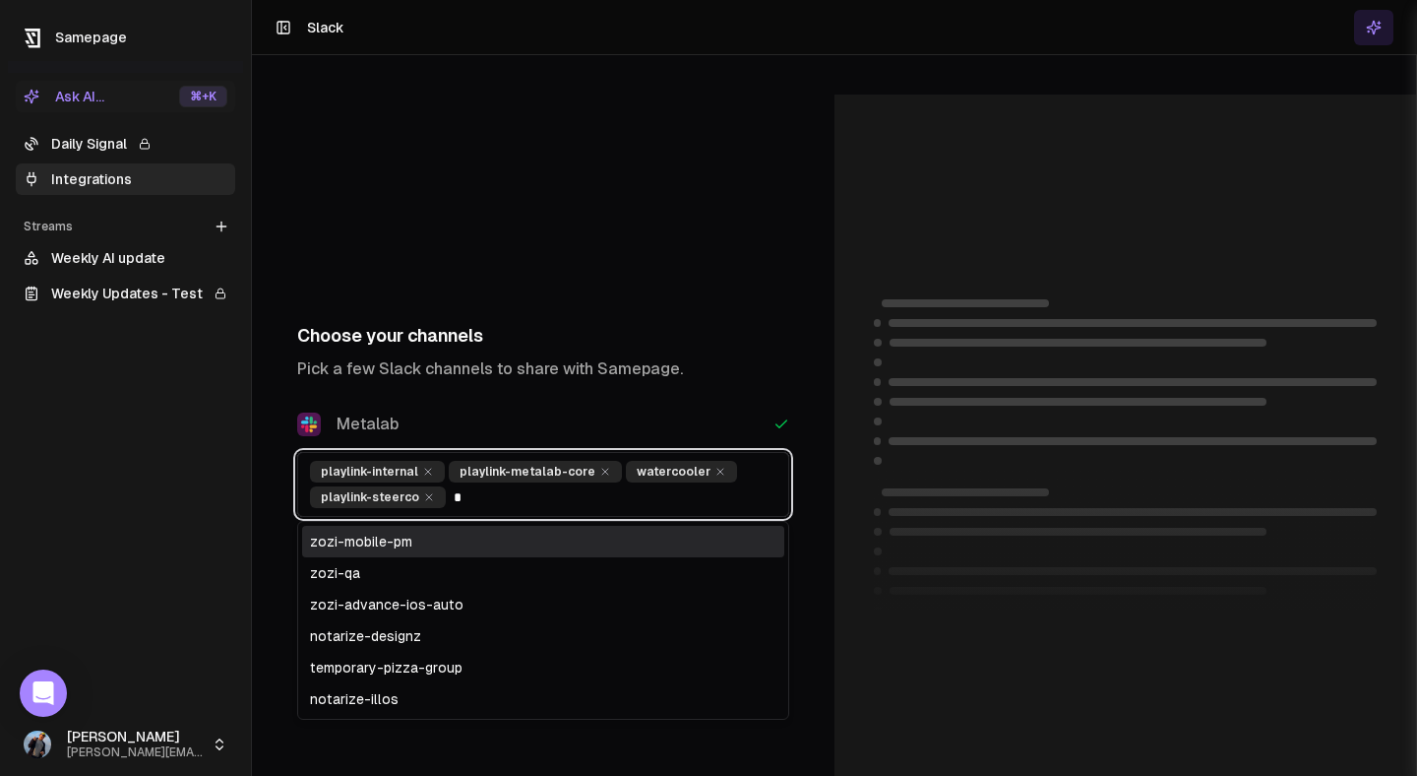
type input "*"
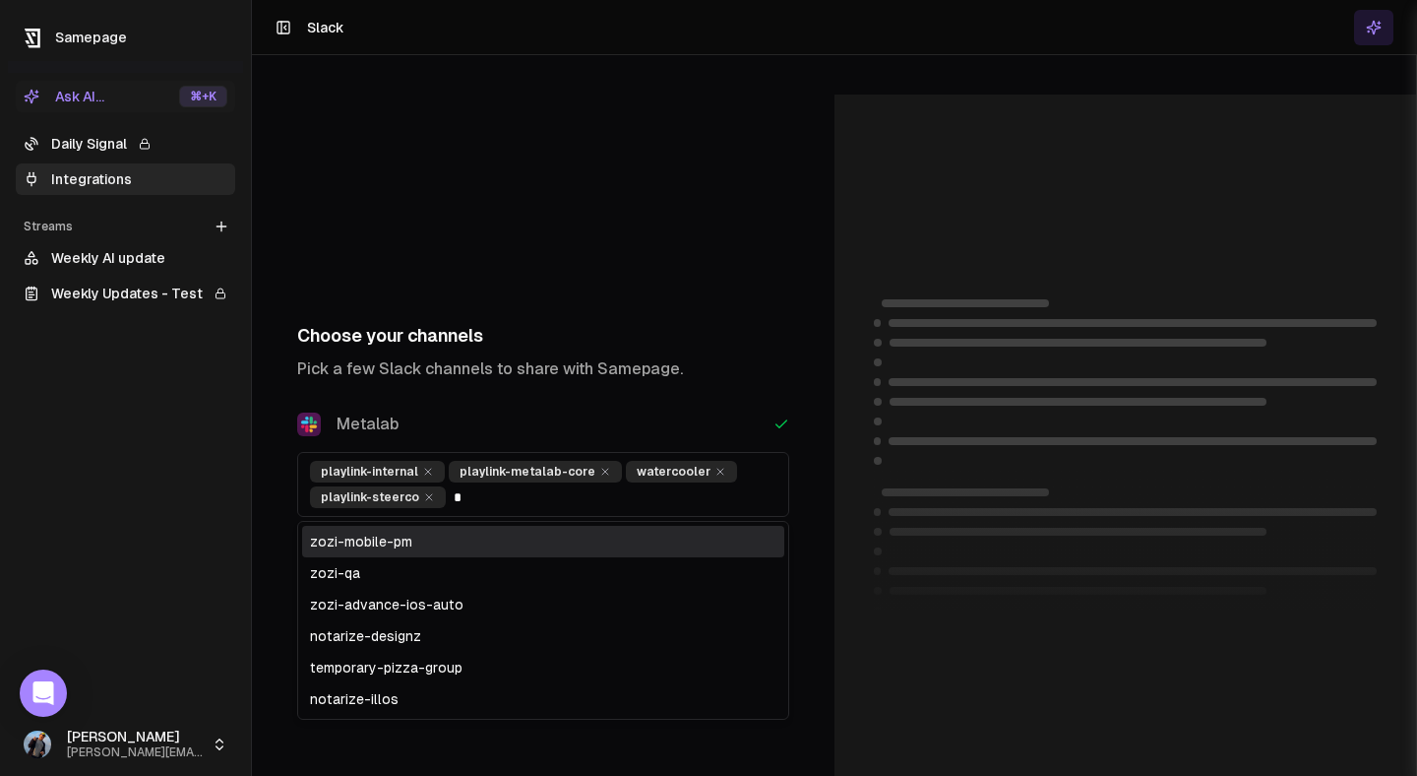
click at [132, 173] on link "Integrations" at bounding box center [126, 178] width 220 height 31
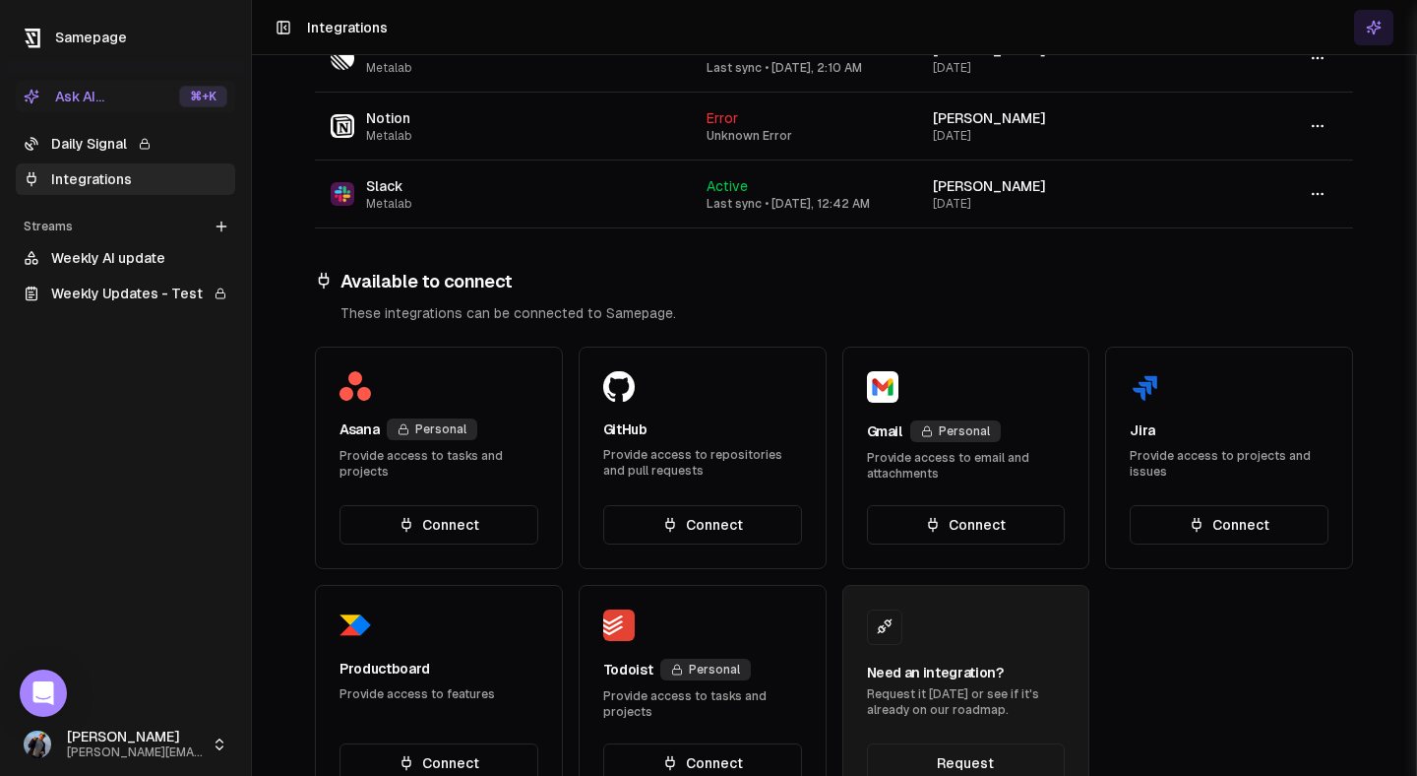
scroll to position [249, 0]
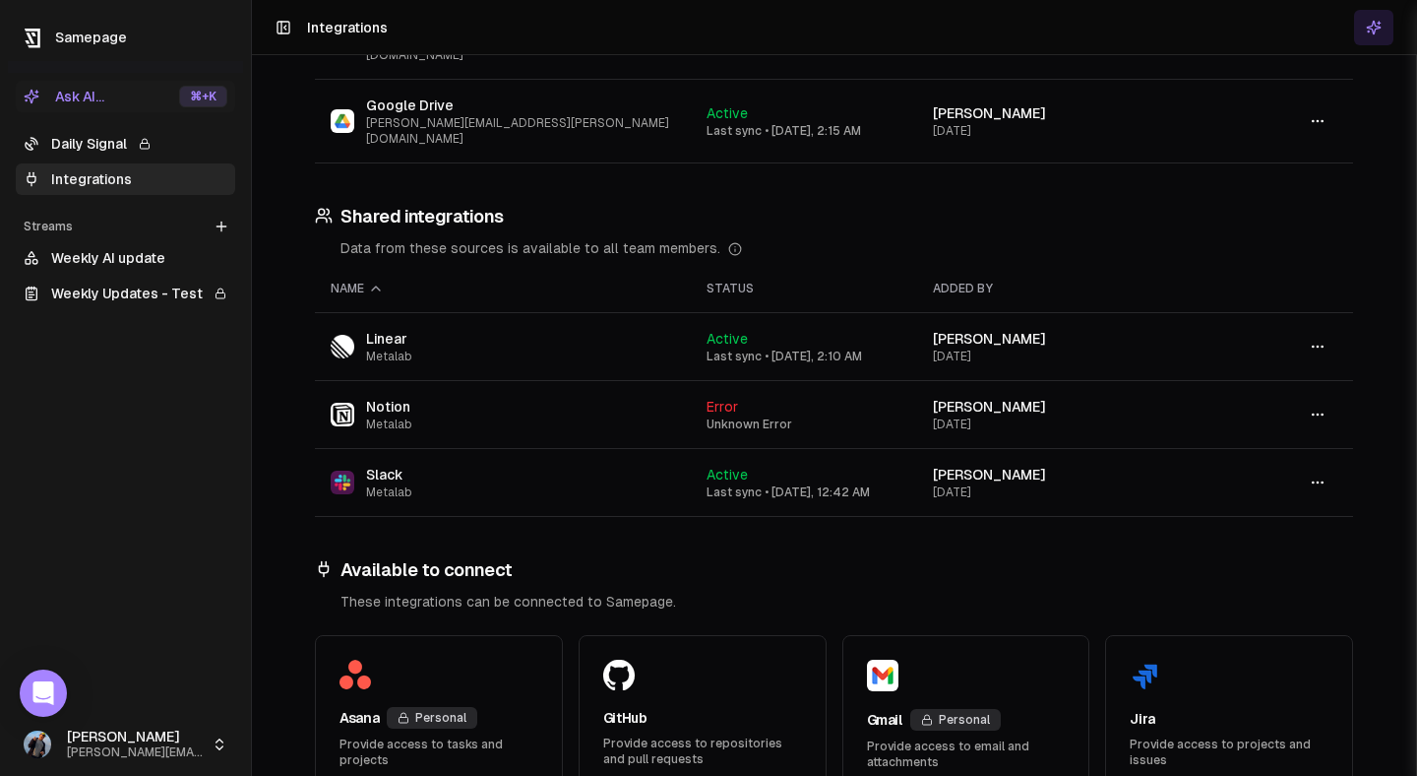
click at [1326, 465] on button "button" at bounding box center [1317, 482] width 39 height 35
click at [1284, 479] on div "Sync" at bounding box center [1318, 485] width 116 height 31
drag, startPoint x: 760, startPoint y: 426, endPoint x: 889, endPoint y: 427, distance: 129.0
click at [889, 484] on div "Last sync • Today, 12:42 AM" at bounding box center [804, 492] width 194 height 16
click at [881, 460] on div "Personal integrations Data from these sources is private to you. Name Status Ad…" at bounding box center [834, 489] width 1164 height 1289
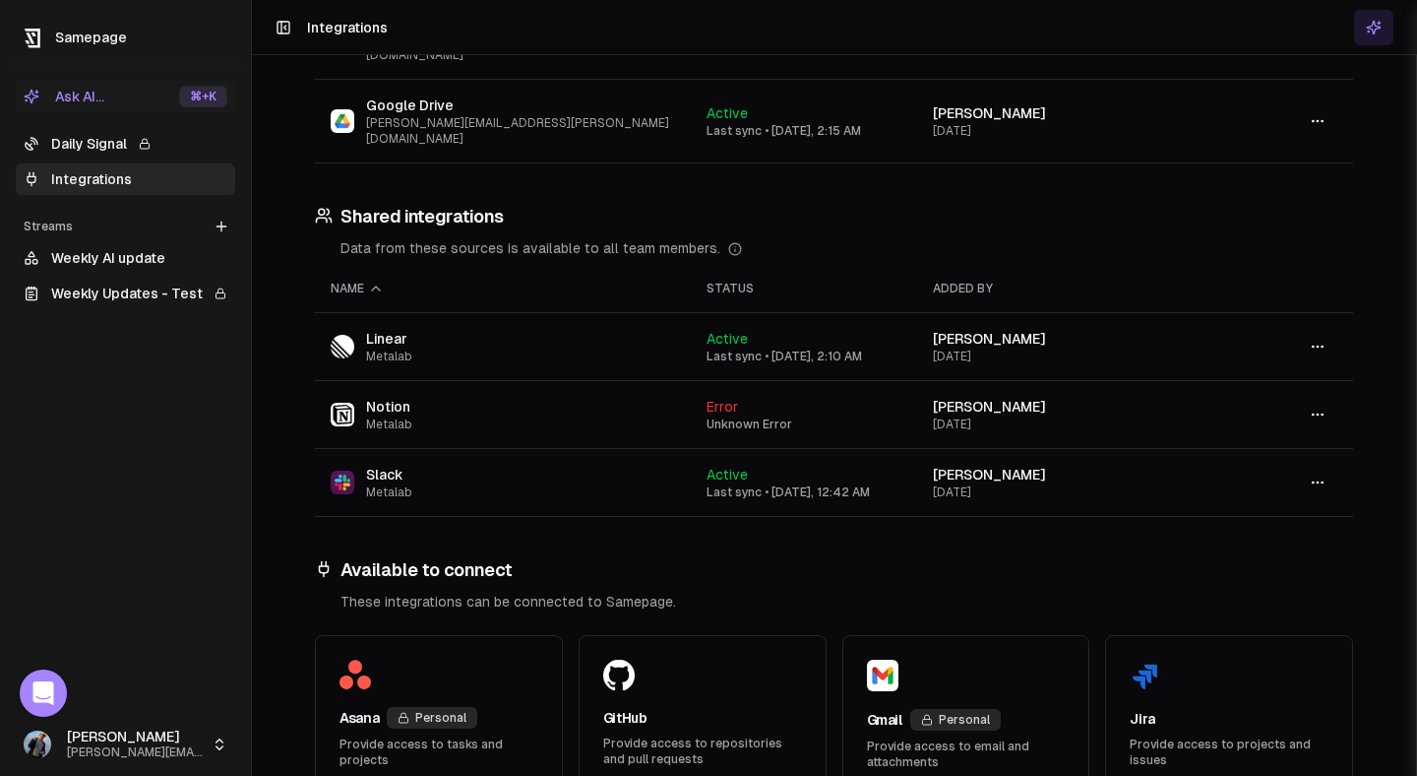
click at [463, 203] on h3 "Shared integrations" at bounding box center [834, 217] width 1038 height 28
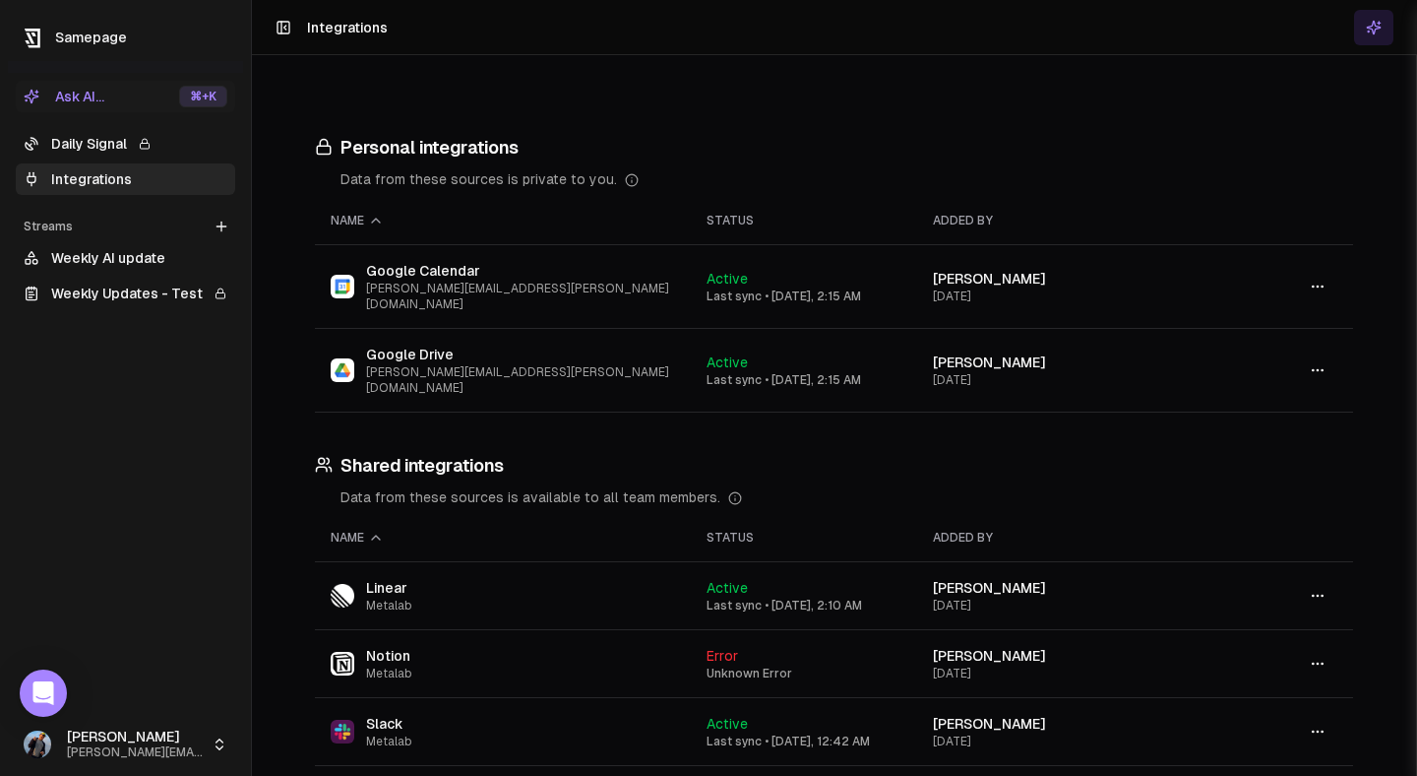
click at [146, 292] on link "Weekly Updates - Test" at bounding box center [126, 293] width 220 height 31
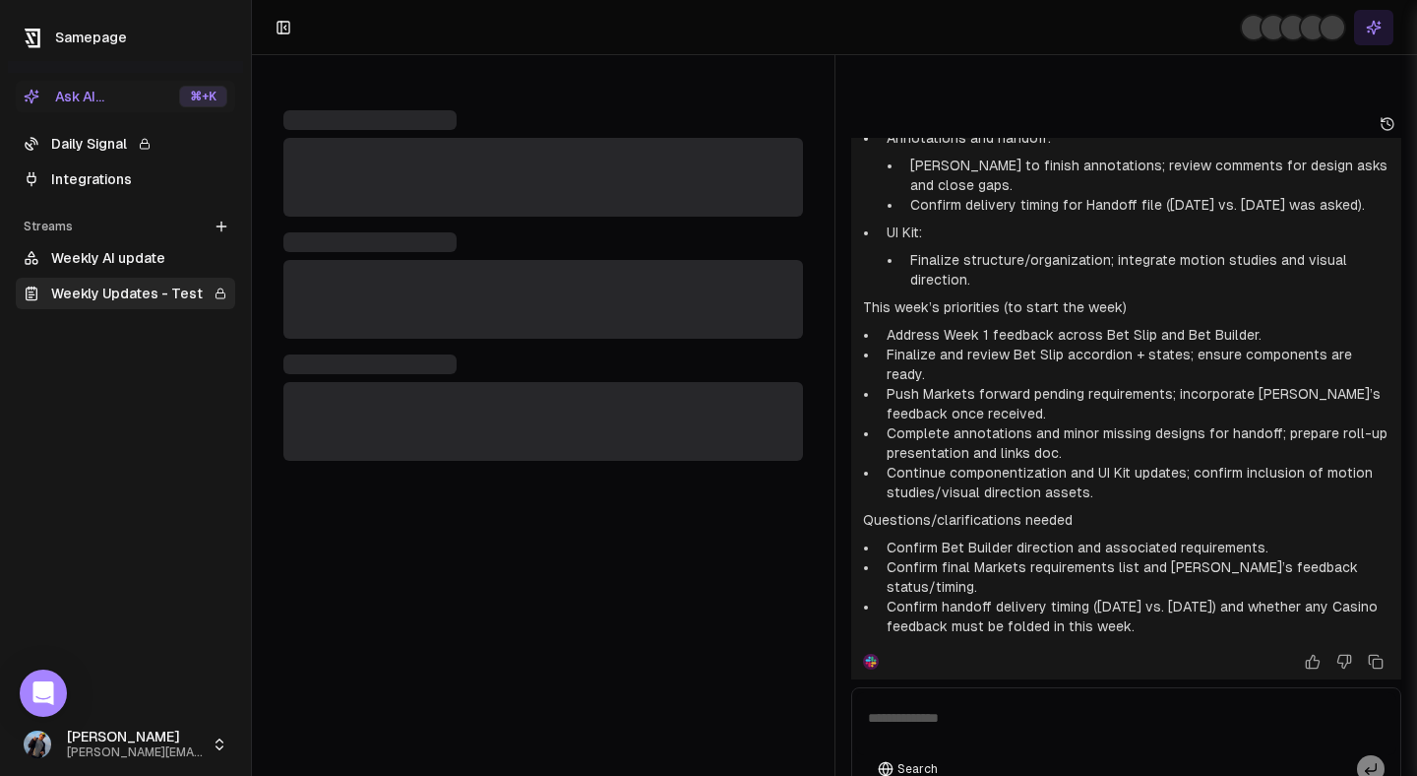
scroll to position [1236, 0]
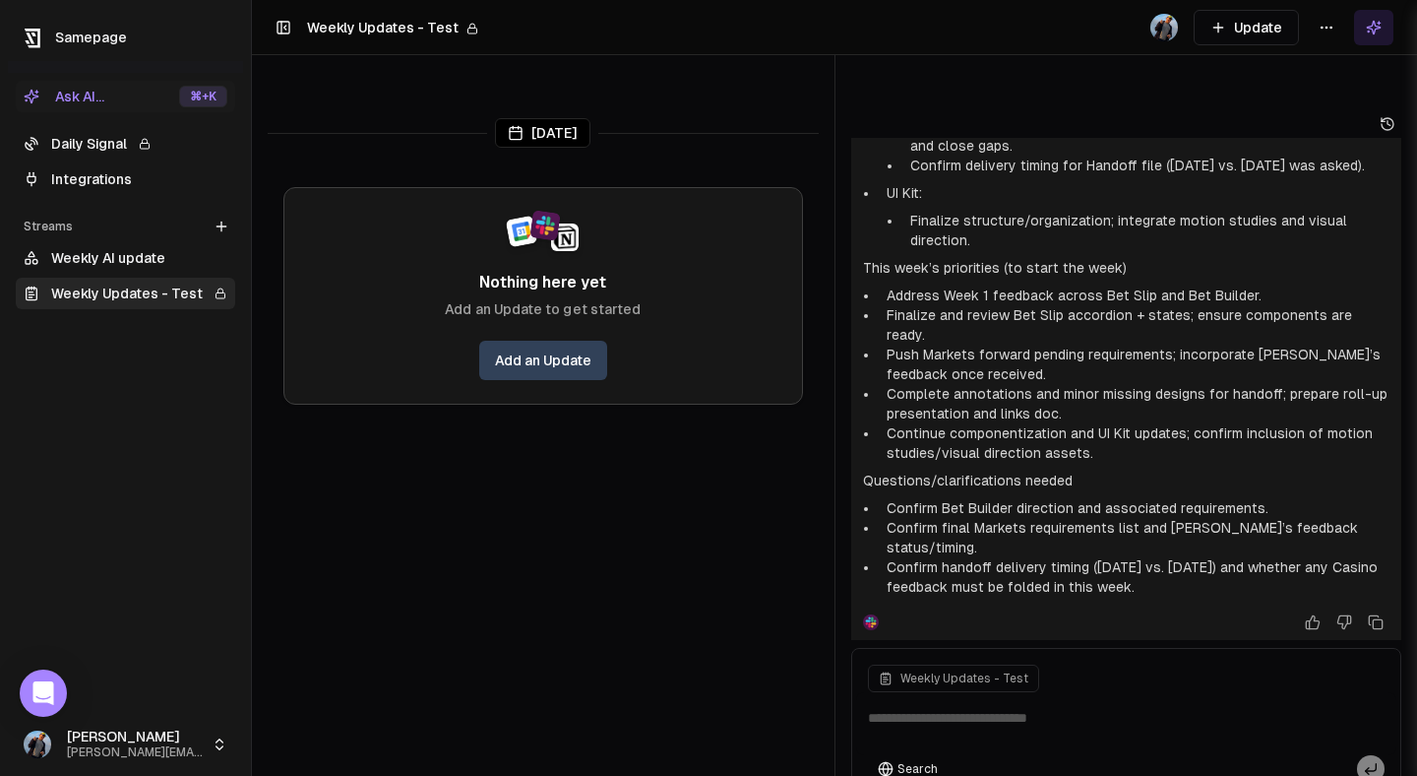
click at [104, 137] on link "Daily Signal" at bounding box center [126, 143] width 220 height 31
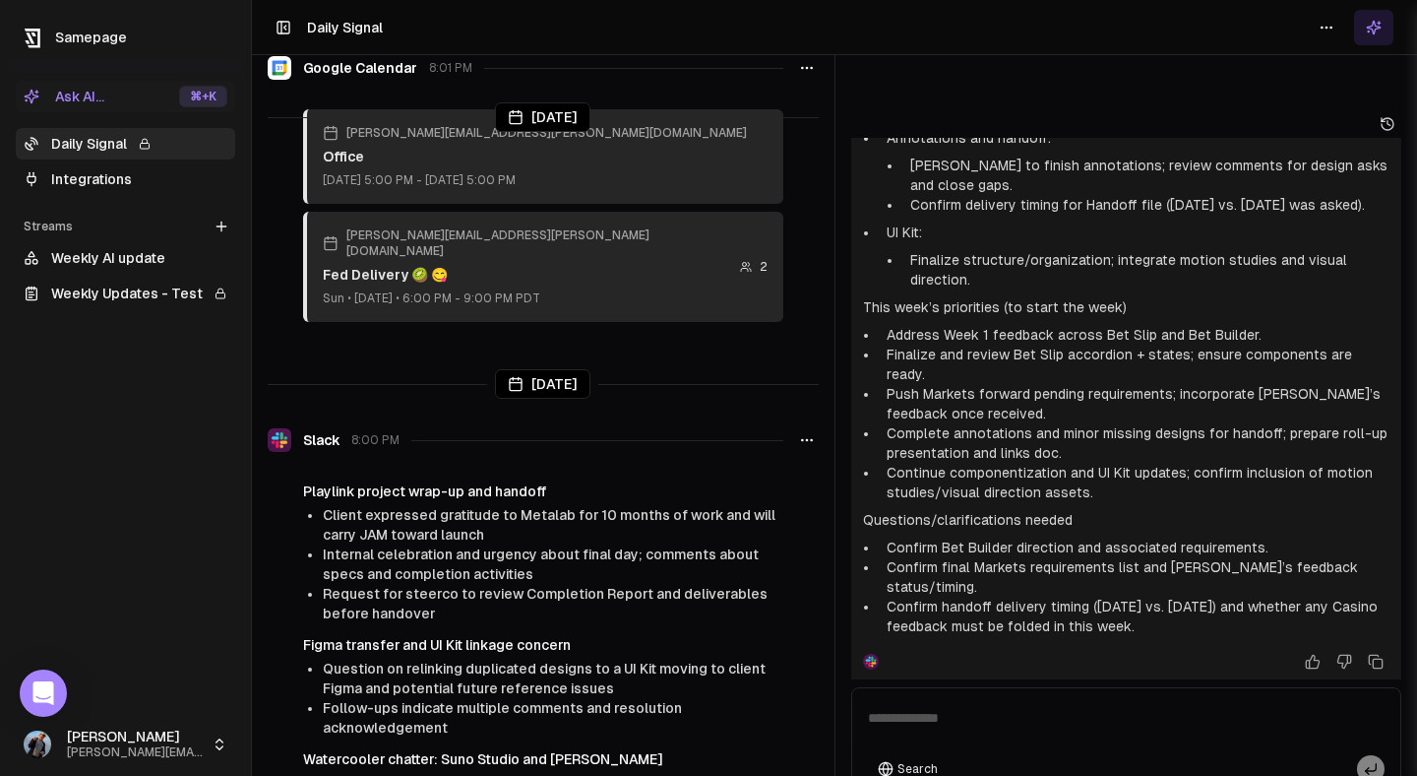
scroll to position [1630, 0]
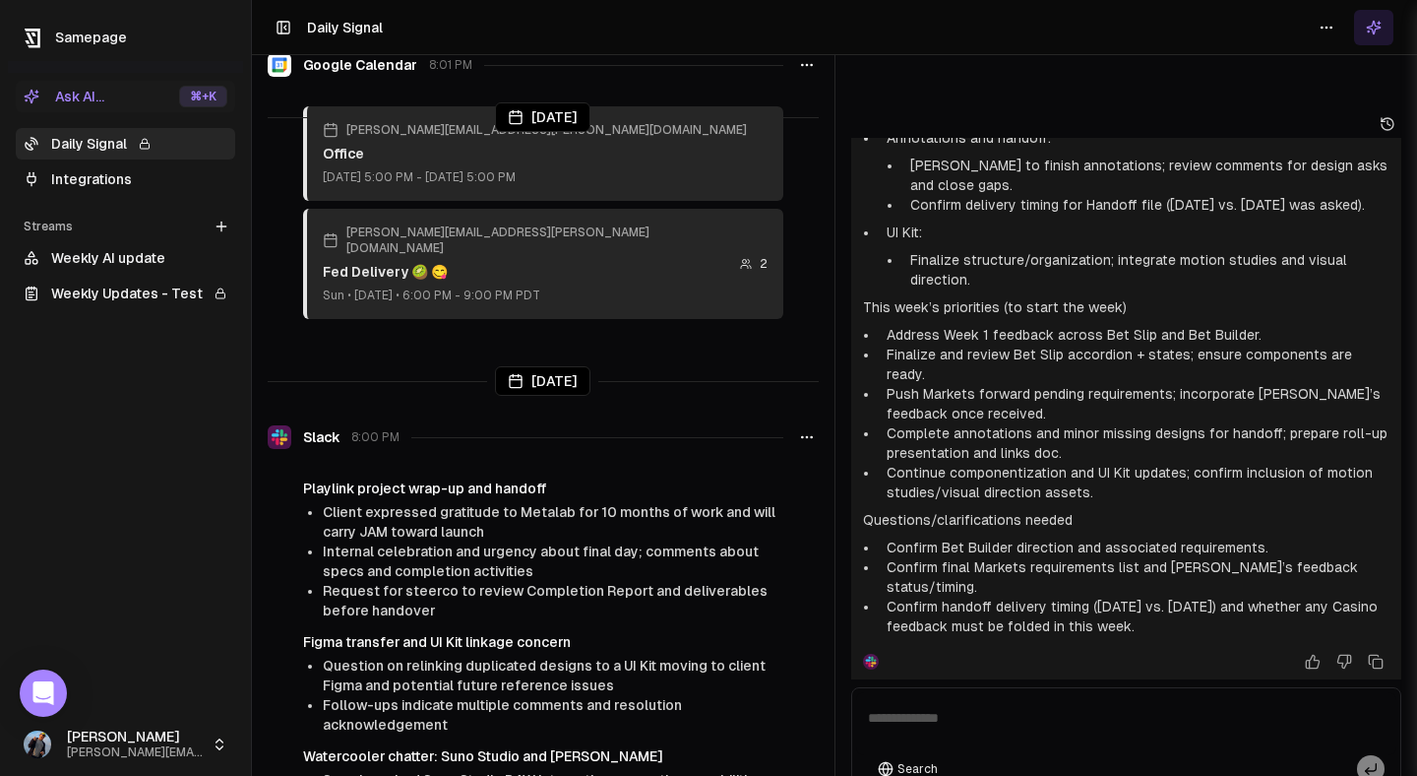
click at [1392, 116] on icon at bounding box center [1388, 124] width 16 height 16
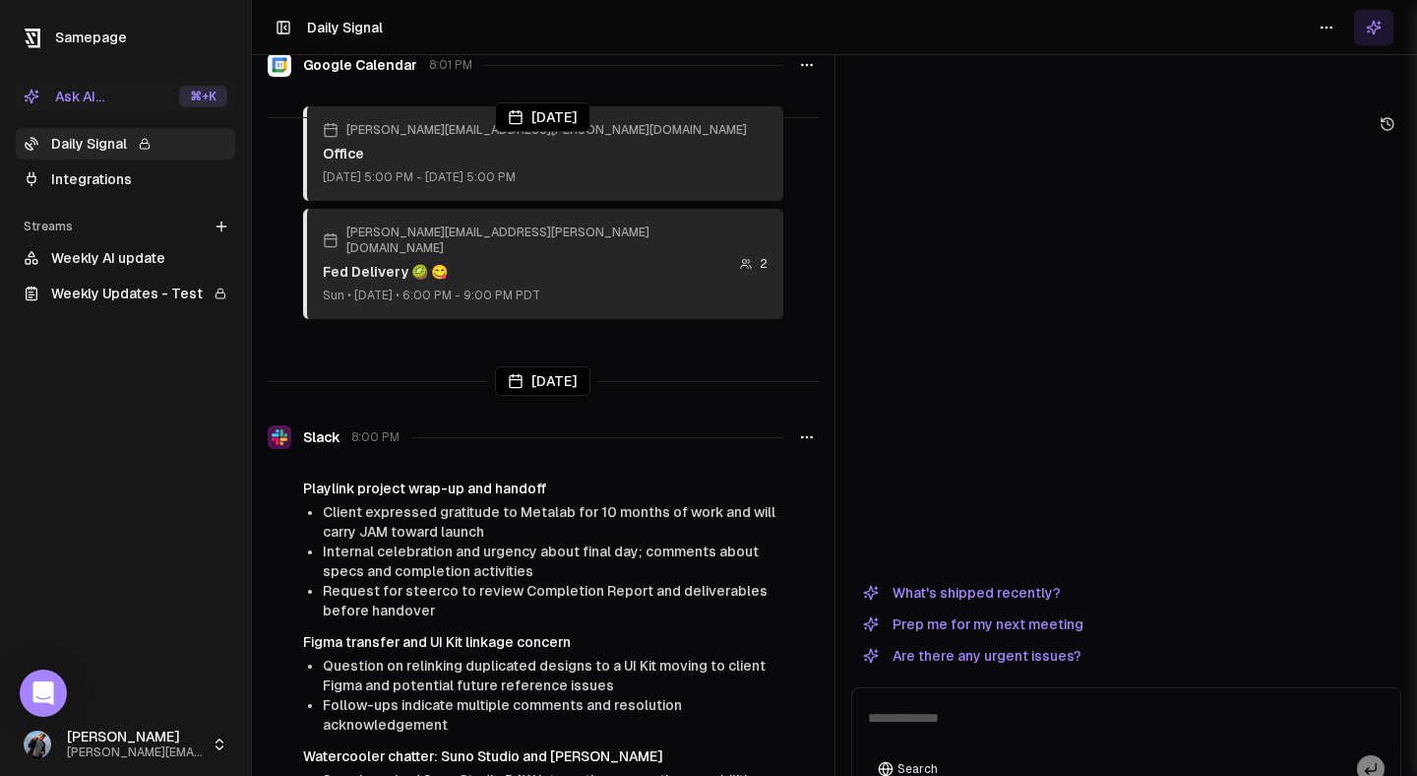
click at [1019, 692] on textarea at bounding box center [1126, 723] width 541 height 63
paste textarea "**********"
type textarea "**********"
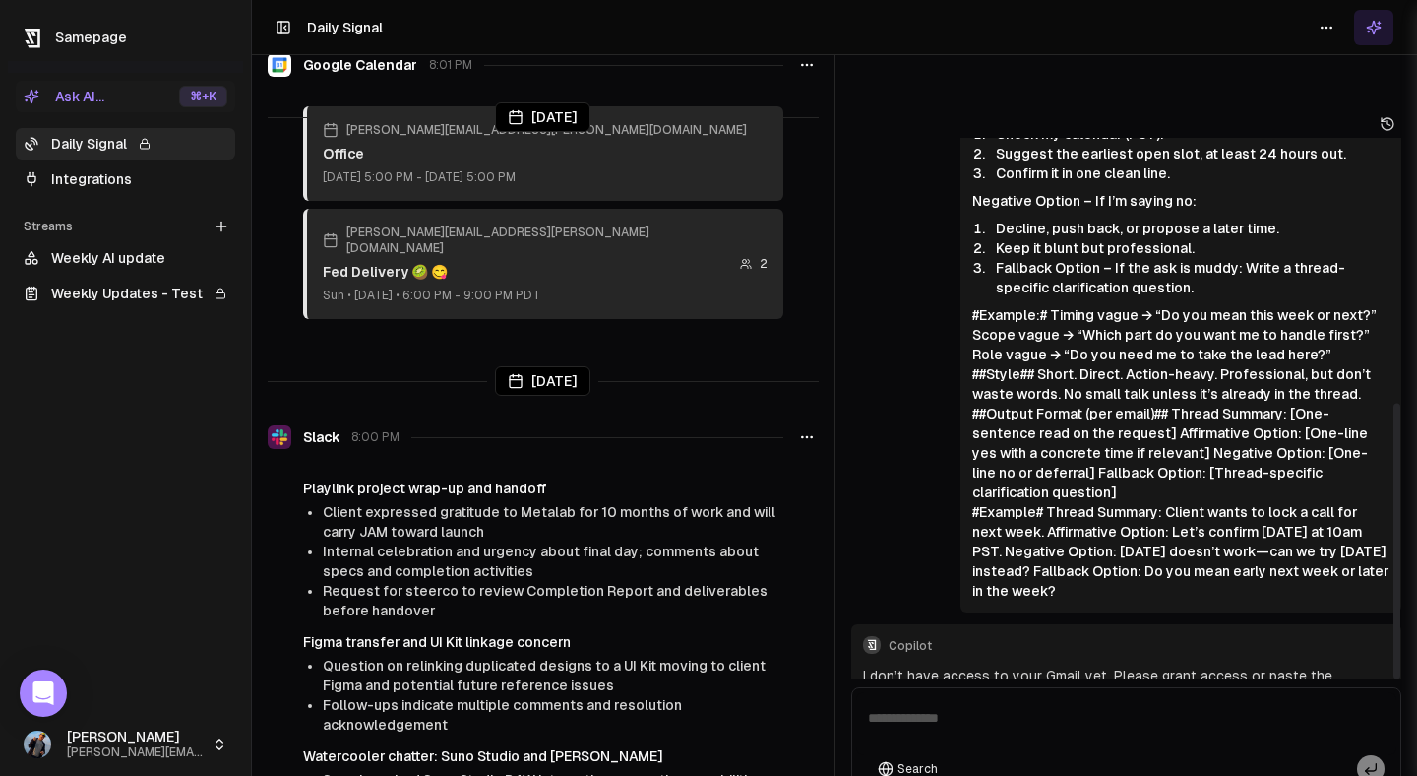
scroll to position [520, 0]
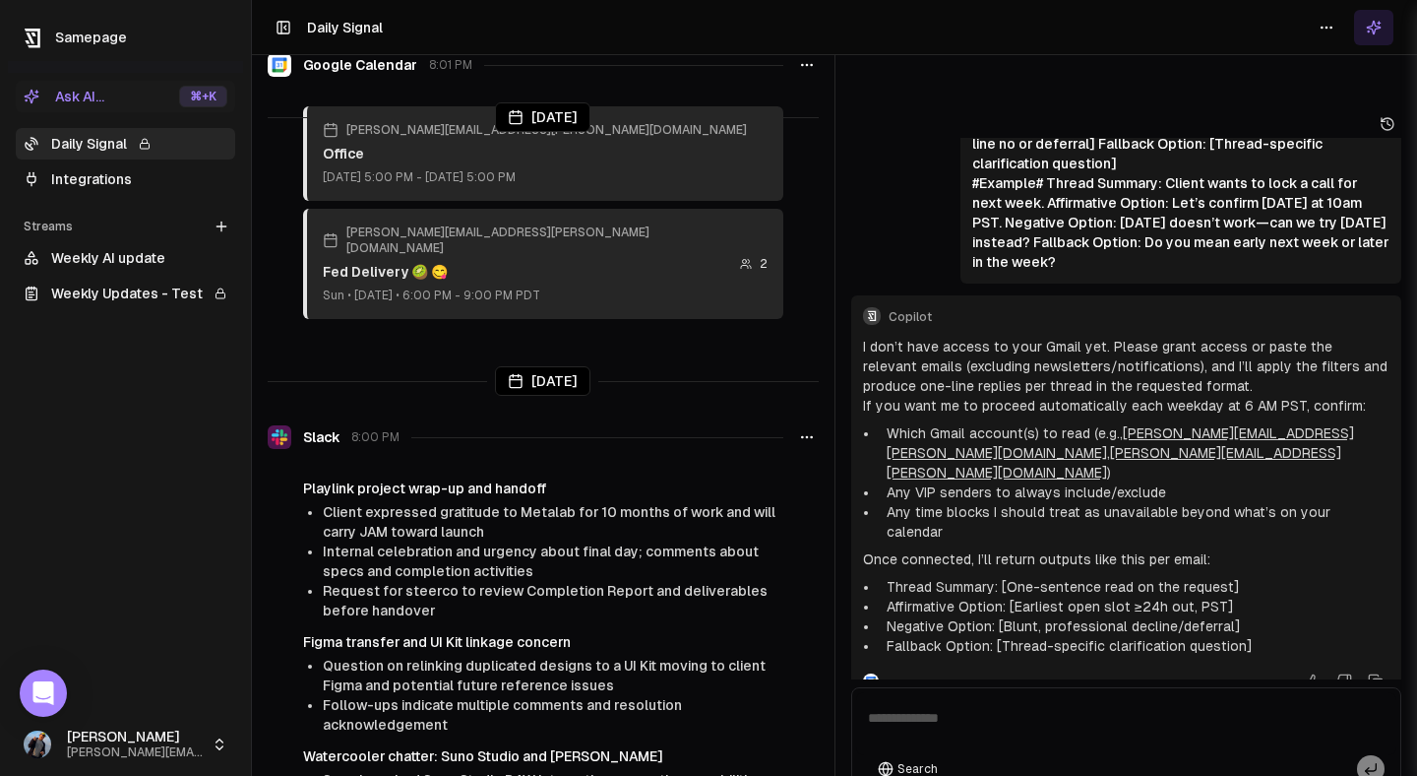
click at [116, 187] on link "Integrations" at bounding box center [126, 178] width 220 height 31
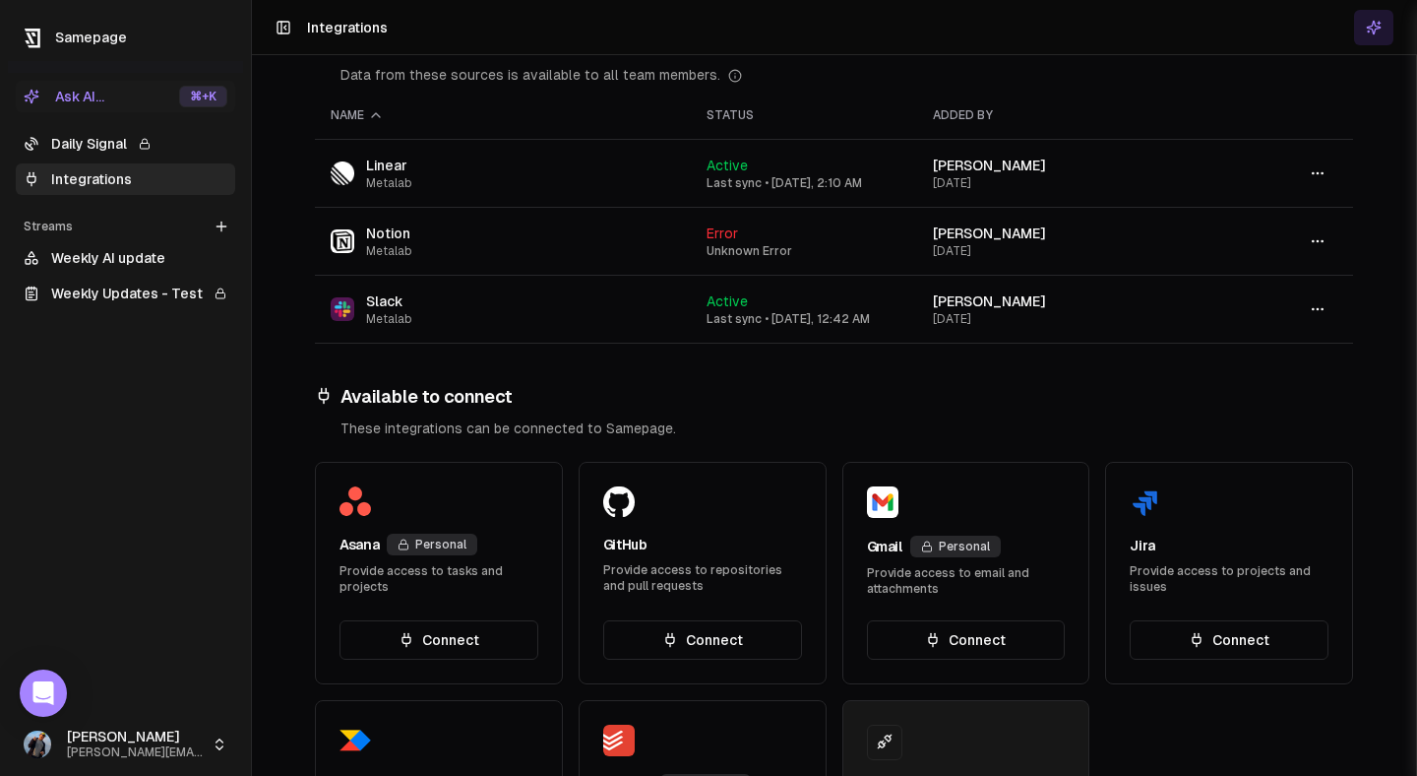
scroll to position [451, 0]
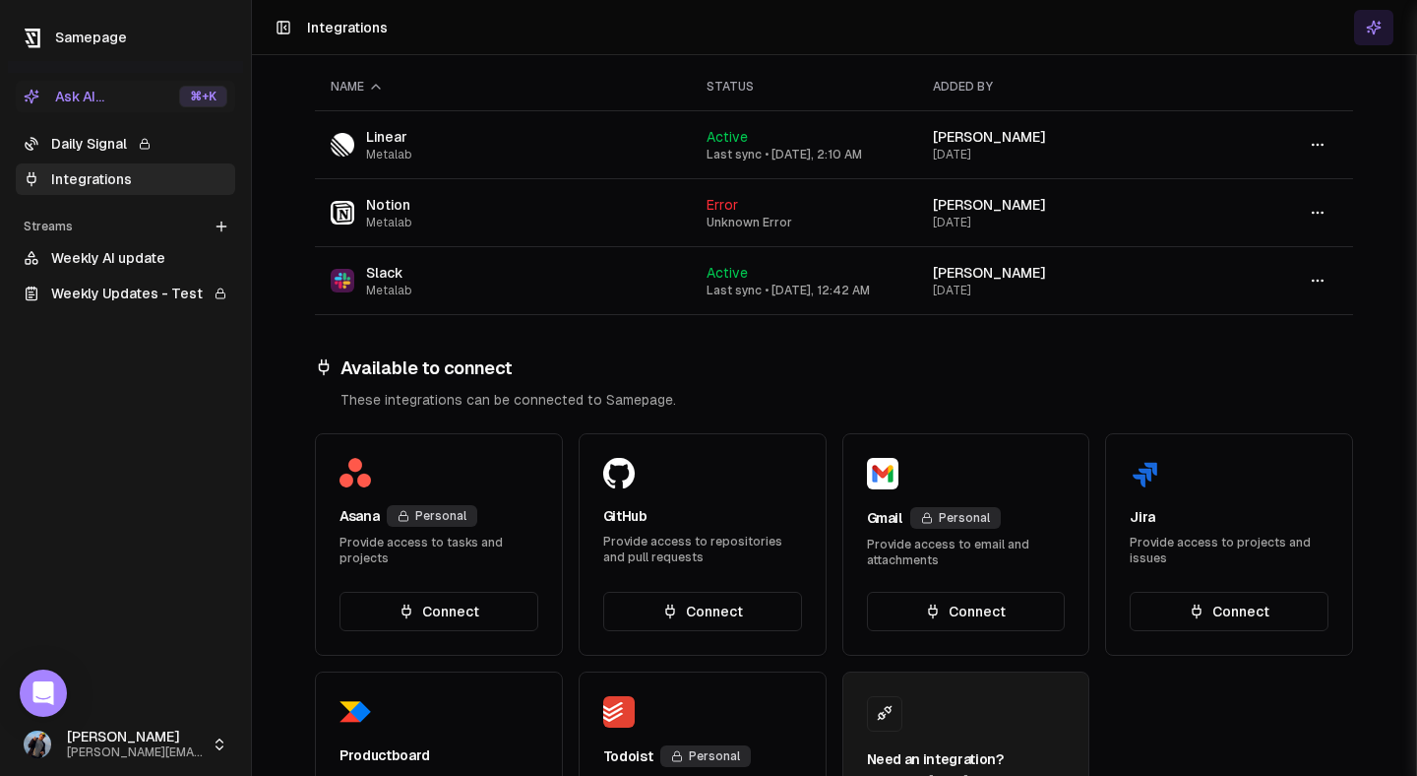
click at [956, 592] on button "Connect" at bounding box center [966, 611] width 199 height 39
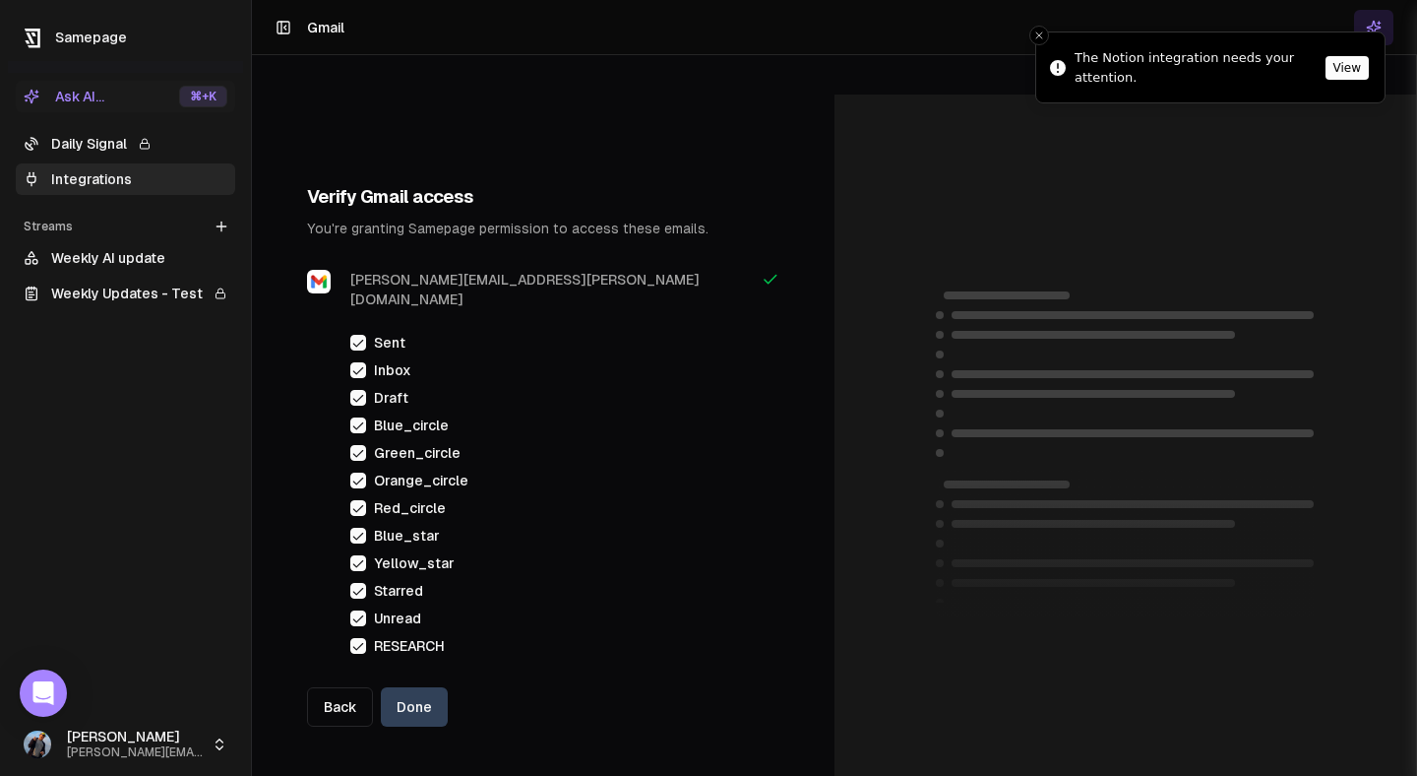
click at [423, 687] on button "Done" at bounding box center [414, 706] width 67 height 39
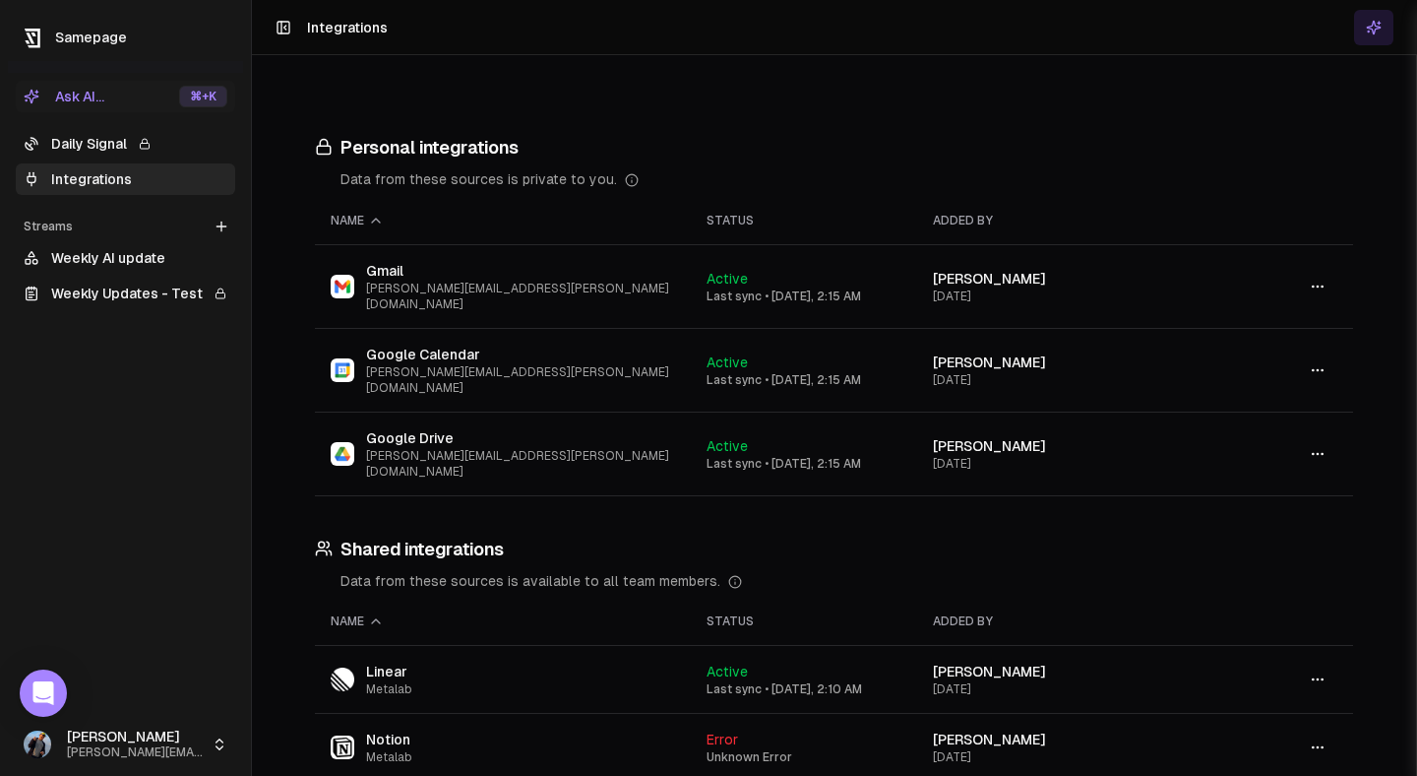
click at [157, 280] on link "Weekly Updates - Test" at bounding box center [126, 293] width 220 height 31
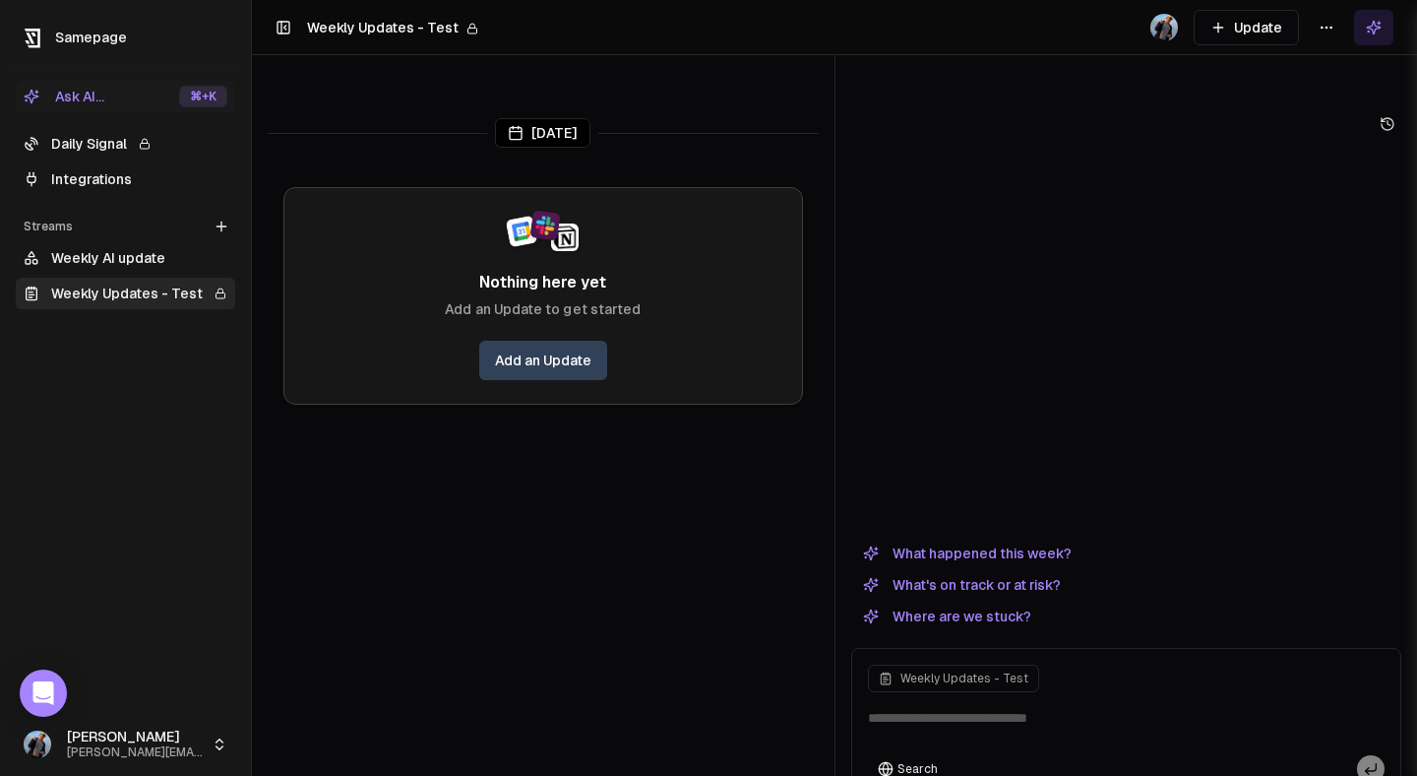
click at [1322, 25] on html "Samepage Ask AI... ⌘ +K Daily Signal Integrations Streams Create Stream Weekly …" at bounding box center [708, 388] width 1417 height 776
click at [1309, 81] on div "Edit stream" at bounding box center [1327, 69] width 132 height 31
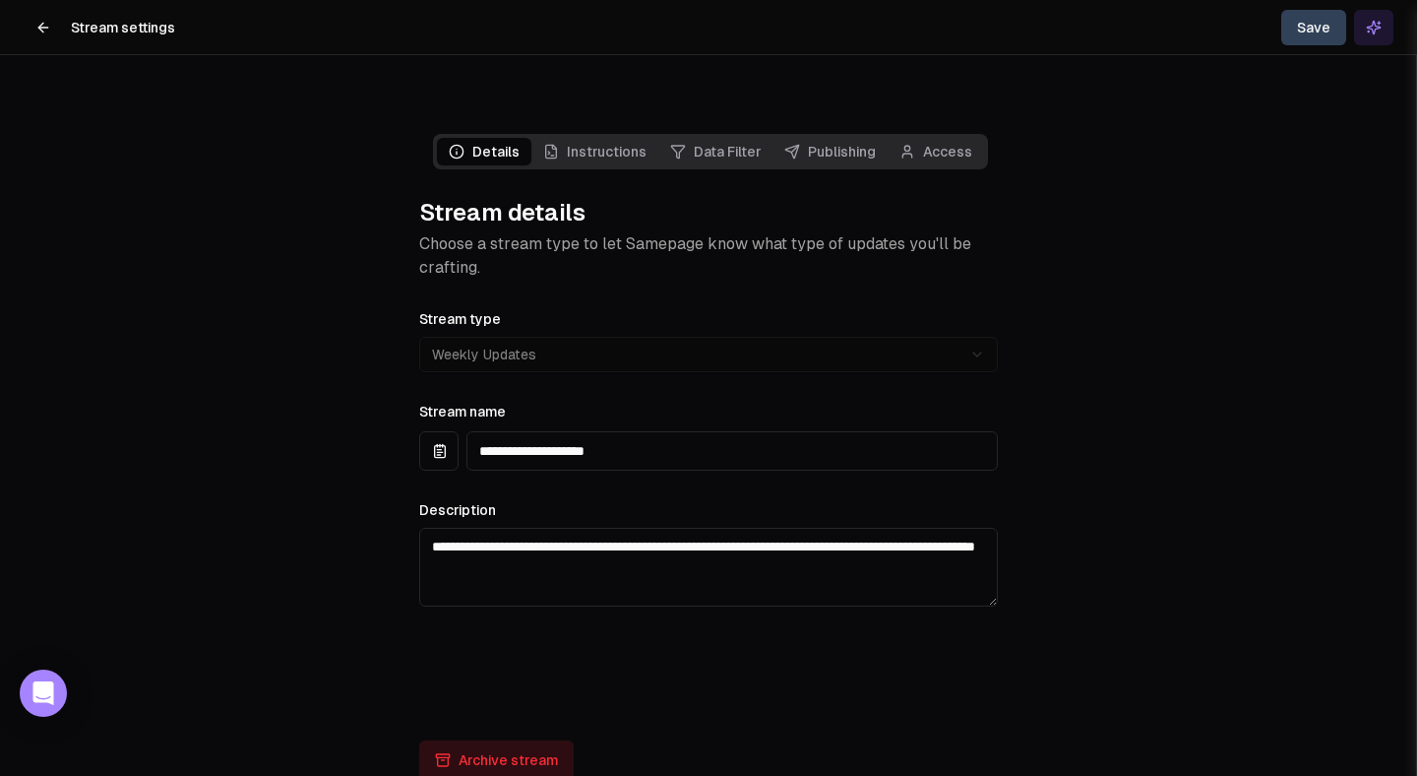
click at [708, 138] on link "Data Filter" at bounding box center [716, 152] width 114 height 28
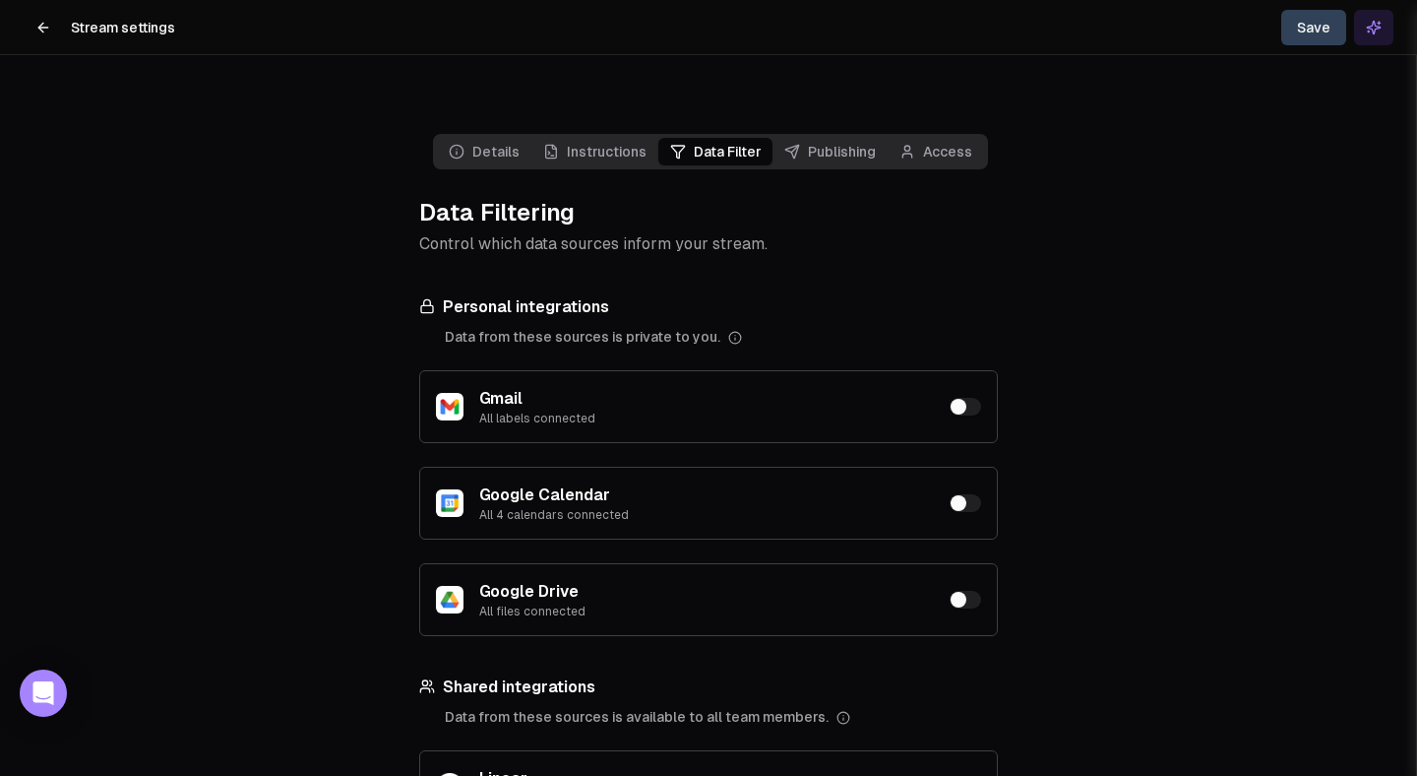
click at [959, 370] on div "Gmail All labels connected" at bounding box center [708, 406] width 579 height 73
click at [959, 398] on button "button" at bounding box center [965, 407] width 31 height 18
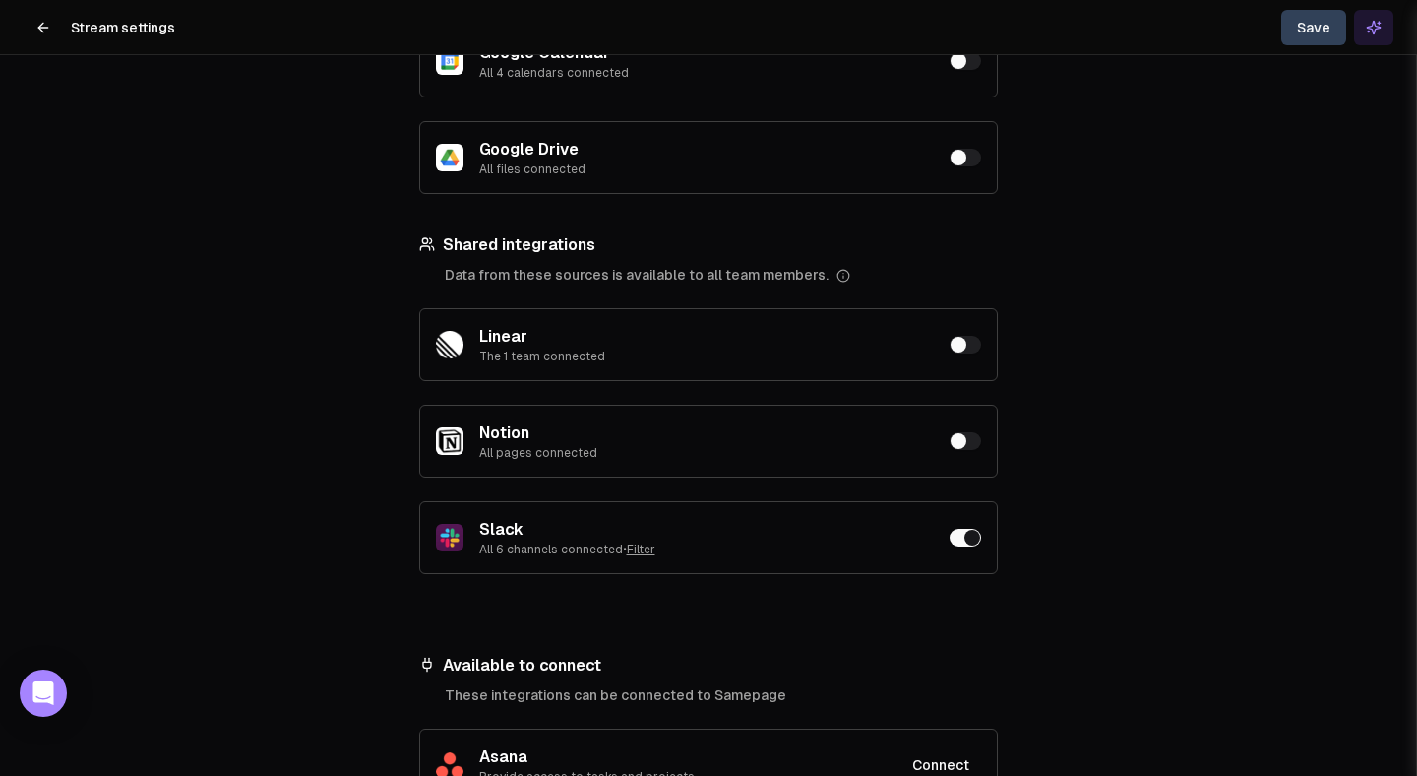
click at [964, 529] on button "button" at bounding box center [965, 538] width 31 height 18
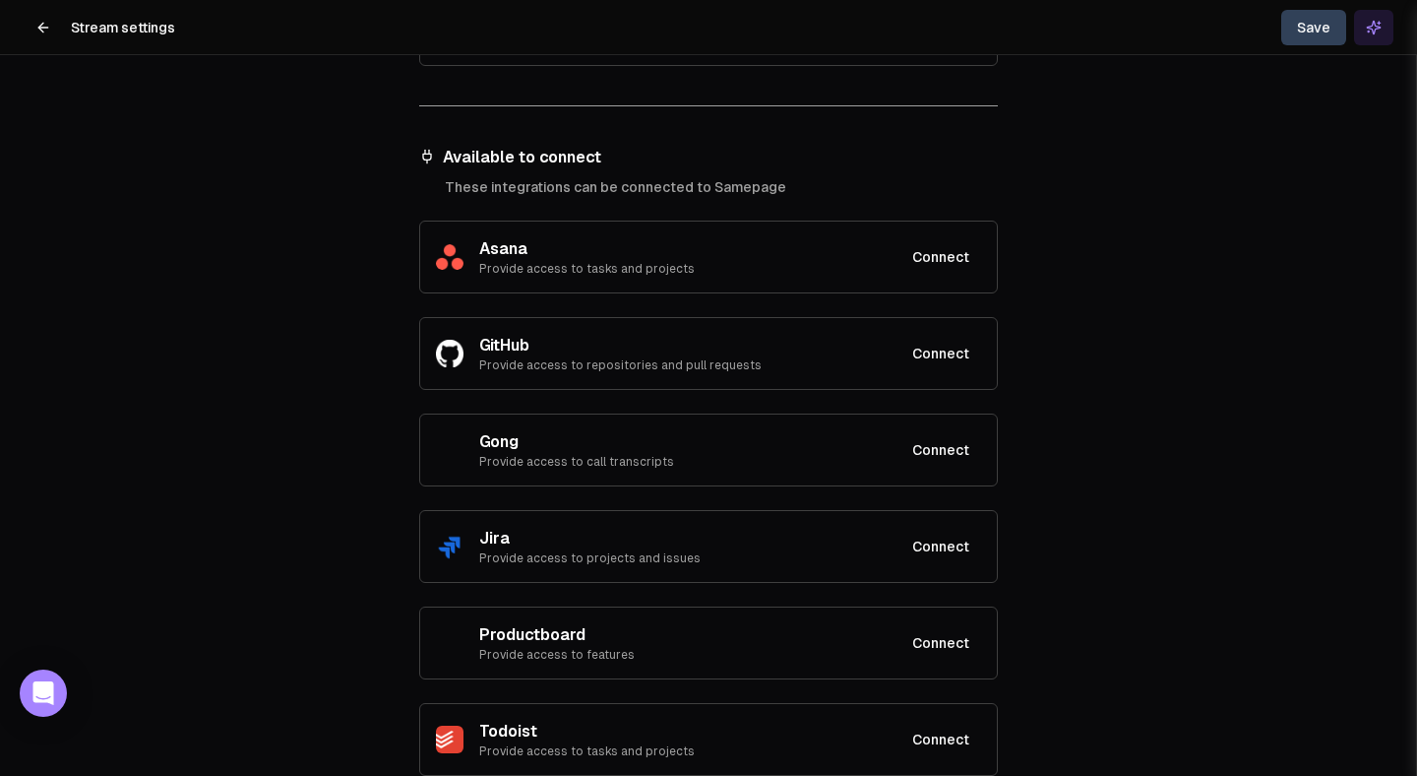
scroll to position [0, 0]
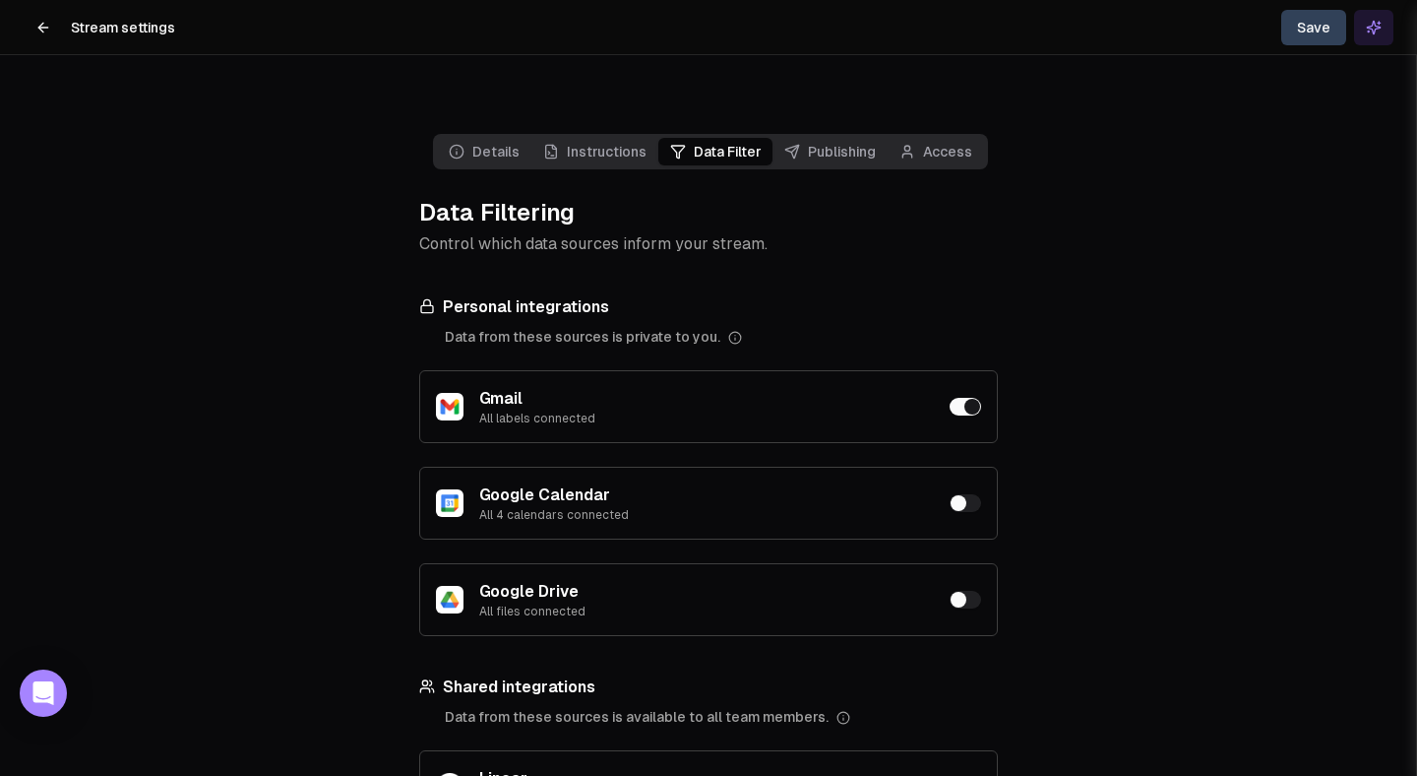
click at [1302, 20] on button "Save" at bounding box center [1314, 27] width 65 height 35
click at [49, 29] on icon at bounding box center [43, 28] width 16 height 16
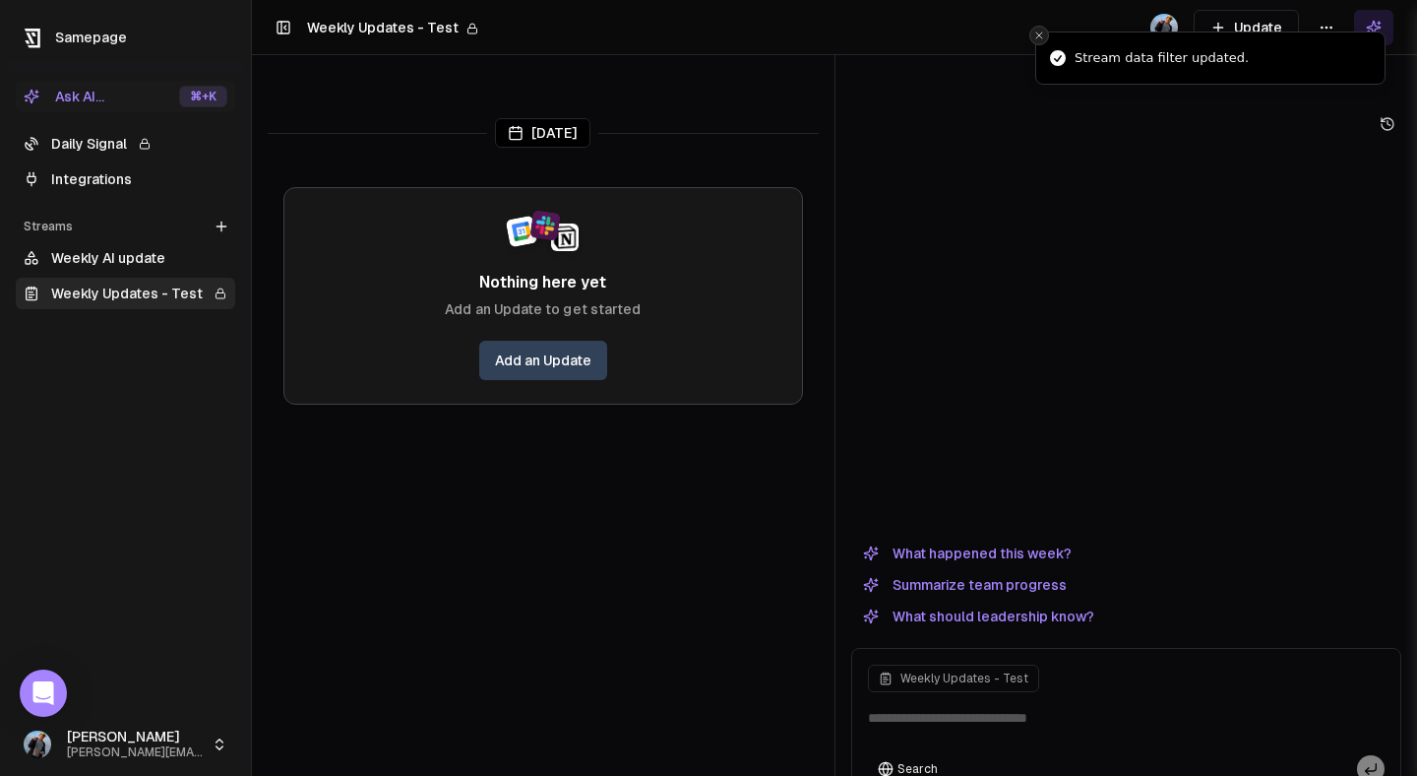
click at [1045, 33] on button "Close toast" at bounding box center [1040, 36] width 20 height 20
click at [1325, 32] on html "Samepage Ask AI... ⌘ +K Daily Signal Integrations Streams Create Stream Weekly …" at bounding box center [708, 388] width 1417 height 776
click at [1313, 69] on div "Edit stream" at bounding box center [1327, 69] width 132 height 31
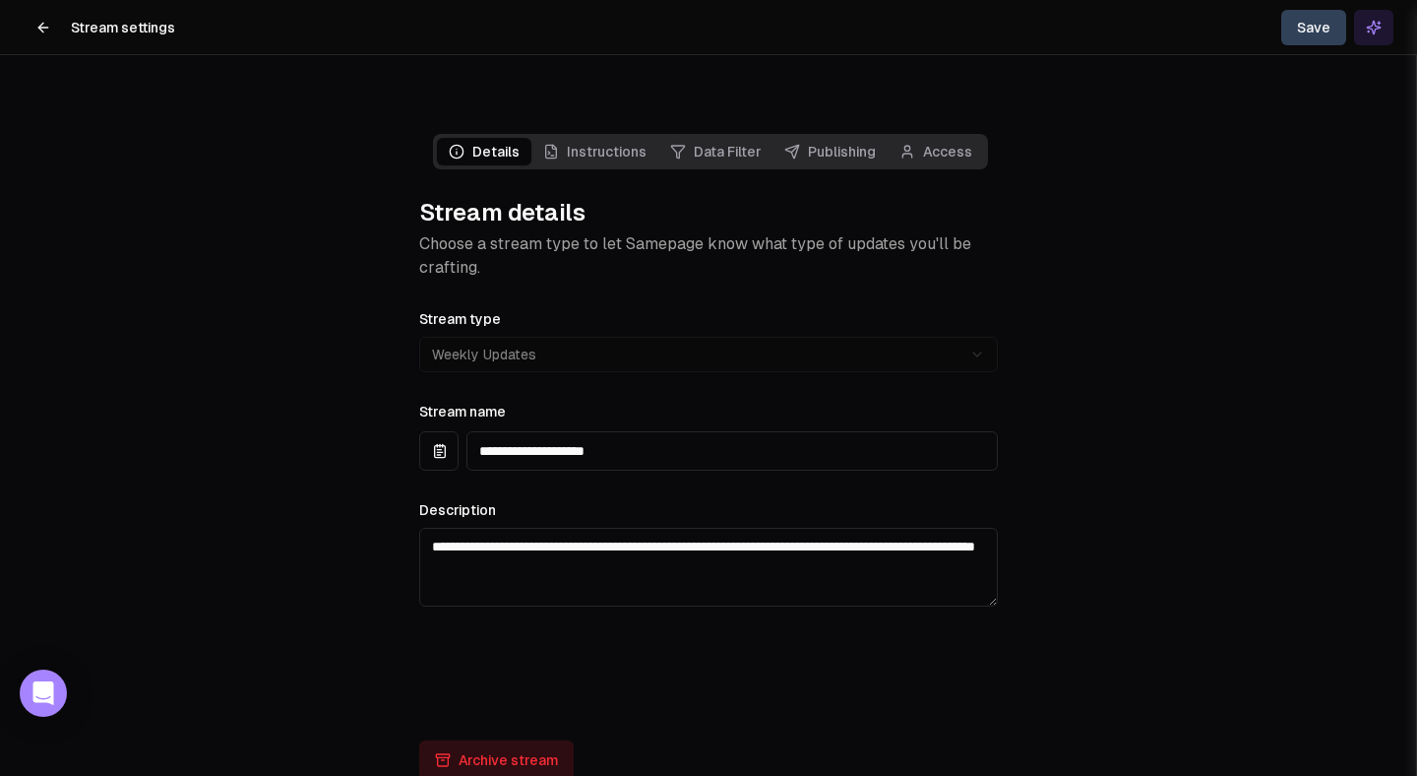
click at [618, 138] on link "Instructions" at bounding box center [595, 152] width 127 height 28
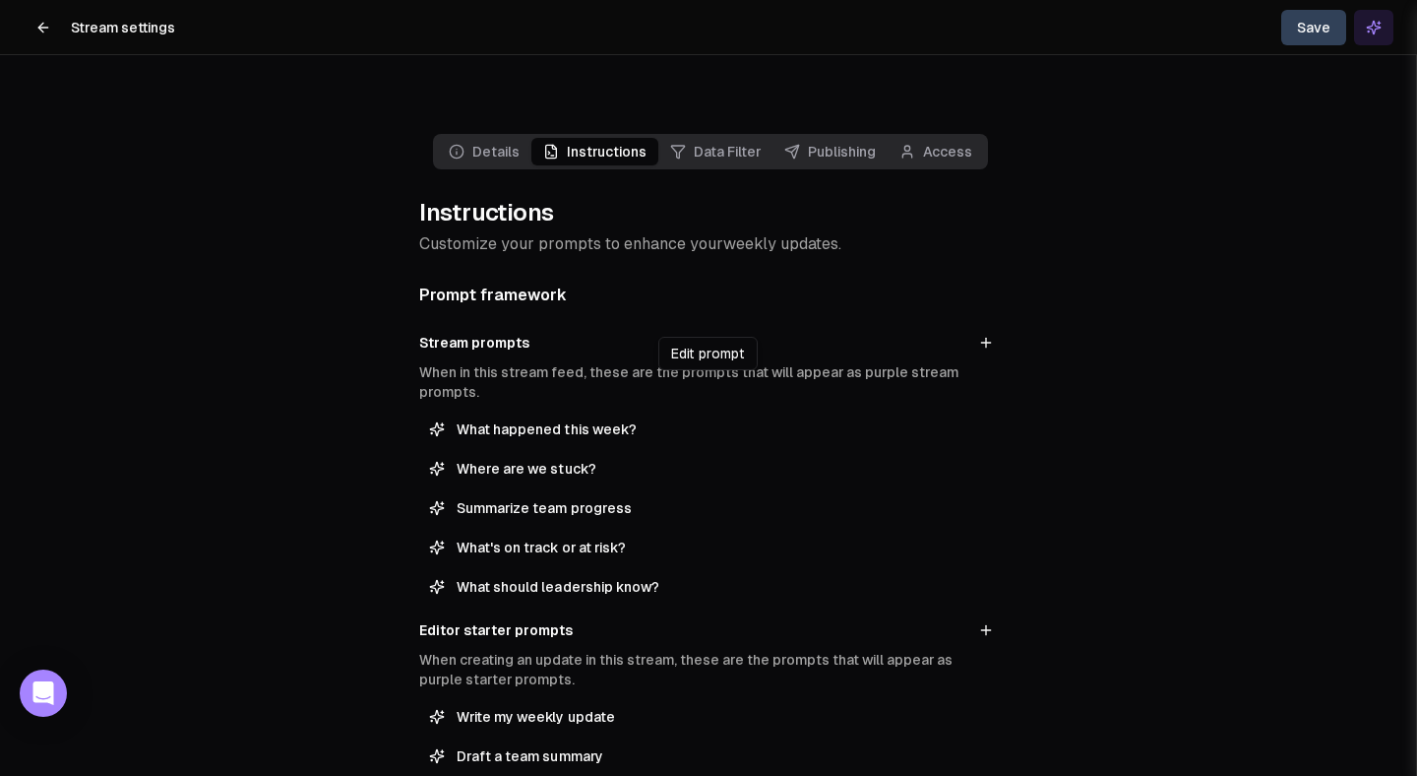
click at [688, 419] on span "What happened this week?" at bounding box center [723, 429] width 532 height 20
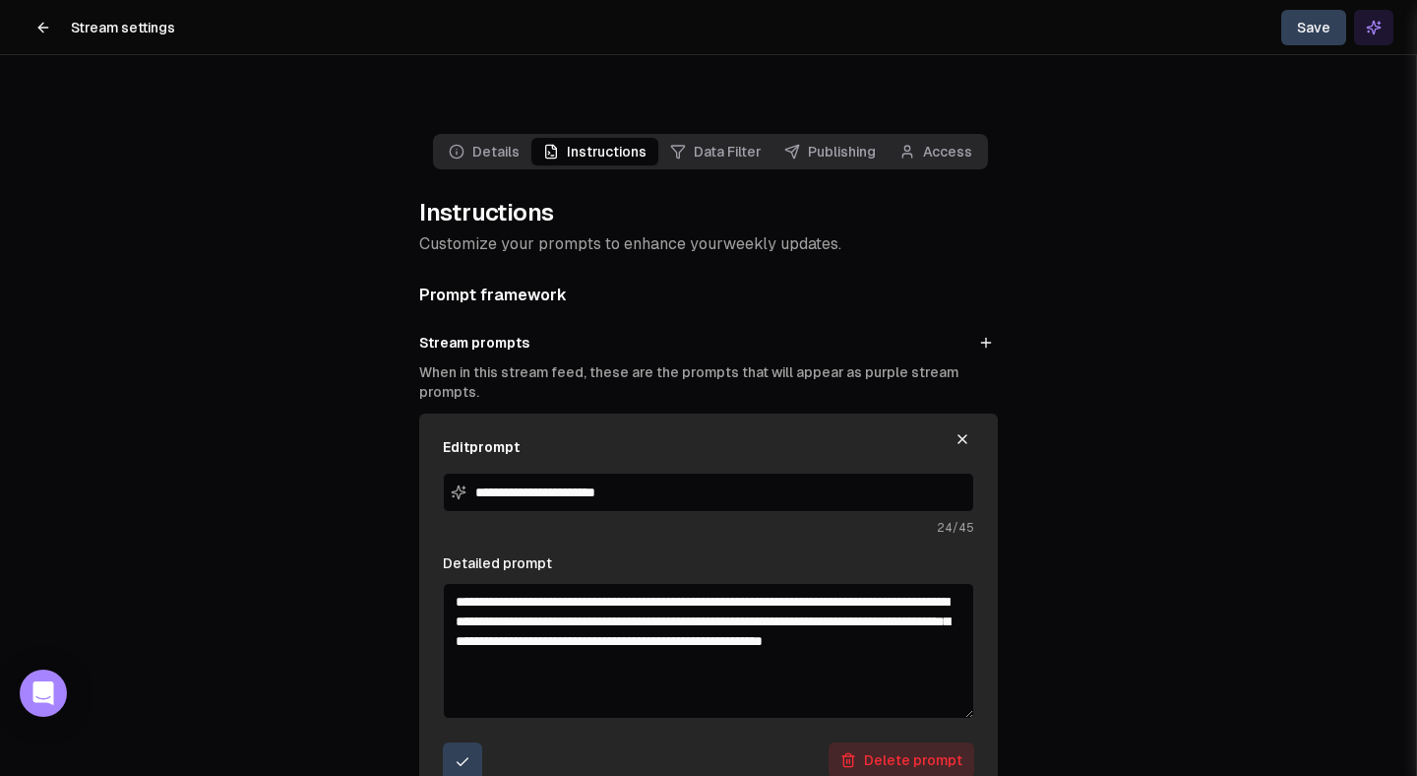
click at [589, 472] on input "**********" at bounding box center [709, 491] width 532 height 39
click at [490, 472] on input "**********" at bounding box center [709, 491] width 532 height 39
type input "**********"
click at [484, 583] on textarea "**********" at bounding box center [709, 651] width 532 height 136
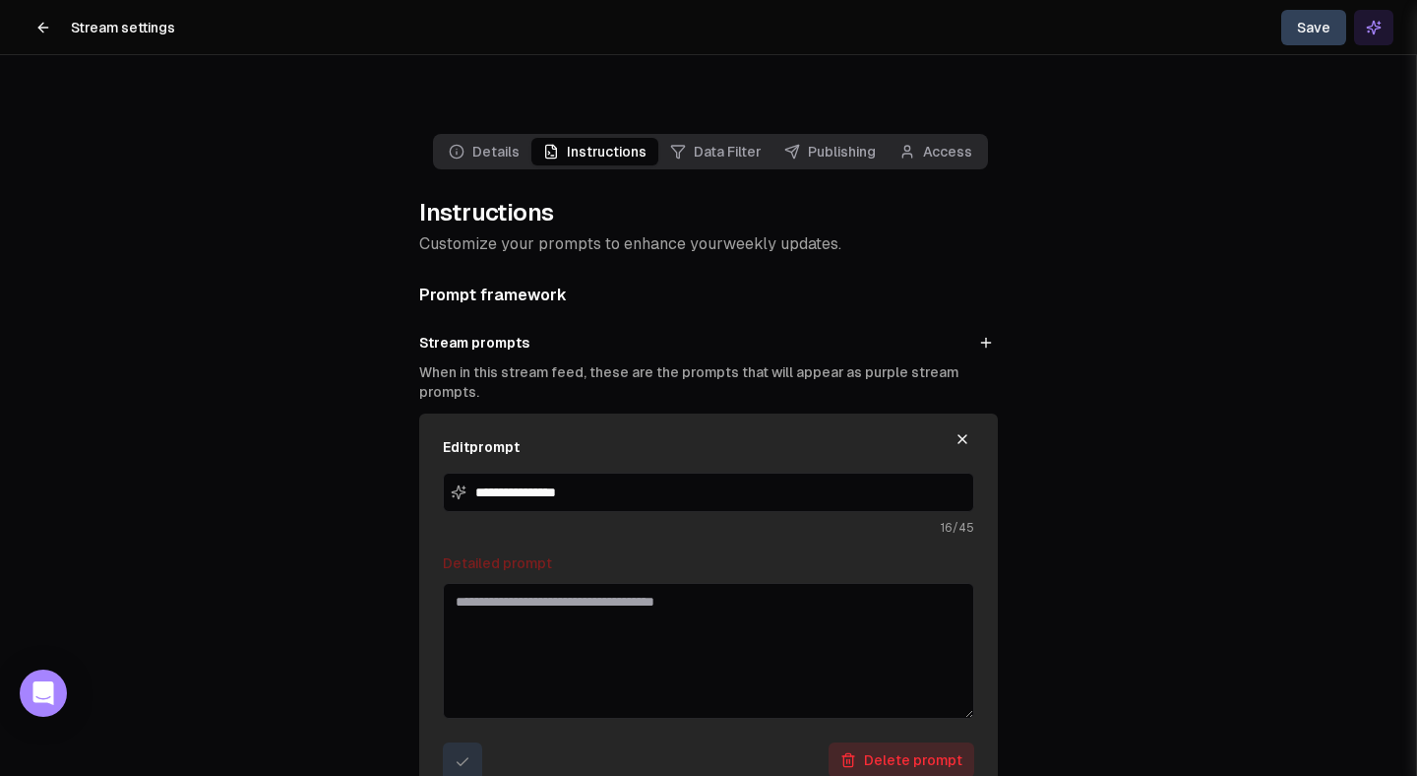
paste textarea "**********"
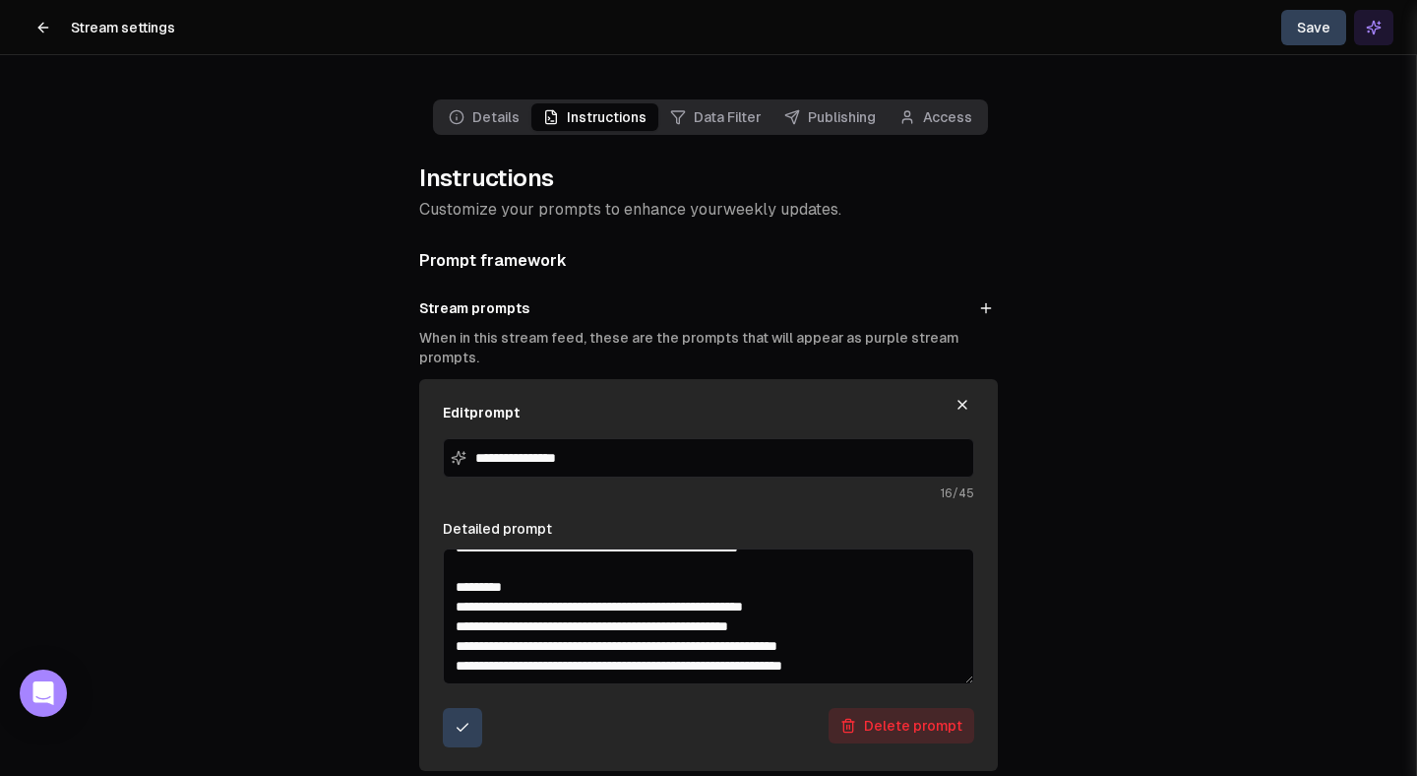
scroll to position [36, 0]
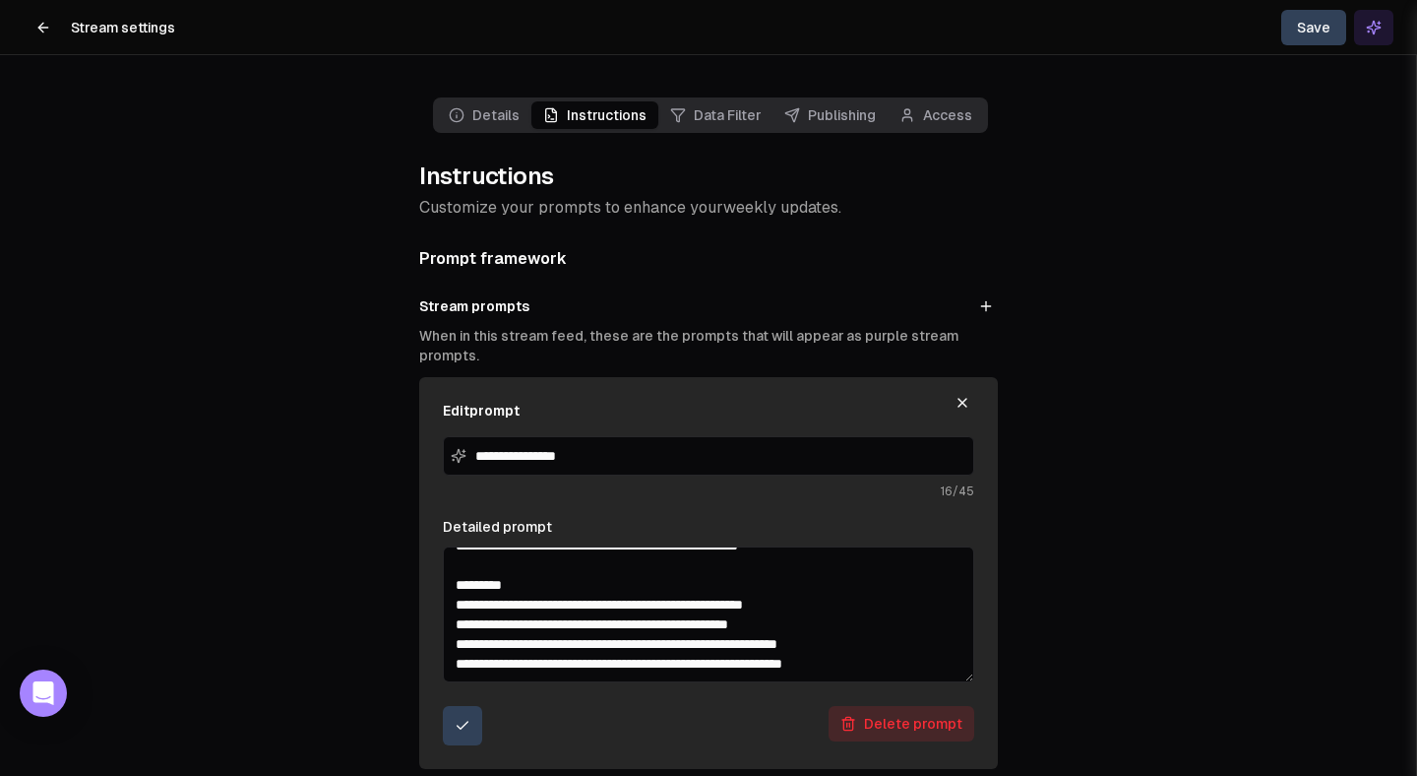
type textarea "**********"
click at [453, 706] on button "submit" at bounding box center [462, 725] width 39 height 39
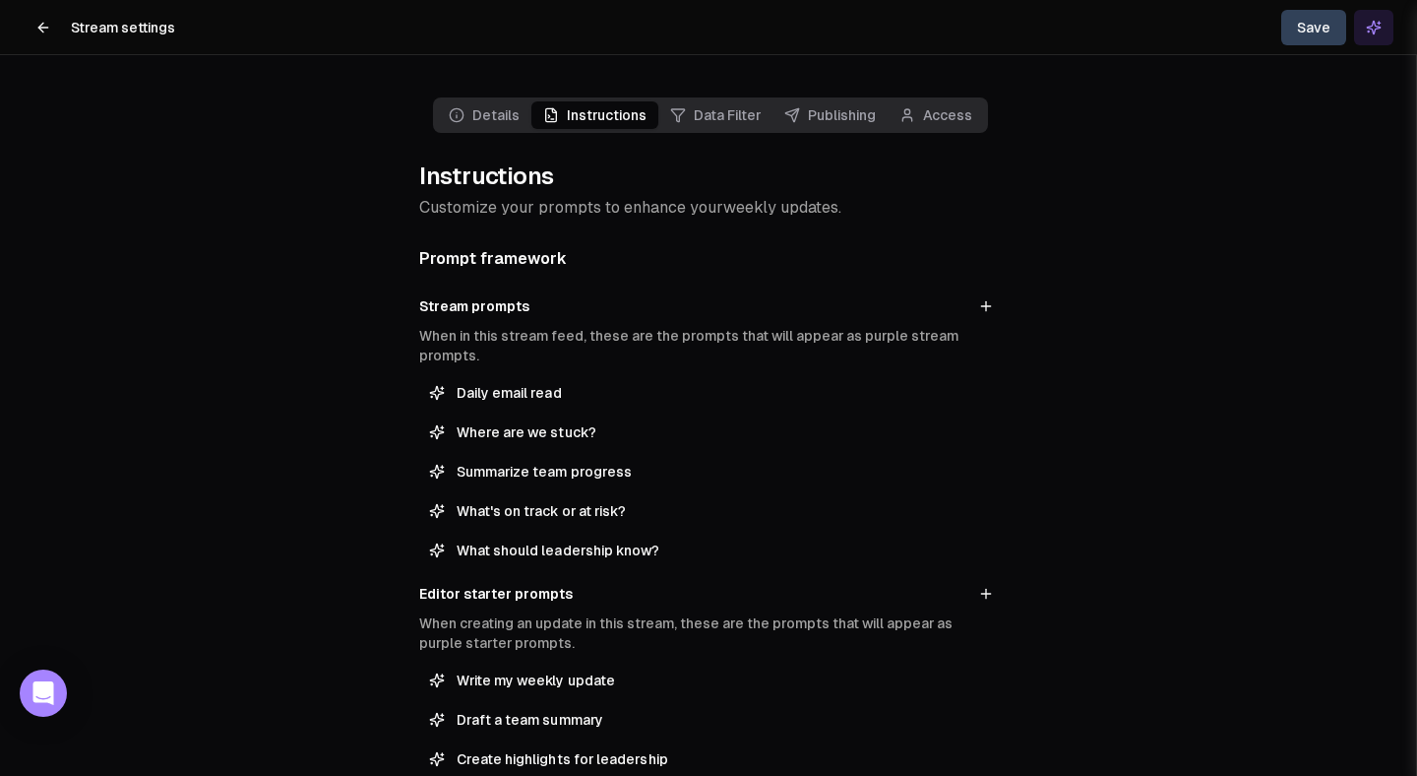
click at [1321, 27] on button "Save" at bounding box center [1314, 27] width 65 height 35
click at [1037, 31] on icon "Close toast" at bounding box center [1040, 36] width 12 height 12
click at [48, 33] on icon at bounding box center [43, 28] width 16 height 16
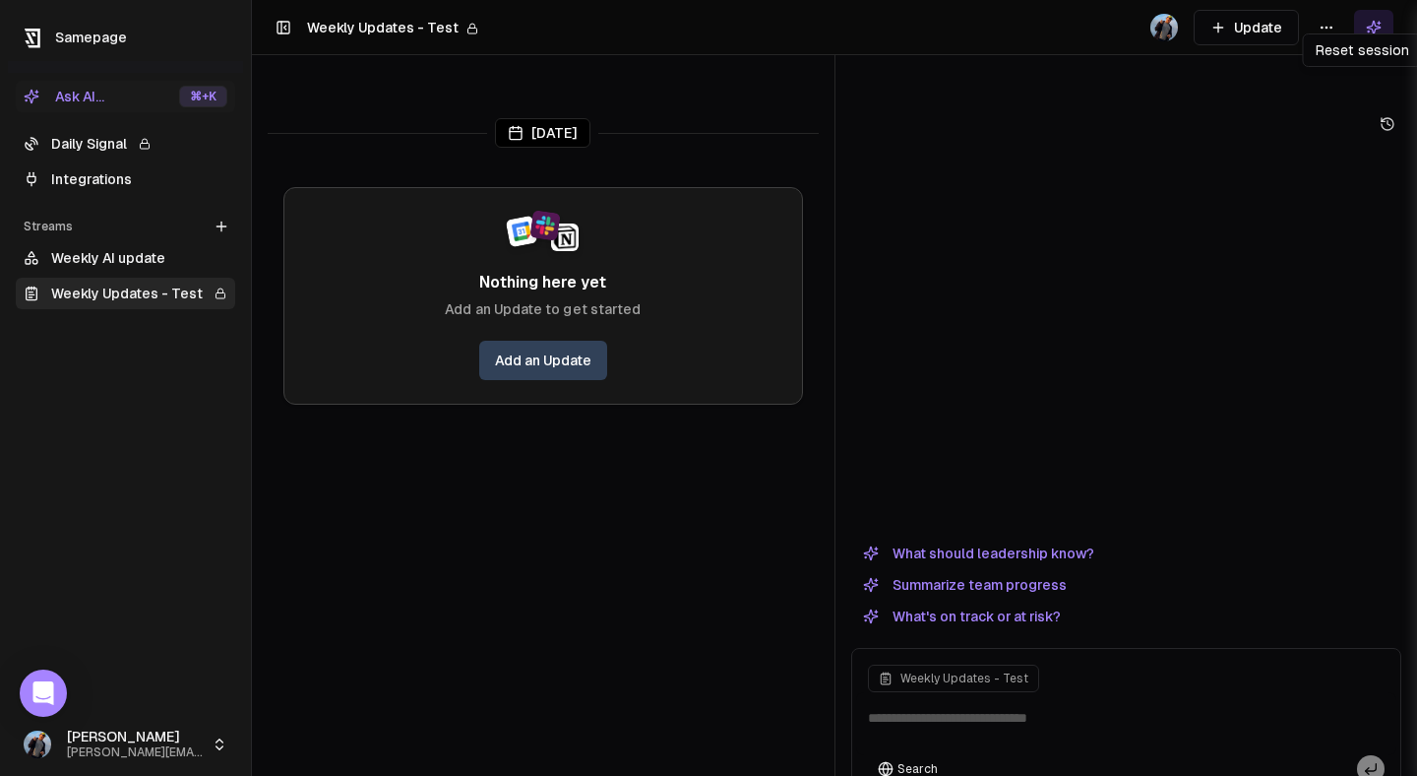
click at [1389, 116] on icon at bounding box center [1388, 124] width 16 height 16
click at [1392, 116] on icon at bounding box center [1388, 124] width 16 height 16
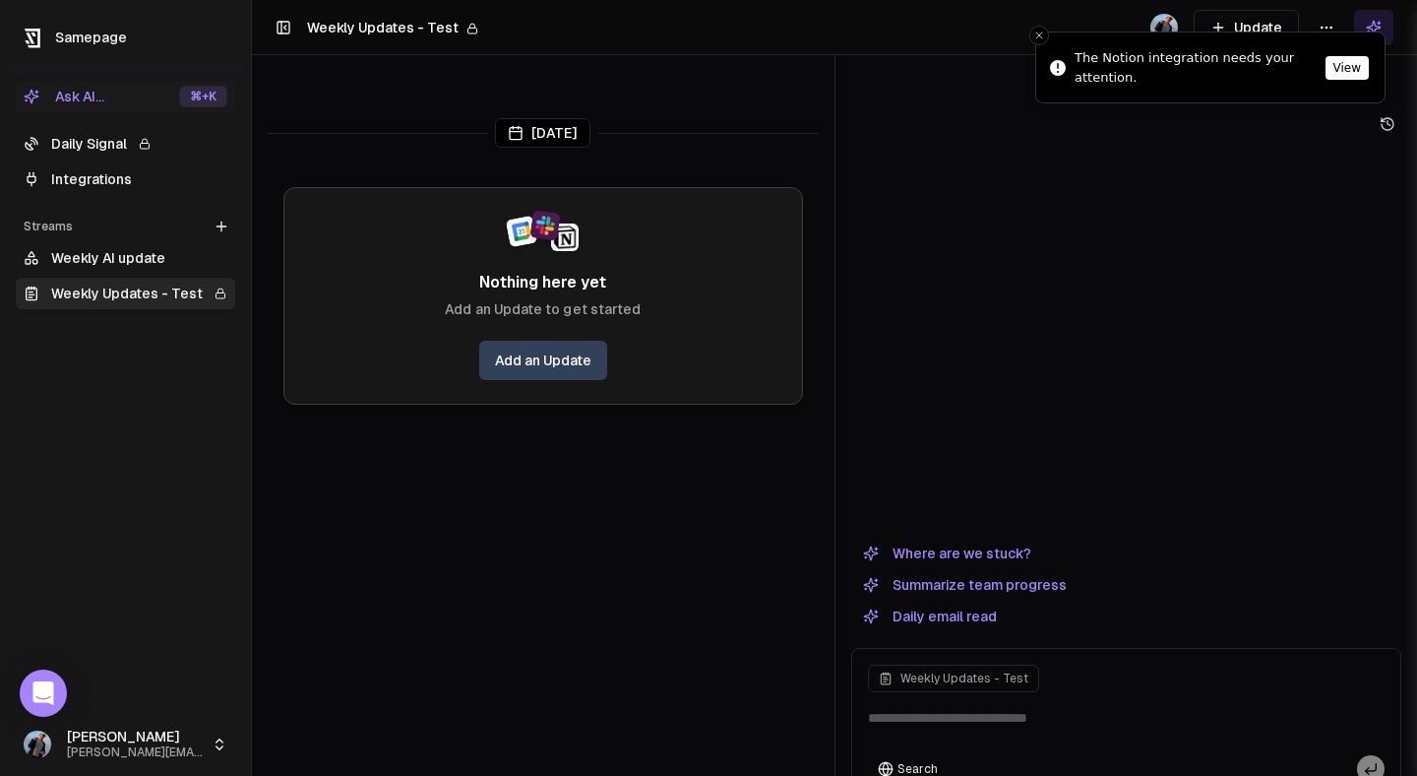
click at [927, 604] on button "Daily email read" at bounding box center [929, 616] width 157 height 24
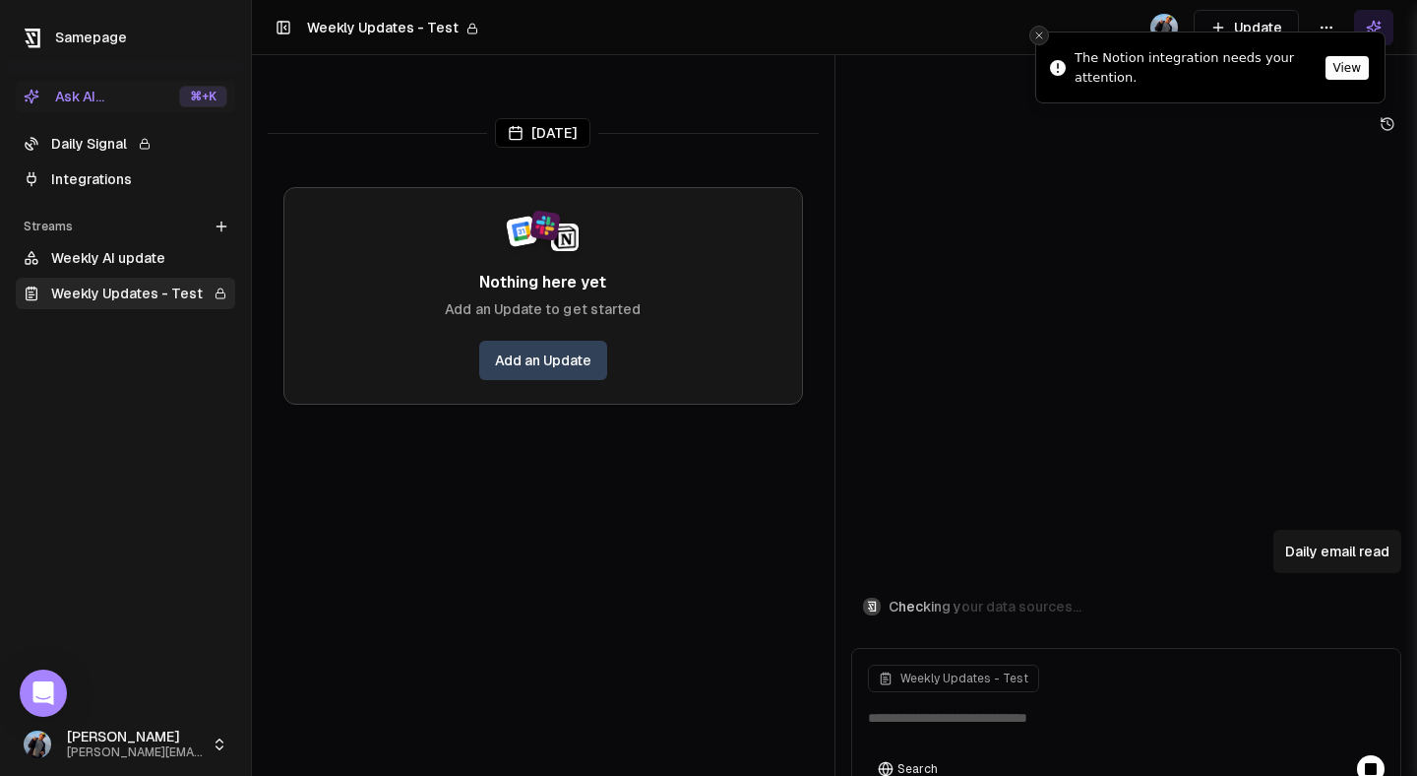
click at [1041, 32] on line "Close toast" at bounding box center [1040, 35] width 6 height 6
